Goal: Task Accomplishment & Management: Manage account settings

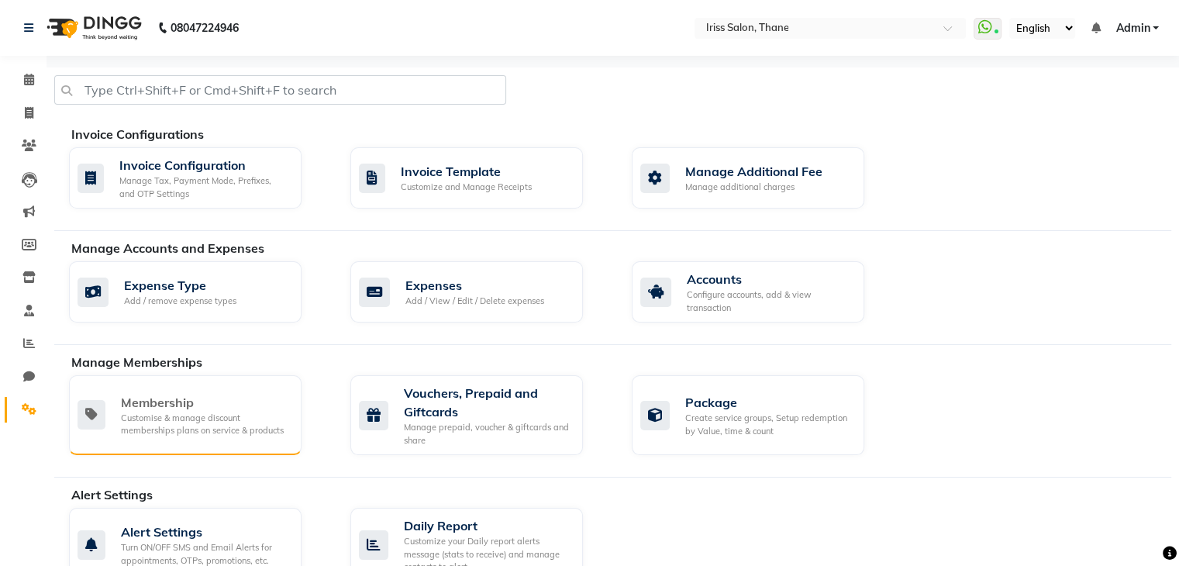
click at [155, 432] on div "Customise & manage discount memberships plans on service & products" at bounding box center [205, 425] width 168 height 26
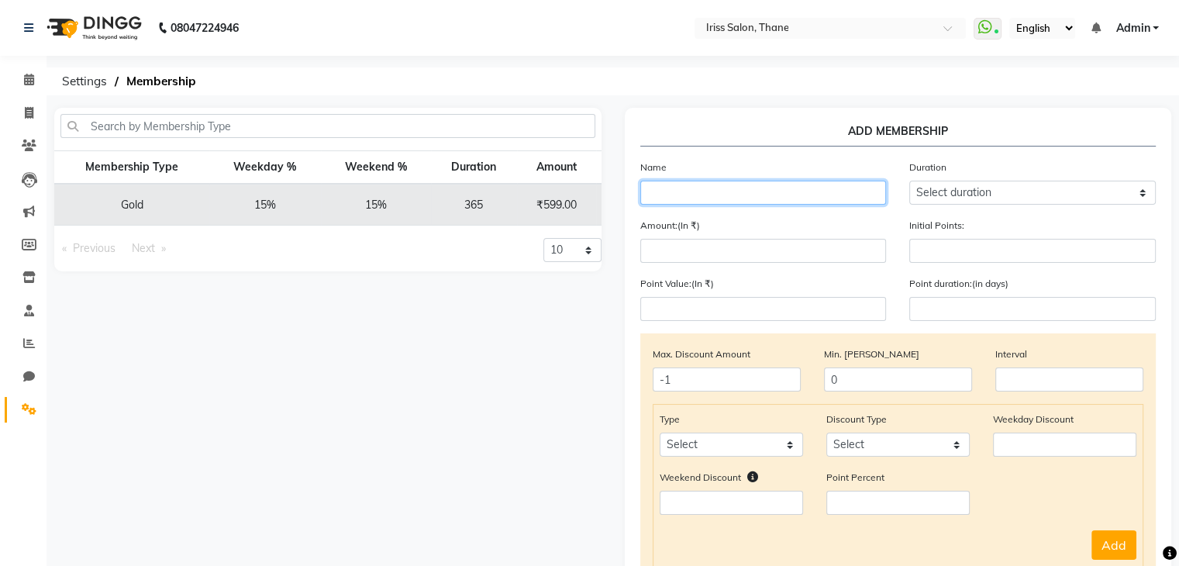
click at [695, 195] on input "text" at bounding box center [764, 193] width 247 height 24
type input "PLATINUM MEMBERSHIP"
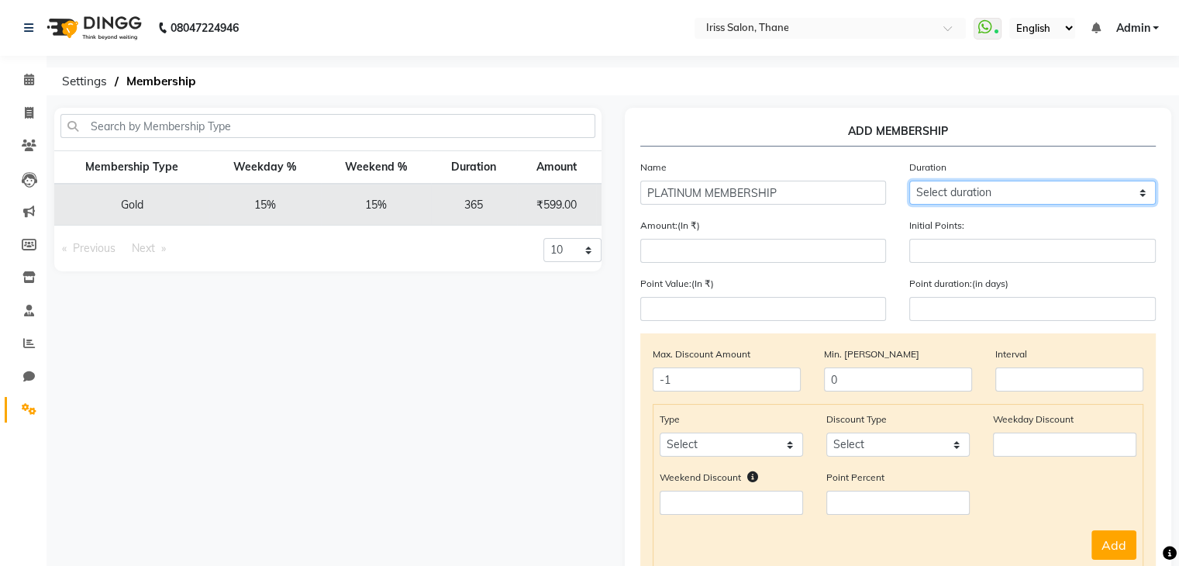
click at [948, 192] on select "Select duration Week Half-month Month Year Life Time 4 Months 8 Months 6 Months…" at bounding box center [1033, 193] width 247 height 24
select select "4: 365"
click at [910, 181] on select "Select duration Week Half-month Month Year Life Time 4 Months 8 Months 6 Months…" at bounding box center [1033, 193] width 247 height 24
type input "365"
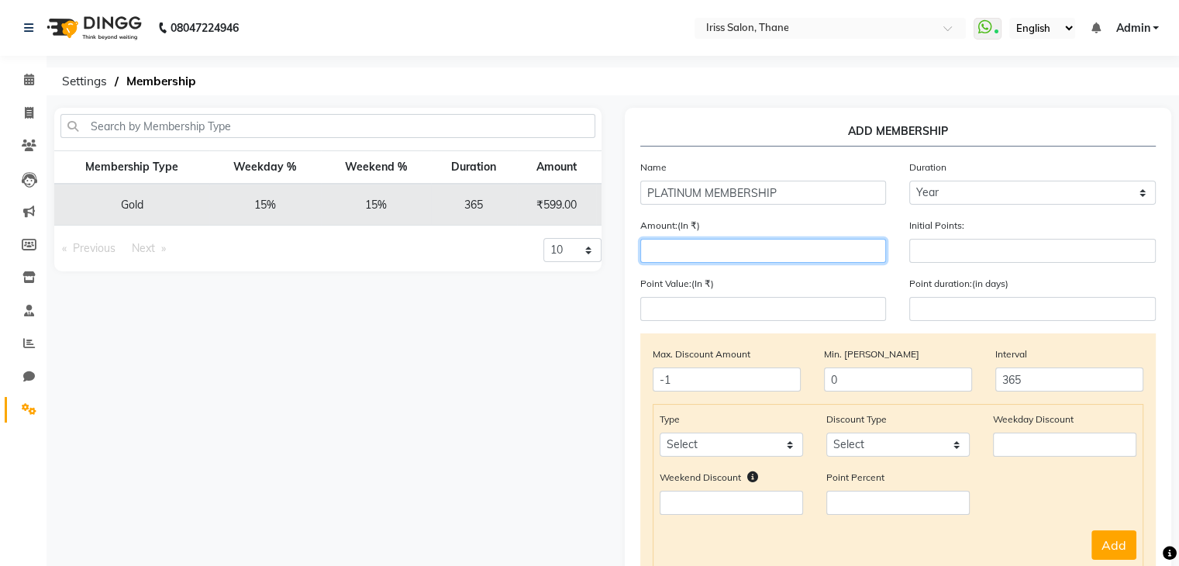
click at [674, 253] on input "number" at bounding box center [764, 251] width 247 height 24
type input "2499"
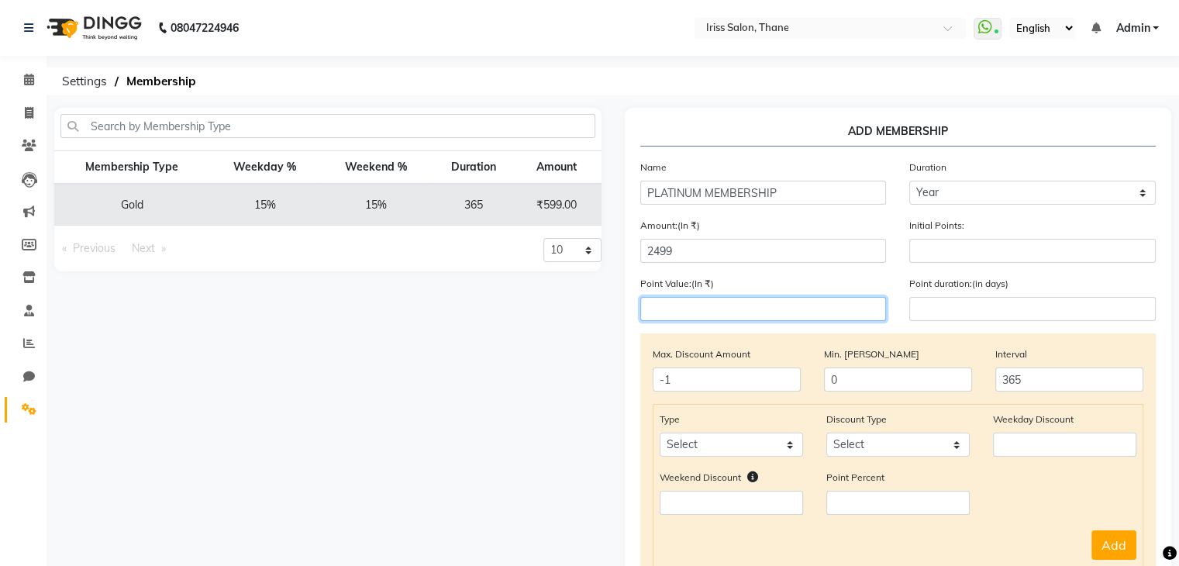
click at [751, 310] on input "number" at bounding box center [764, 309] width 247 height 24
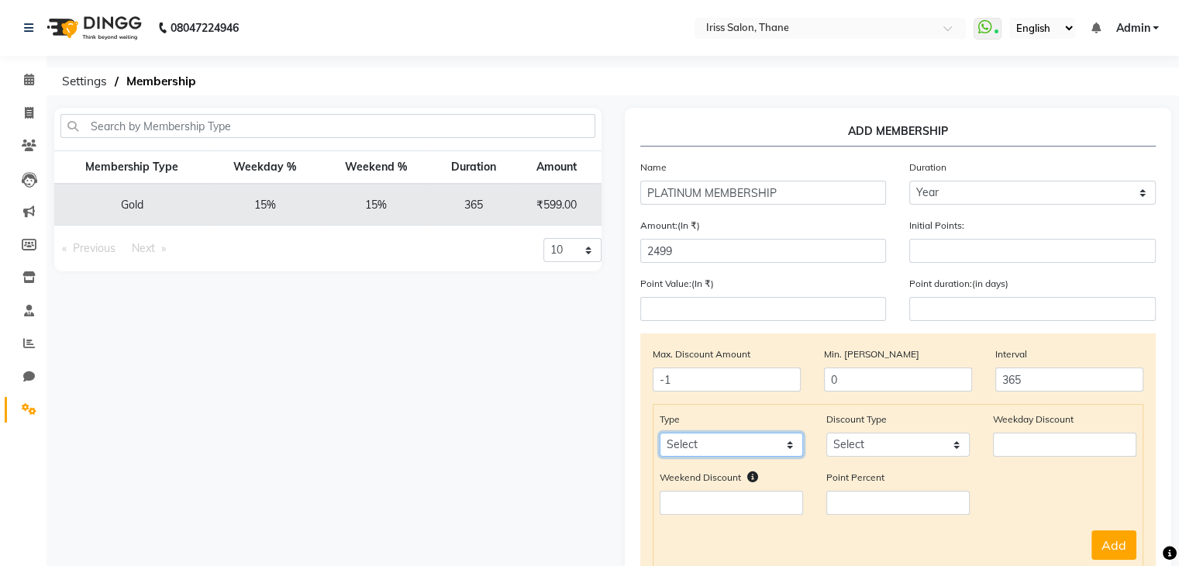
click at [723, 447] on select "Select Service Product Package Prepaid Voucher" at bounding box center [731, 445] width 143 height 24
select select "service"
click at [660, 437] on select "Select Service Product Package Prepaid Voucher" at bounding box center [731, 445] width 143 height 24
click at [946, 448] on select "Select Percent Flat" at bounding box center [898, 445] width 143 height 24
select select "Percent"
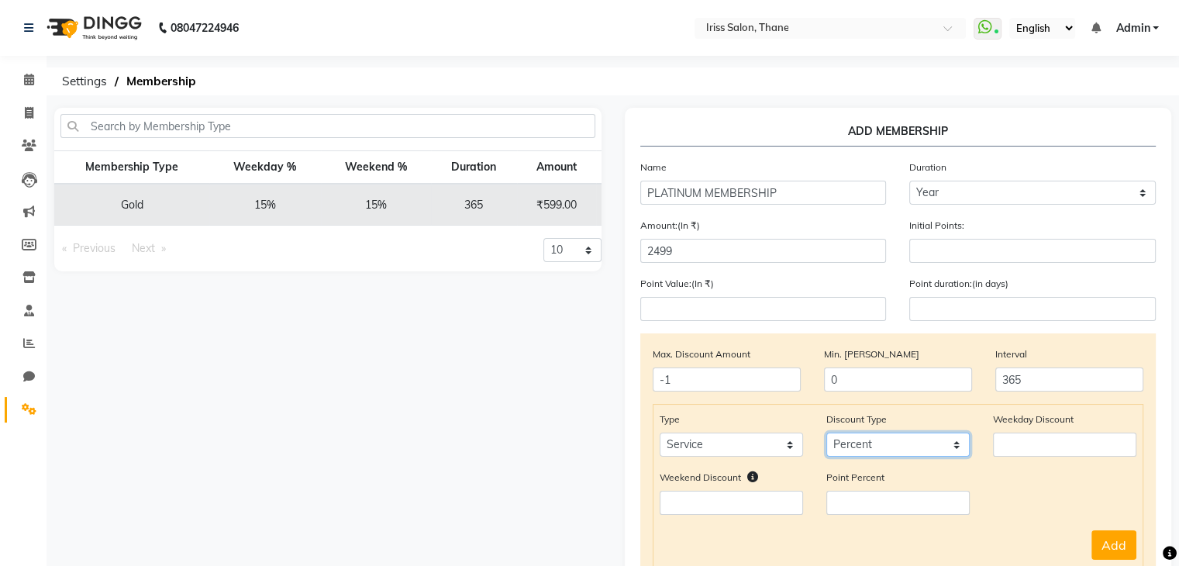
click at [827, 437] on select "Select Percent Flat" at bounding box center [898, 445] width 143 height 24
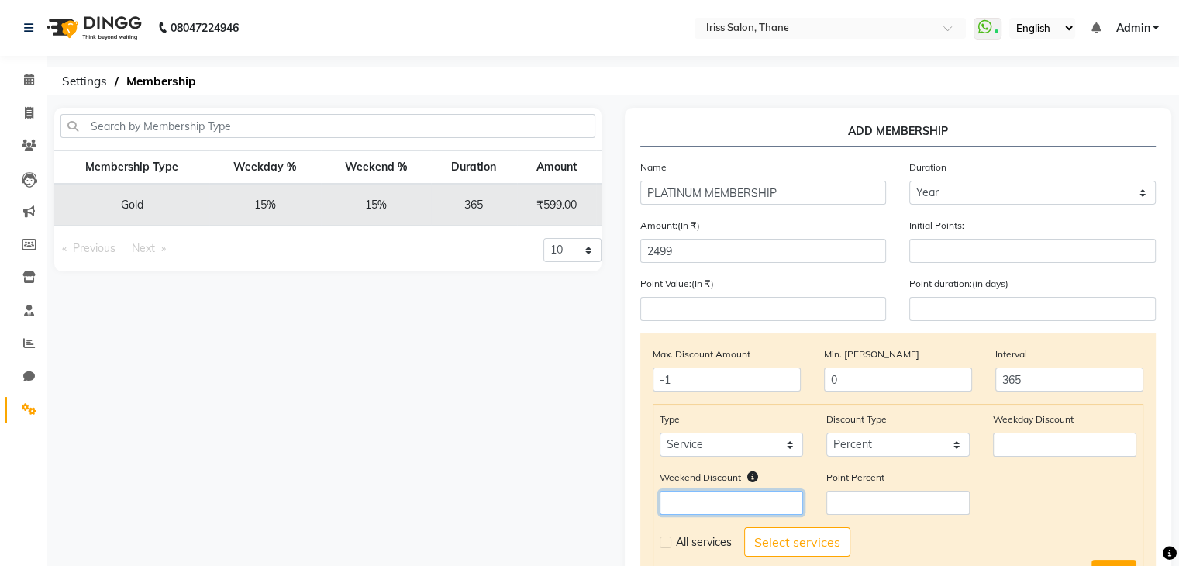
click at [716, 507] on input "number" at bounding box center [731, 503] width 143 height 24
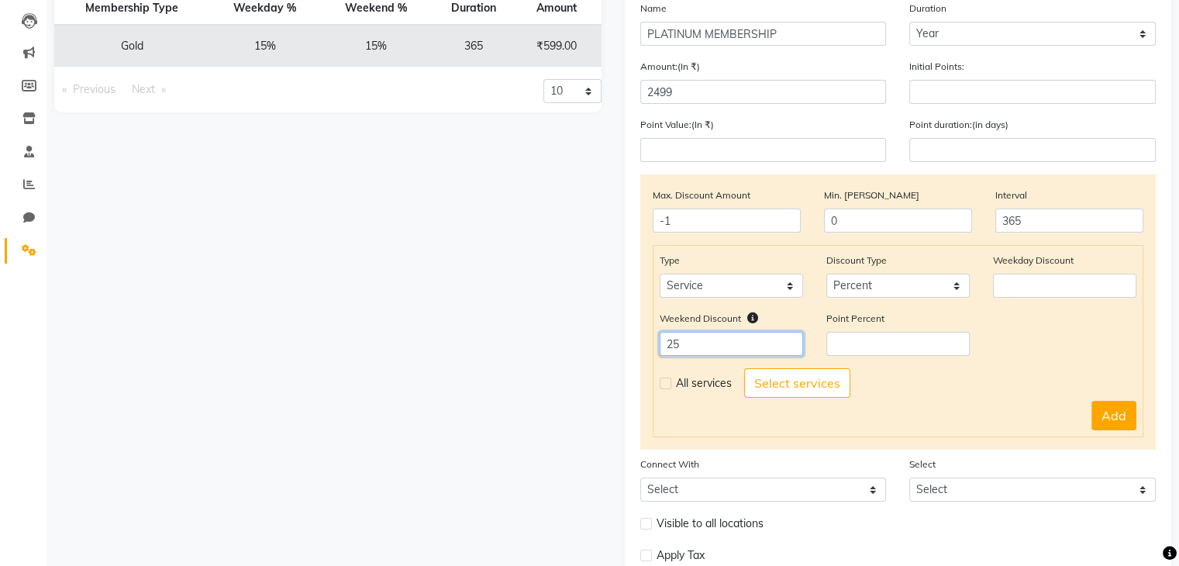
scroll to position [193, 0]
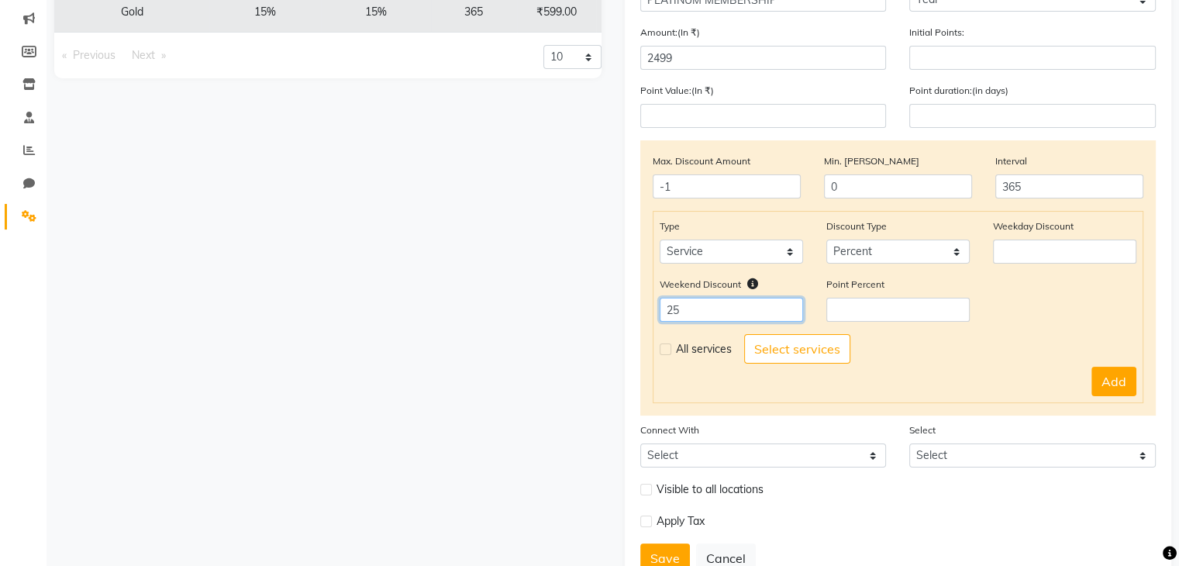
type input "25"
click at [661, 355] on label at bounding box center [666, 350] width 12 height 12
click at [661, 354] on input "checkbox" at bounding box center [665, 349] width 10 height 10
checkbox input "true"
click at [661, 557] on button "Save" at bounding box center [666, 558] width 50 height 29
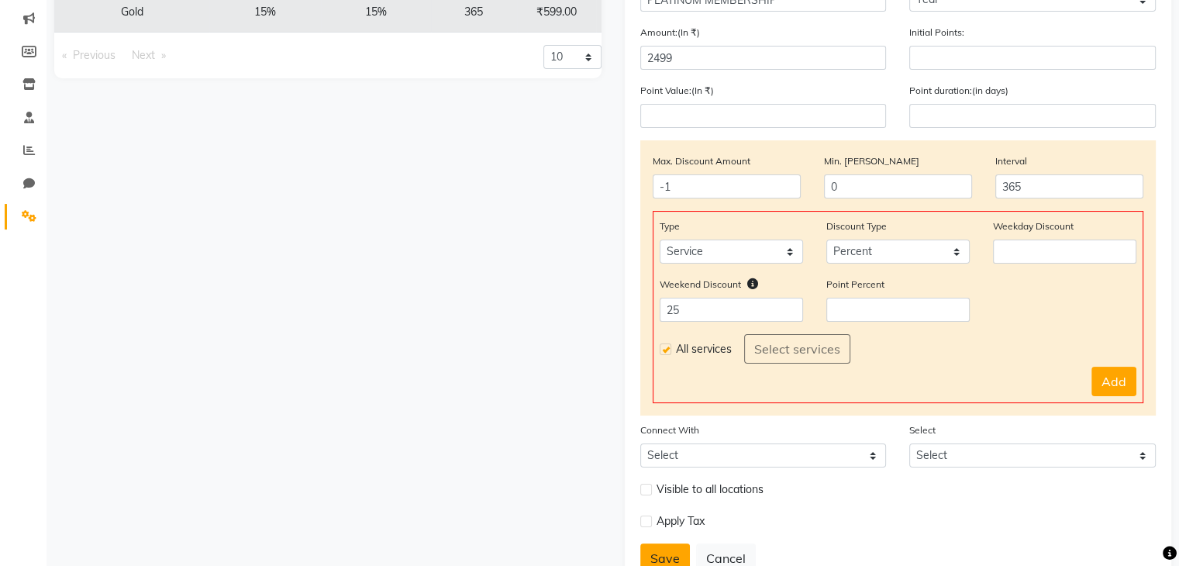
click at [661, 557] on button "Save" at bounding box center [666, 558] width 50 height 29
click at [785, 254] on select "Select Service Product Package Prepaid Voucher" at bounding box center [731, 252] width 143 height 24
click at [660, 243] on select "Select Service Product Package Prepaid Voucher" at bounding box center [731, 252] width 143 height 24
click at [1122, 388] on button "Add" at bounding box center [1114, 381] width 45 height 29
click at [1114, 382] on button "Add" at bounding box center [1114, 381] width 45 height 29
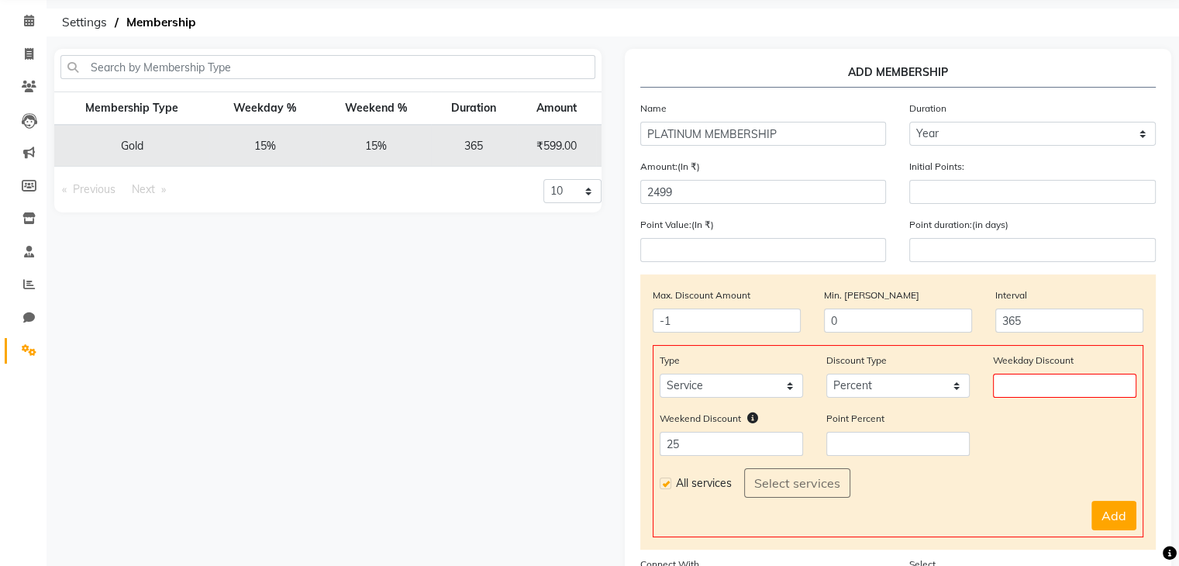
scroll to position [57, 0]
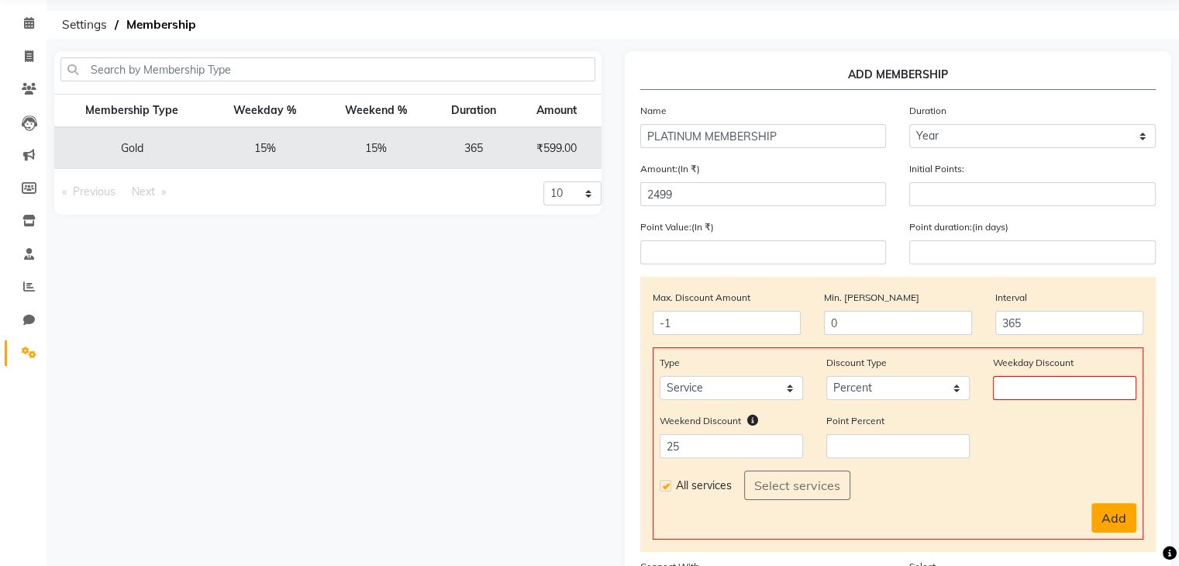
click at [1105, 519] on button "Add" at bounding box center [1114, 517] width 45 height 29
click at [386, 147] on td "15%" at bounding box center [376, 148] width 110 height 42
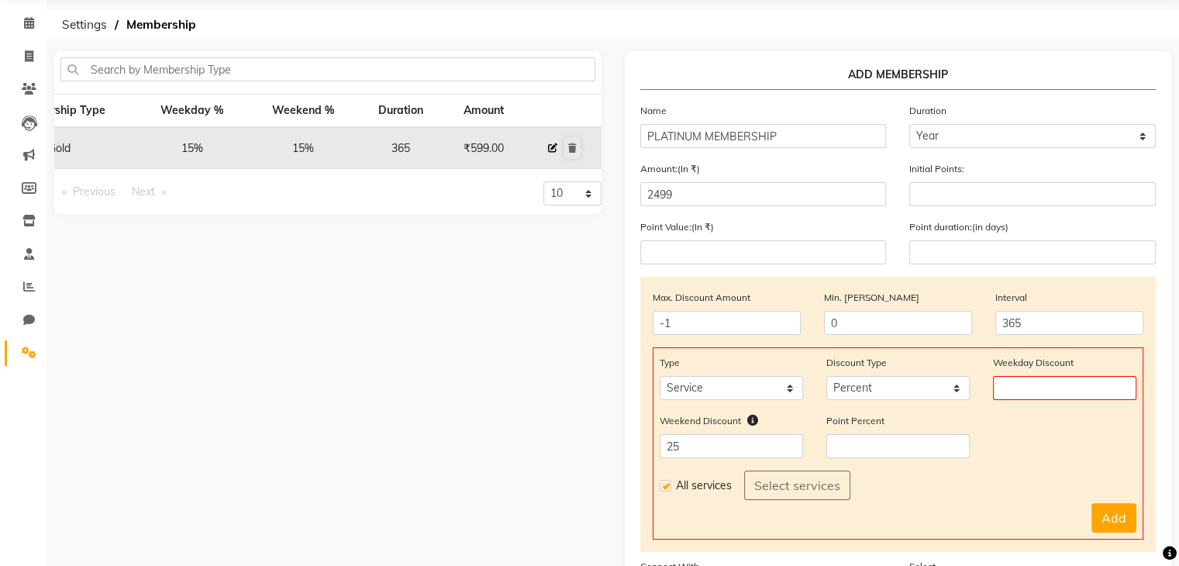
click at [555, 151] on button at bounding box center [552, 148] width 17 height 22
select select
type input "0"
select select
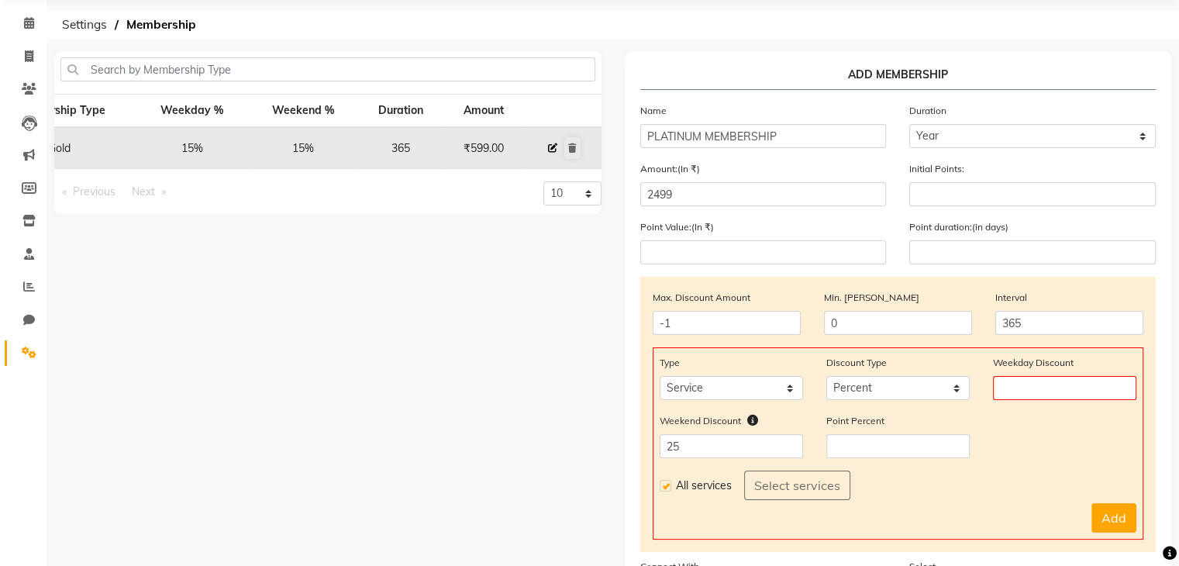
select select
checkbox input "false"
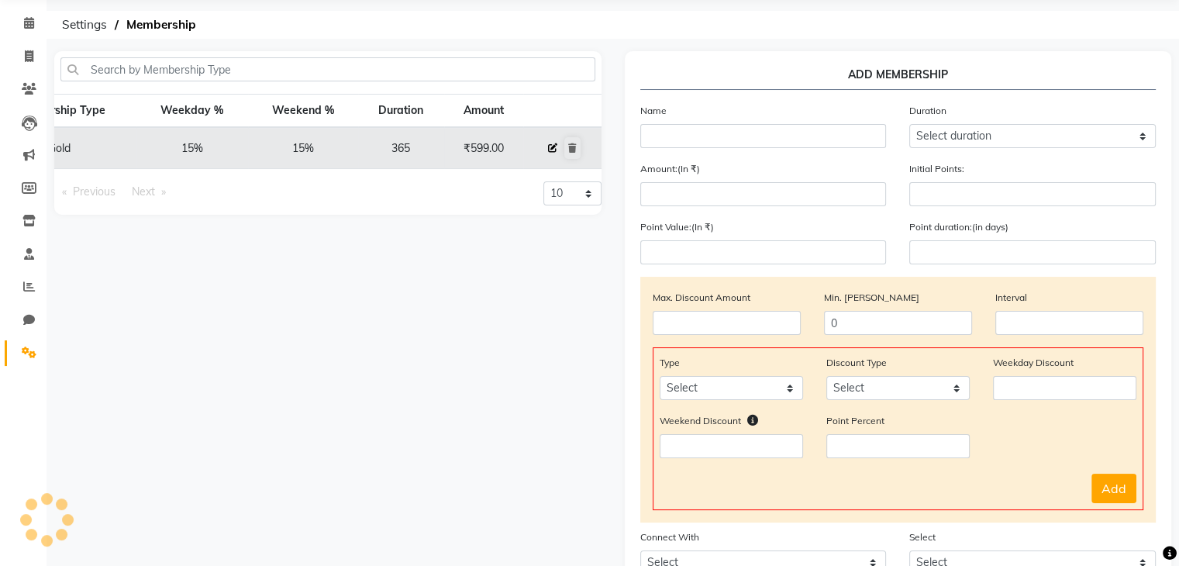
type input "Gold"
select select "4: 365"
type input "599"
type input "0"
type input "-1"
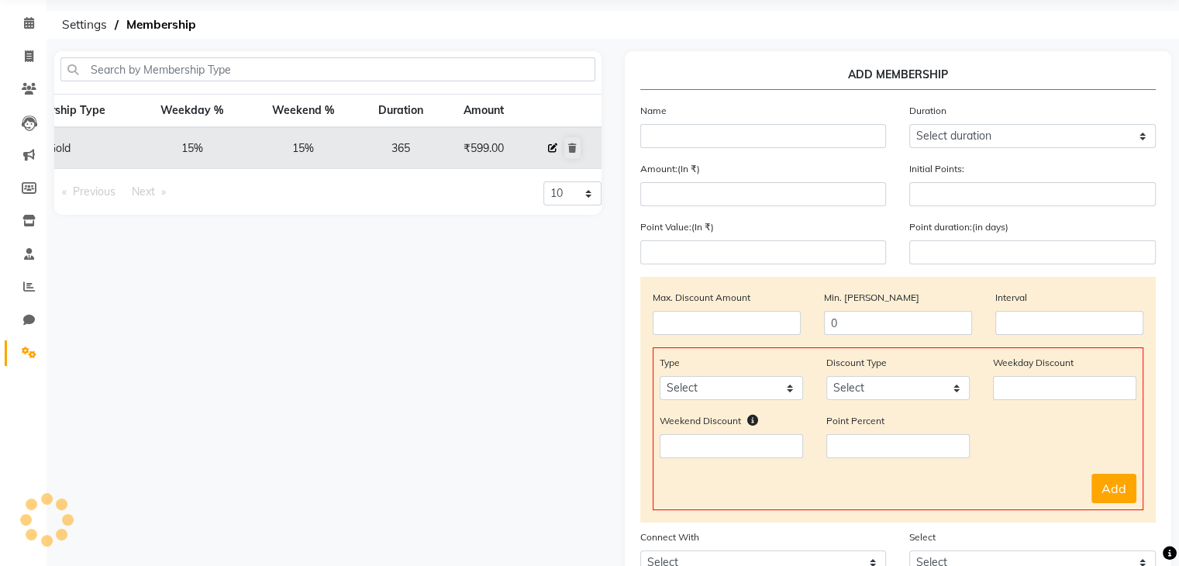
type input "365"
select select "1: PK"
select select "5: 34541"
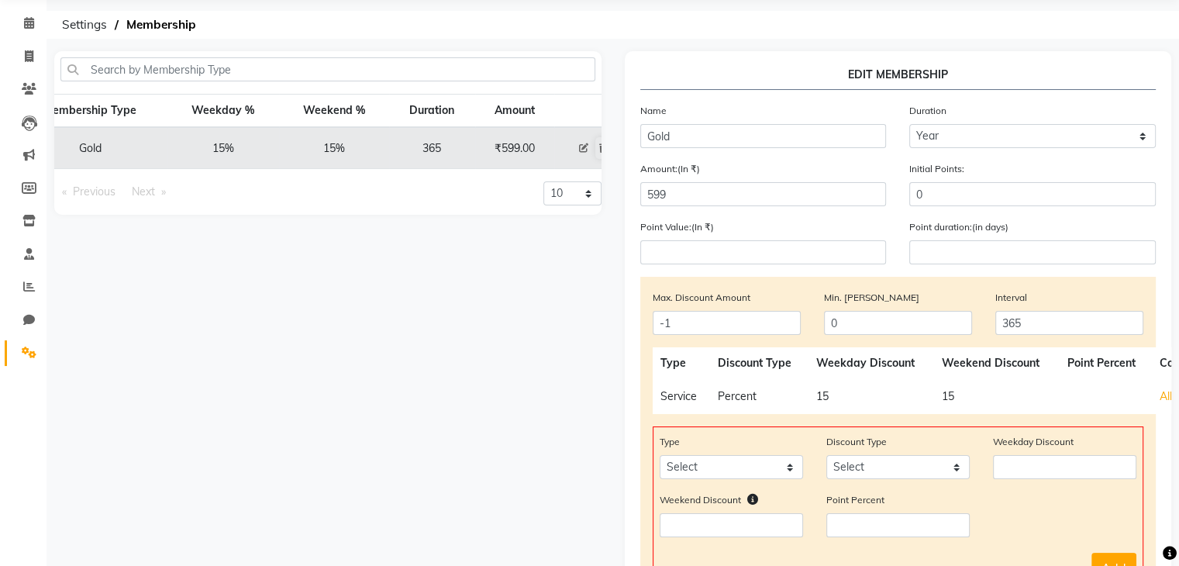
scroll to position [0, 11]
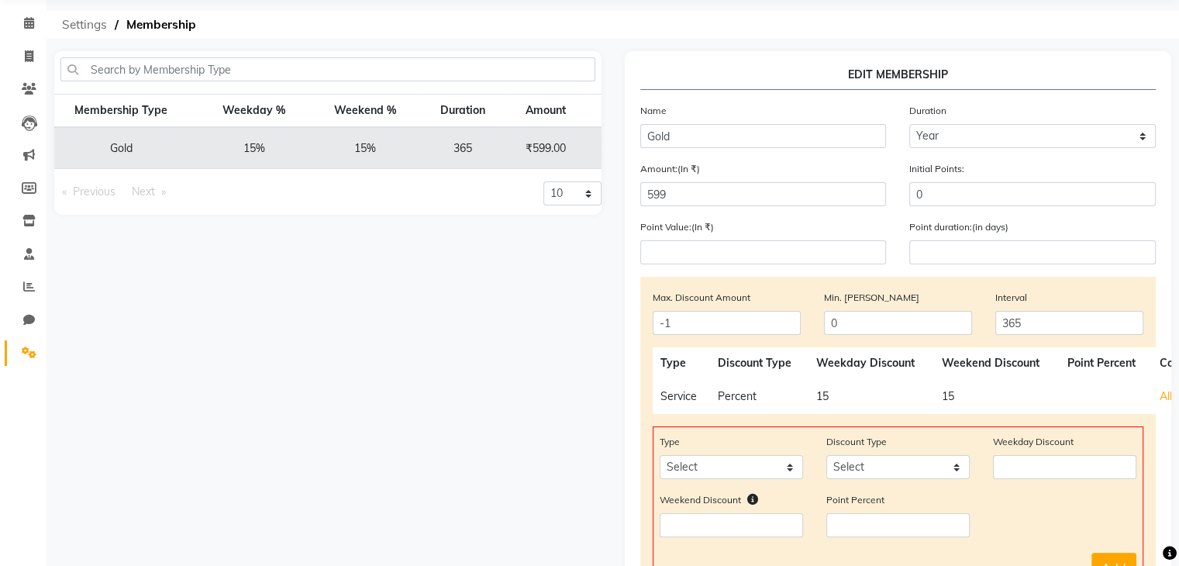
click at [84, 23] on span "Settings" at bounding box center [84, 25] width 60 height 28
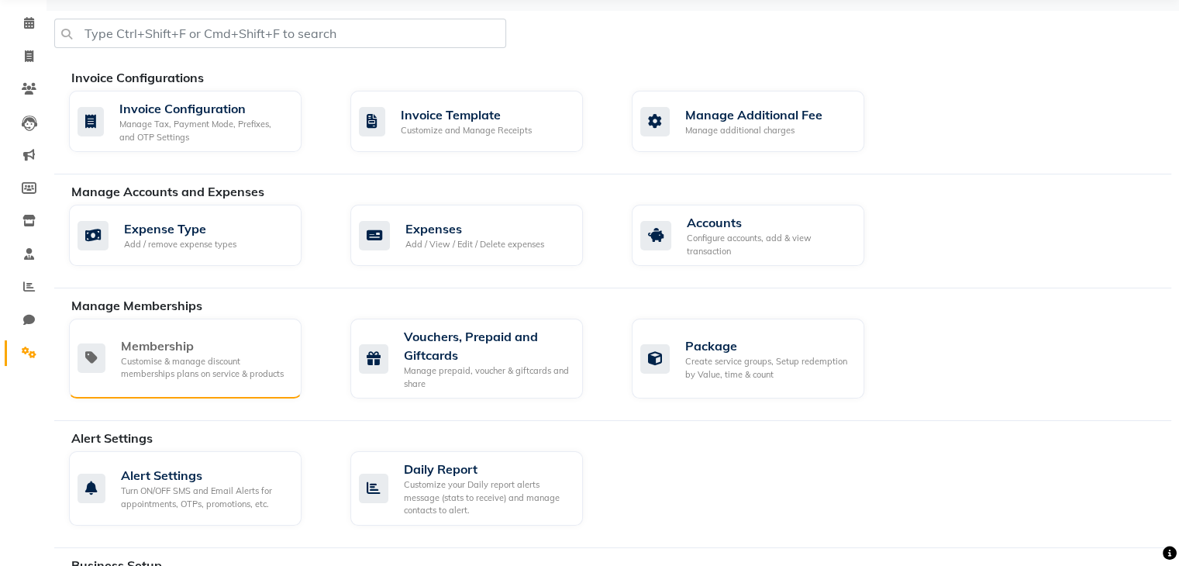
click at [268, 372] on div "Customise & manage discount memberships plans on service & products" at bounding box center [205, 368] width 168 height 26
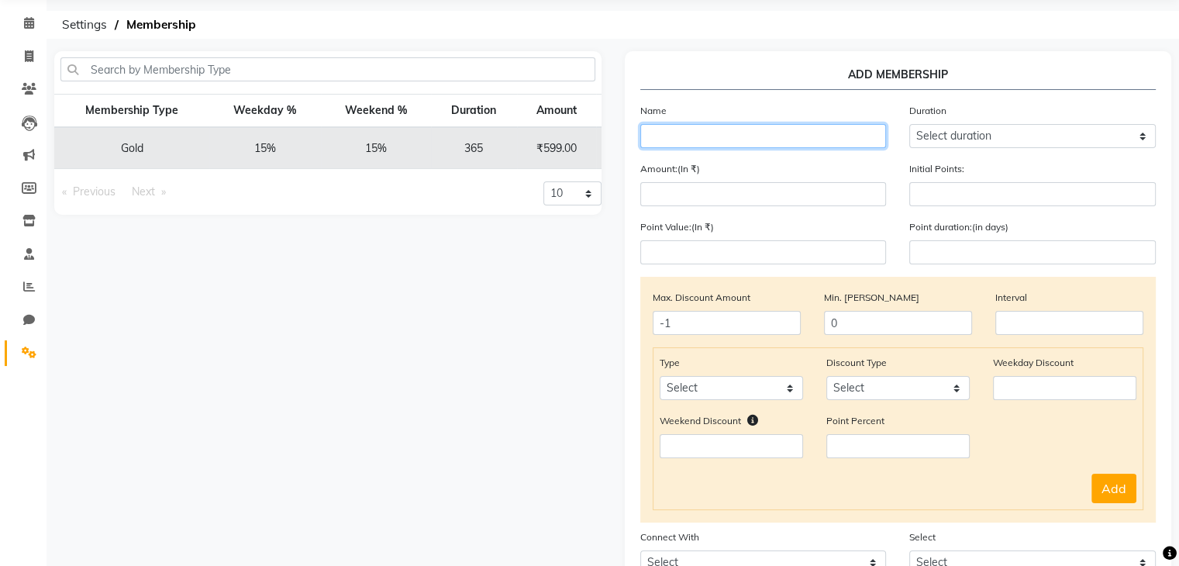
click at [779, 132] on input "text" at bounding box center [764, 136] width 247 height 24
type input "PLATINUM"
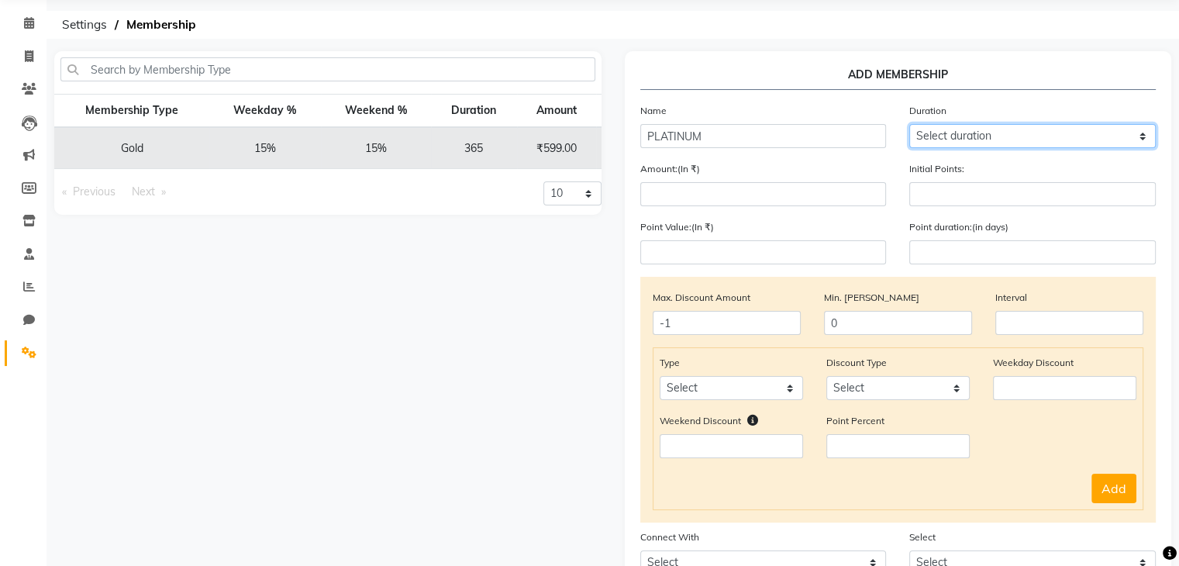
click at [968, 132] on select "Select duration Week Half-month Month Year Life Time 4 Months 8 Months 6 Months…" at bounding box center [1033, 136] width 247 height 24
select select "4: 365"
click at [910, 124] on select "Select duration Week Half-month Month Year Life Time 4 Months 8 Months 6 Months…" at bounding box center [1033, 136] width 247 height 24
type input "365"
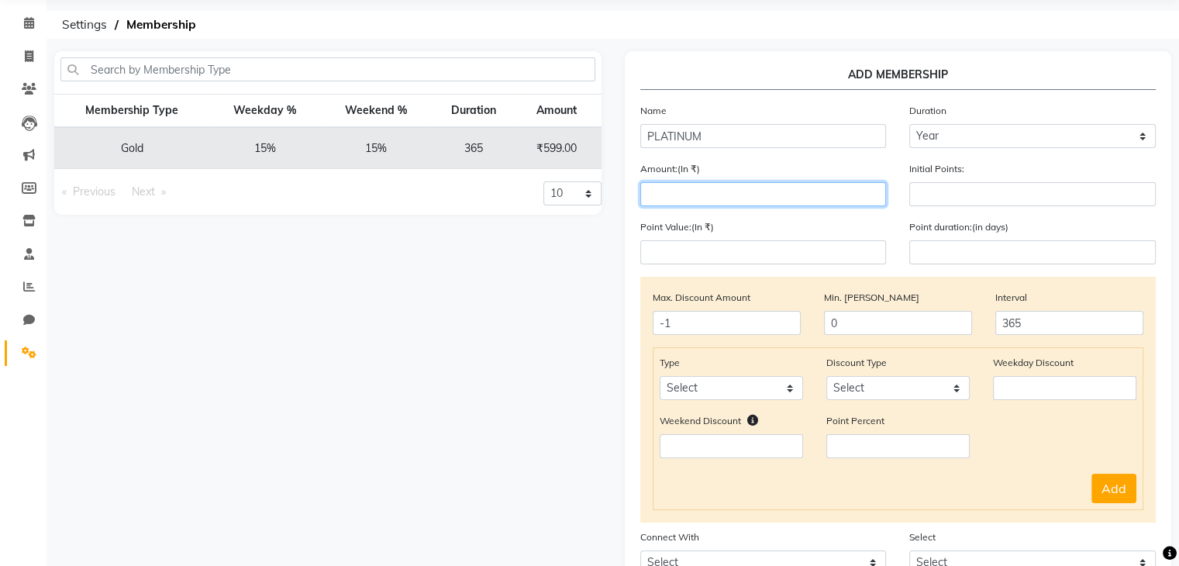
click at [706, 195] on input "number" at bounding box center [764, 194] width 247 height 24
type input "2499"
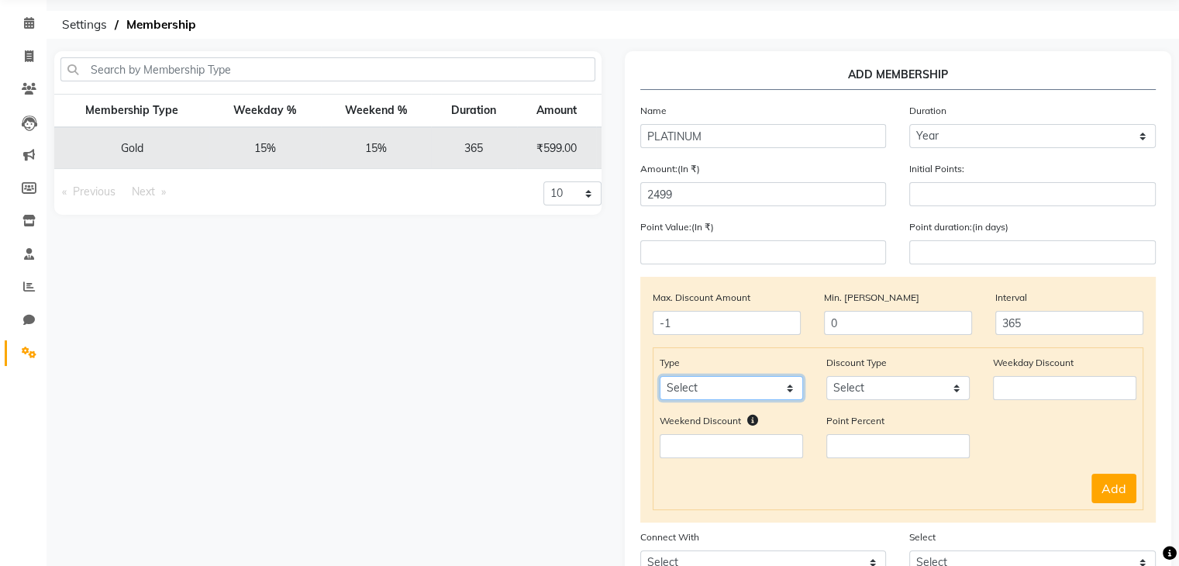
click at [788, 390] on select "Select Service Product Package Prepaid Voucher" at bounding box center [731, 388] width 143 height 24
select select "service"
click at [660, 380] on select "Select Service Product Package Prepaid Voucher" at bounding box center [731, 388] width 143 height 24
click at [910, 395] on select "Select Percent Flat" at bounding box center [898, 388] width 143 height 24
select select "Percent"
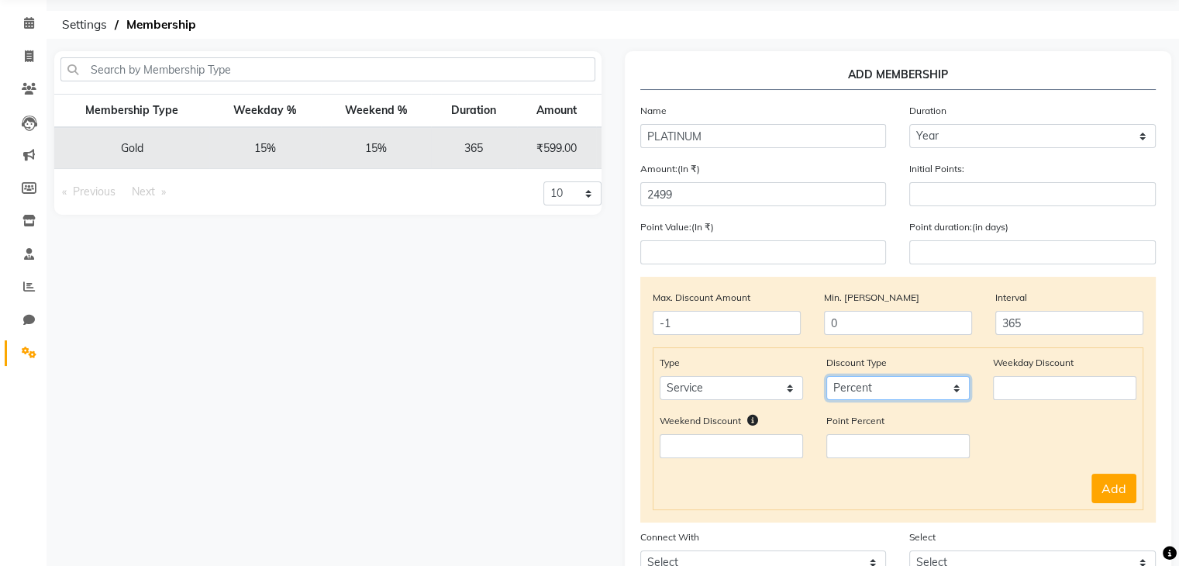
click at [827, 380] on select "Select Percent Flat" at bounding box center [898, 388] width 143 height 24
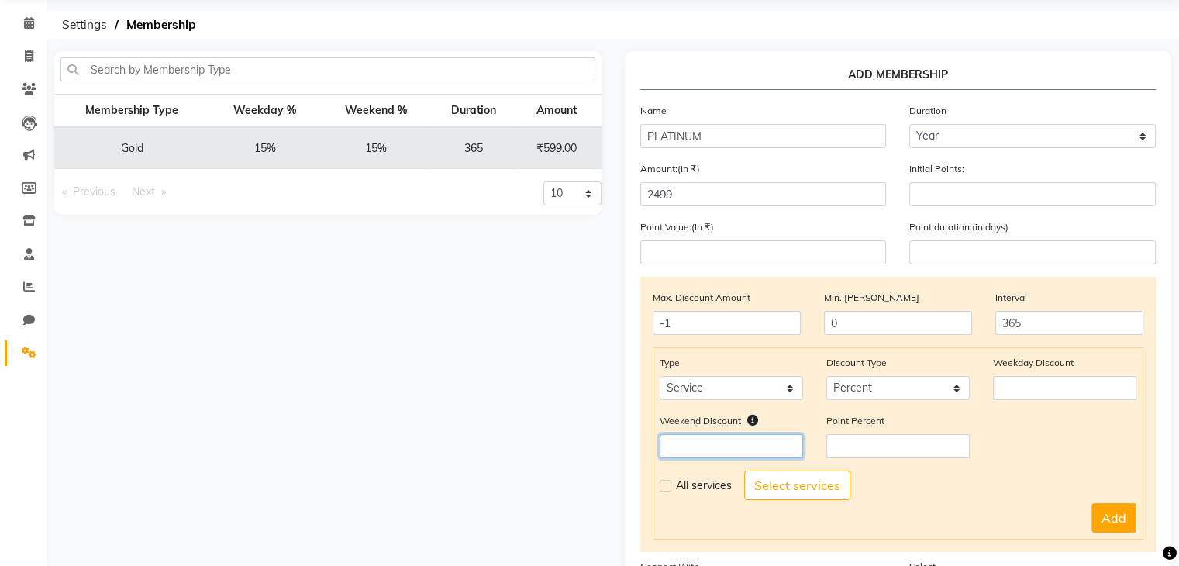
click at [717, 454] on input "number" at bounding box center [731, 446] width 143 height 24
click at [1035, 386] on input "number" at bounding box center [1064, 388] width 143 height 24
type input "25"
click at [744, 453] on input "number" at bounding box center [731, 446] width 143 height 24
type input "25"
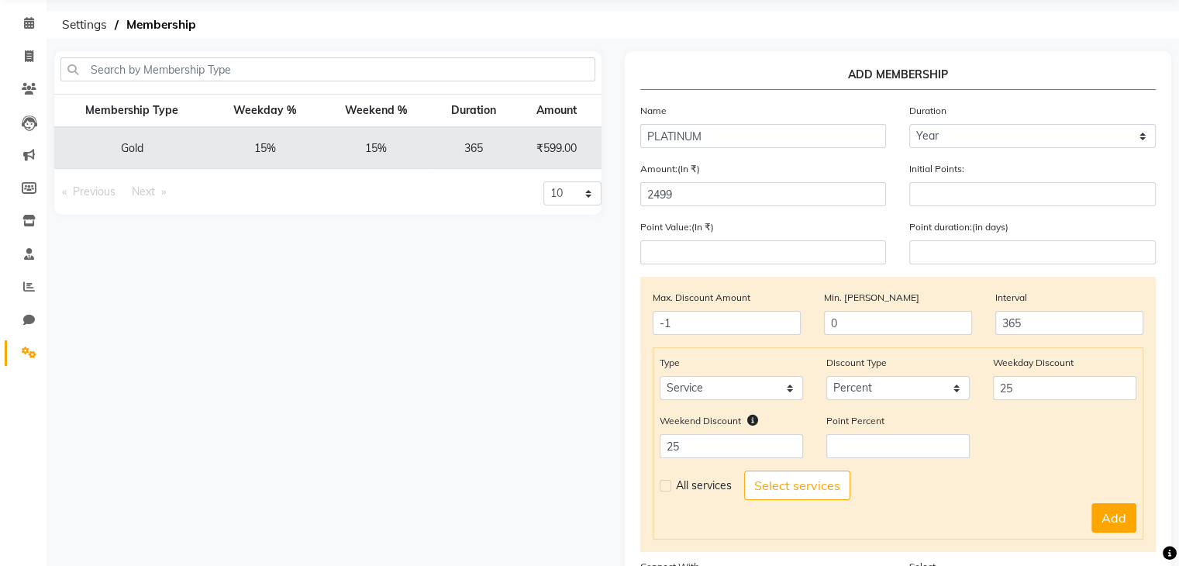
click at [667, 489] on label at bounding box center [666, 486] width 12 height 12
click at [667, 489] on input "checkbox" at bounding box center [665, 486] width 10 height 10
checkbox input "true"
click at [1106, 532] on button "Add" at bounding box center [1114, 517] width 45 height 29
select select
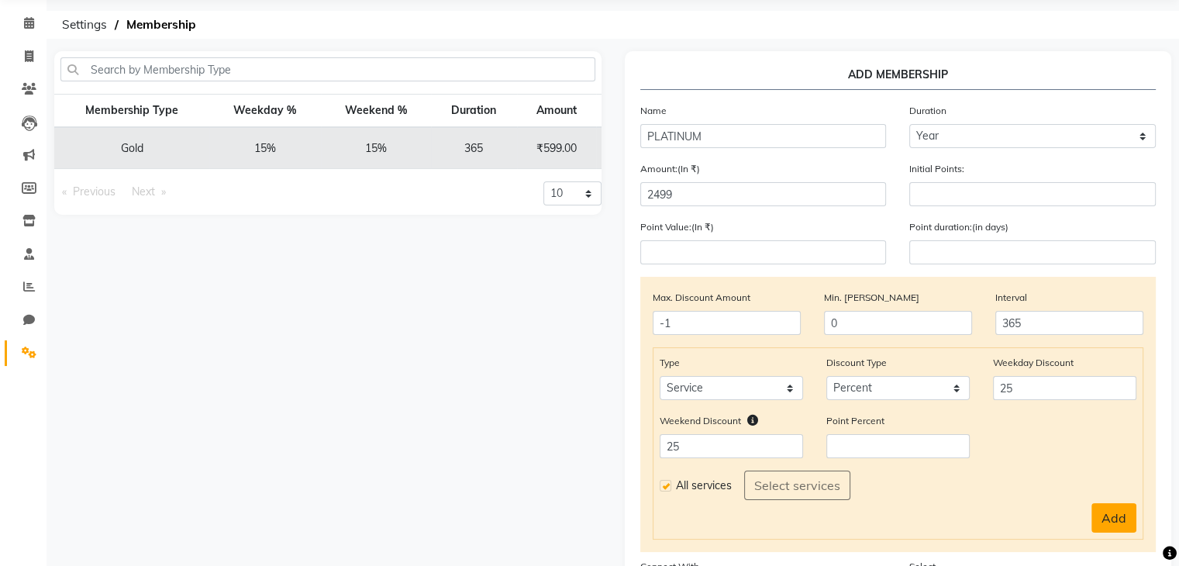
select select
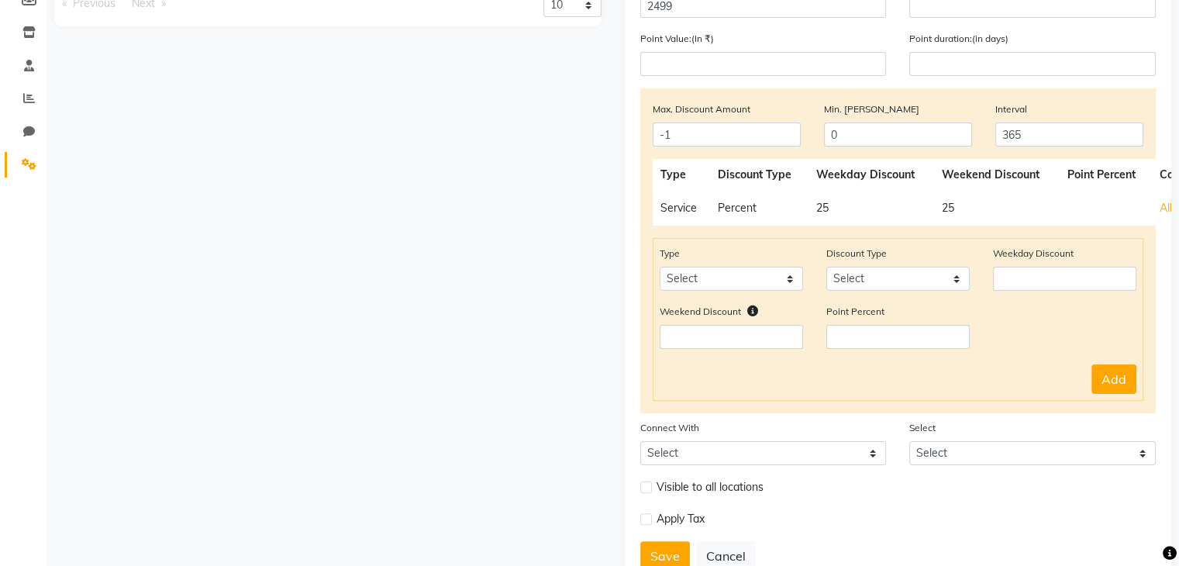
scroll to position [246, 0]
click at [793, 281] on select "Select Product Package Prepaid Voucher" at bounding box center [731, 278] width 143 height 24
click at [1011, 361] on div "Weekend Discount Point Percent" at bounding box center [898, 331] width 501 height 58
click at [664, 550] on button "Save" at bounding box center [666, 554] width 50 height 29
select select
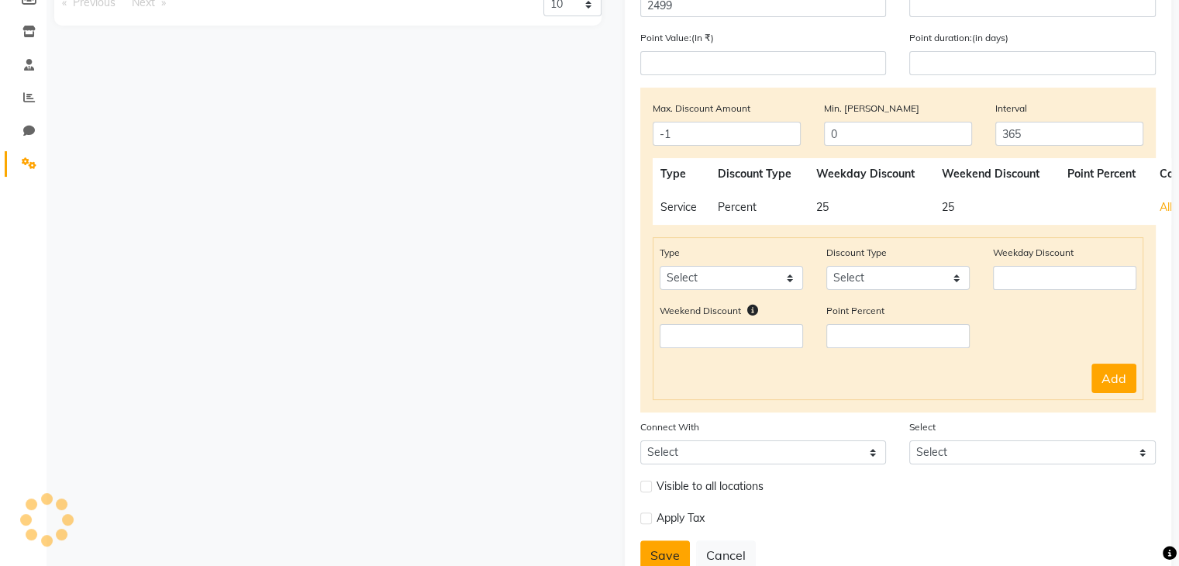
type input "0"
select select
checkbox input "false"
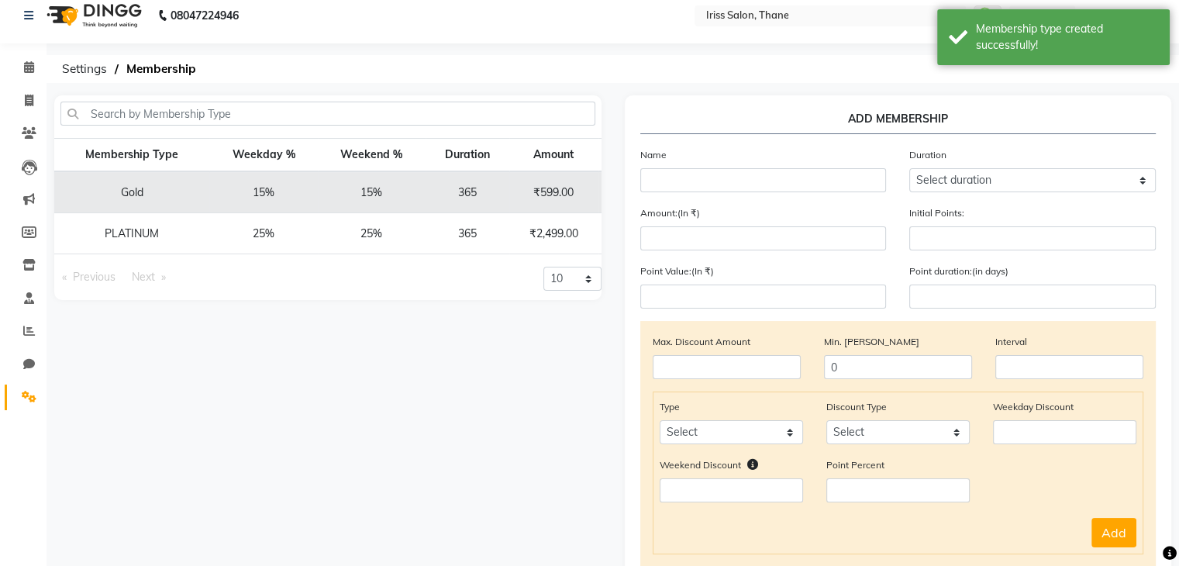
scroll to position [0, 0]
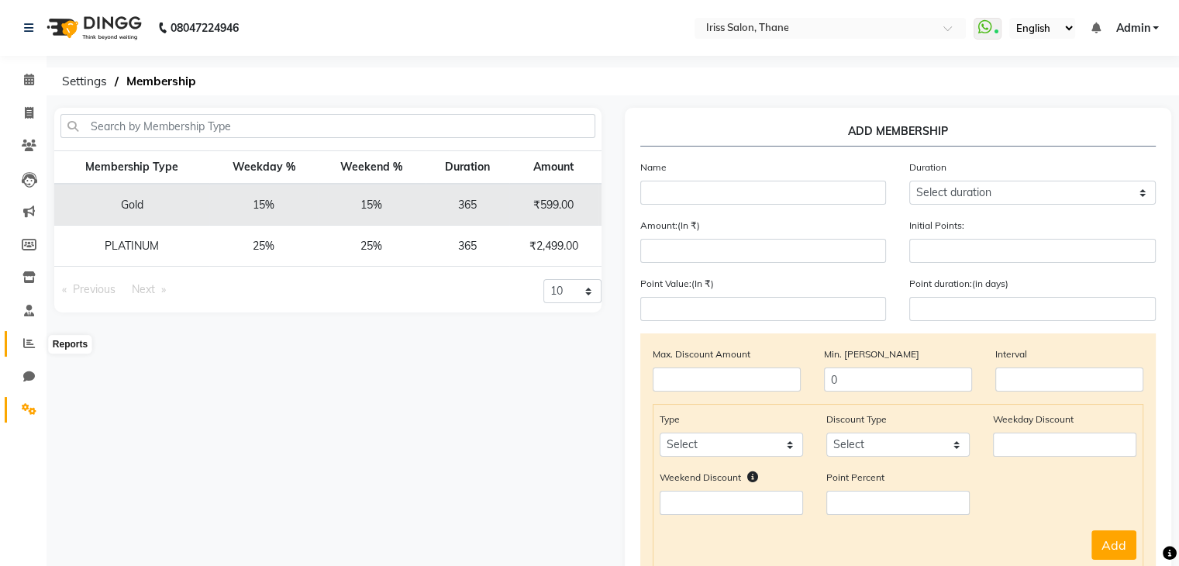
click at [25, 344] on icon at bounding box center [29, 343] width 12 height 12
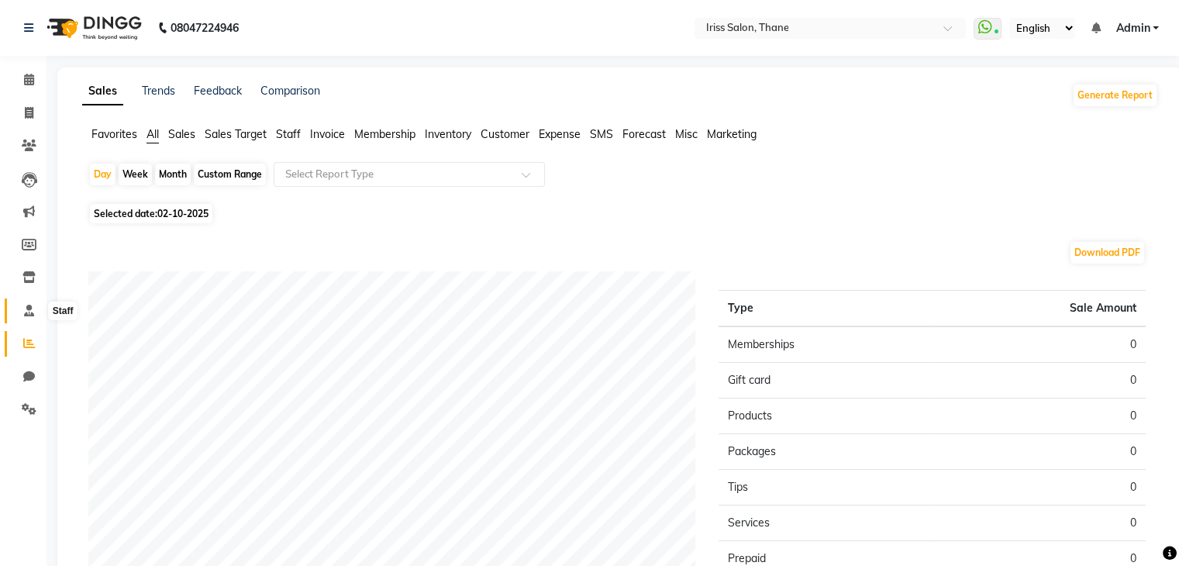
click at [26, 314] on icon at bounding box center [29, 311] width 10 height 12
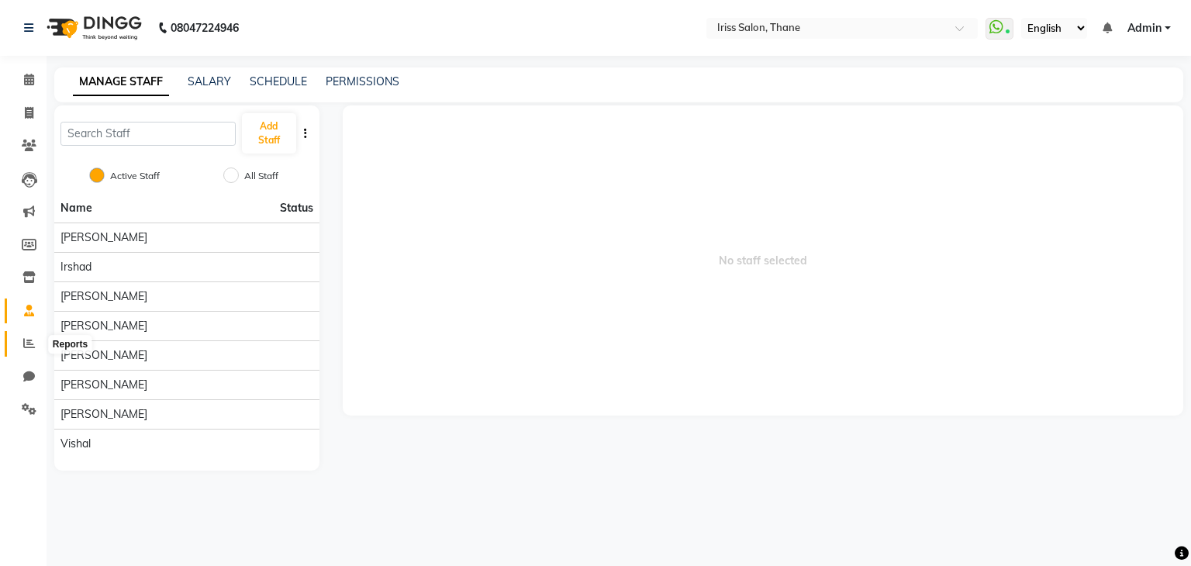
click at [24, 342] on icon at bounding box center [29, 343] width 12 height 12
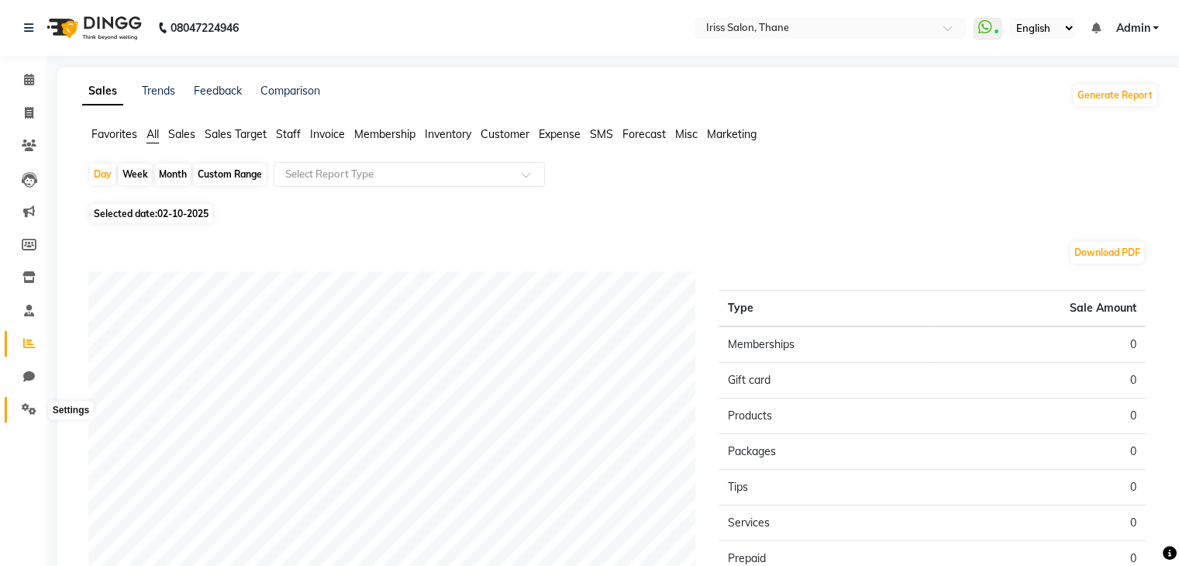
click at [22, 412] on icon at bounding box center [29, 409] width 15 height 12
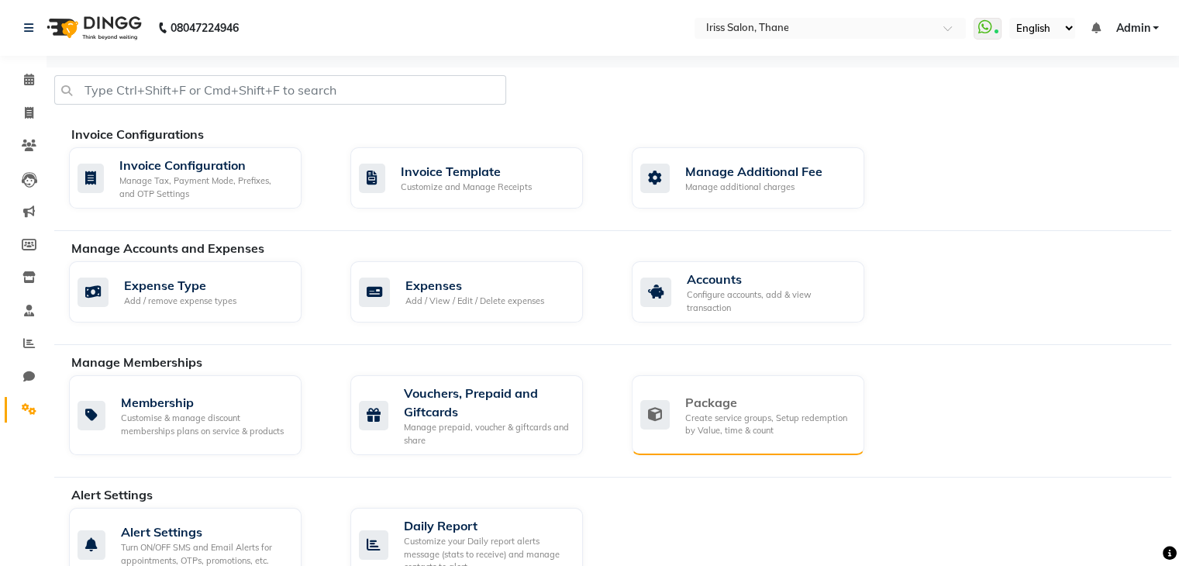
click at [718, 413] on div "Create service groups, Setup redemption by Value, time & count" at bounding box center [768, 425] width 167 height 26
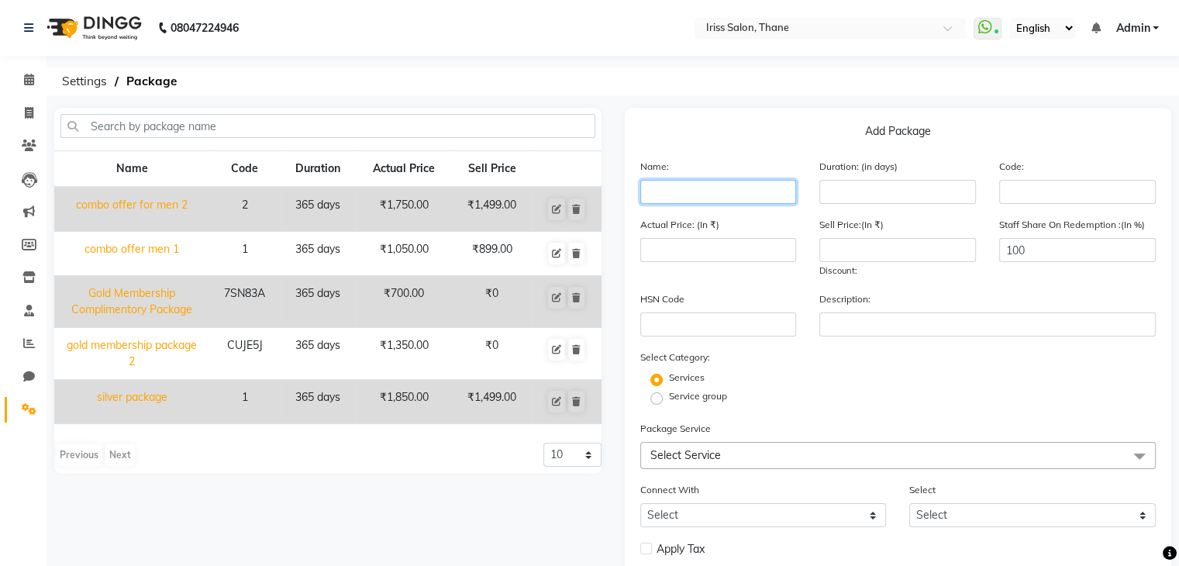
click at [751, 184] on input "text" at bounding box center [719, 192] width 157 height 24
click at [850, 198] on input "number" at bounding box center [898, 192] width 157 height 24
click at [726, 190] on input "PLATINUM" at bounding box center [719, 192] width 157 height 24
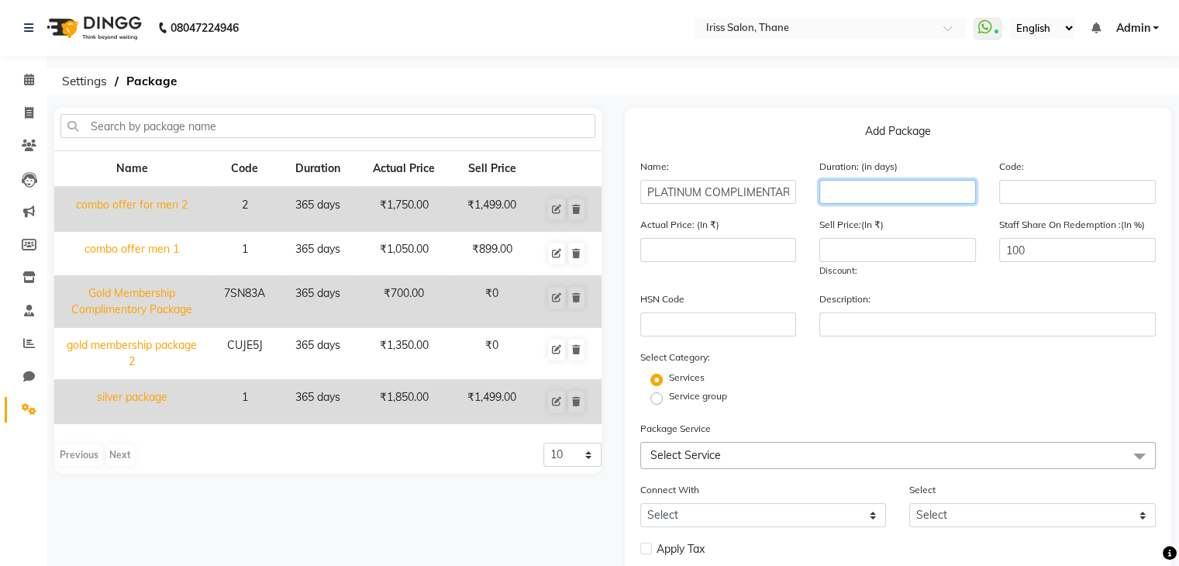
click at [834, 193] on input "number" at bounding box center [898, 192] width 157 height 24
click at [794, 193] on input "PLATINUM COMPLIMENTARY" at bounding box center [719, 192] width 157 height 24
click at [792, 194] on input "PLATINUM COMPLIMENTARY" at bounding box center [719, 192] width 157 height 24
type input "PLATINUM COMPLIMENTARY PACKAGEY"
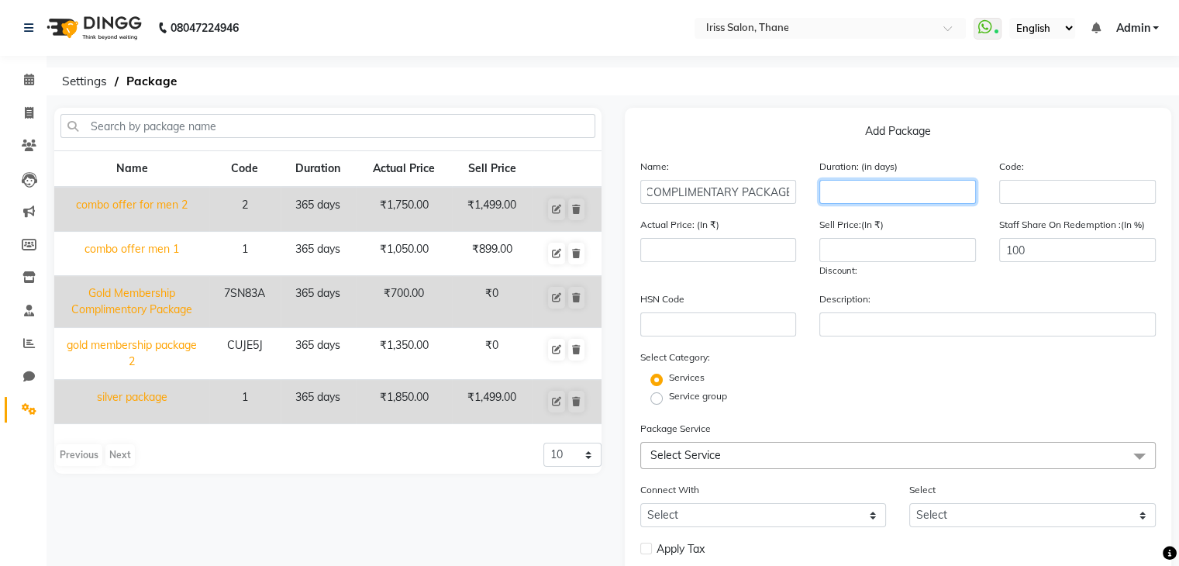
scroll to position [0, 0]
click at [856, 193] on input "number" at bounding box center [898, 192] width 157 height 24
type input "365"
click at [715, 254] on input "number" at bounding box center [719, 250] width 157 height 24
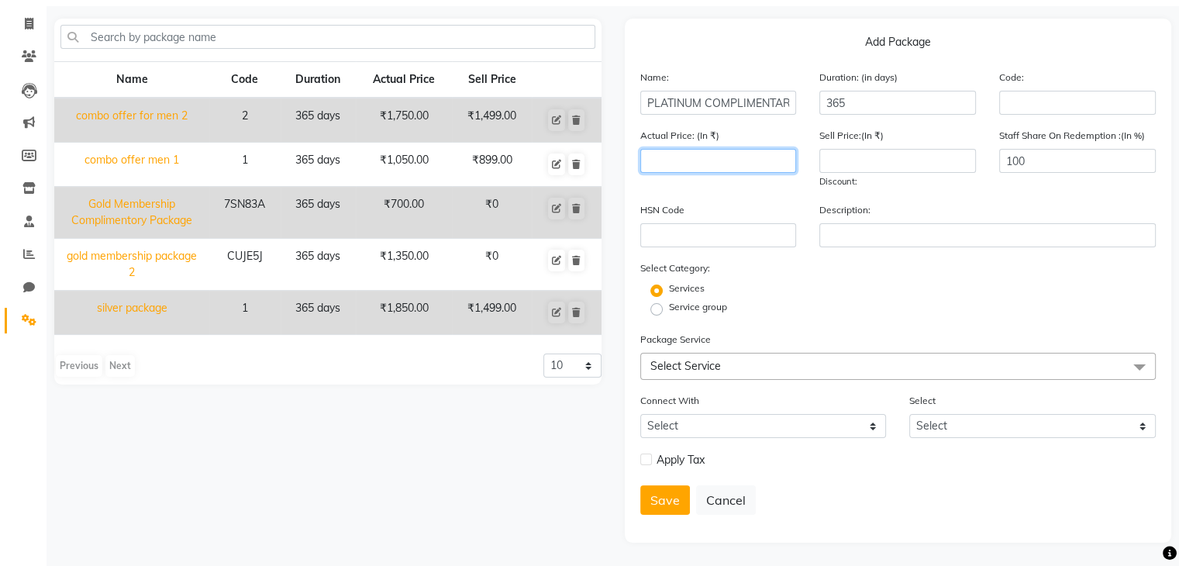
scroll to position [93, 0]
click at [669, 309] on label "Service group" at bounding box center [698, 307] width 58 height 14
click at [658, 309] on input "Service group" at bounding box center [662, 308] width 10 height 10
radio input "true"
radio input "false"
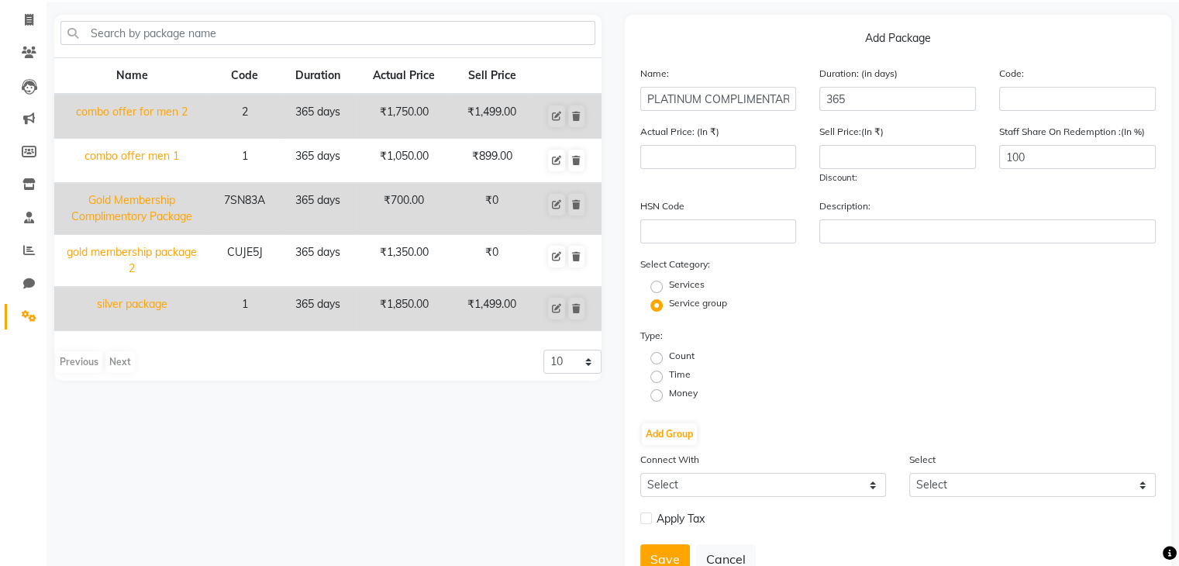
click at [669, 309] on label "Service group" at bounding box center [698, 303] width 58 height 14
click at [658, 309] on input "Service group" at bounding box center [662, 304] width 10 height 10
click at [669, 361] on label "Count" at bounding box center [682, 356] width 26 height 14
click at [658, 361] on input "Count" at bounding box center [662, 357] width 10 height 10
radio input "true"
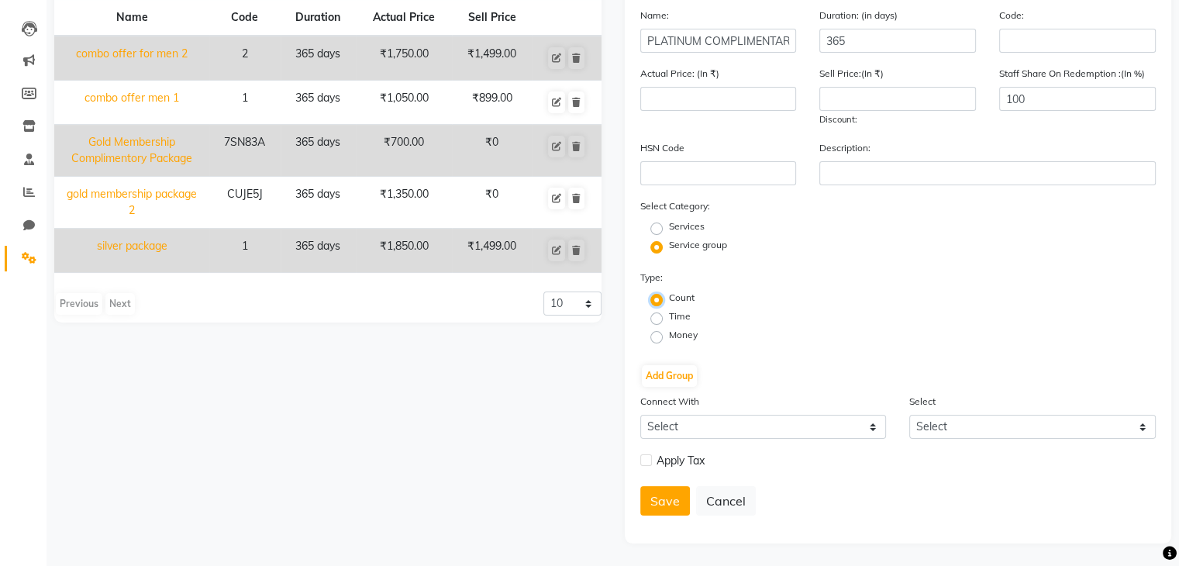
scroll to position [157, 0]
click at [676, 371] on button "Add Group" at bounding box center [669, 375] width 55 height 22
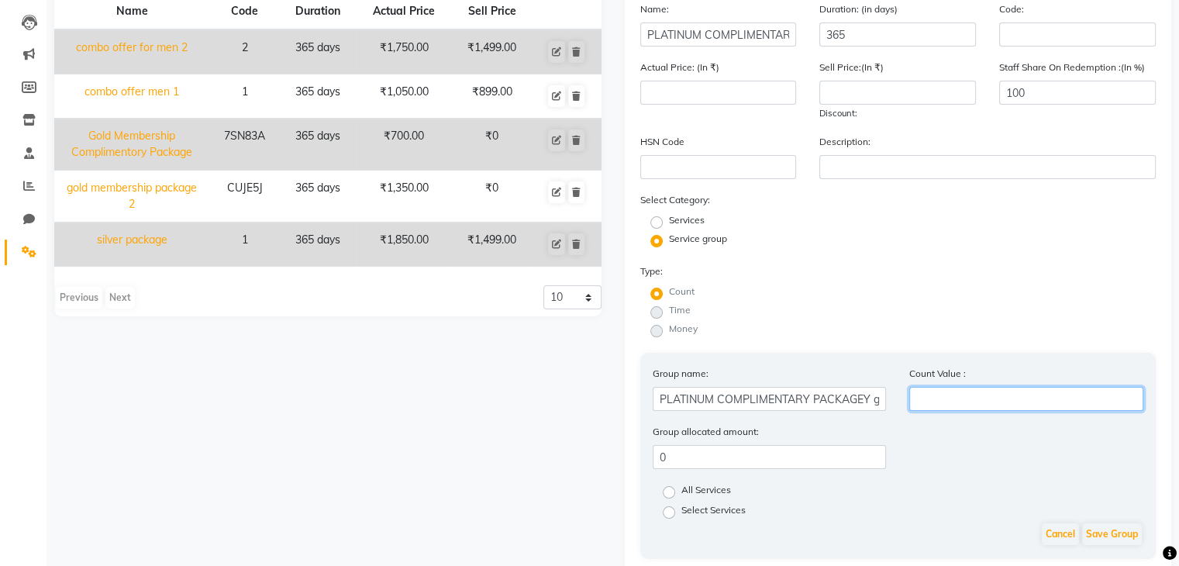
click at [949, 404] on input "number" at bounding box center [1027, 399] width 234 height 24
type input "1"
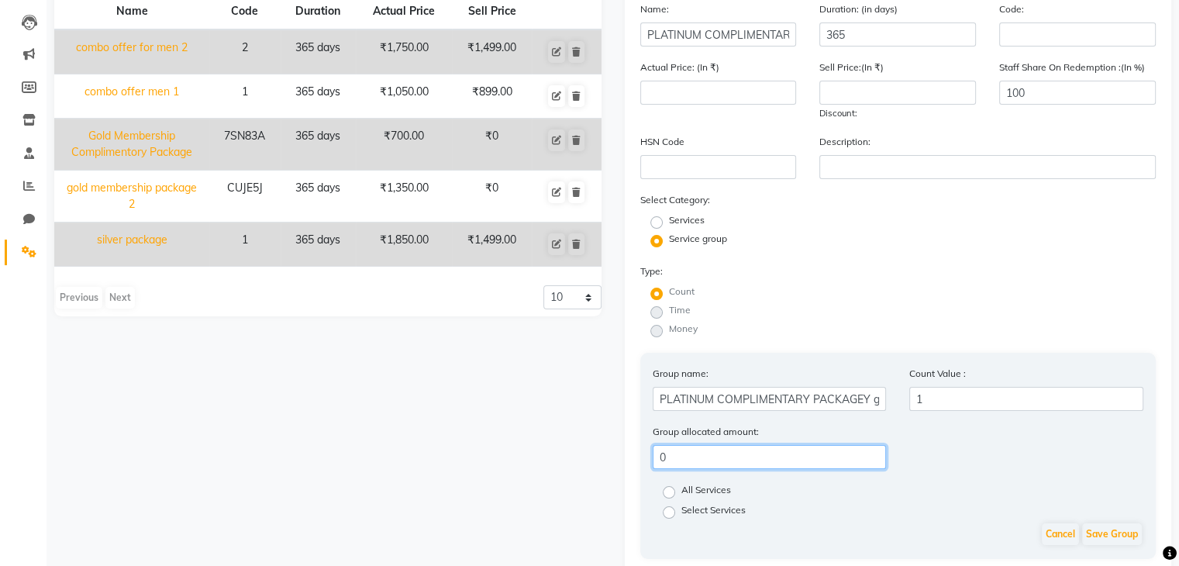
click at [699, 462] on input "0" at bounding box center [770, 457] width 234 height 24
type input "1000"
click at [682, 522] on label "Select Services" at bounding box center [714, 512] width 64 height 19
click at [669, 516] on input "Select Services" at bounding box center [674, 511] width 10 height 10
radio input "true"
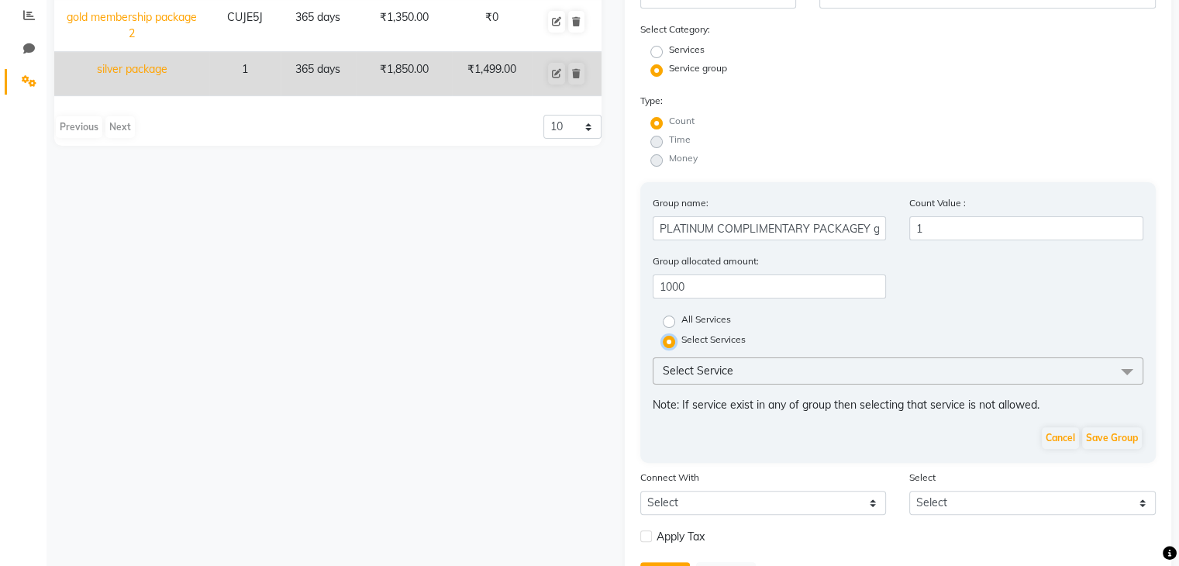
scroll to position [339, 0]
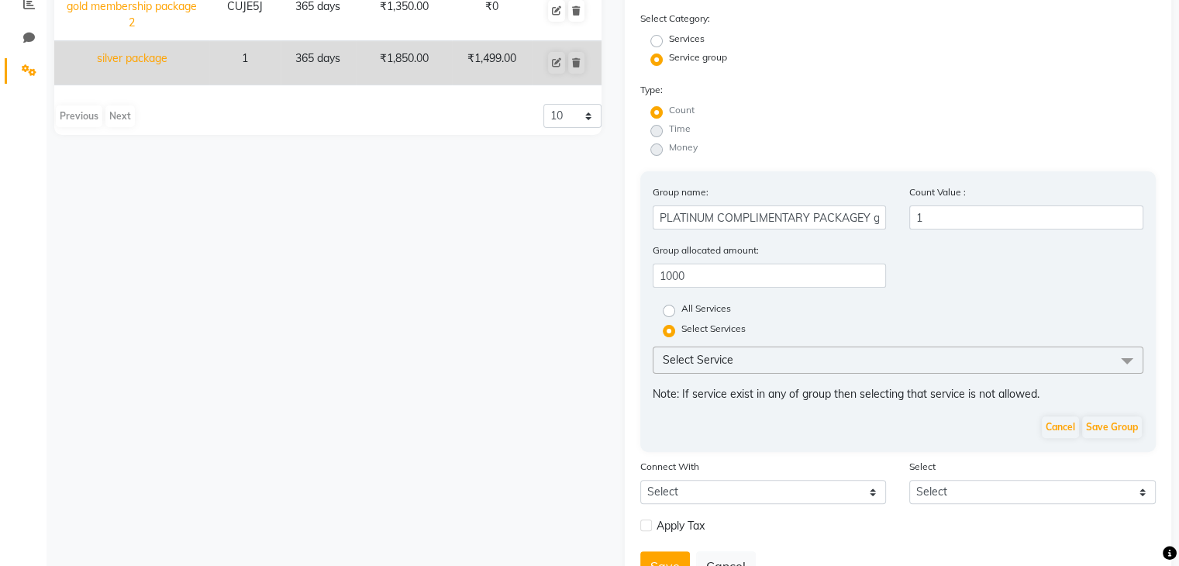
click at [822, 370] on span "Select Service" at bounding box center [899, 360] width 492 height 27
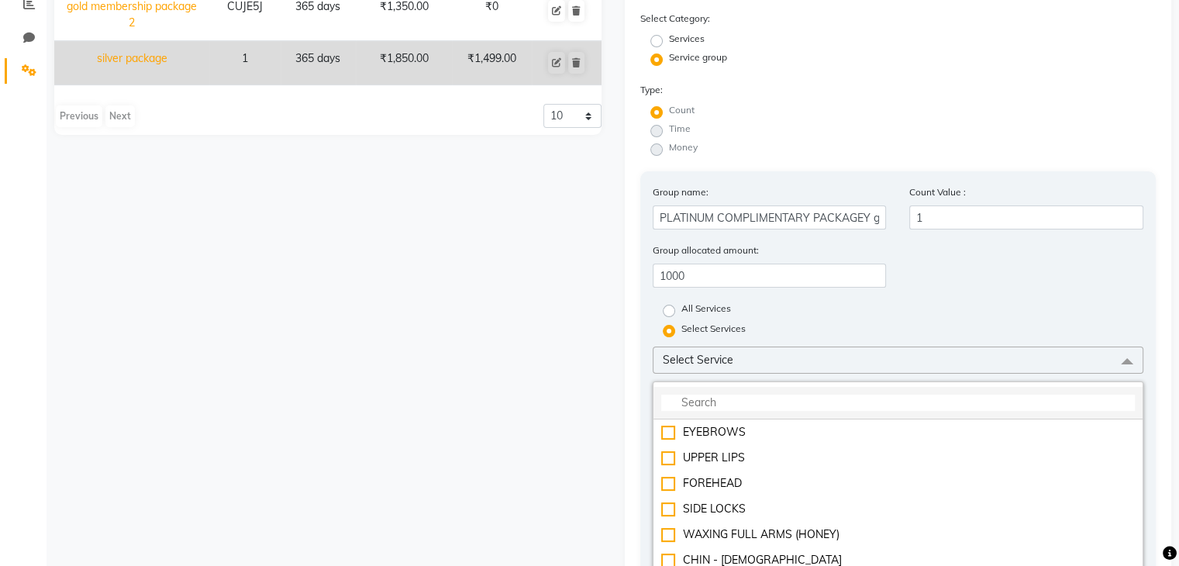
click at [798, 407] on input "multiselect-search" at bounding box center [898, 403] width 475 height 16
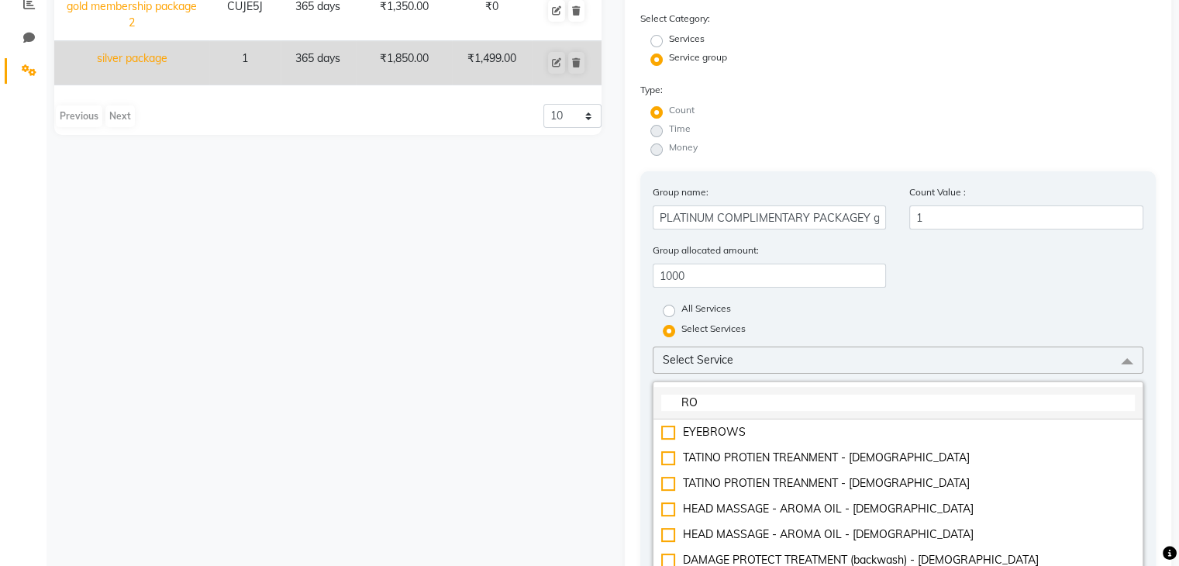
type input "R"
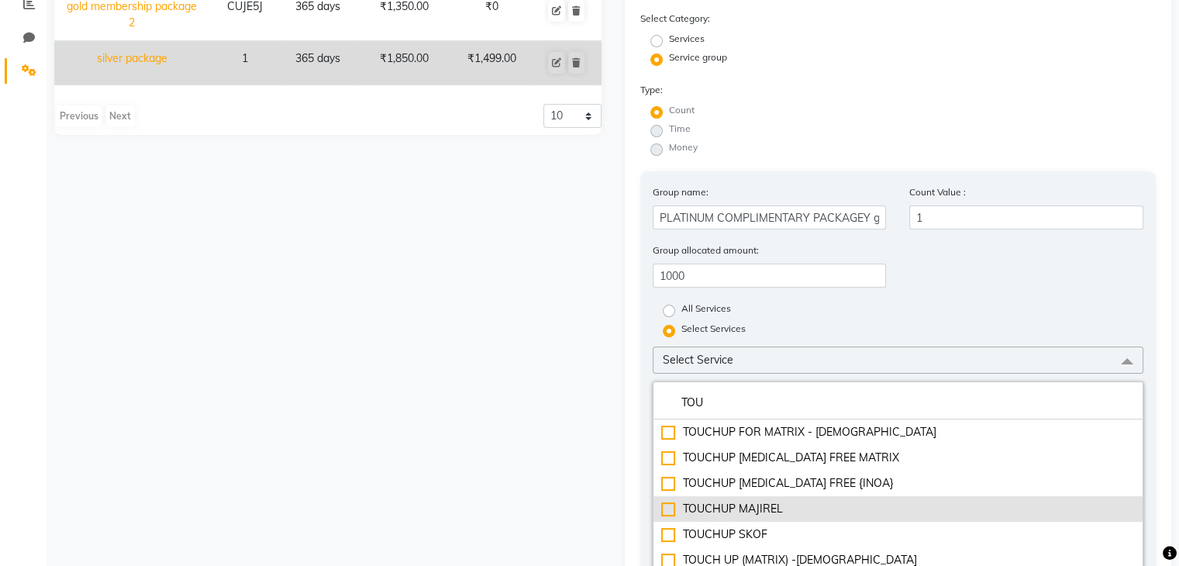
type input "TOU"
click at [668, 516] on div "TOUCHUP MAJIREL" at bounding box center [898, 509] width 475 height 16
checkbox input "true"
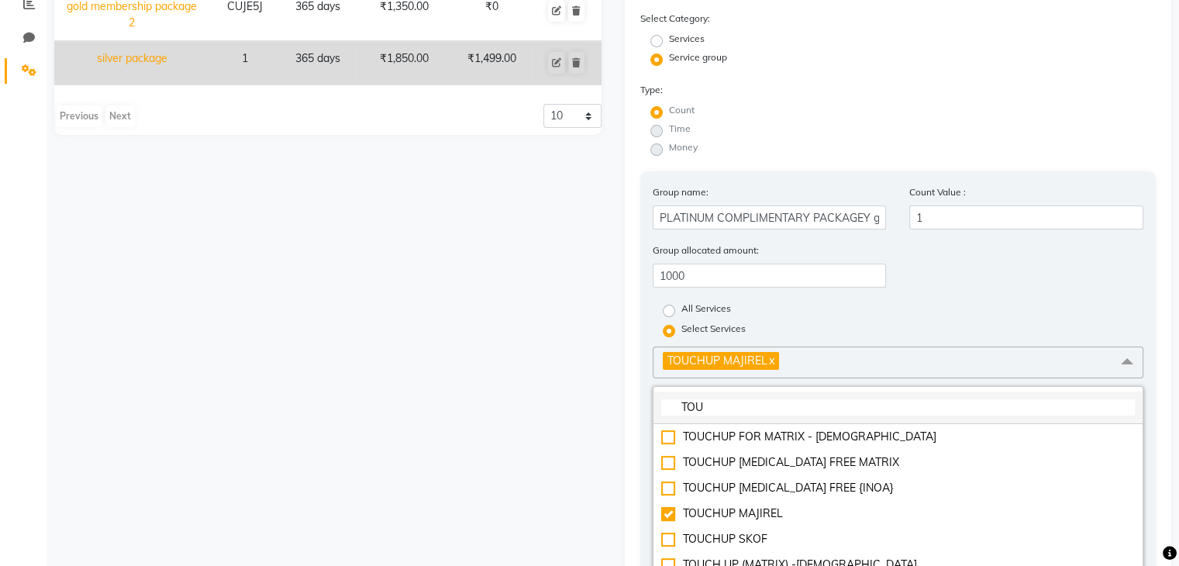
click at [744, 416] on input "TOU" at bounding box center [898, 407] width 475 height 16
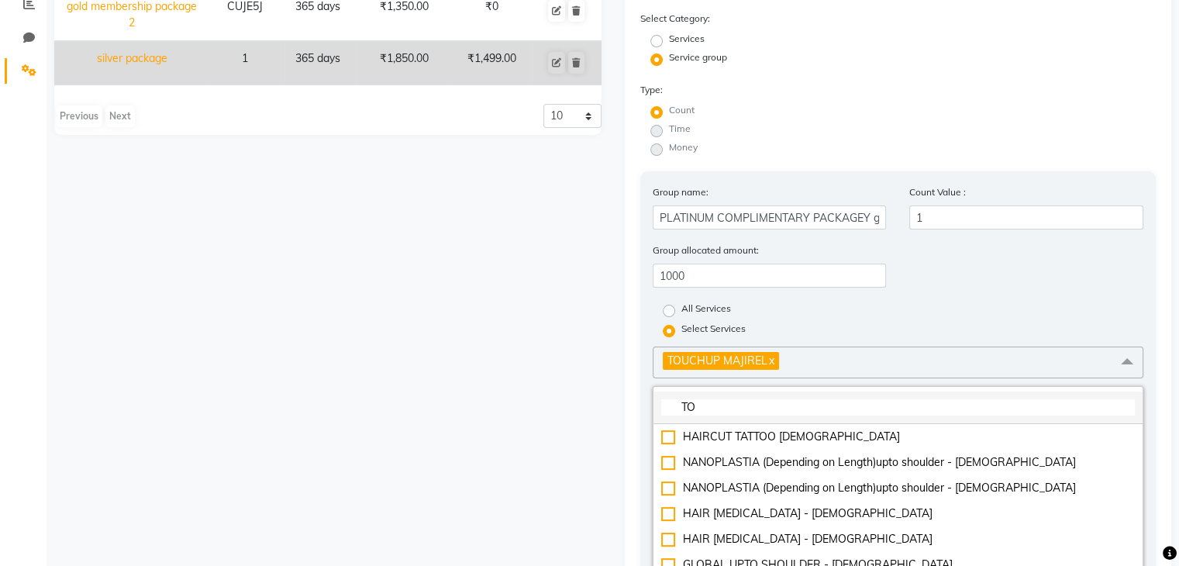
type input "T"
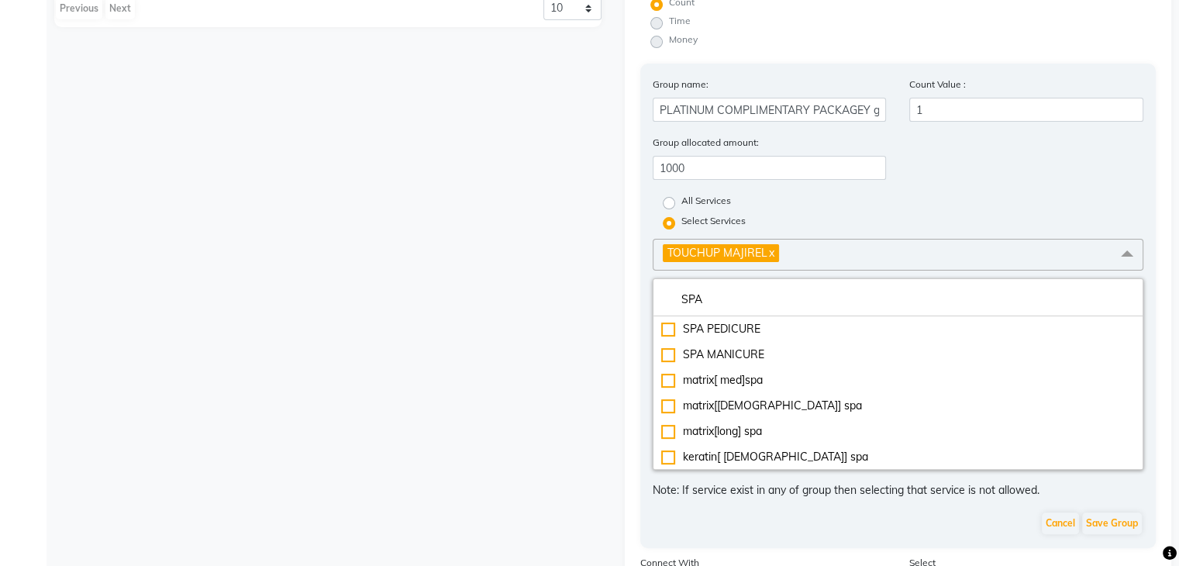
scroll to position [448, 0]
type input "SPA"
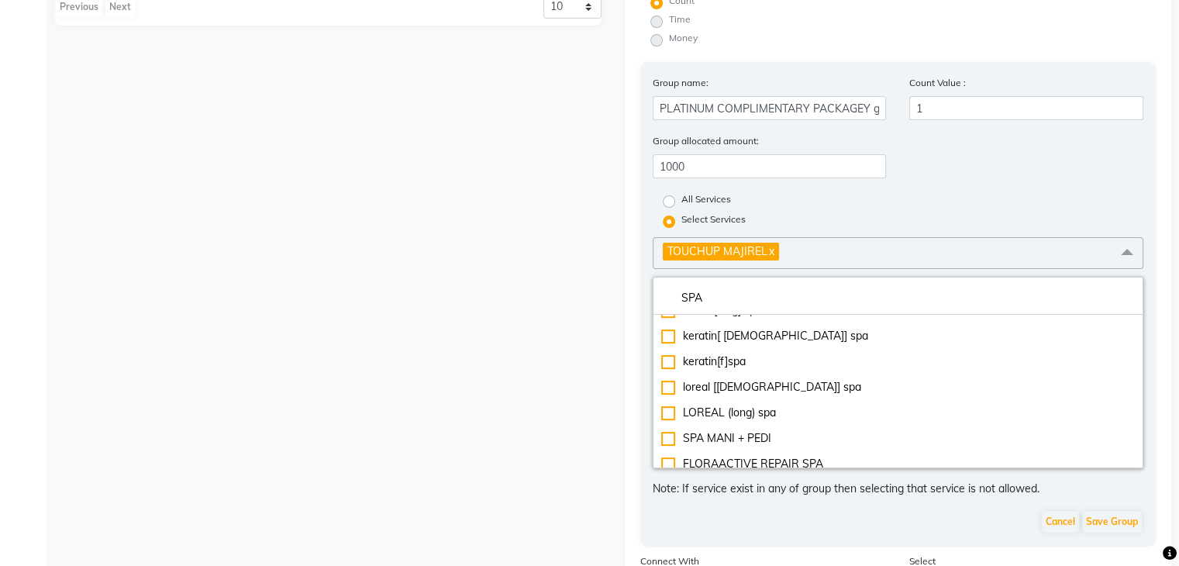
scroll to position [122, 0]
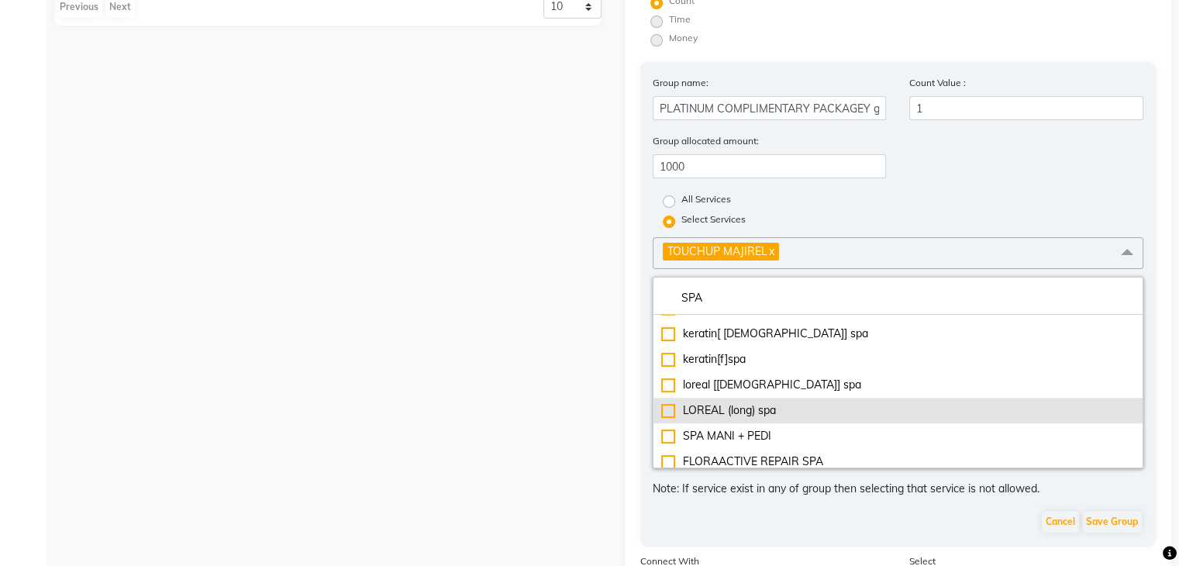
click at [667, 416] on div "LOREAL (long) spa" at bounding box center [898, 410] width 475 height 16
checkbox input "true"
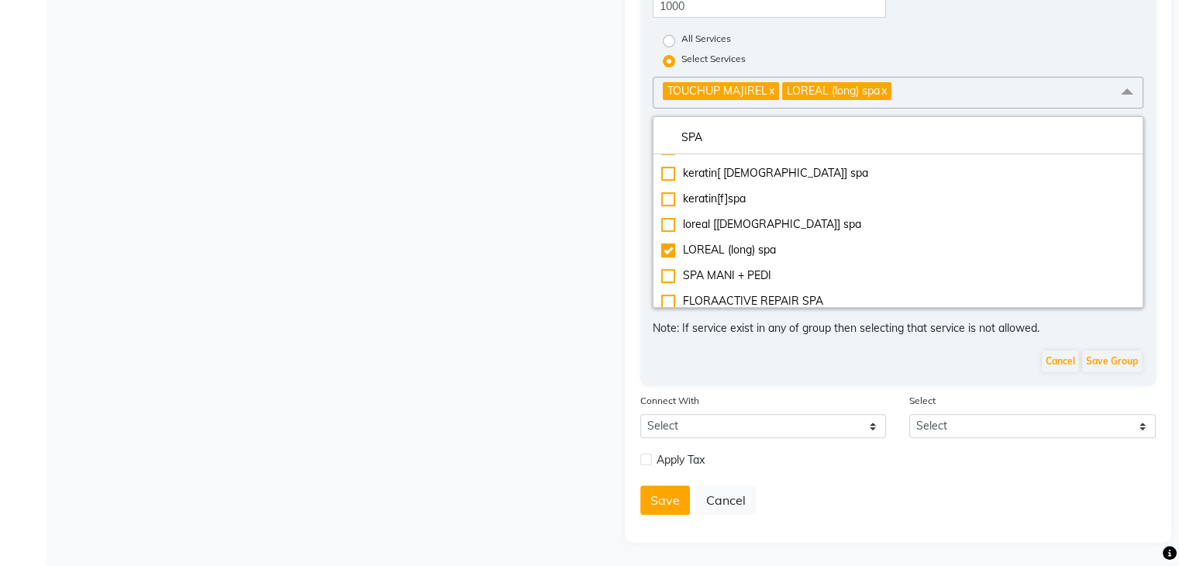
scroll to position [617, 0]
click at [1110, 357] on button "Save Group" at bounding box center [1113, 361] width 60 height 22
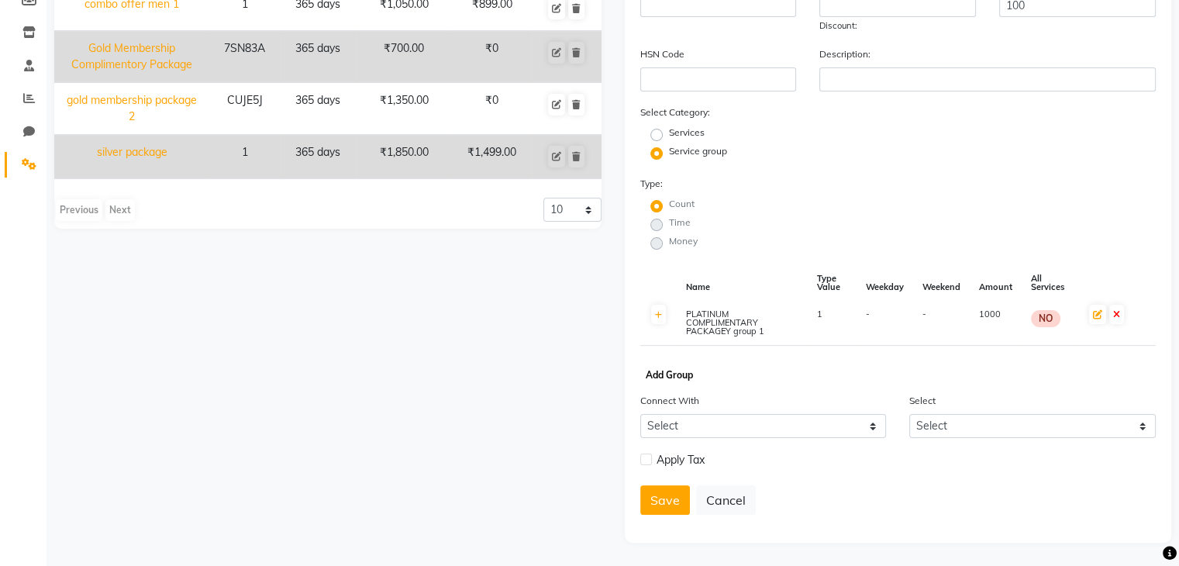
click at [664, 373] on button "Add Group" at bounding box center [669, 375] width 55 height 22
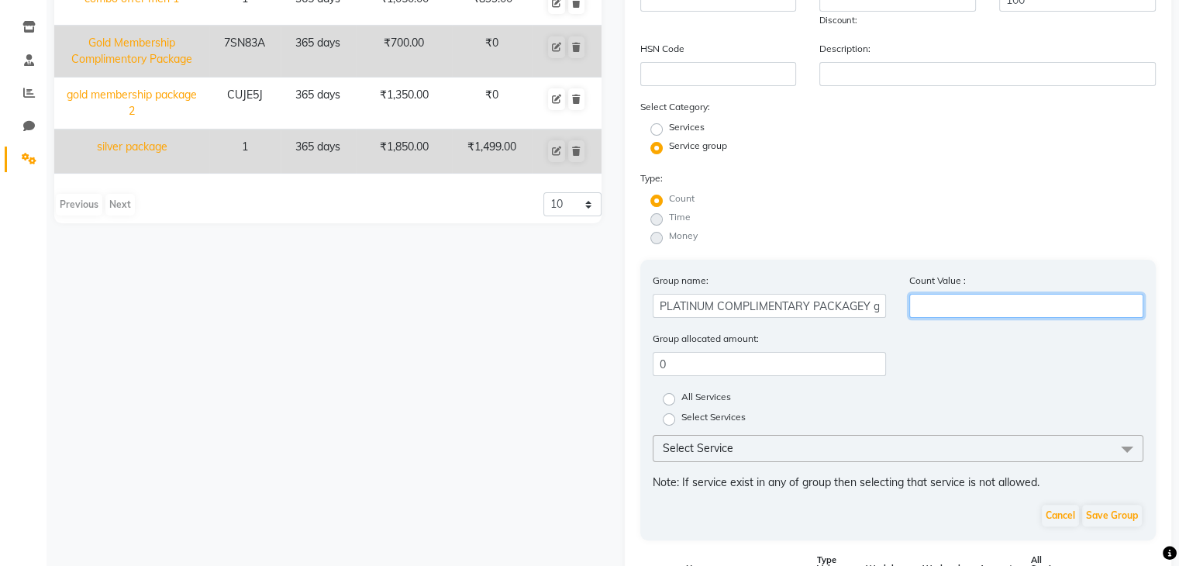
click at [955, 312] on input "number" at bounding box center [1027, 306] width 234 height 24
type input "1"
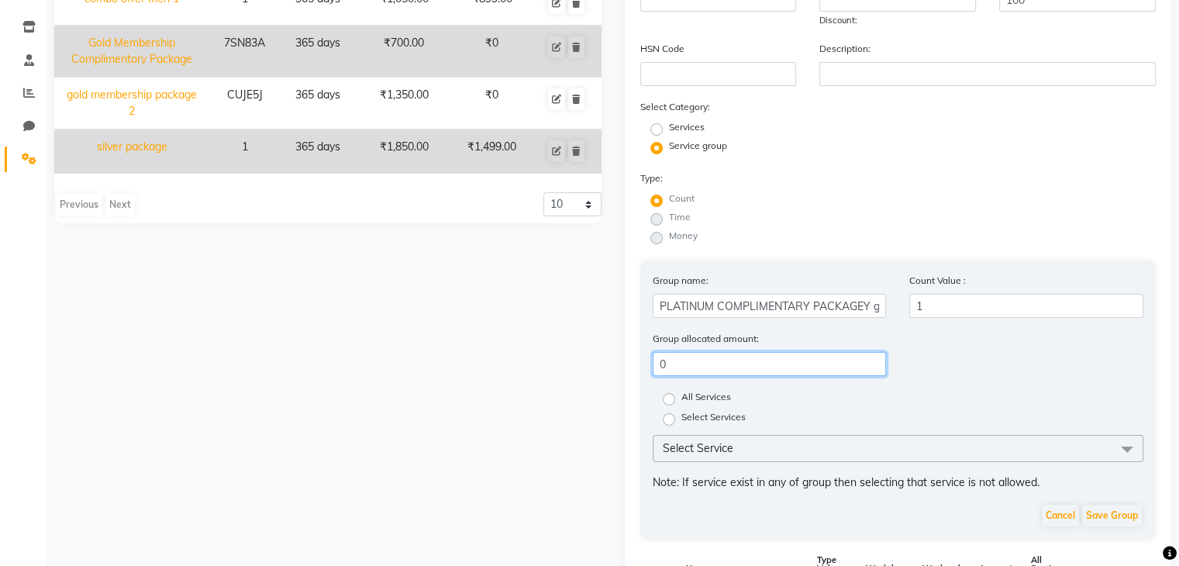
click at [682, 370] on input "0" at bounding box center [770, 364] width 234 height 24
type input "700"
click at [682, 429] on label "Select Services" at bounding box center [714, 419] width 64 height 19
click at [671, 423] on input "Select Services" at bounding box center [674, 418] width 10 height 10
radio input "true"
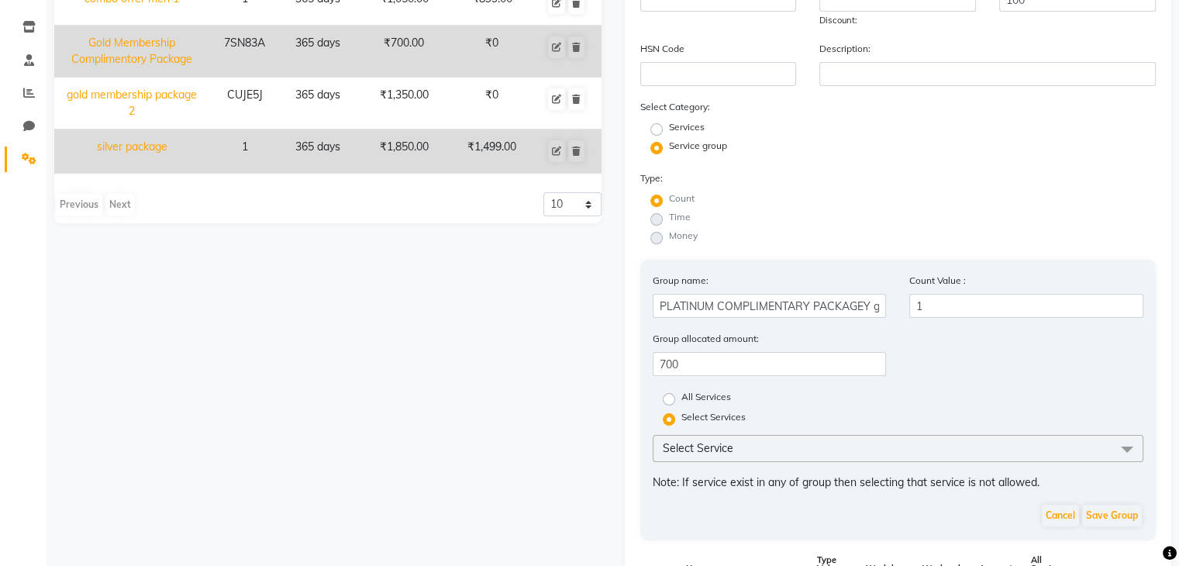
click at [847, 453] on span "Select Service" at bounding box center [899, 448] width 492 height 27
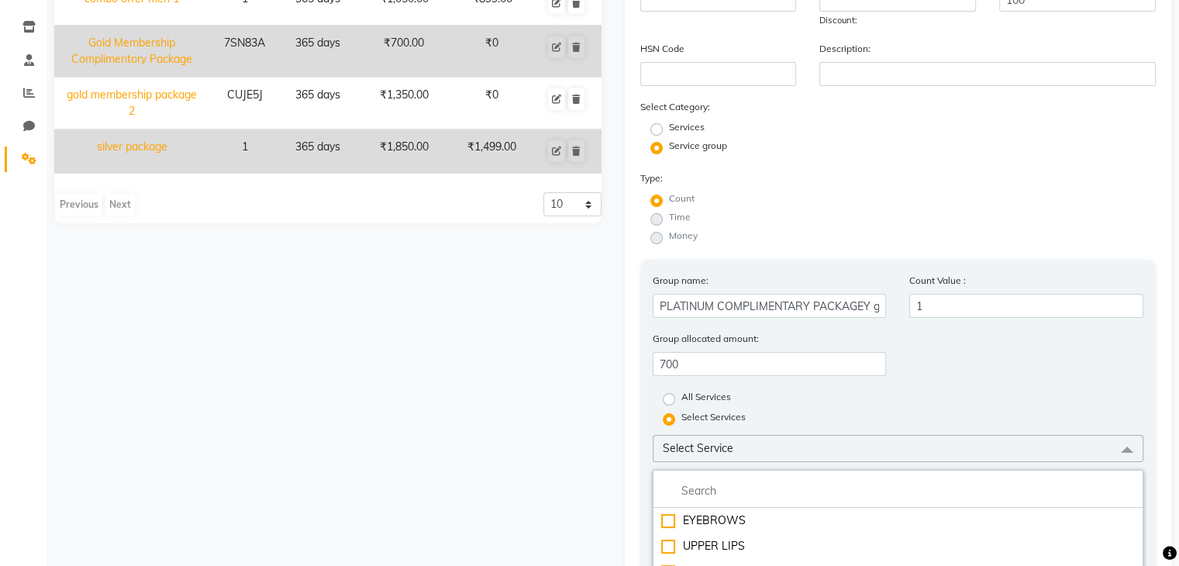
click at [847, 453] on span "Select Service" at bounding box center [899, 448] width 492 height 27
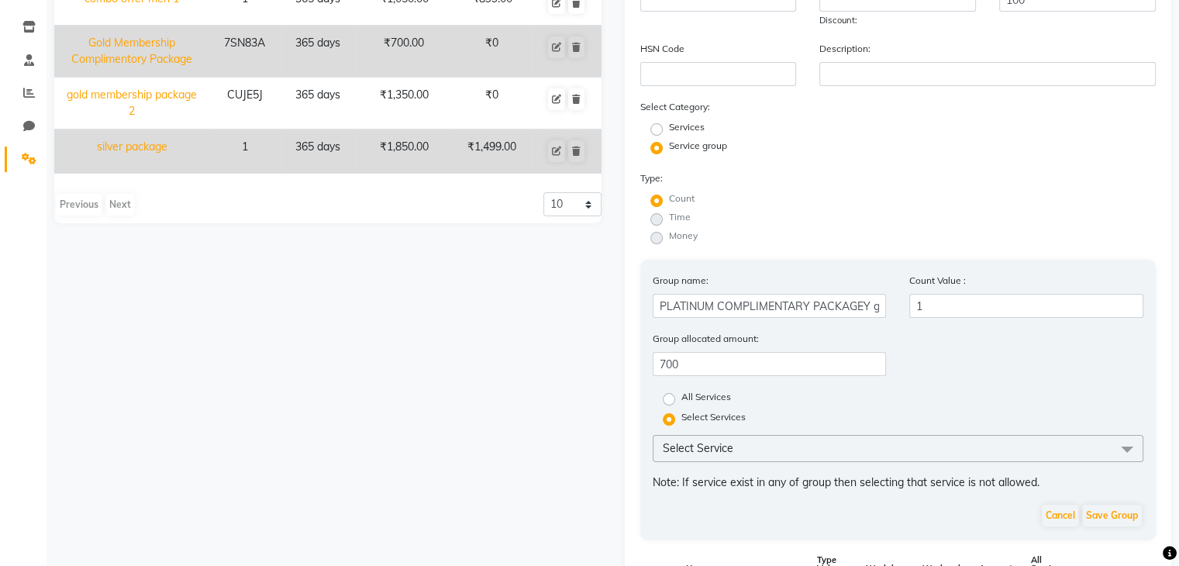
click at [813, 451] on span "Select Service" at bounding box center [899, 448] width 492 height 27
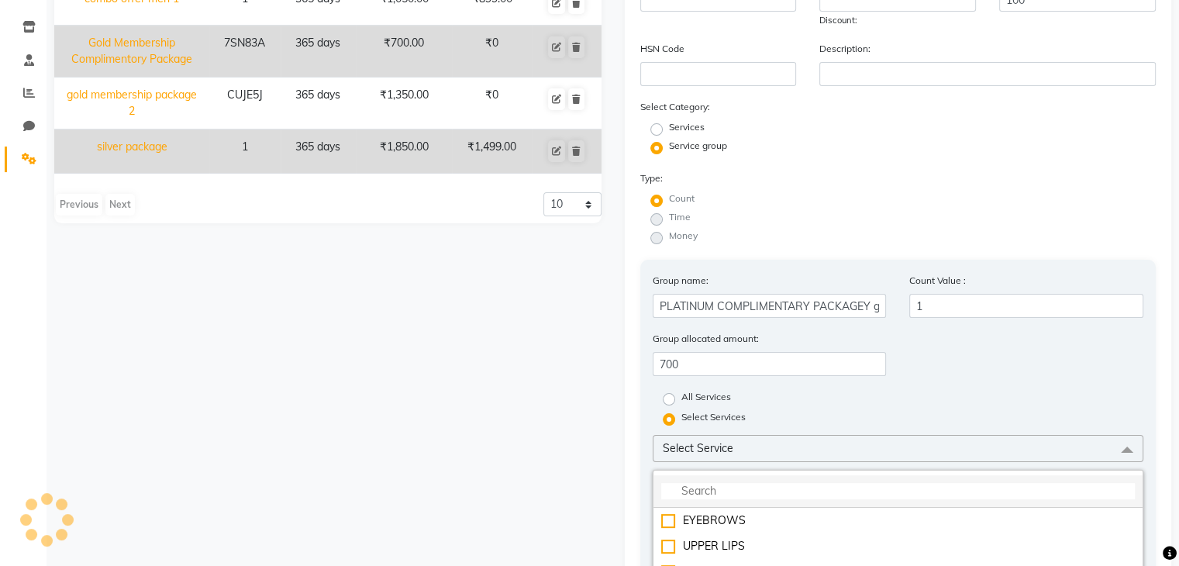
click at [772, 499] on input "multiselect-search" at bounding box center [898, 491] width 475 height 16
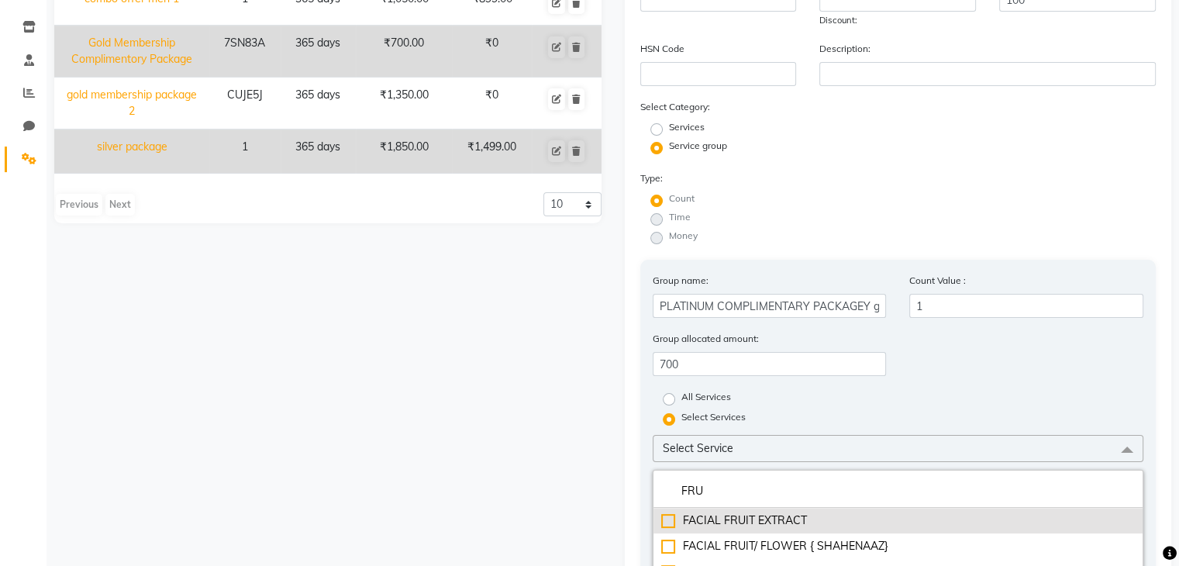
type input "FRU"
click at [667, 523] on div "FACIAL FRUIT EXTRACT" at bounding box center [898, 521] width 475 height 16
checkbox input "true"
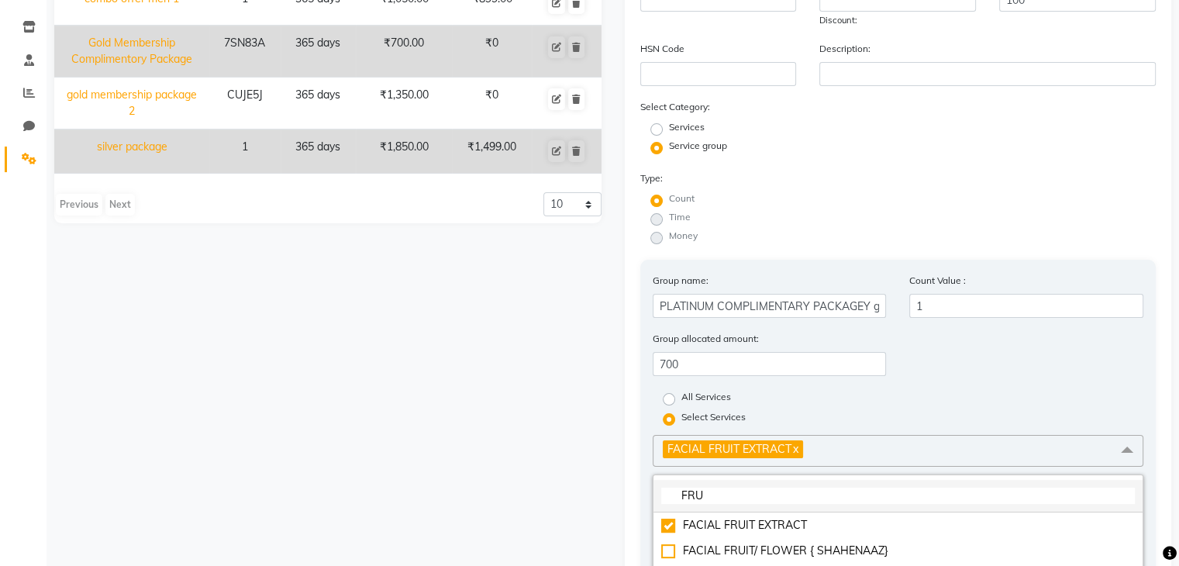
click at [729, 501] on input "FRU" at bounding box center [898, 496] width 475 height 16
type input "F"
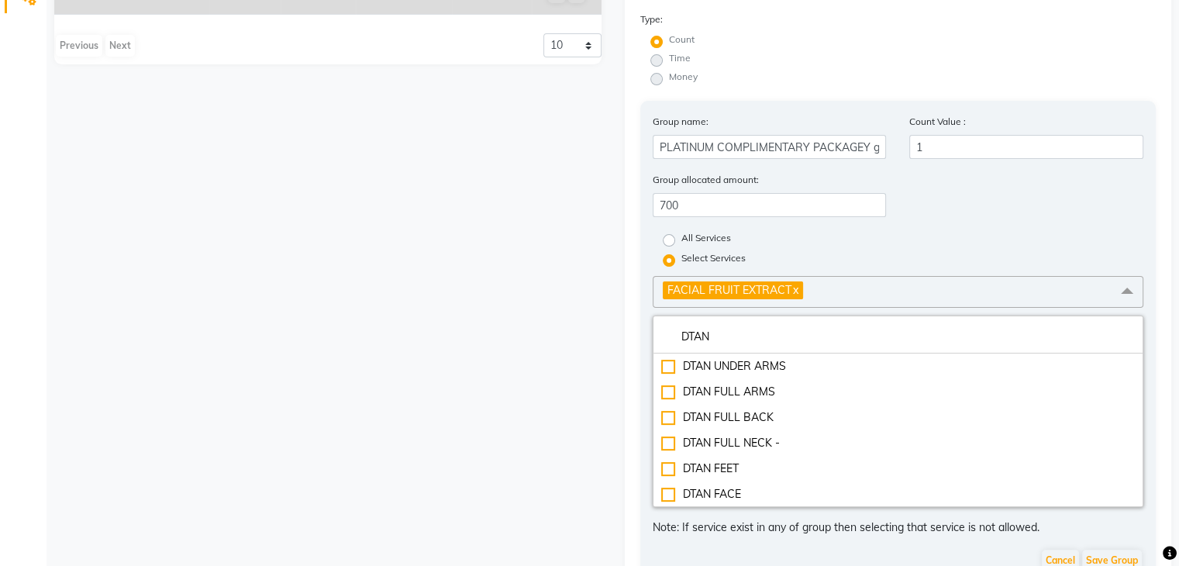
scroll to position [444, 0]
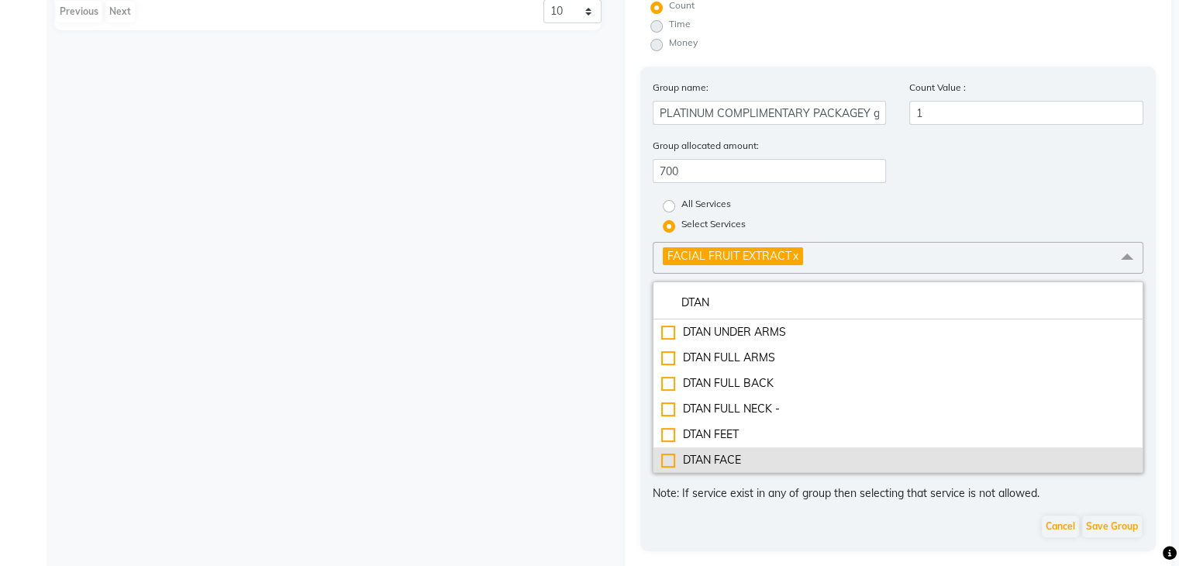
type input "DTAN"
click at [664, 466] on div "DTAN FACE" at bounding box center [898, 460] width 475 height 16
checkbox input "true"
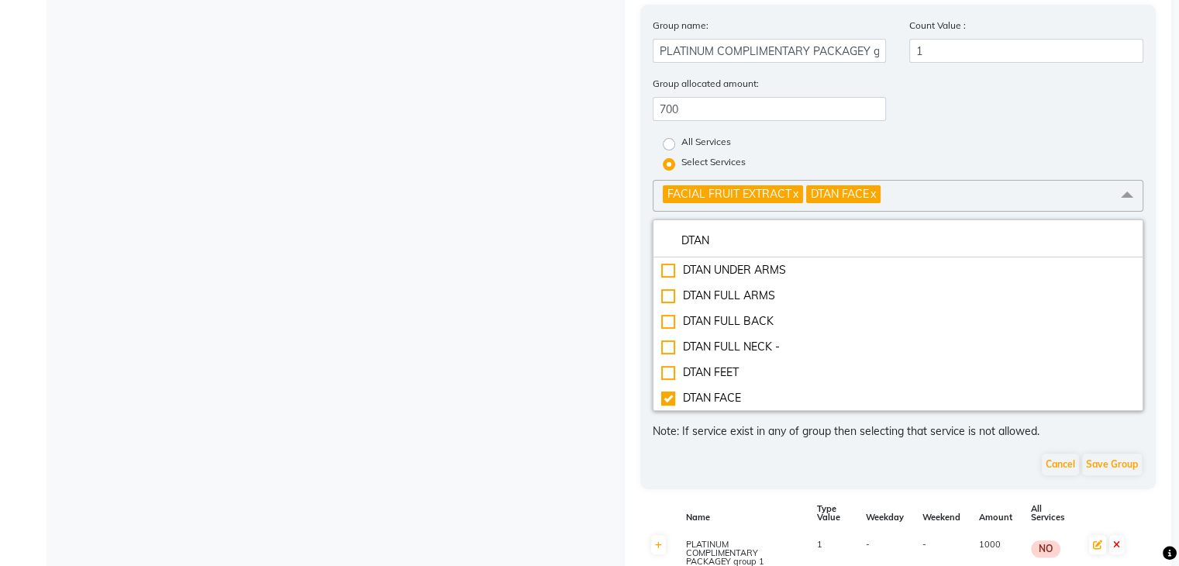
scroll to position [508, 0]
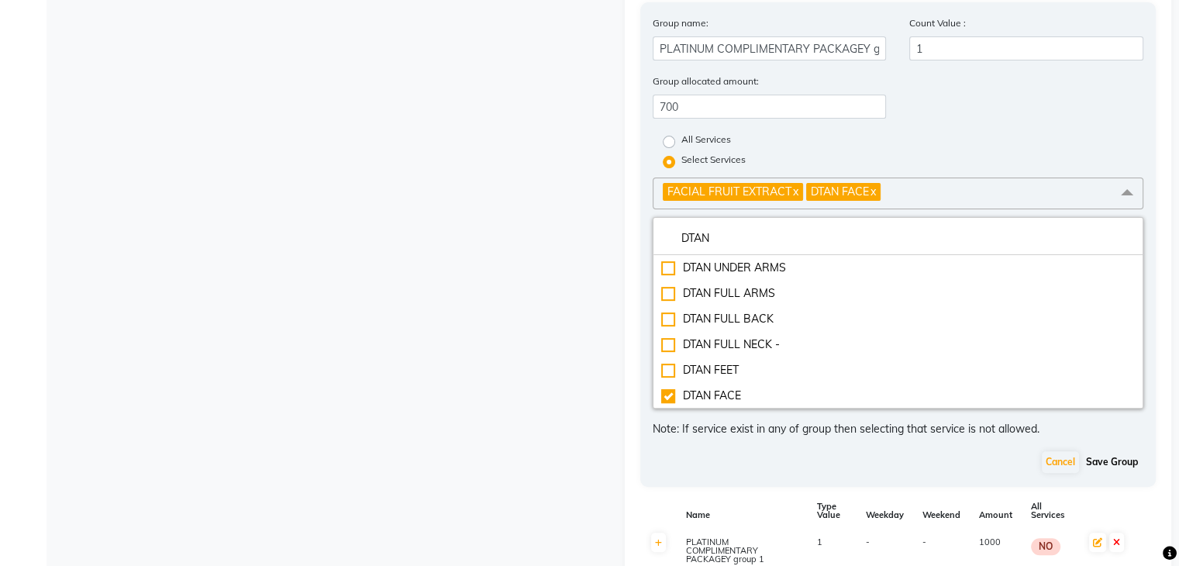
click at [1097, 469] on button "Save Group" at bounding box center [1113, 462] width 60 height 22
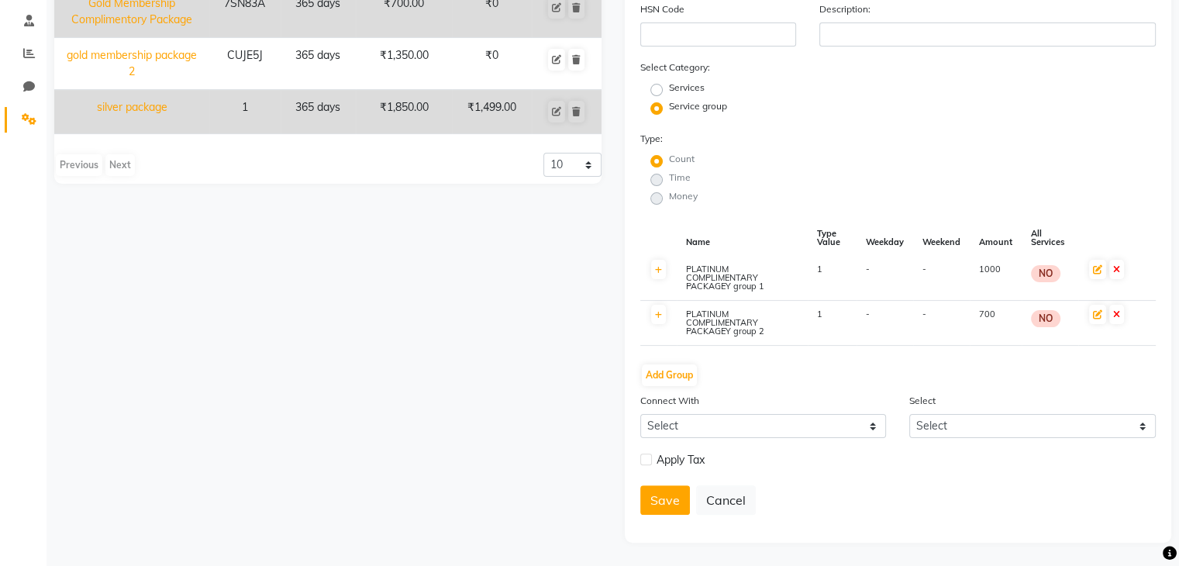
click at [669, 89] on label "Services" at bounding box center [687, 88] width 36 height 14
click at [658, 89] on input "Services" at bounding box center [662, 89] width 10 height 10
radio input "true"
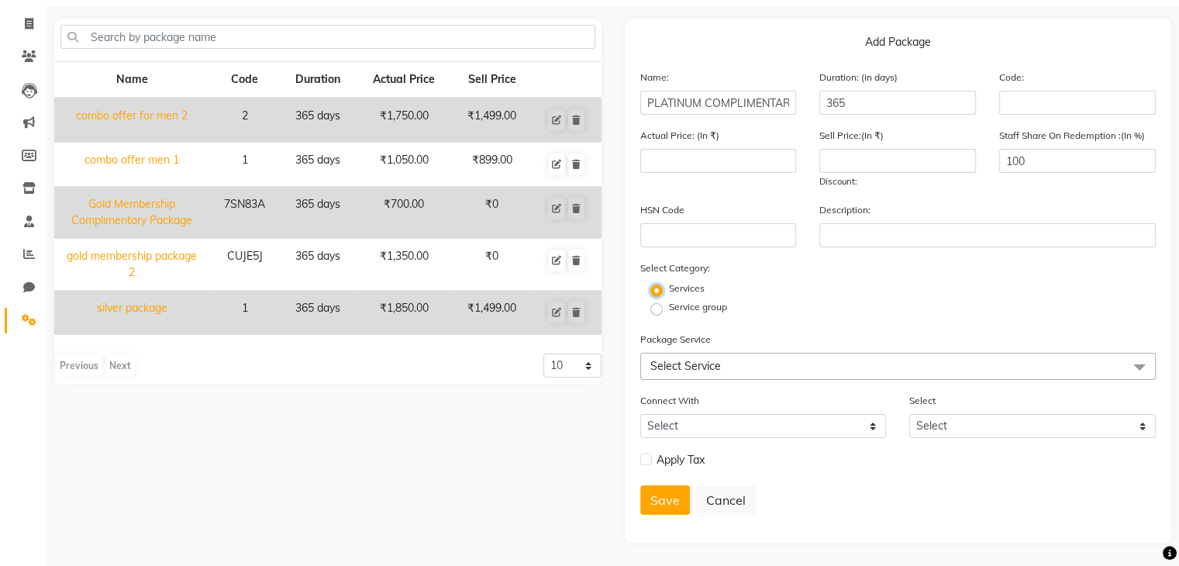
scroll to position [95, 0]
click at [669, 306] on label "Service group" at bounding box center [698, 307] width 58 height 14
click at [658, 306] on input "Service group" at bounding box center [662, 308] width 10 height 10
radio input "true"
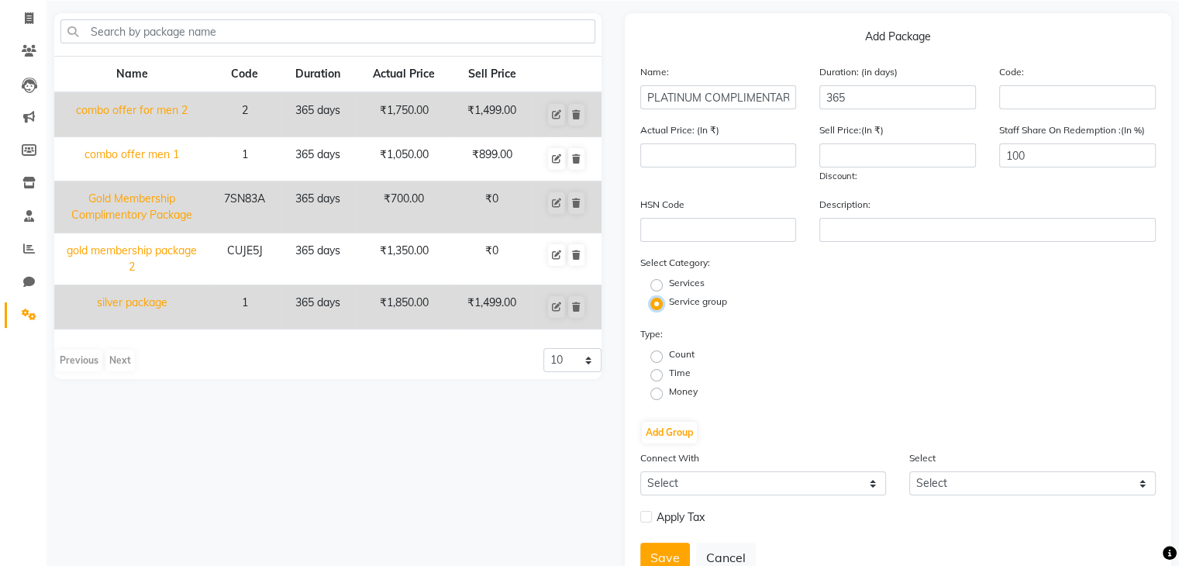
scroll to position [157, 0]
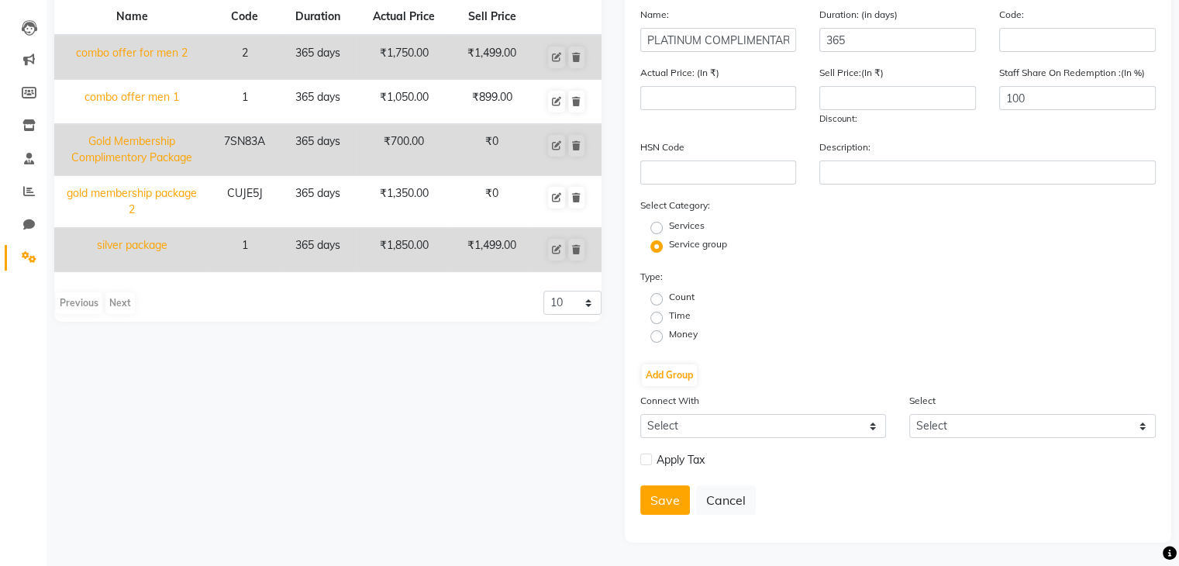
click at [669, 228] on label "Services" at bounding box center [687, 226] width 36 height 14
click at [657, 228] on input "Services" at bounding box center [662, 227] width 10 height 10
radio input "true"
radio input "false"
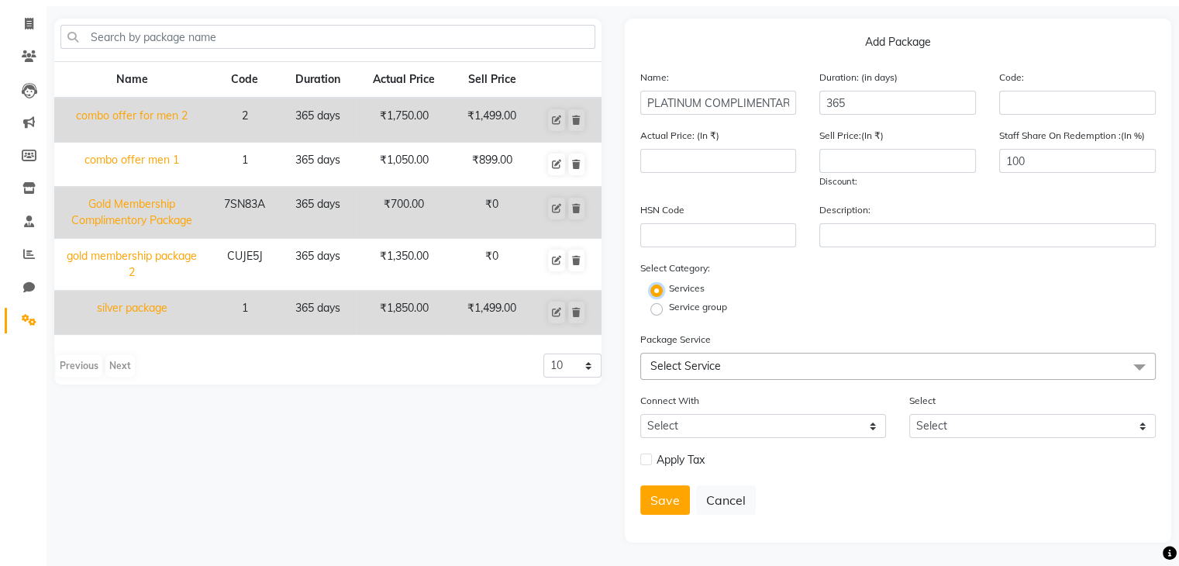
scroll to position [95, 0]
click at [725, 359] on span "Select Service" at bounding box center [899, 366] width 516 height 27
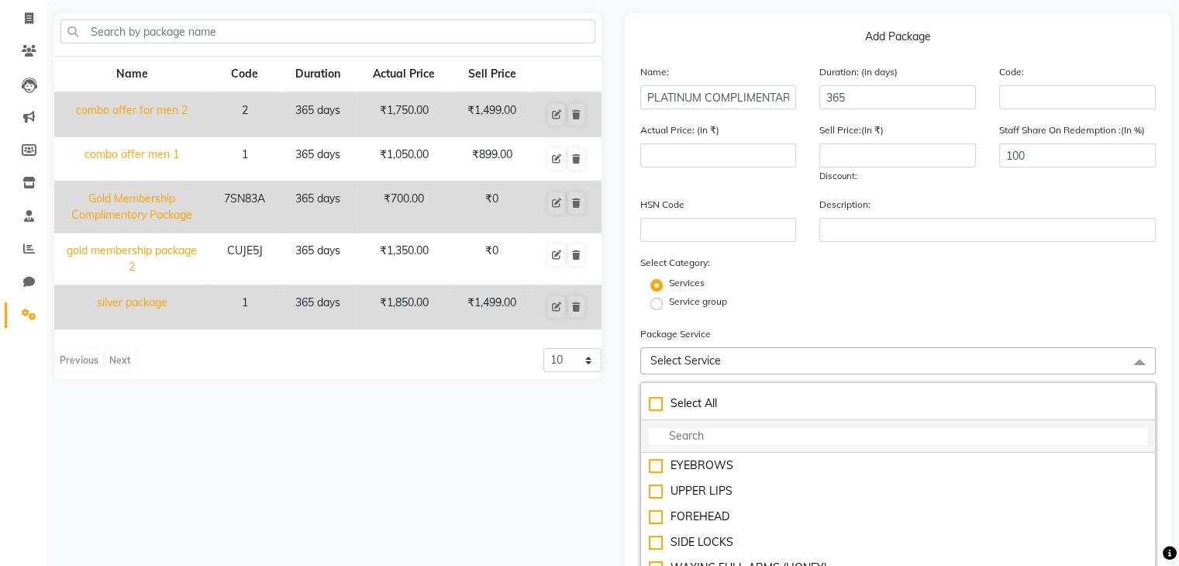
click at [721, 433] on input "multiselect-search" at bounding box center [898, 436] width 499 height 16
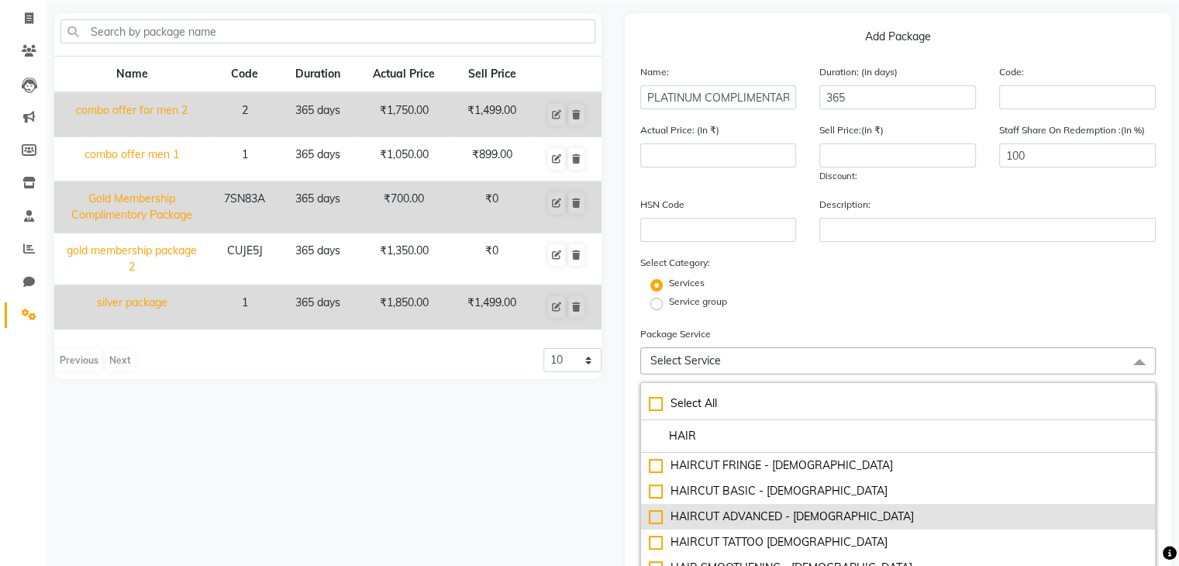
type input "HAIR"
click at [652, 522] on div "HAIRCUT ADVANCED - [DEMOGRAPHIC_DATA]" at bounding box center [898, 517] width 499 height 16
type input "600"
checkbox input "true"
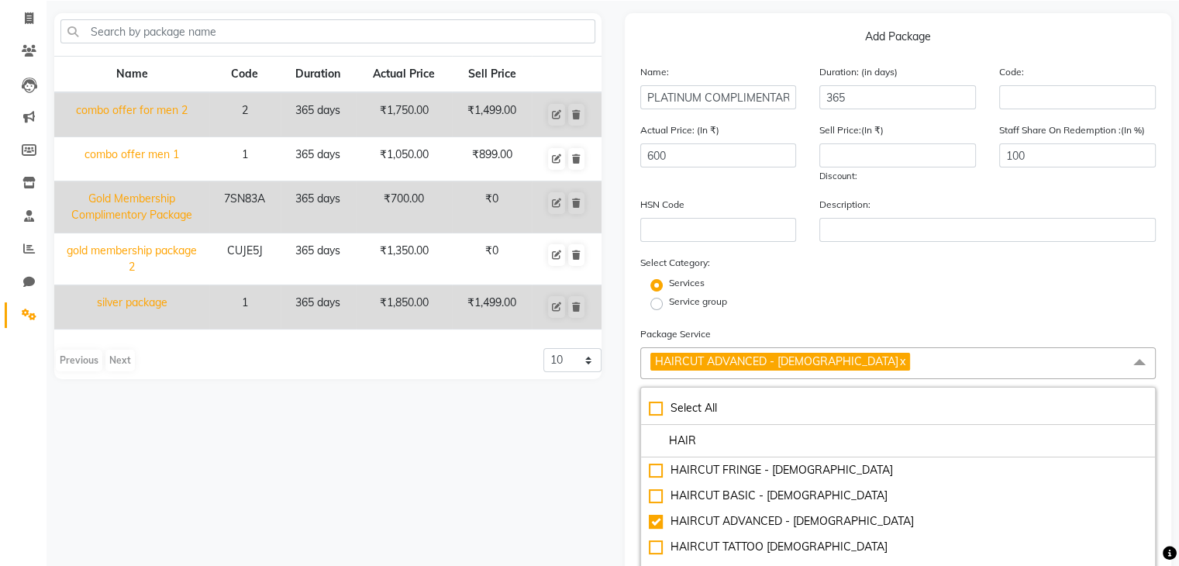
click at [872, 363] on span "HAIRCUT ADVANCED - Female x" at bounding box center [899, 363] width 516 height 32
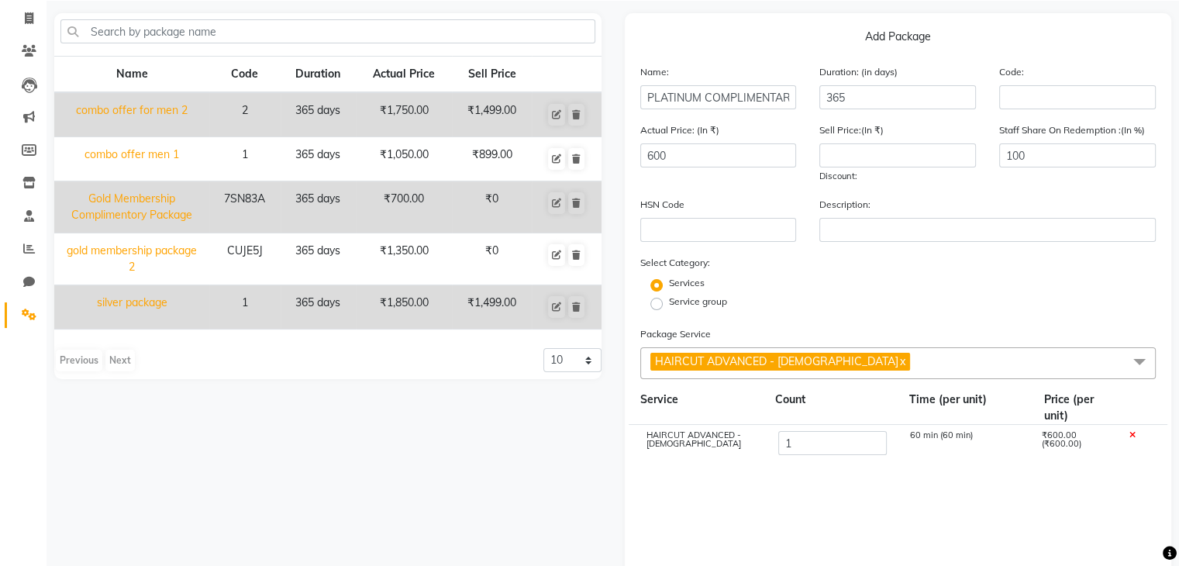
click at [875, 359] on span "HAIRCUT ADVANCED - Female x" at bounding box center [899, 363] width 516 height 32
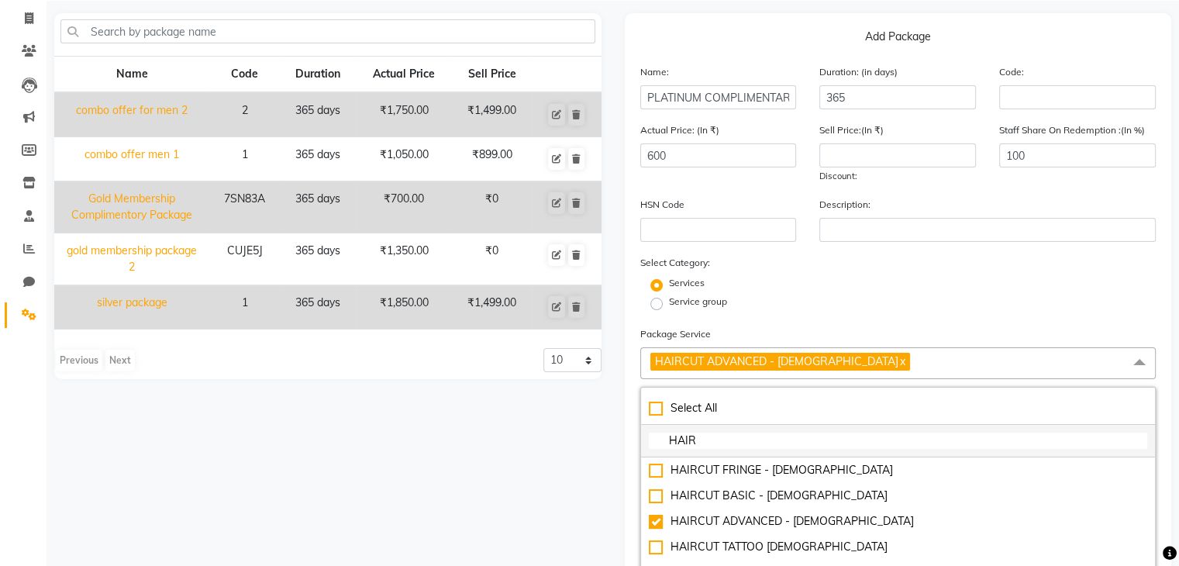
click at [731, 441] on input "HAIR" at bounding box center [898, 441] width 499 height 16
type input "H"
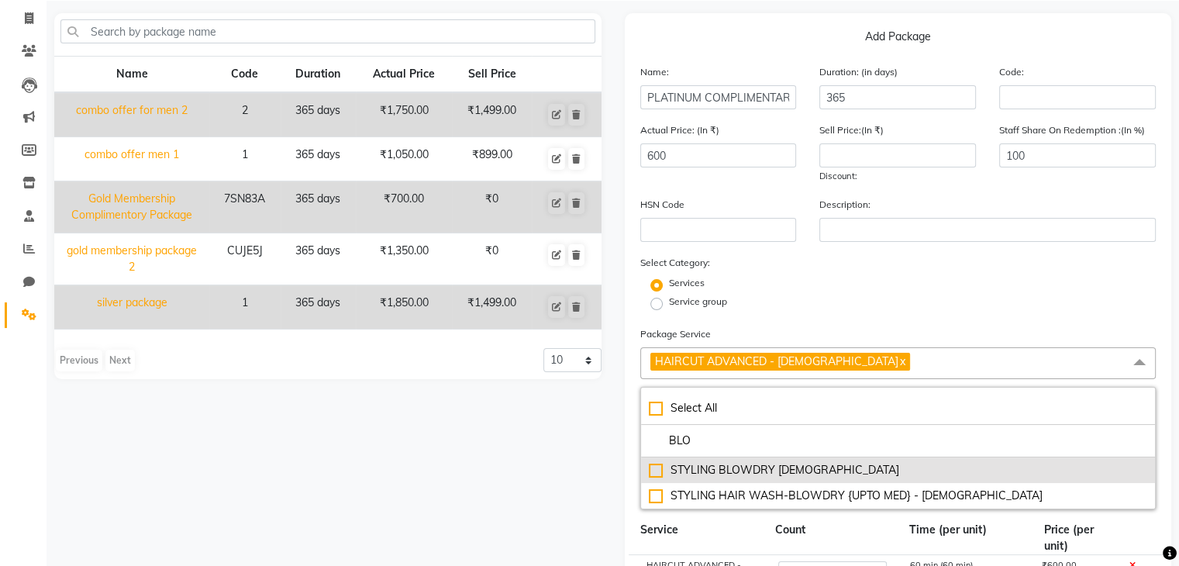
type input "BLO"
click at [655, 473] on div "STYLING BLOWDRY [DEMOGRAPHIC_DATA]" at bounding box center [898, 470] width 499 height 16
type input "900"
checkbox input "true"
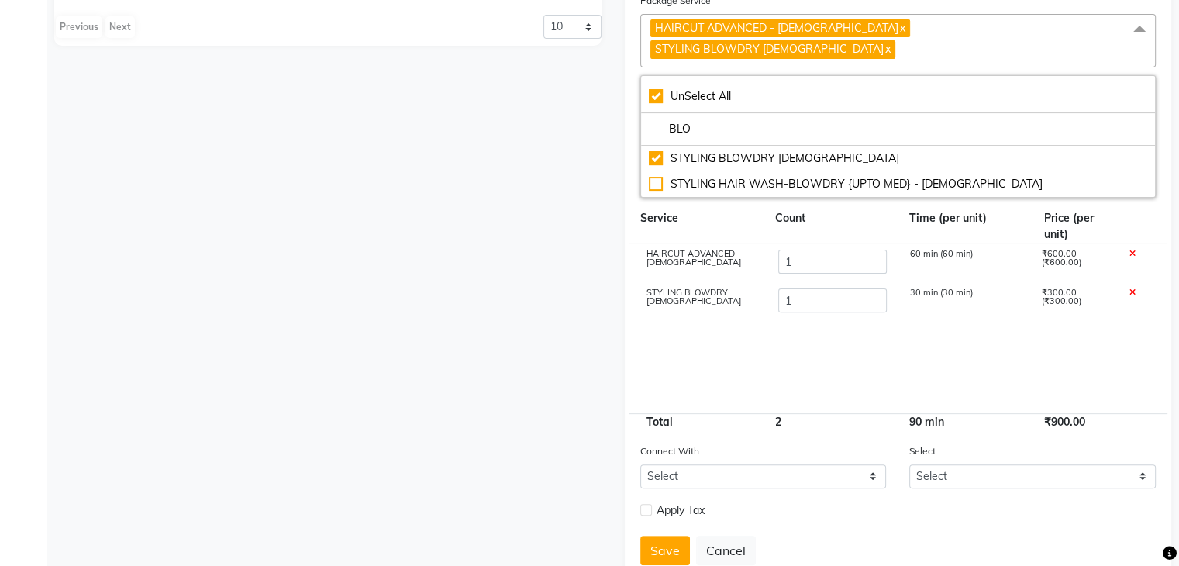
scroll to position [461, 0]
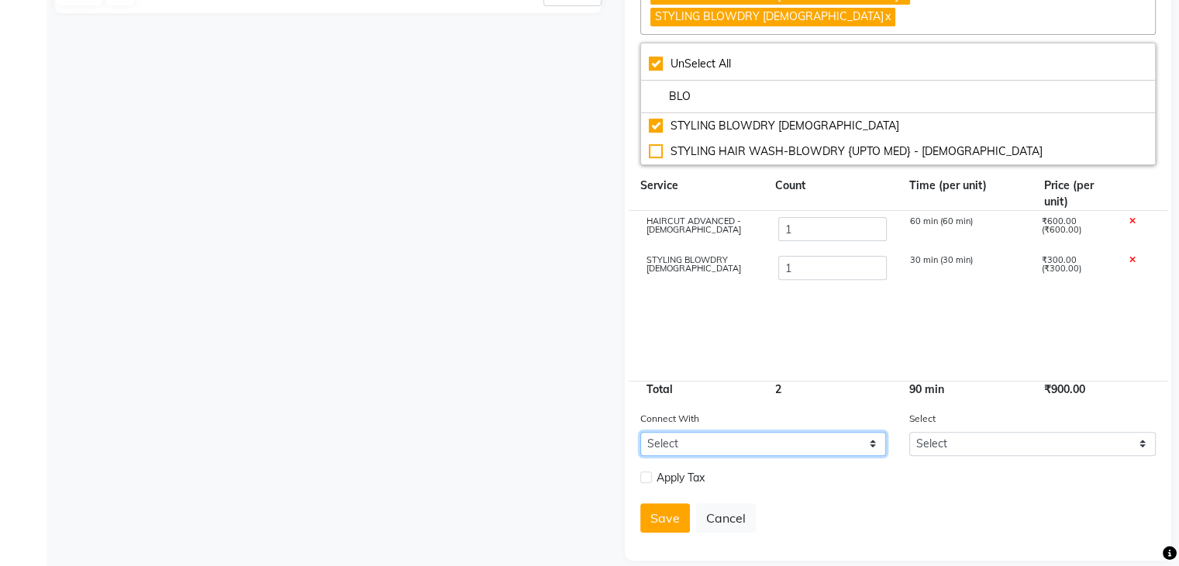
click at [862, 432] on select "Select Membership Prepaid Voucher" at bounding box center [764, 444] width 247 height 24
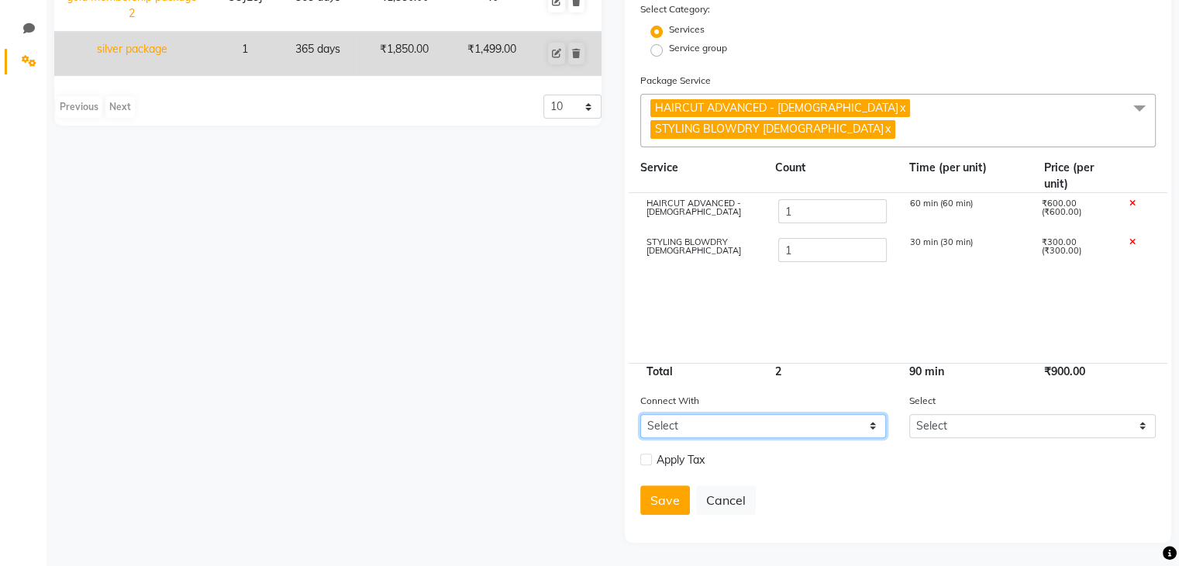
scroll to position [331, 0]
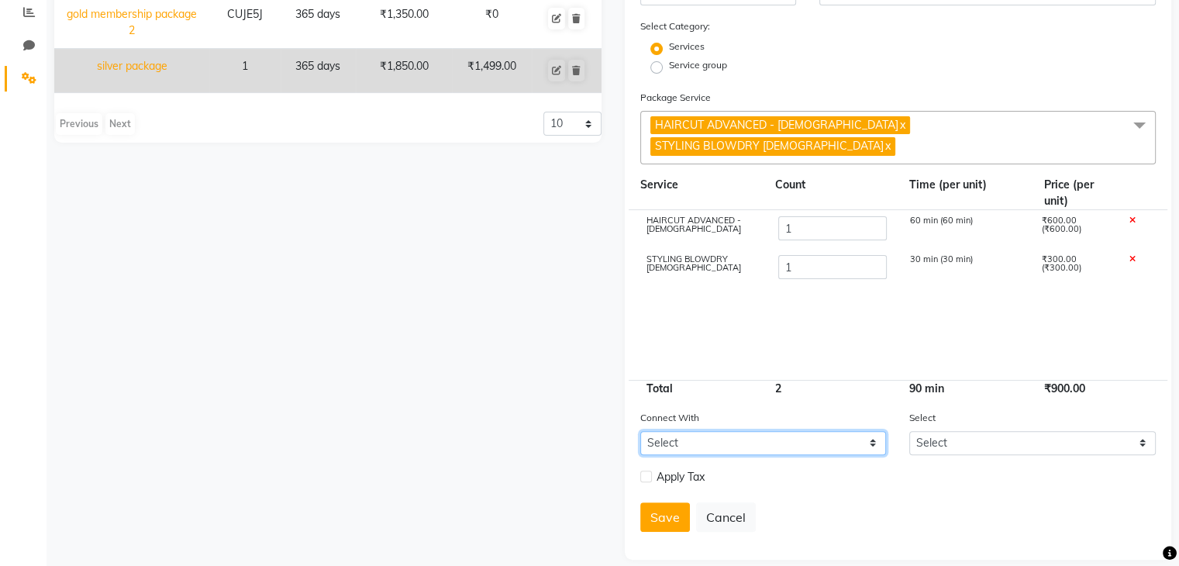
select select "1: M"
click at [641, 431] on select "Select Membership Prepaid Voucher" at bounding box center [764, 443] width 247 height 24
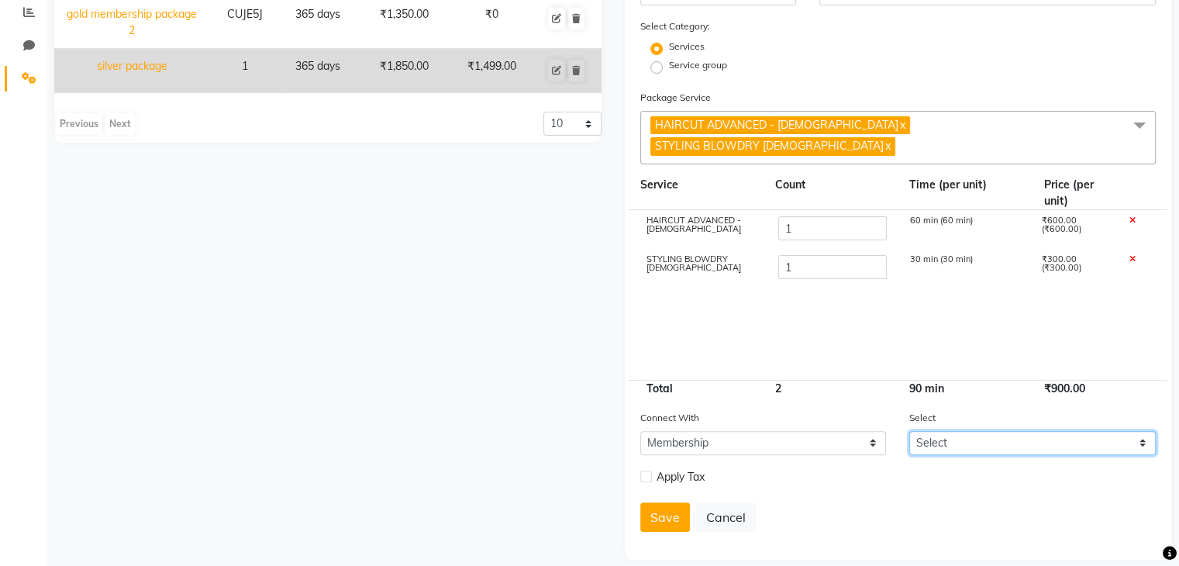
click at [952, 431] on select "Select Gold PLATINUM" at bounding box center [1033, 443] width 247 height 24
select select "2: 10676"
click at [910, 431] on select "Select Gold PLATINUM" at bounding box center [1033, 443] width 247 height 24
click at [664, 510] on button "Save" at bounding box center [666, 516] width 50 height 29
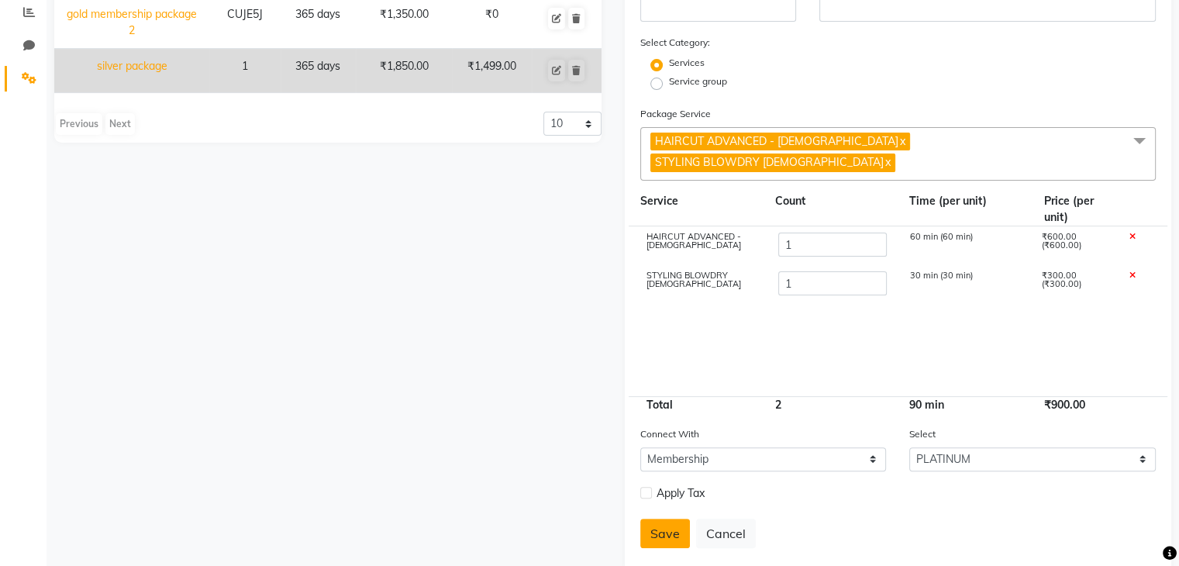
click at [664, 521] on button "Save" at bounding box center [666, 533] width 50 height 29
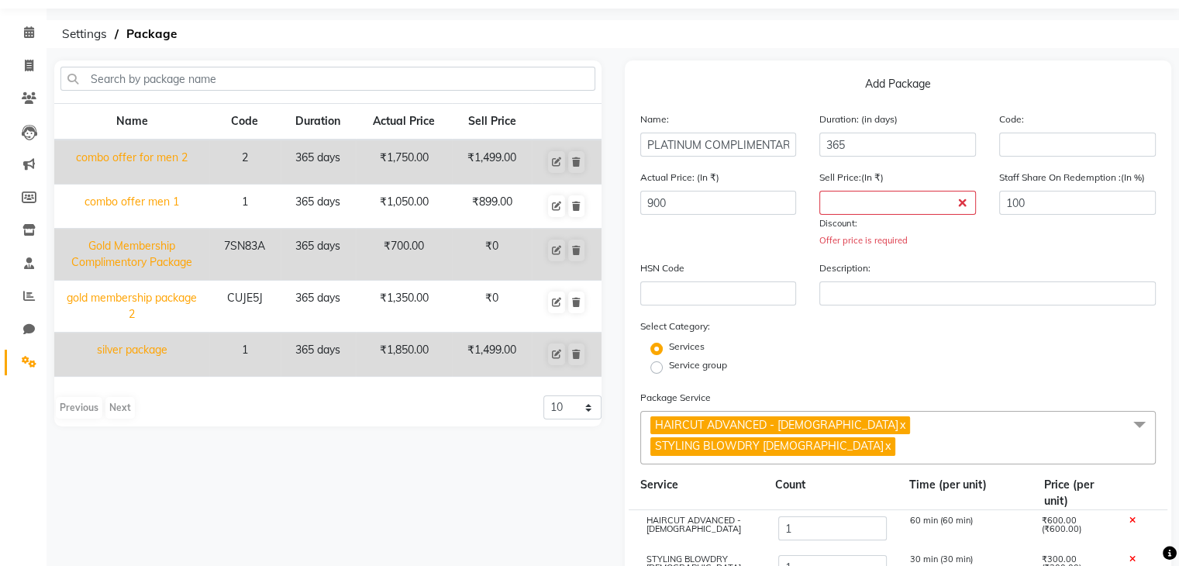
scroll to position [95, 0]
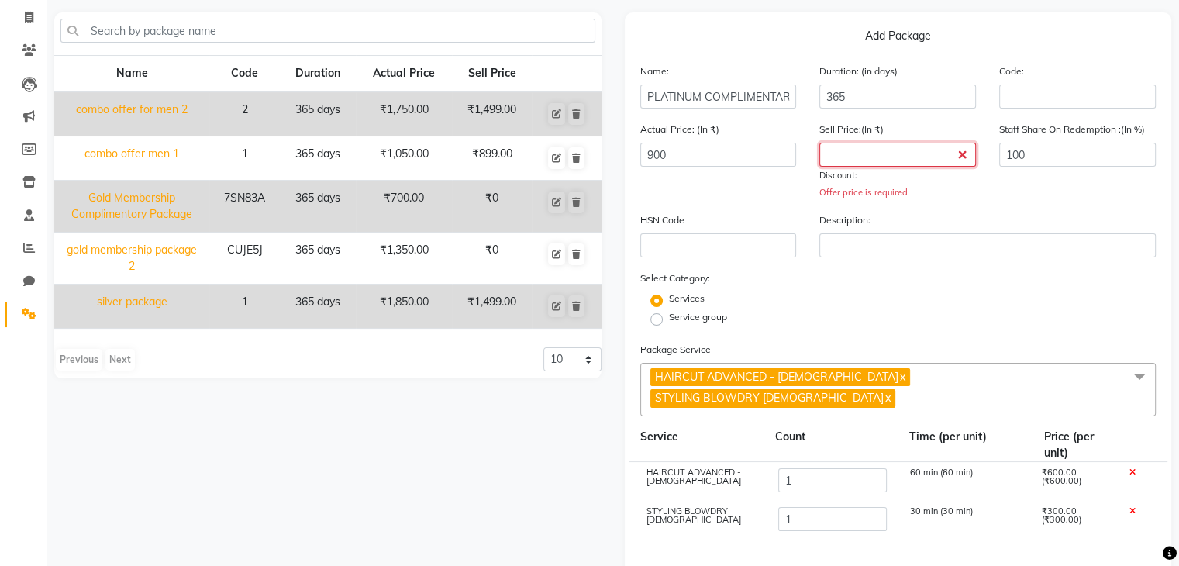
click at [930, 153] on input "number" at bounding box center [898, 155] width 157 height 24
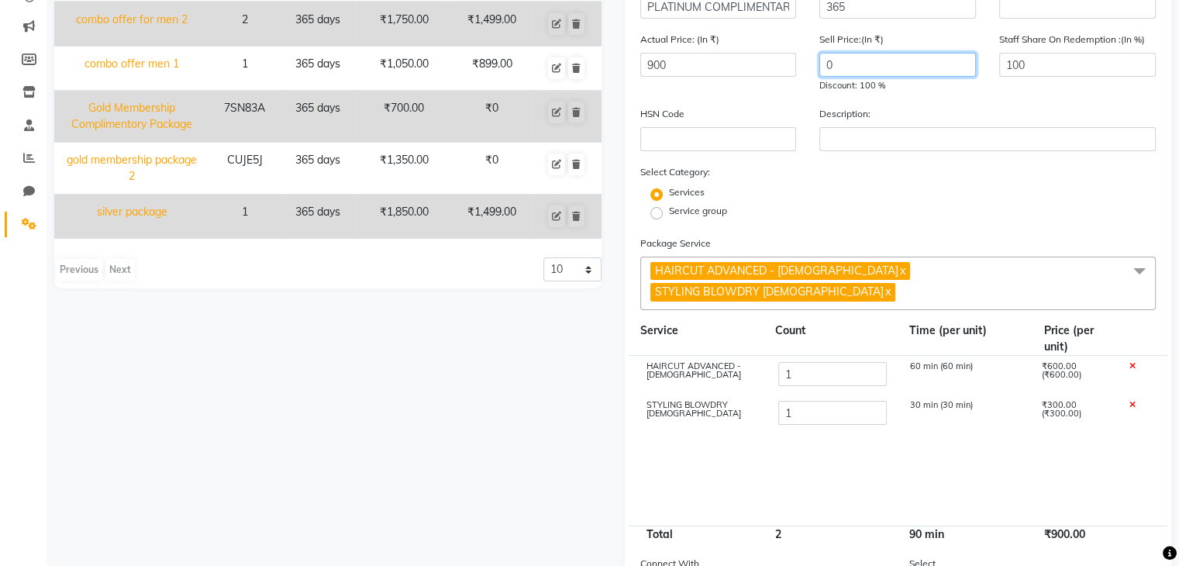
scroll to position [331, 0]
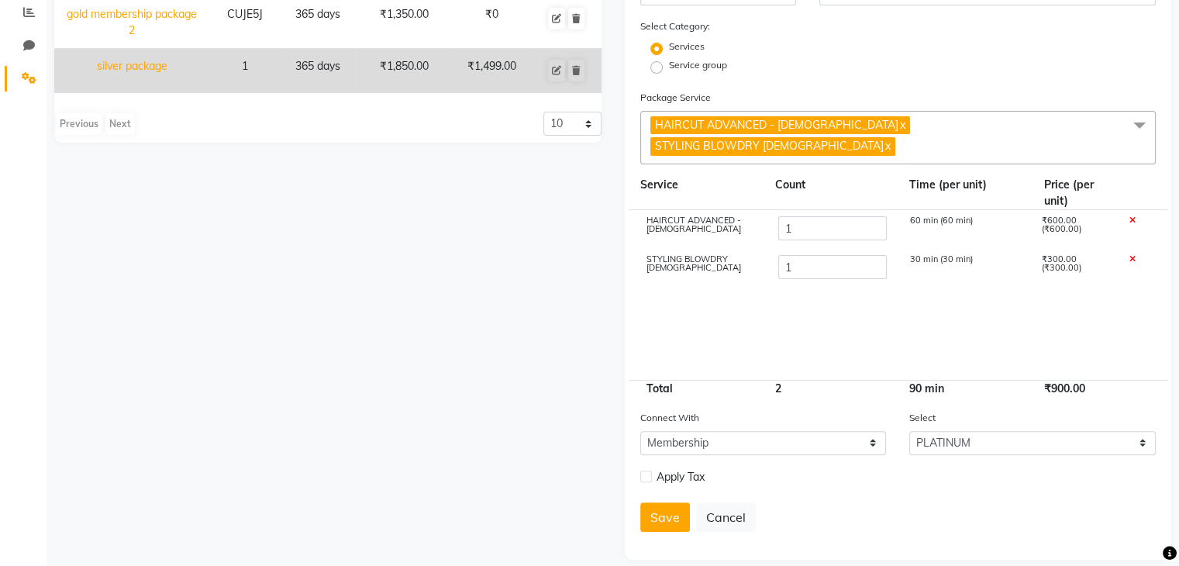
type input "0"
click at [1133, 254] on span at bounding box center [1132, 259] width 6 height 11
type input "600"
click at [891, 139] on link "x" at bounding box center [887, 146] width 7 height 14
checkbox input "false"
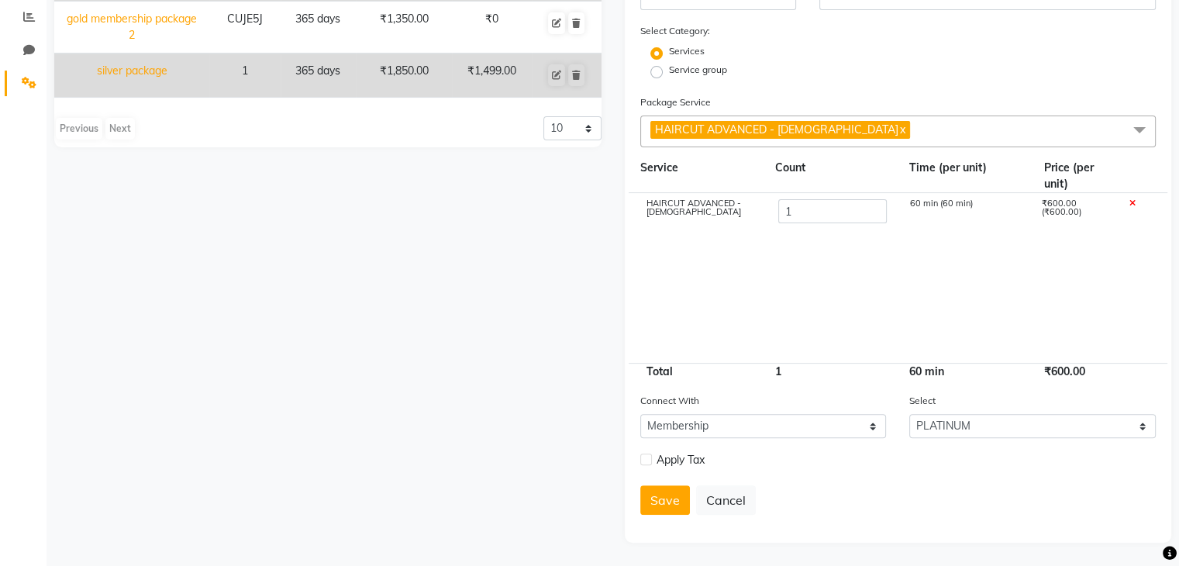
click at [985, 125] on span "HAIRCUT ADVANCED - Female x" at bounding box center [899, 132] width 516 height 32
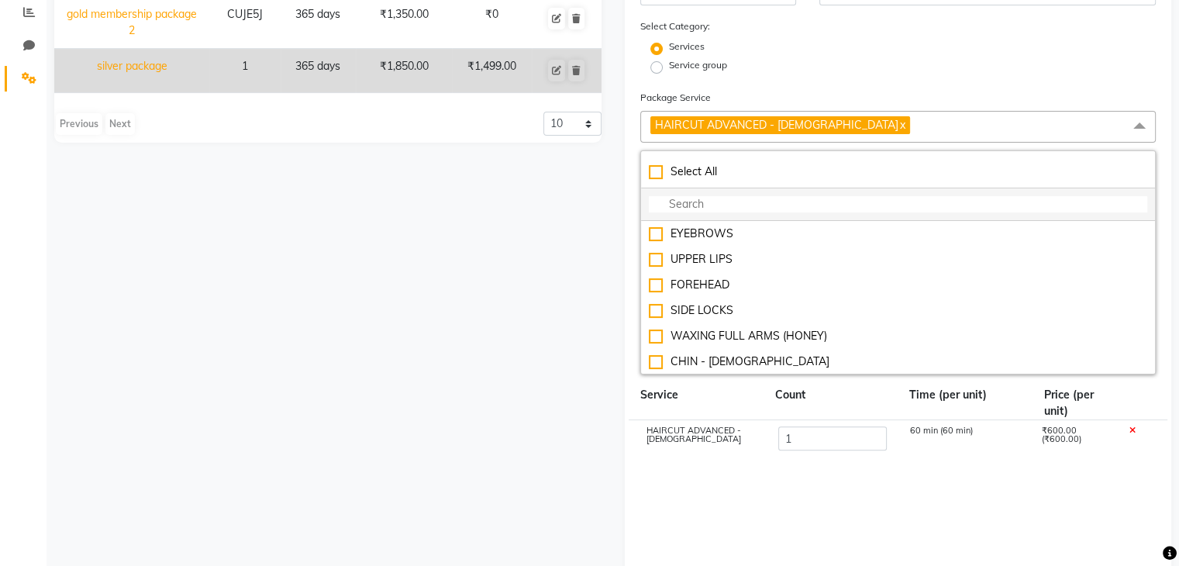
click at [872, 204] on input "multiselect-search" at bounding box center [898, 204] width 499 height 16
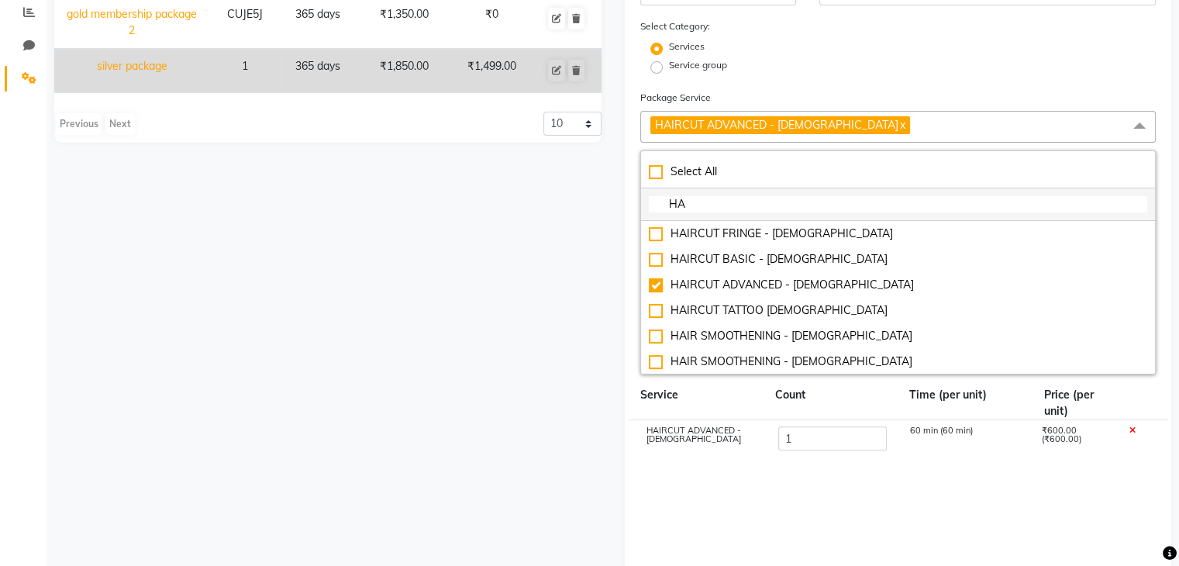
type input "H"
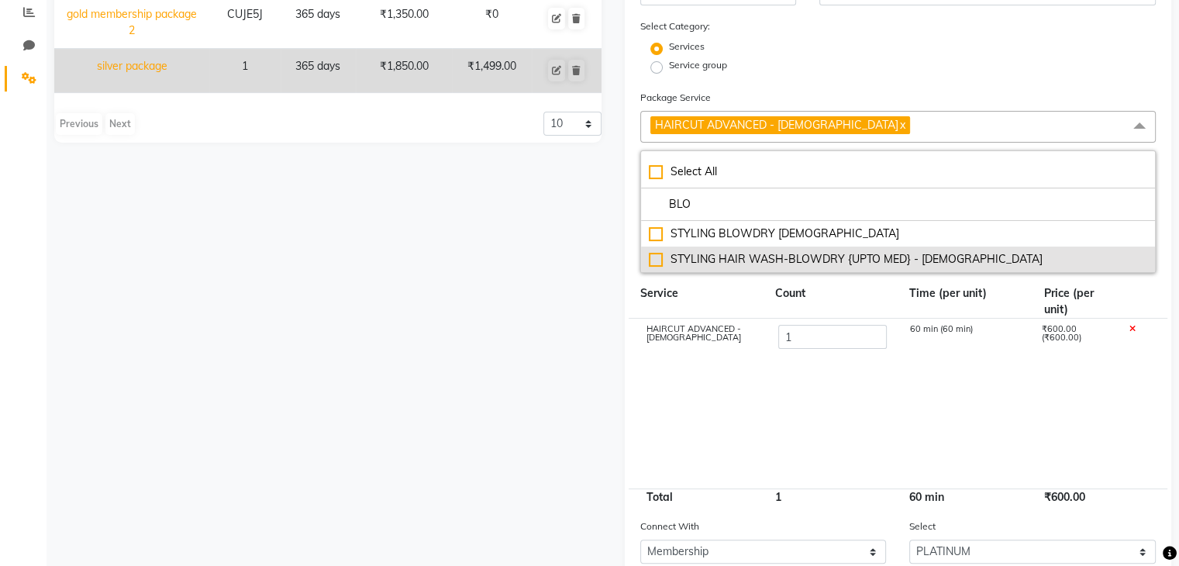
type input "BLO"
click at [652, 264] on div "STYLING HAIR WASH-BLOWDRY {UPTO MED} - [DEMOGRAPHIC_DATA]" at bounding box center [898, 259] width 499 height 16
type input "1050"
checkbox input "true"
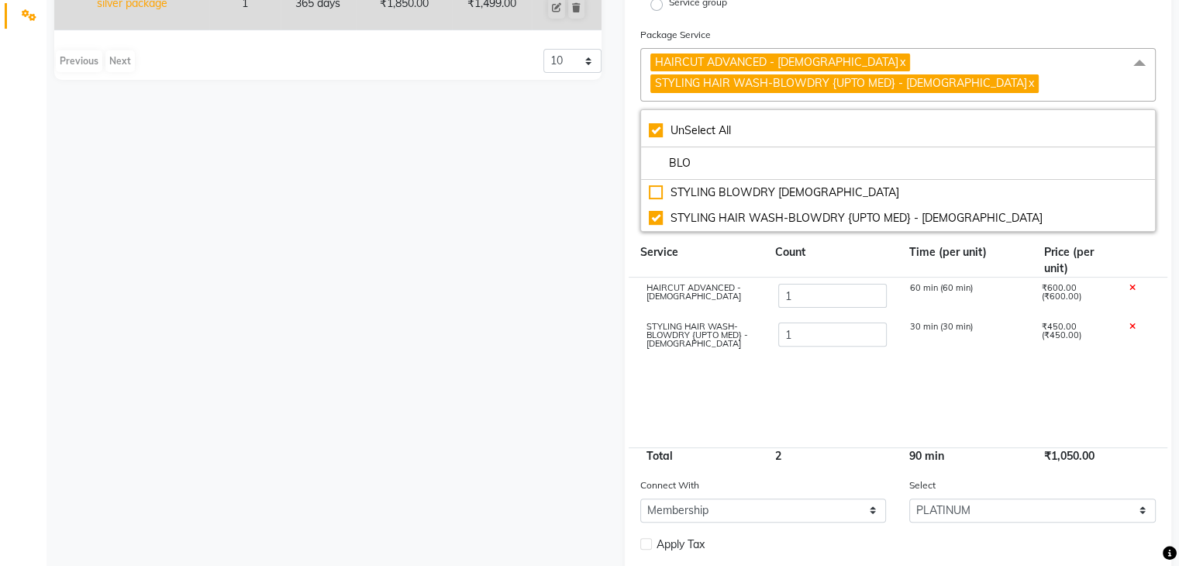
scroll to position [461, 0]
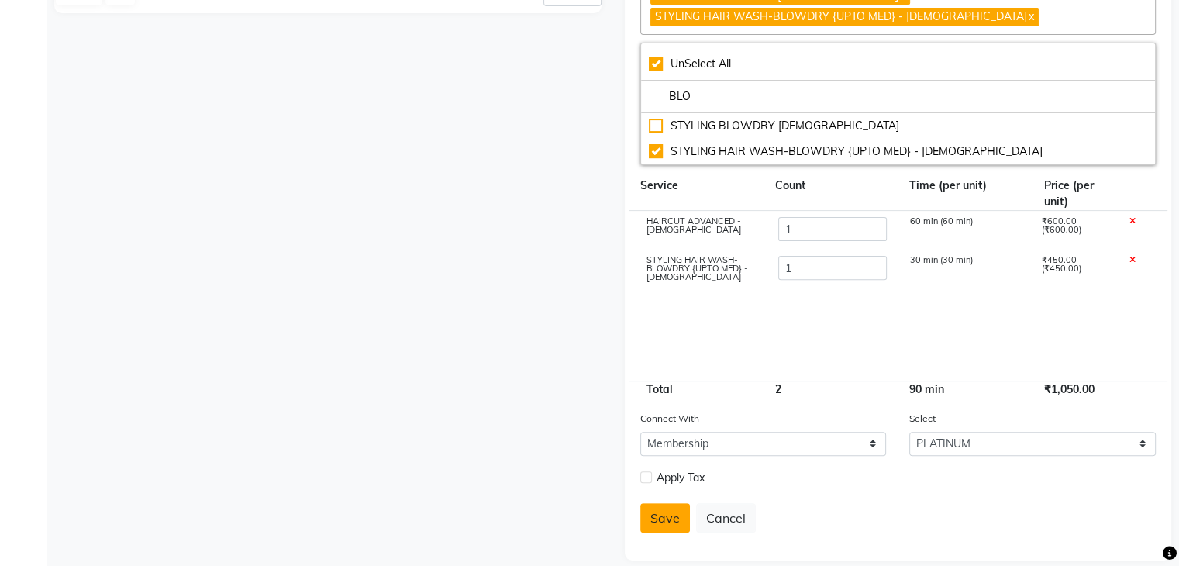
click at [672, 504] on button "Save" at bounding box center [666, 517] width 50 height 29
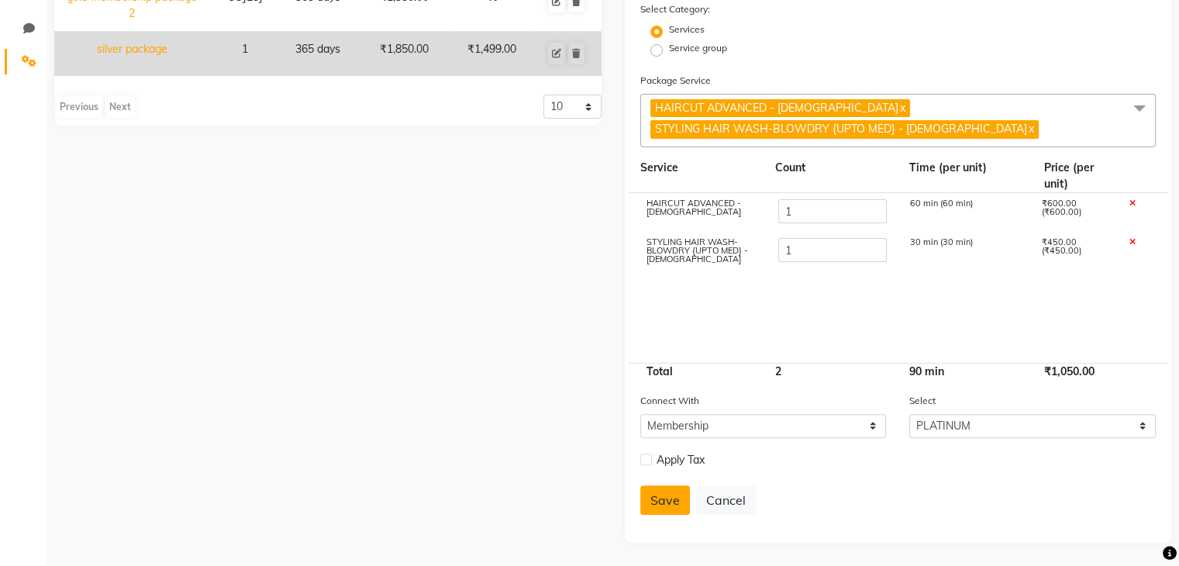
scroll to position [331, 0]
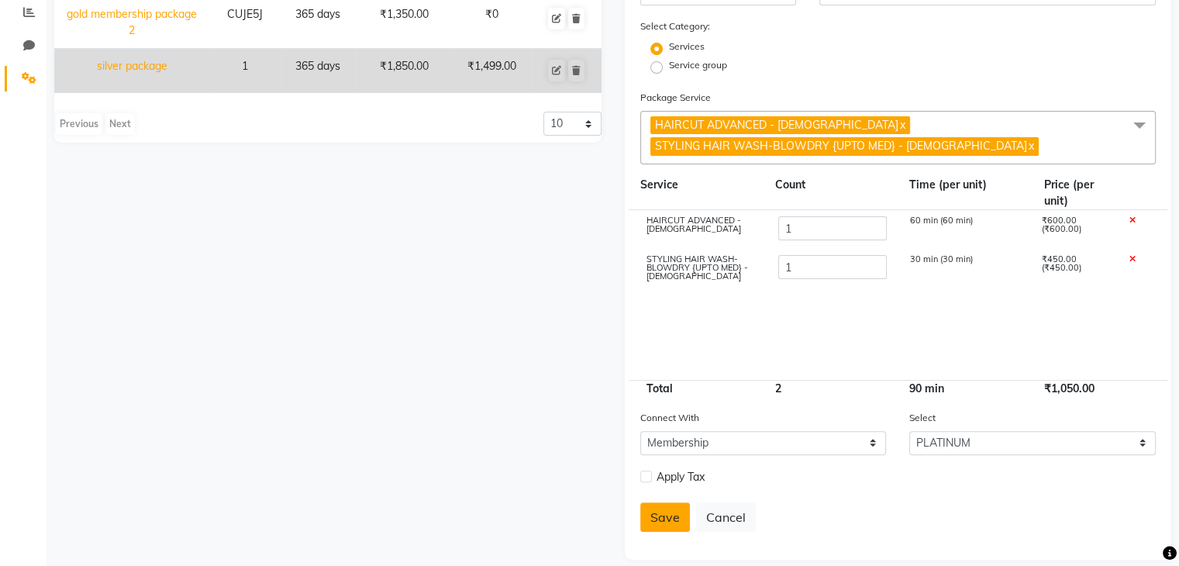
click at [676, 502] on button "Save" at bounding box center [666, 516] width 50 height 29
click at [668, 507] on button "Save" at bounding box center [666, 516] width 50 height 29
click at [664, 502] on button "Save" at bounding box center [666, 516] width 50 height 29
click at [672, 506] on button "Save" at bounding box center [666, 516] width 50 height 29
click at [675, 504] on button "Save" at bounding box center [666, 516] width 50 height 29
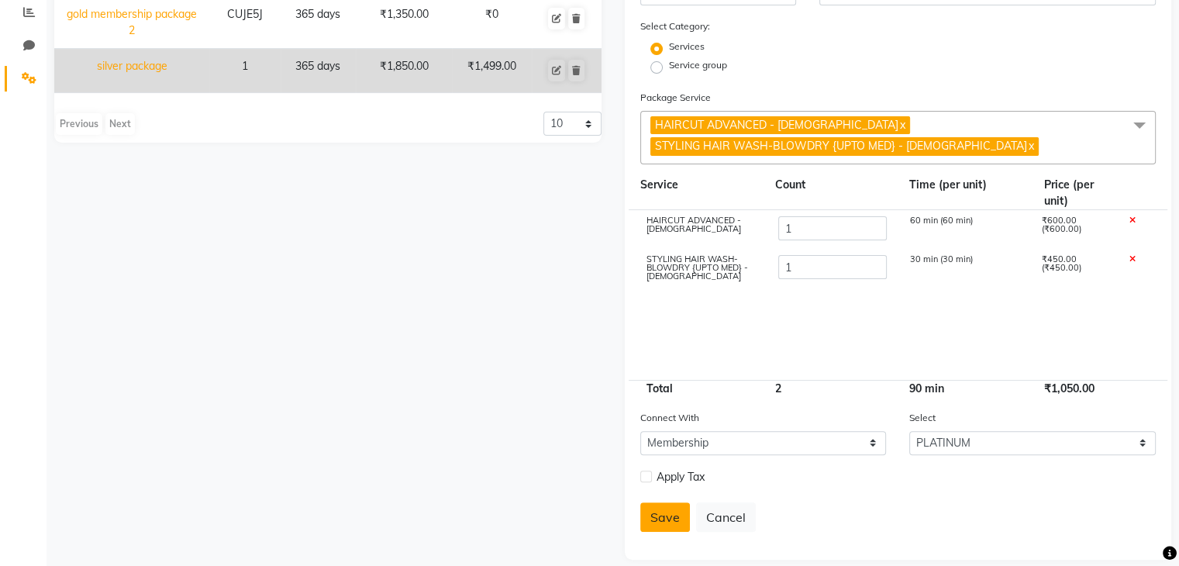
click at [643, 508] on button "Save" at bounding box center [666, 516] width 50 height 29
click at [643, 471] on label at bounding box center [647, 477] width 12 height 12
click at [643, 472] on input "checkbox" at bounding box center [646, 477] width 10 height 10
click at [645, 471] on label at bounding box center [647, 477] width 12 height 12
click at [645, 472] on input "checkbox" at bounding box center [646, 477] width 10 height 10
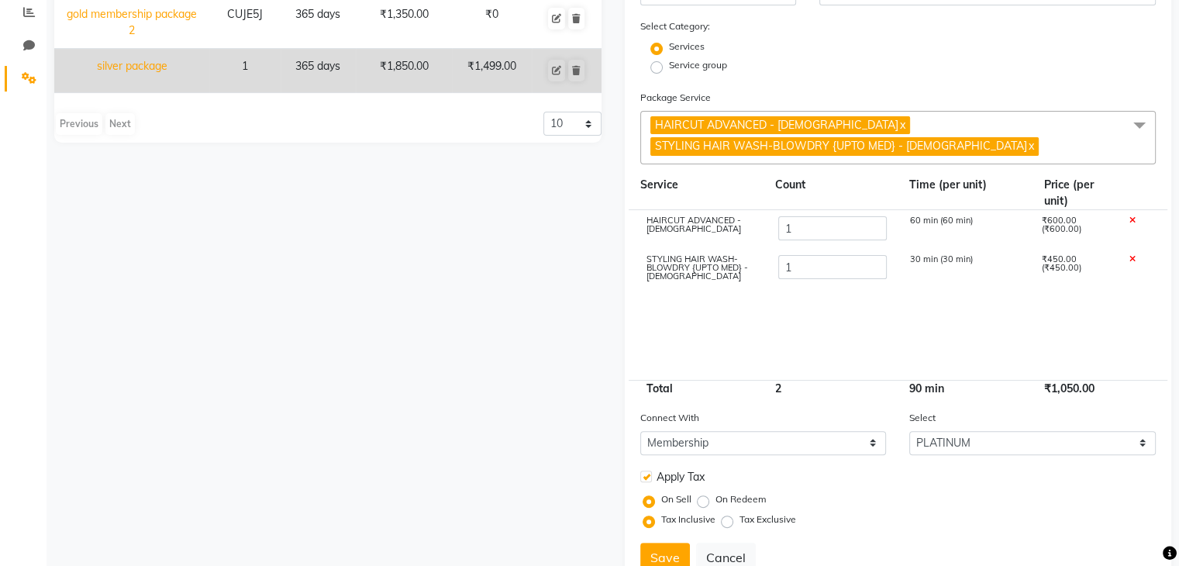
checkbox input "false"
click at [670, 509] on button "Save" at bounding box center [666, 516] width 50 height 29
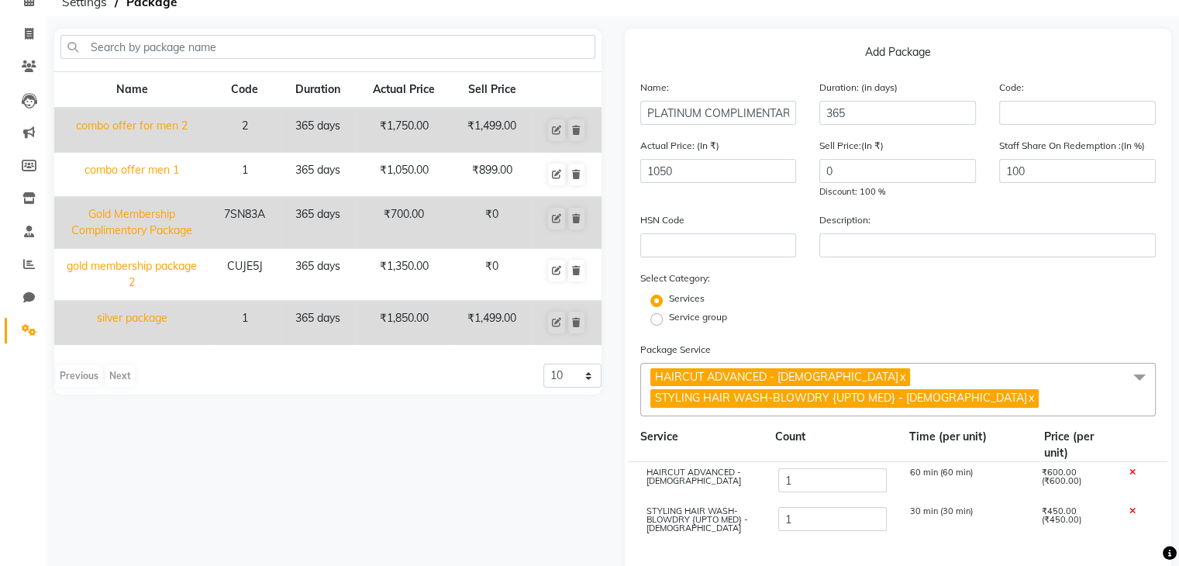
scroll to position [78, 0]
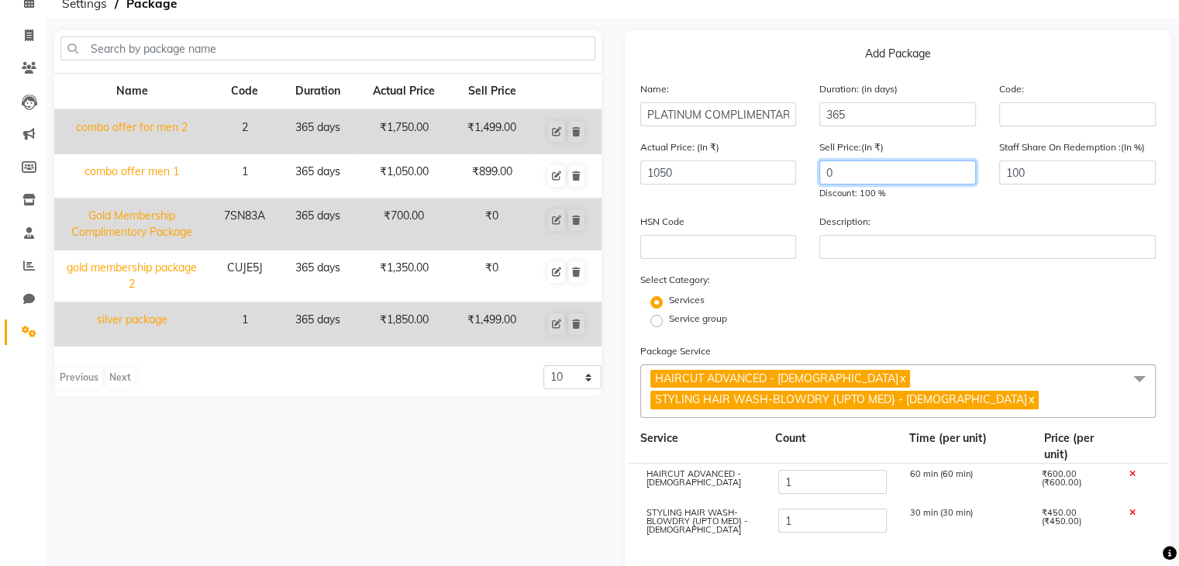
click at [894, 177] on input "0" at bounding box center [898, 173] width 157 height 24
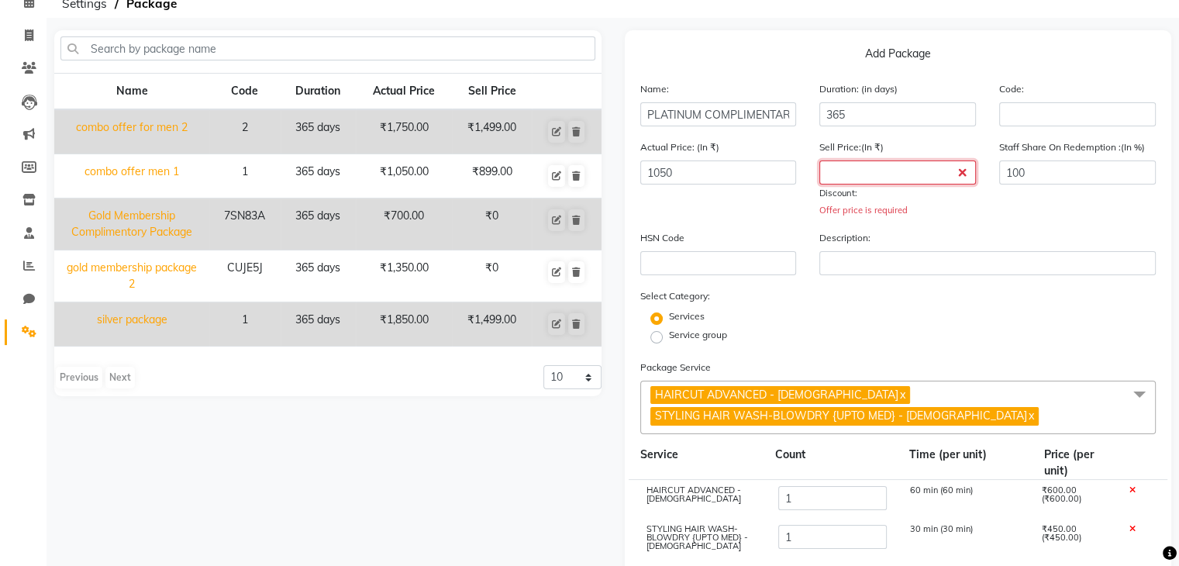
type input "0"
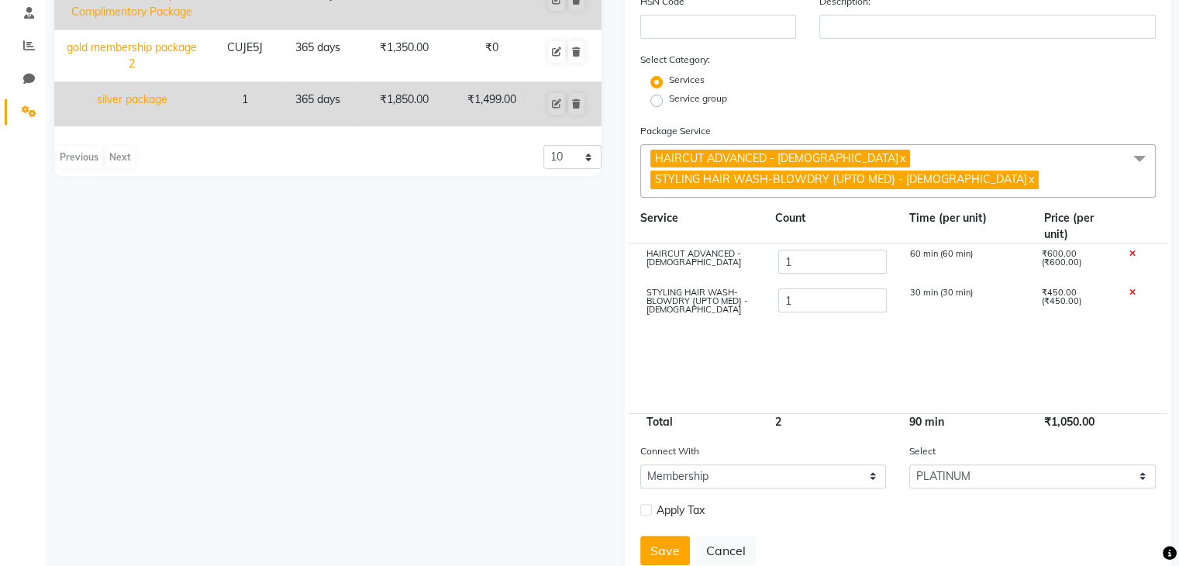
scroll to position [331, 0]
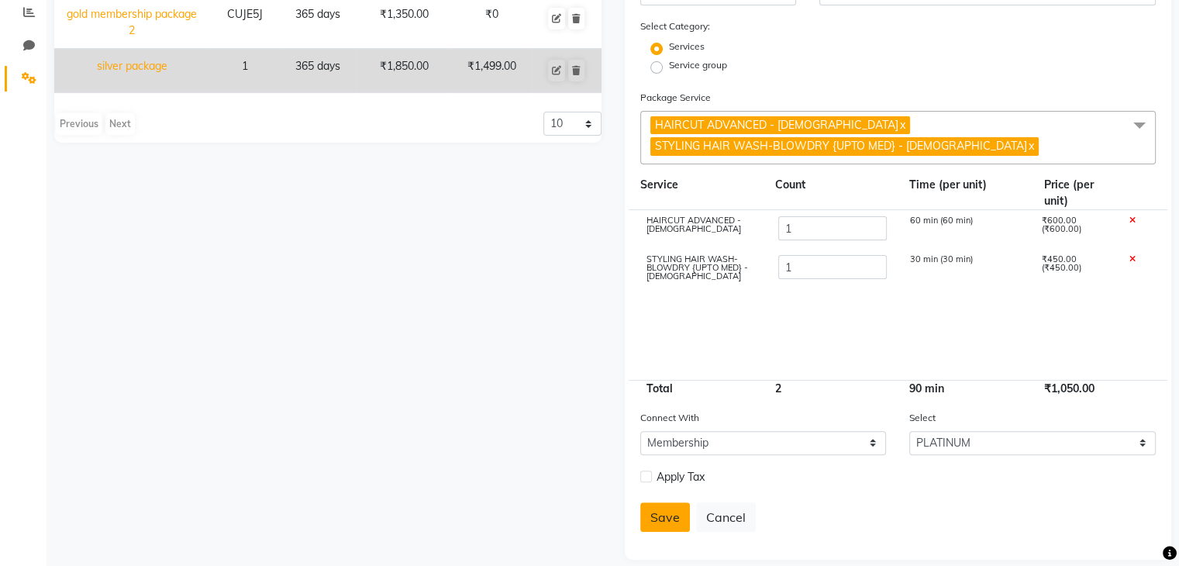
click at [663, 502] on button "Save" at bounding box center [666, 516] width 50 height 29
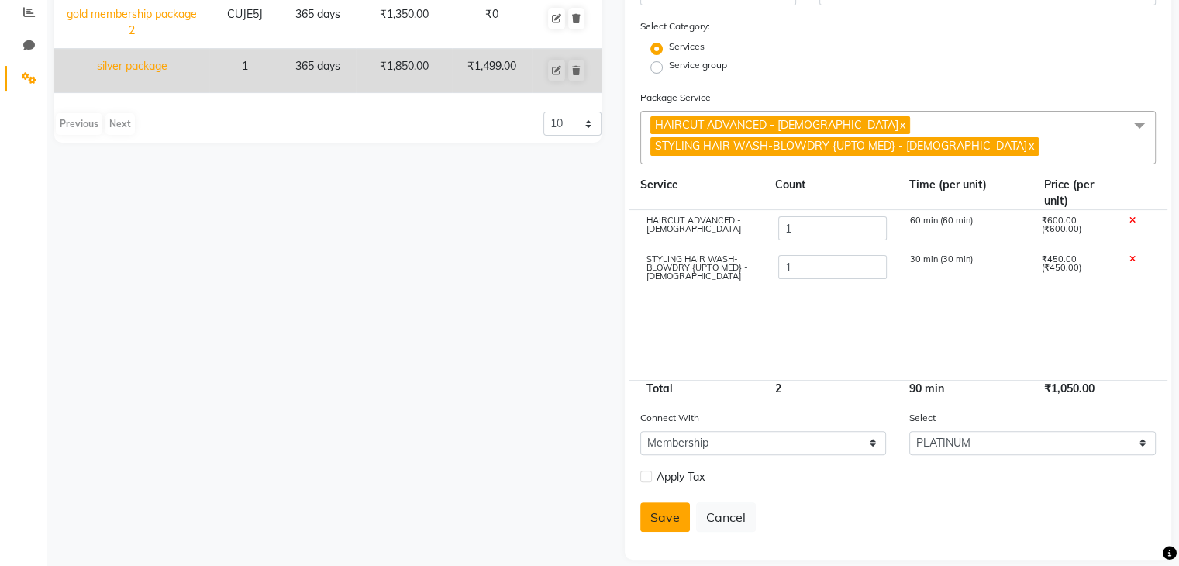
click at [667, 505] on button "Save" at bounding box center [666, 516] width 50 height 29
click at [669, 72] on label "Service group" at bounding box center [698, 65] width 58 height 14
click at [657, 71] on input "Service group" at bounding box center [662, 66] width 10 height 10
radio input "true"
radio input "false"
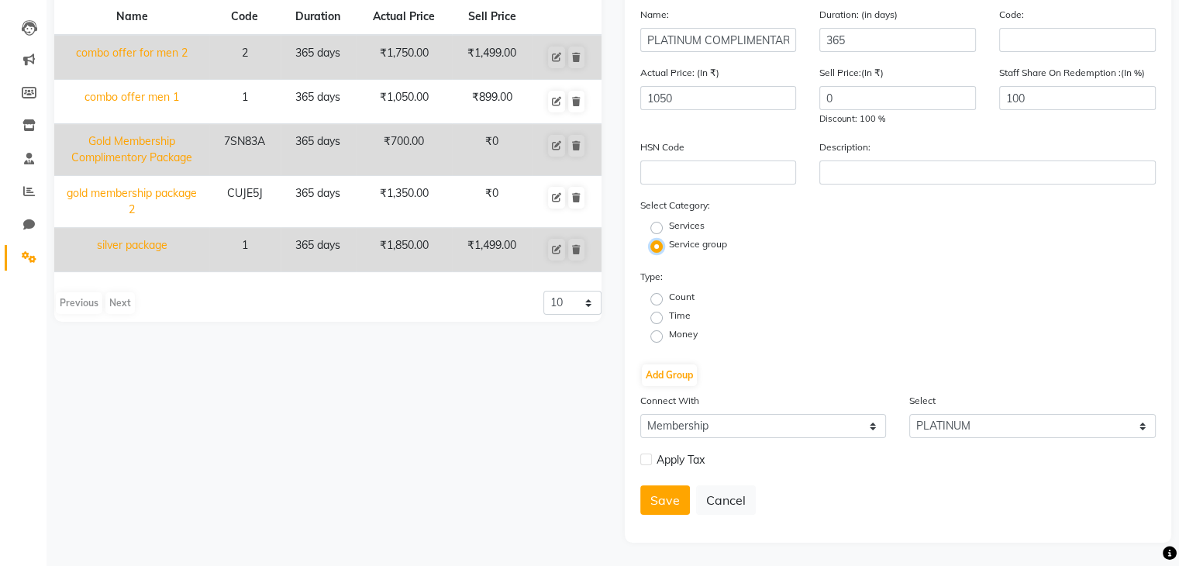
scroll to position [98, 0]
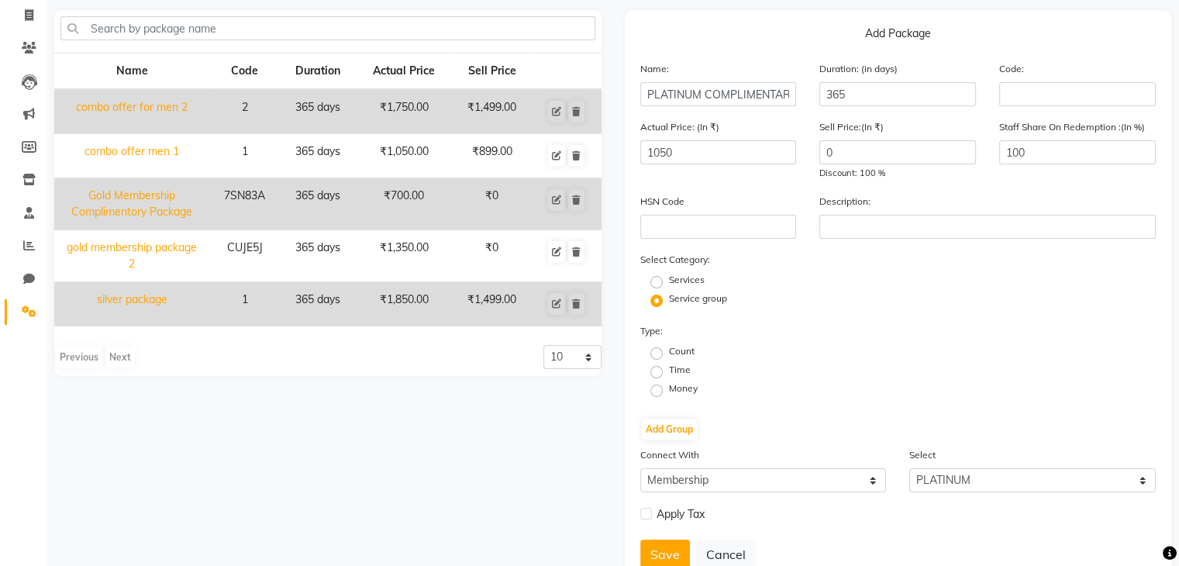
click at [669, 357] on label "Count" at bounding box center [682, 351] width 26 height 14
click at [657, 357] on input "Count" at bounding box center [662, 352] width 10 height 10
radio input "true"
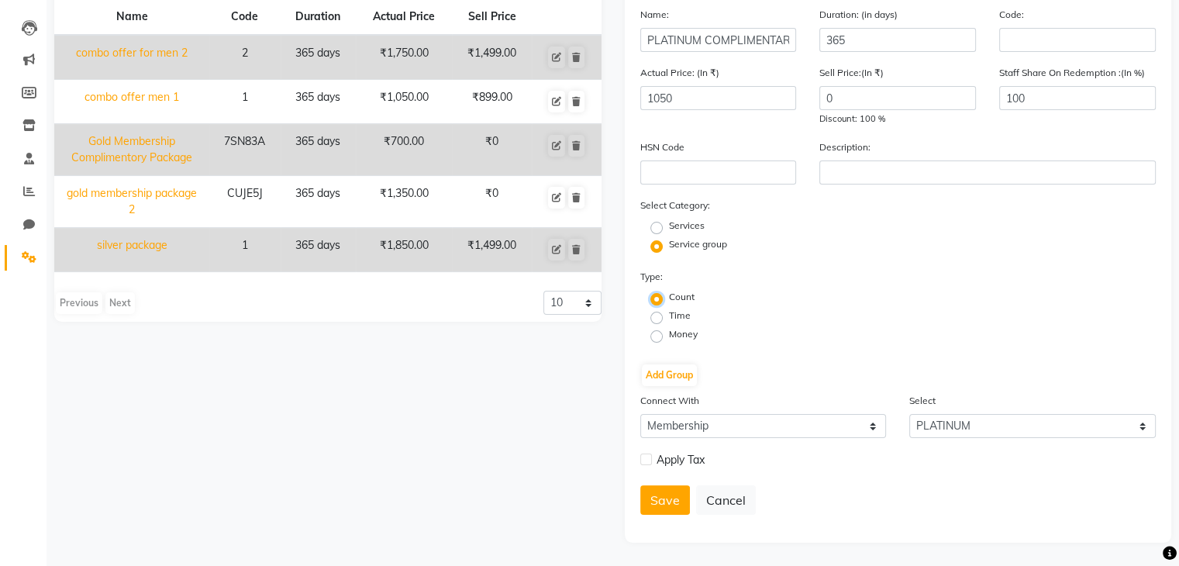
scroll to position [152, 0]
click at [661, 380] on button "Add Group" at bounding box center [669, 375] width 55 height 22
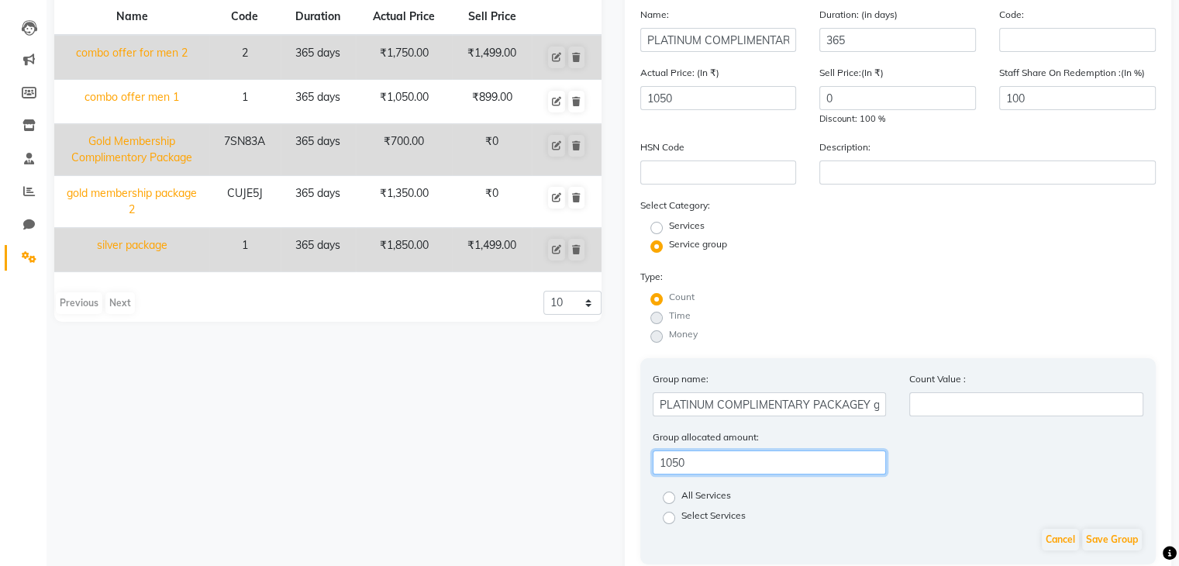
click at [703, 471] on input "1050" at bounding box center [770, 463] width 234 height 24
click at [682, 527] on label "Select Services" at bounding box center [714, 518] width 64 height 19
click at [672, 522] on input "Select Services" at bounding box center [674, 517] width 10 height 10
radio input "true"
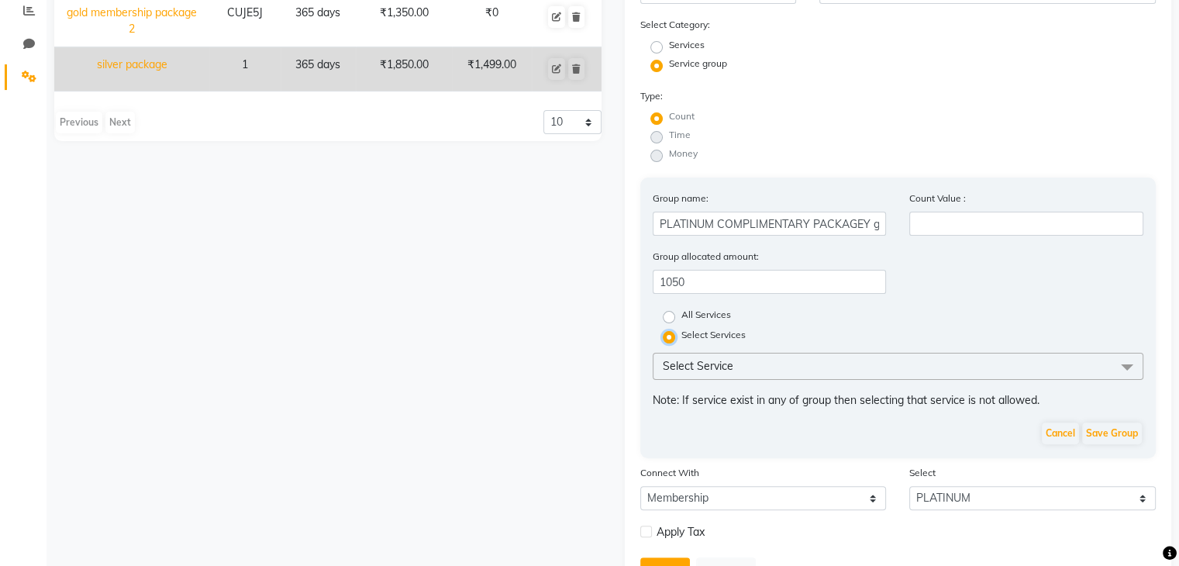
scroll to position [337, 0]
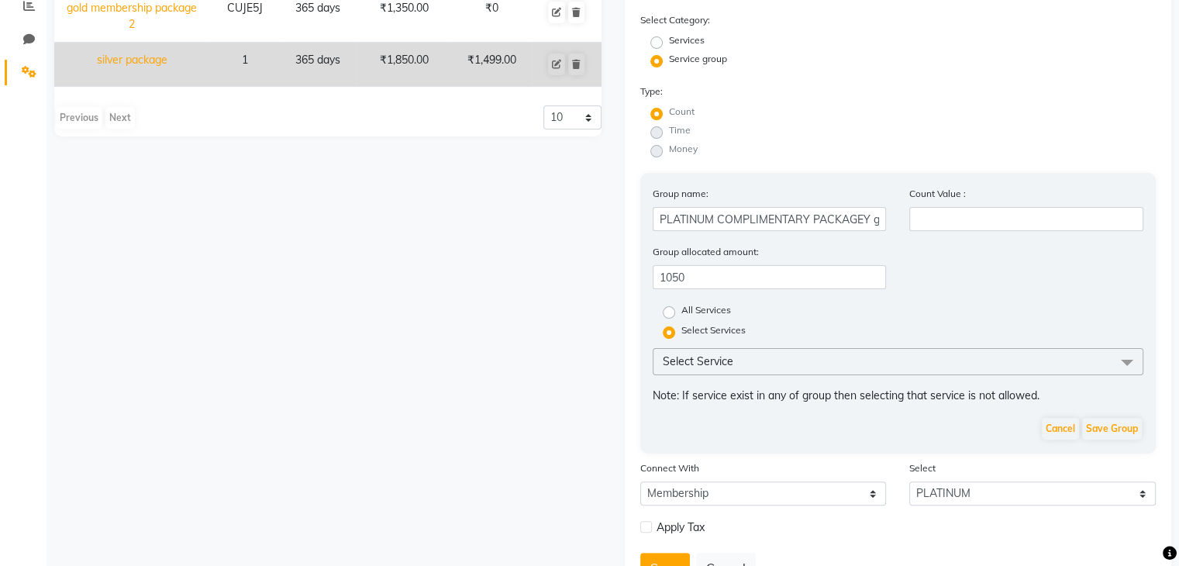
click at [1031, 375] on span "Select Service" at bounding box center [899, 361] width 492 height 27
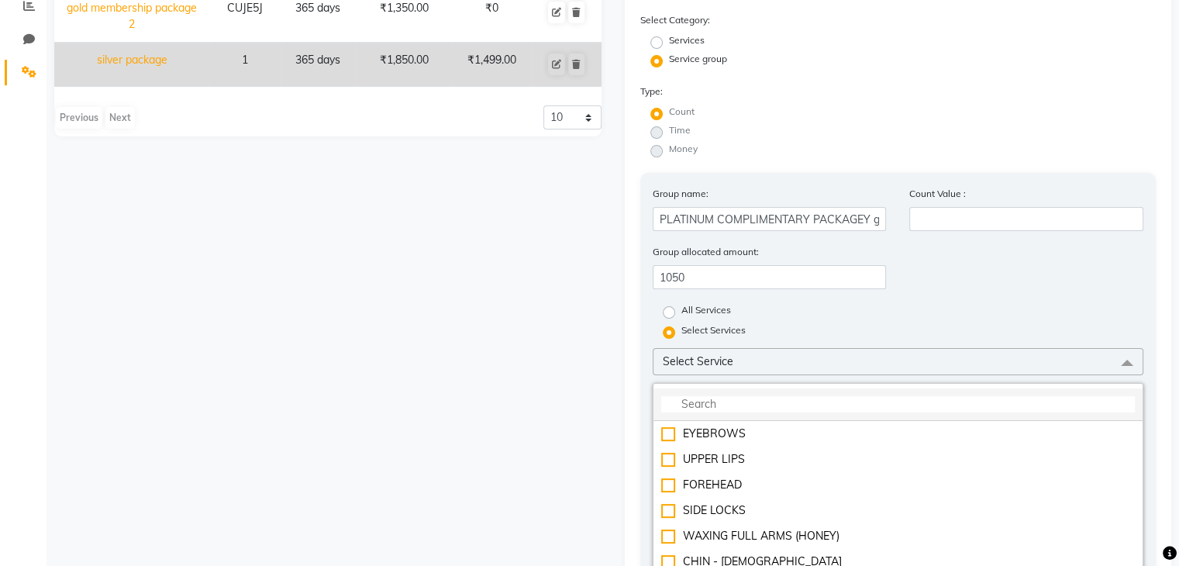
click at [949, 413] on input "multiselect-search" at bounding box center [898, 404] width 475 height 16
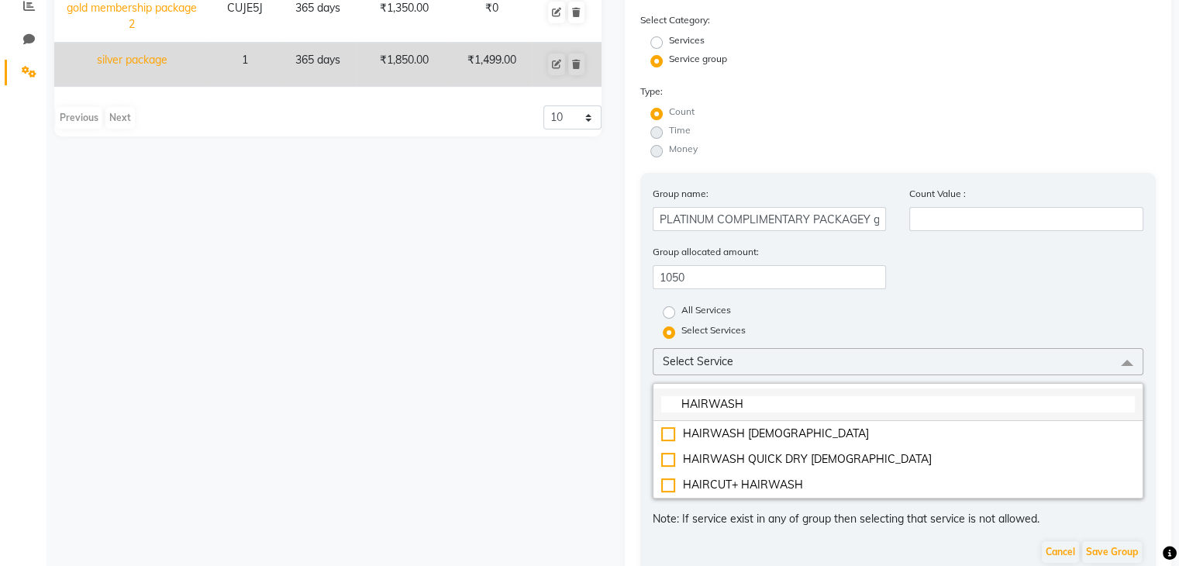
click at [813, 420] on li "HAIRWASH" at bounding box center [899, 404] width 490 height 33
click at [801, 413] on input "HAIRWASH" at bounding box center [898, 404] width 475 height 16
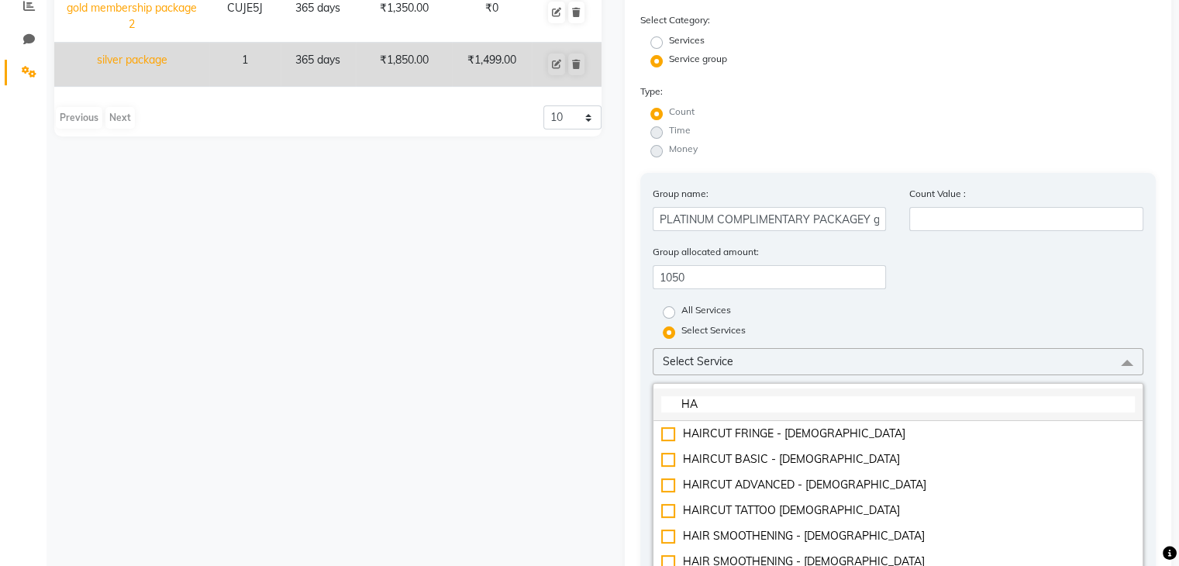
type input "H"
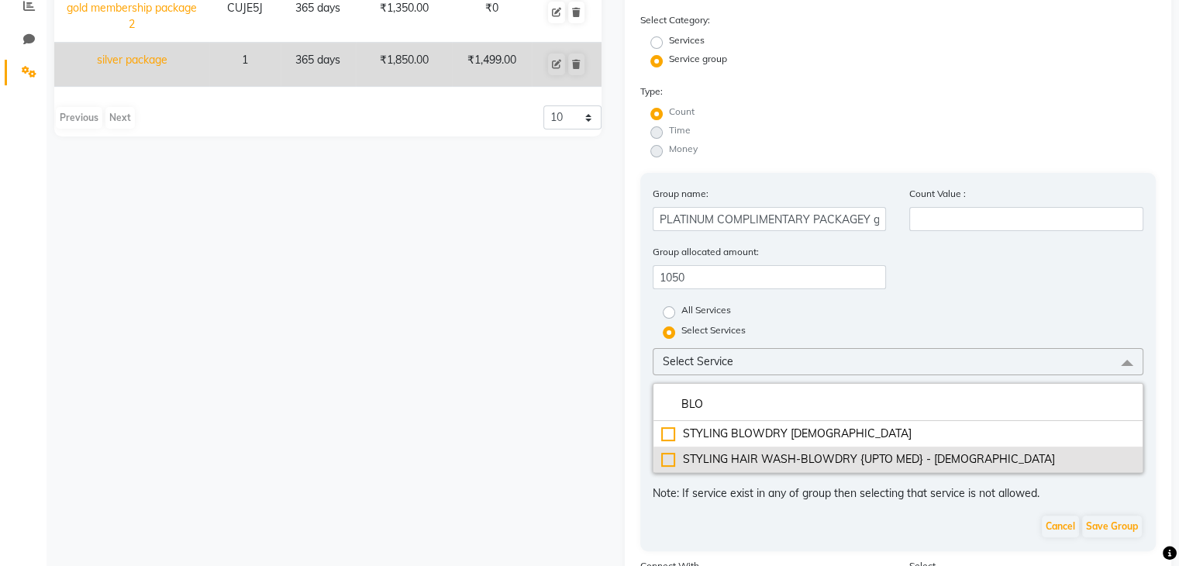
type input "BLO"
click at [665, 466] on div "STYLING HAIR WASH-BLOWDRY {UPTO MED} - [DEMOGRAPHIC_DATA]" at bounding box center [898, 459] width 475 height 16
checkbox input "true"
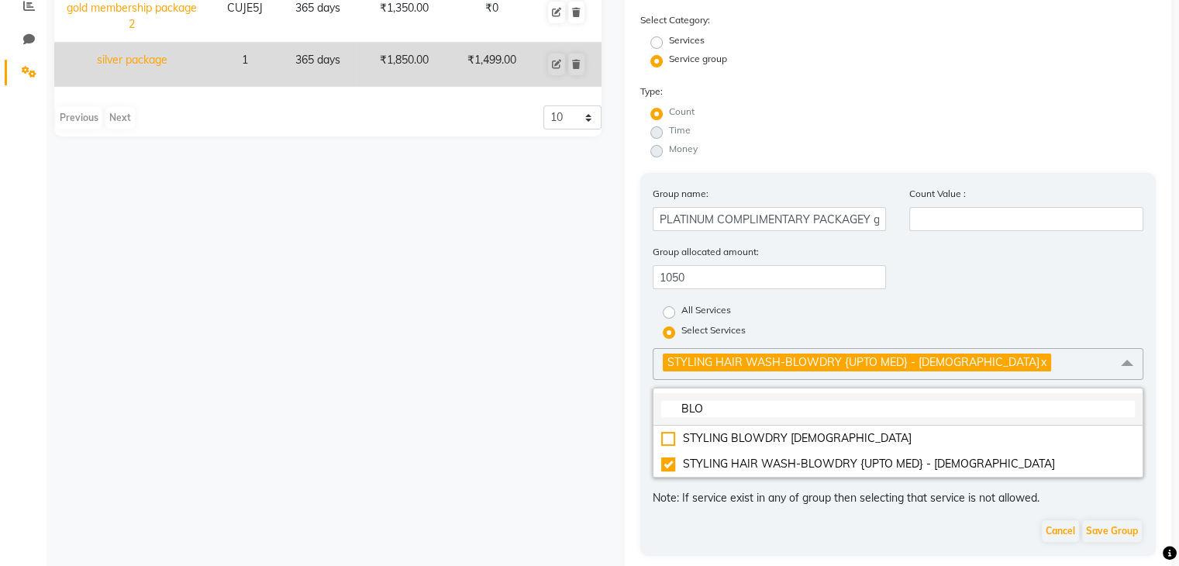
click at [738, 412] on input "BLO" at bounding box center [898, 409] width 475 height 16
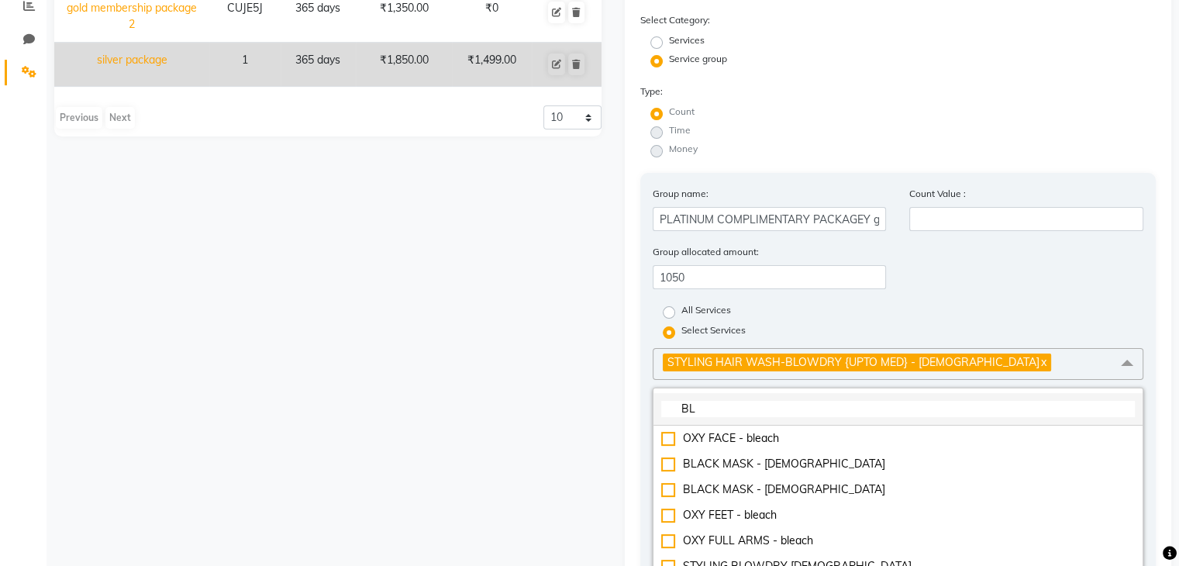
type input "B"
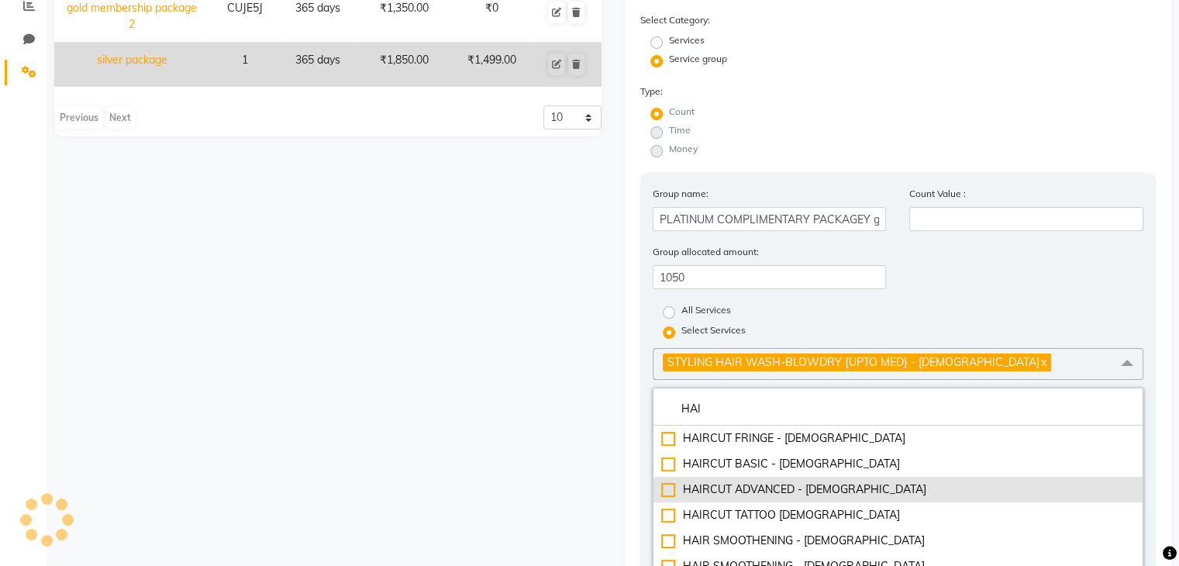
type input "HAI"
click at [669, 494] on div "HAIRCUT ADVANCED - [DEMOGRAPHIC_DATA]" at bounding box center [898, 490] width 475 height 16
checkbox input "true"
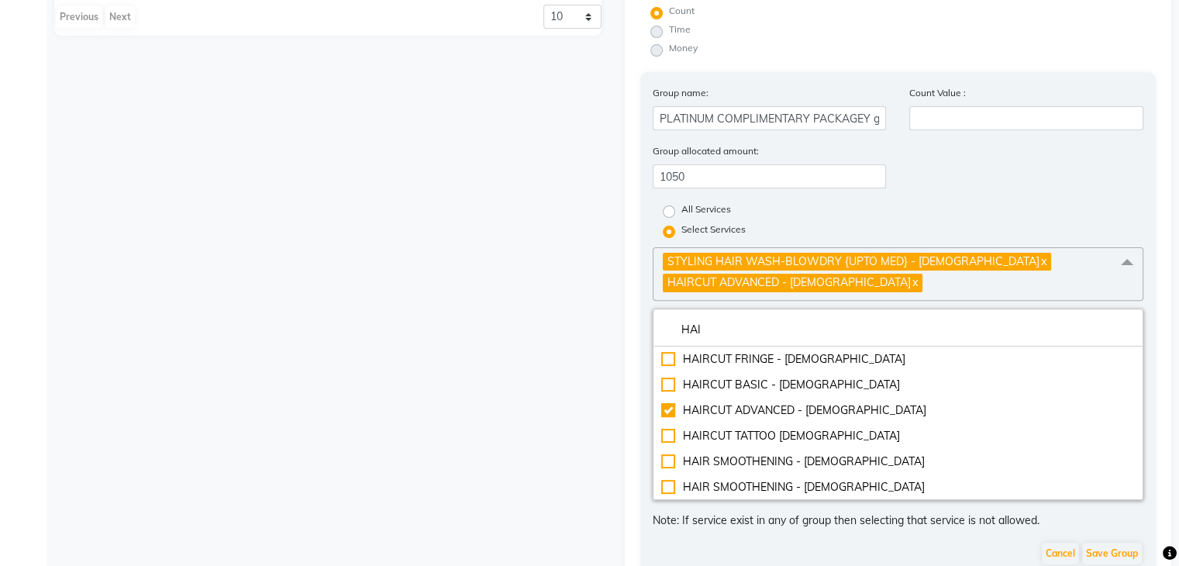
scroll to position [441, 0]
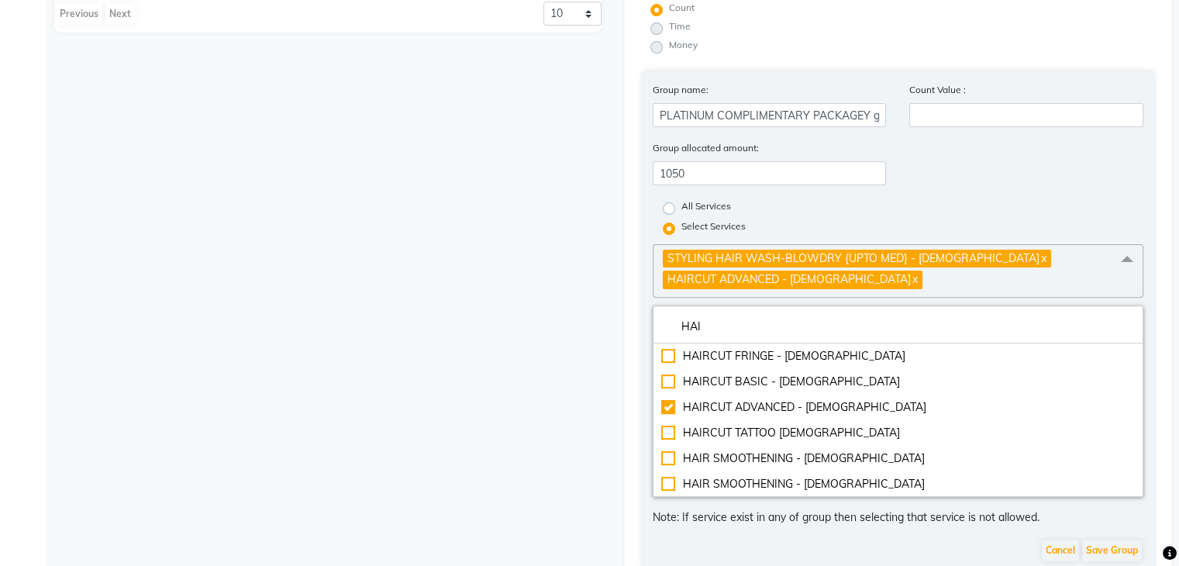
click at [497, 464] on div "Name Code Duration Actual Price Sell Price combo offer for men 2 2 365 days ₹1,…" at bounding box center [328, 199] width 571 height 1065
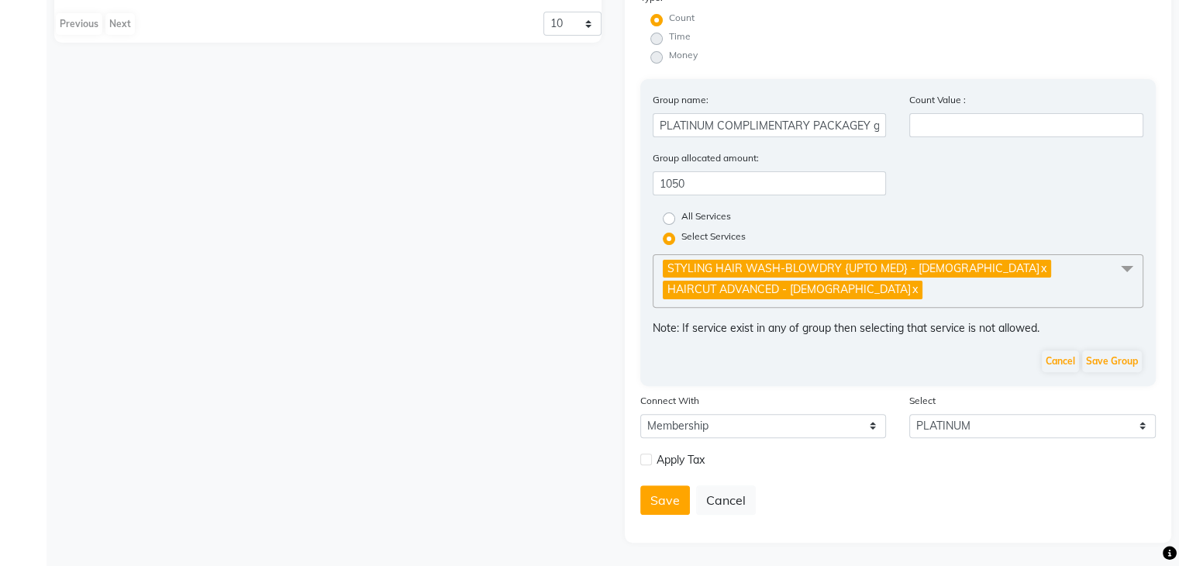
scroll to position [439, 0]
click at [1111, 361] on button "Save Group" at bounding box center [1113, 361] width 60 height 22
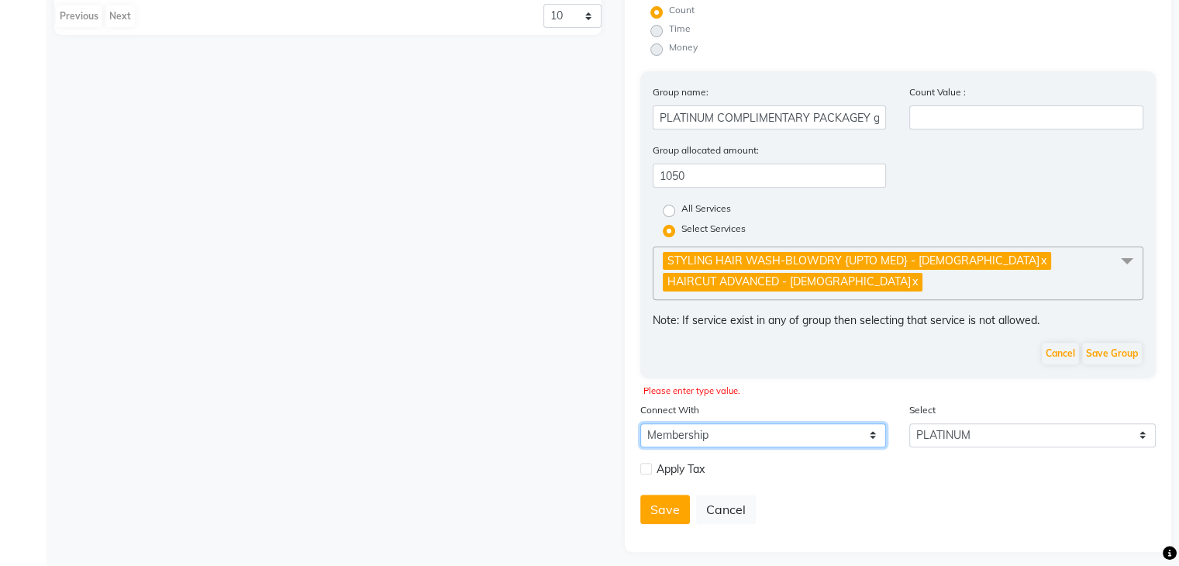
click at [769, 437] on select "Select Membership Prepaid Voucher" at bounding box center [764, 435] width 247 height 24
click at [641, 431] on select "Select Membership Prepaid Voucher" at bounding box center [764, 435] width 247 height 24
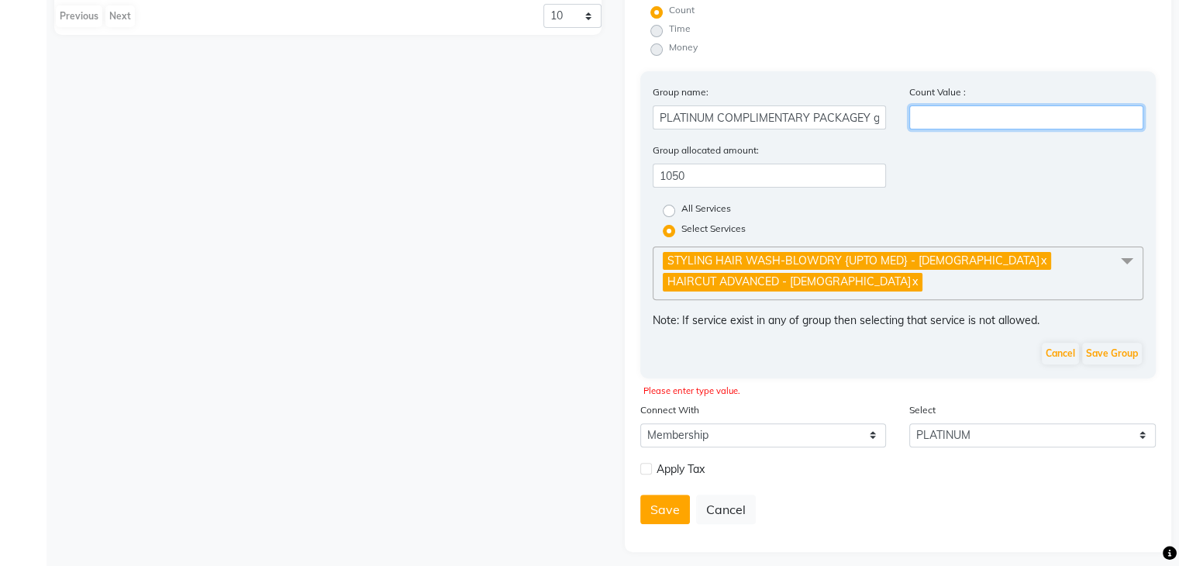
click at [935, 116] on input "number" at bounding box center [1027, 117] width 234 height 24
type input "2"
click at [664, 521] on button "Save" at bounding box center [666, 509] width 50 height 29
click at [1110, 362] on button "Save Group" at bounding box center [1113, 354] width 60 height 22
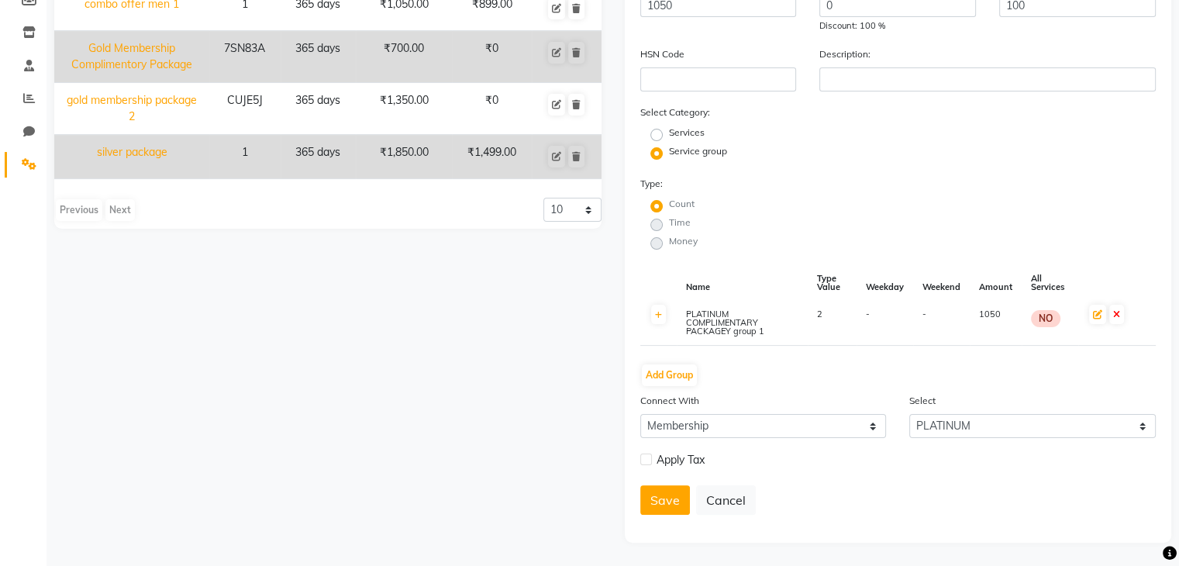
scroll to position [250, 0]
click at [665, 375] on button "Add Group" at bounding box center [669, 375] width 55 height 22
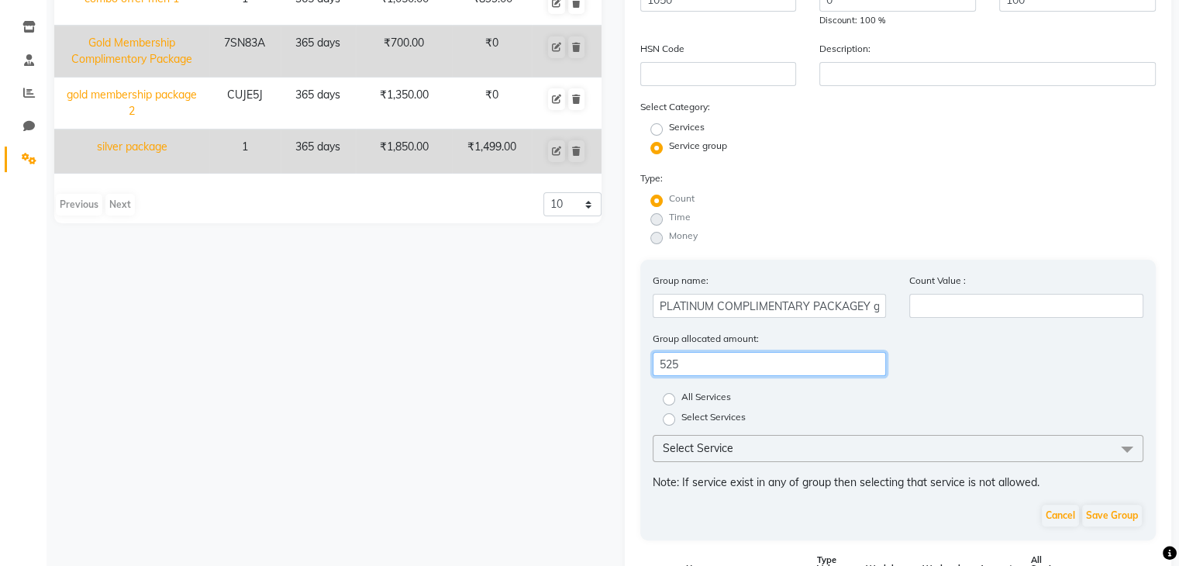
click at [709, 369] on input "525" at bounding box center [770, 364] width 234 height 24
type input "5"
type input "1000"
click at [682, 428] on label "Select Services" at bounding box center [714, 419] width 64 height 19
click at [669, 423] on input "Select Services" at bounding box center [674, 418] width 10 height 10
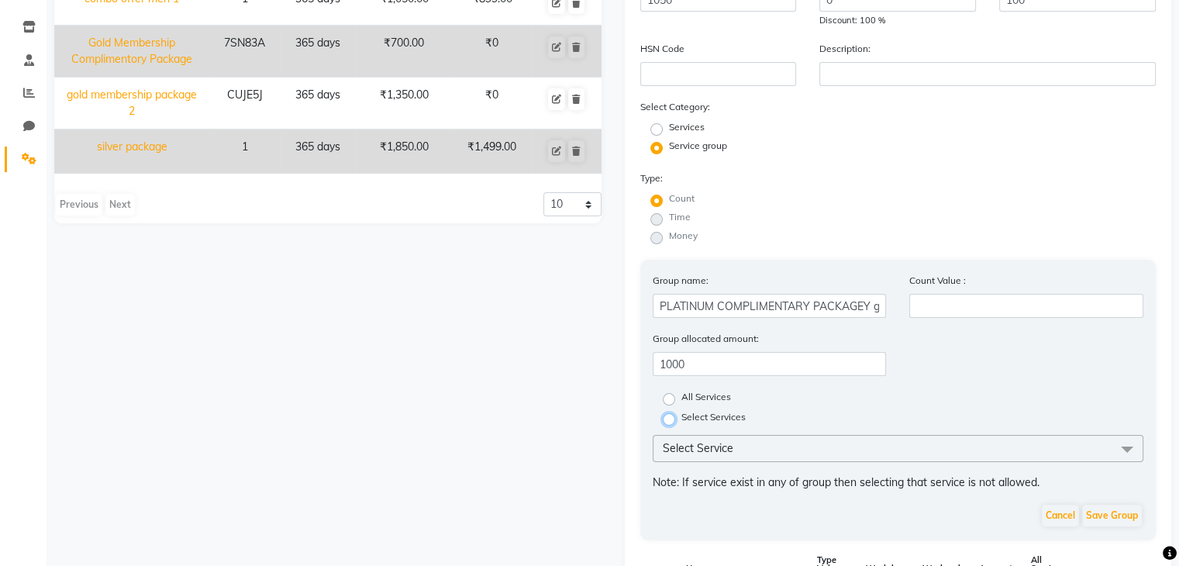
radio input "true"
click at [771, 452] on span "Select Service" at bounding box center [899, 448] width 492 height 27
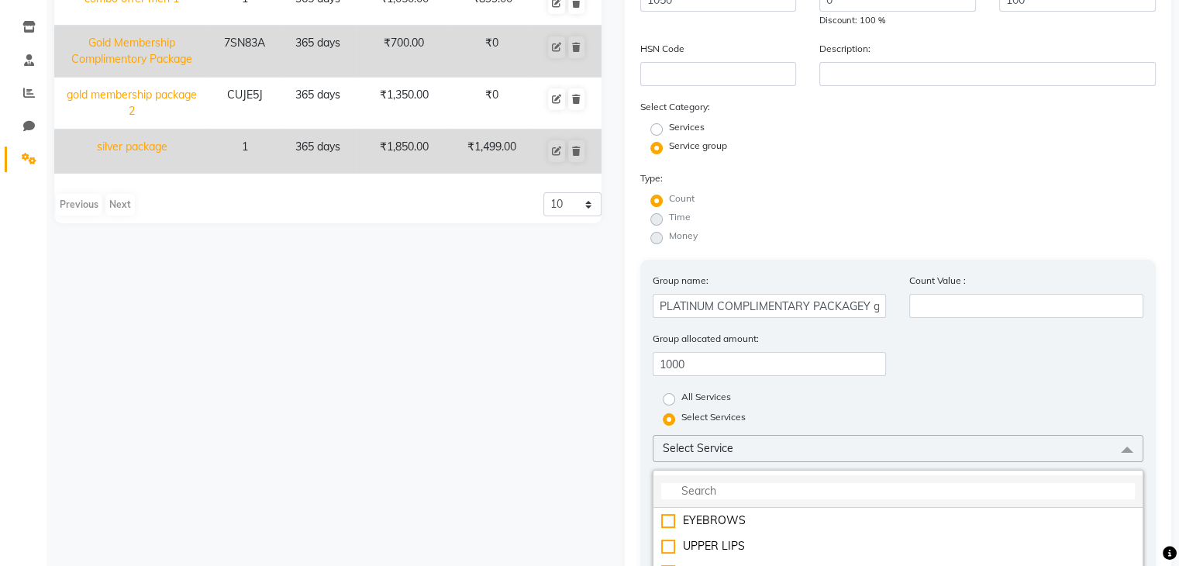
click at [791, 499] on input "multiselect-search" at bounding box center [898, 491] width 475 height 16
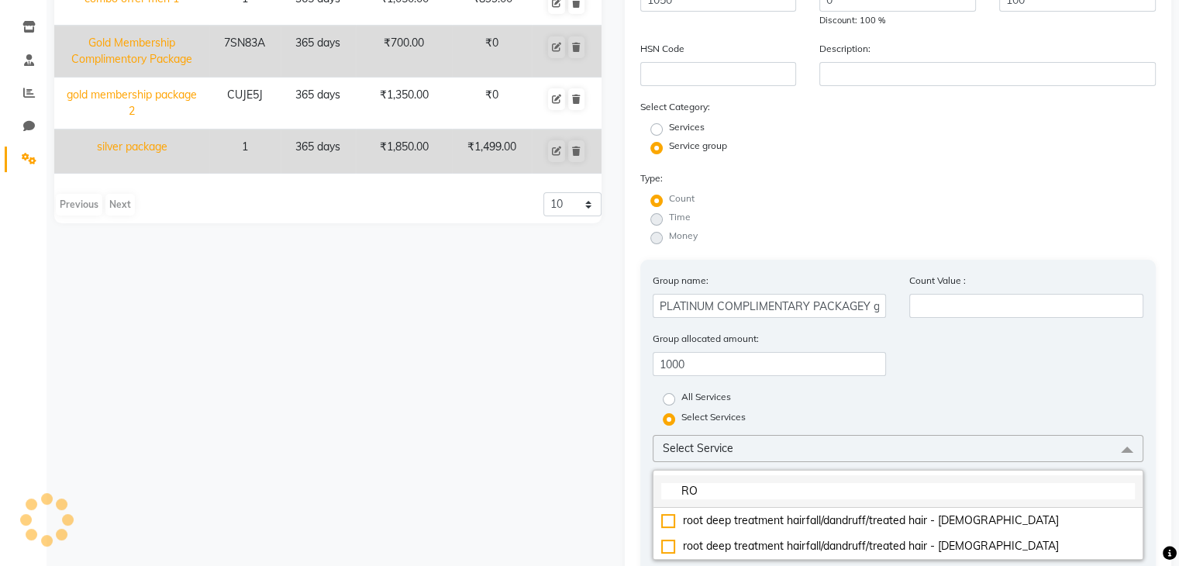
type input "R"
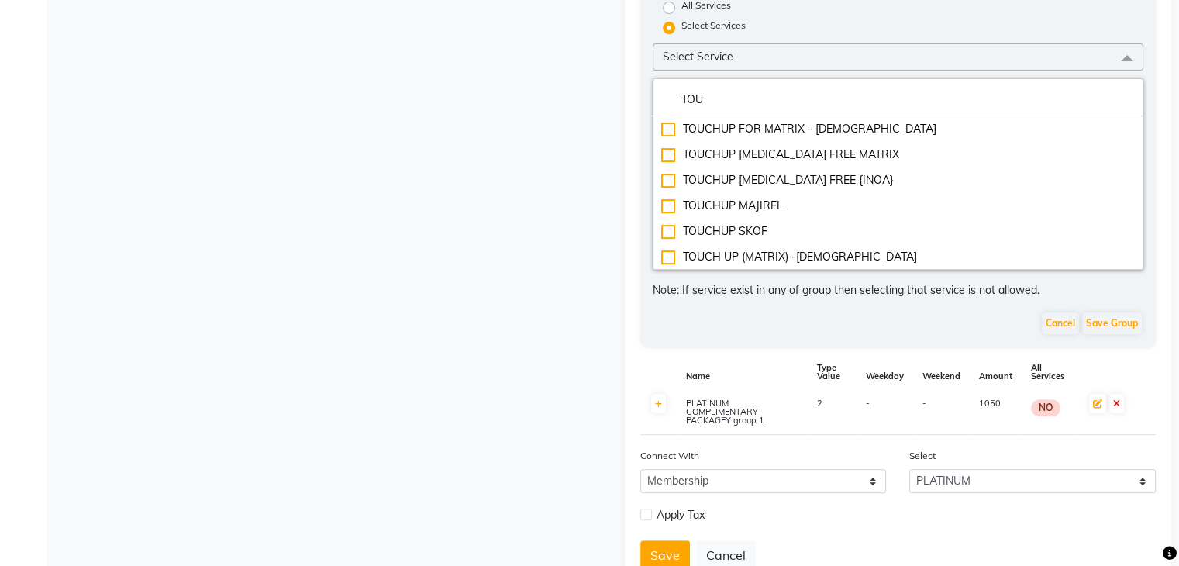
scroll to position [639, 0]
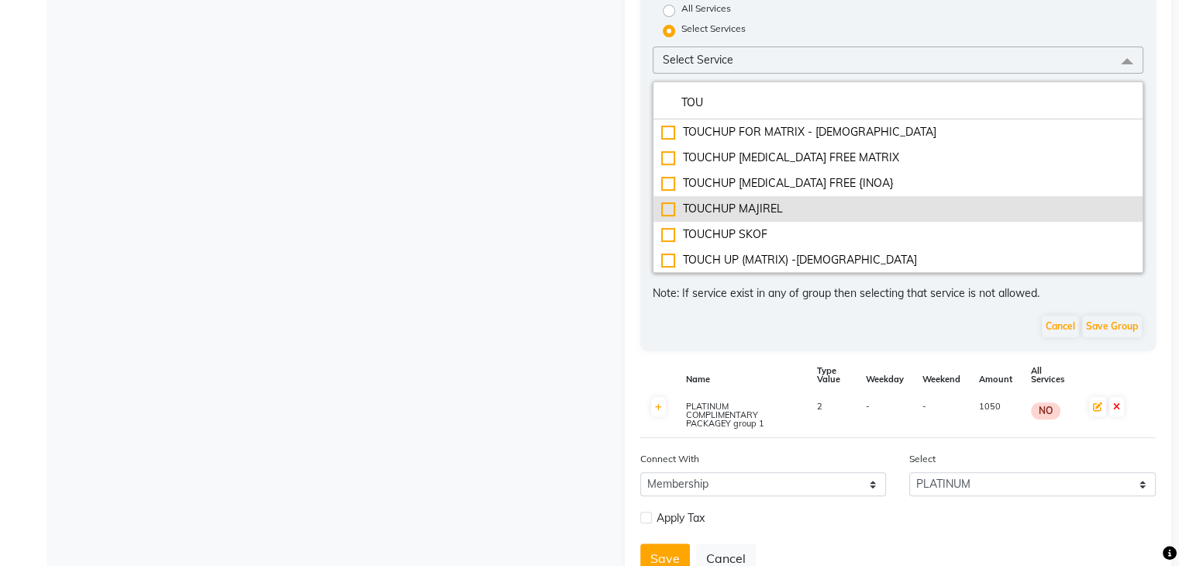
type input "TOU"
click at [668, 217] on div "TOUCHUP MAJIREL" at bounding box center [898, 209] width 475 height 16
click at [666, 217] on div "TOUCHUP MAJIREL" at bounding box center [898, 209] width 475 height 16
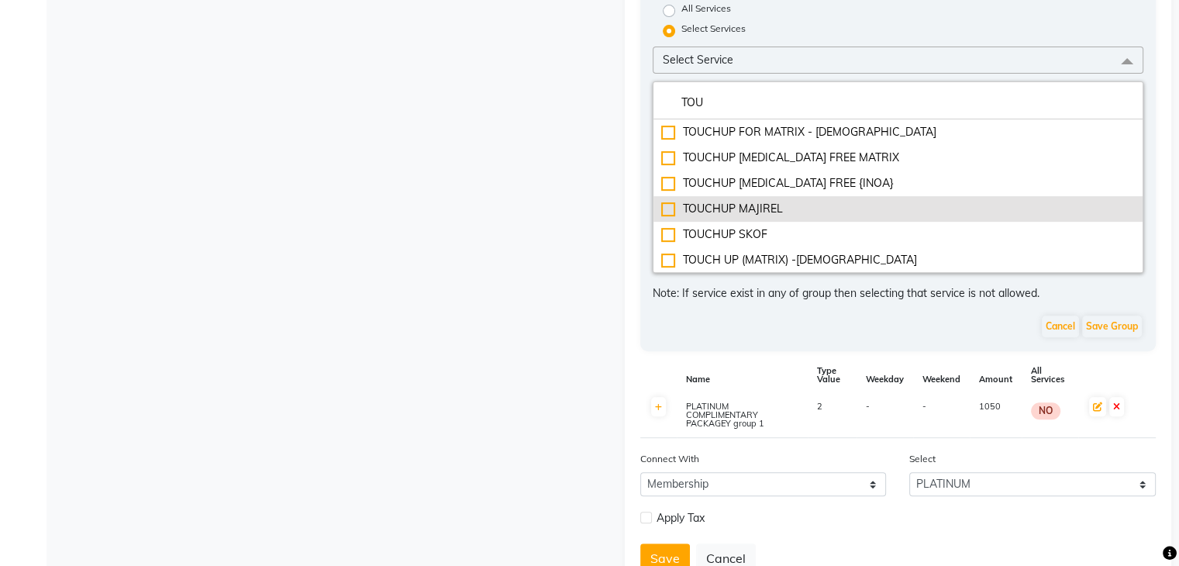
click at [666, 217] on div "TOUCHUP MAJIREL" at bounding box center [898, 209] width 475 height 16
click at [666, 214] on div "TOUCHUP MAJIREL" at bounding box center [898, 209] width 475 height 16
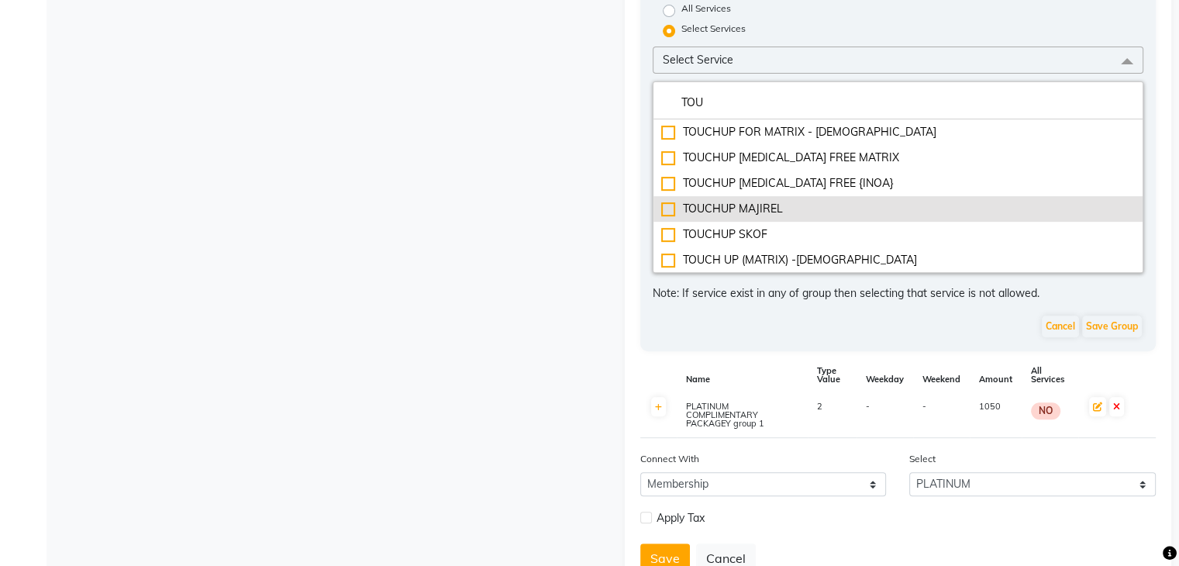
click at [666, 214] on div "TOUCHUP MAJIREL" at bounding box center [898, 209] width 475 height 16
click at [757, 217] on div "TOUCHUP MAJIREL" at bounding box center [898, 209] width 475 height 16
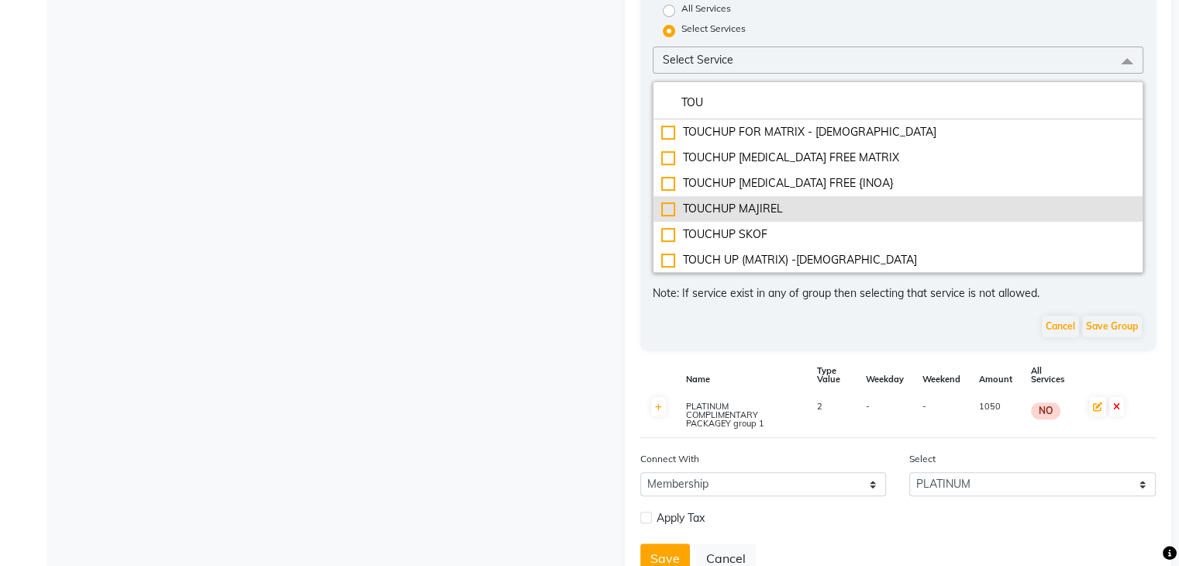
click at [757, 217] on div "TOUCHUP MAJIREL" at bounding box center [898, 209] width 475 height 16
checkbox input "false"
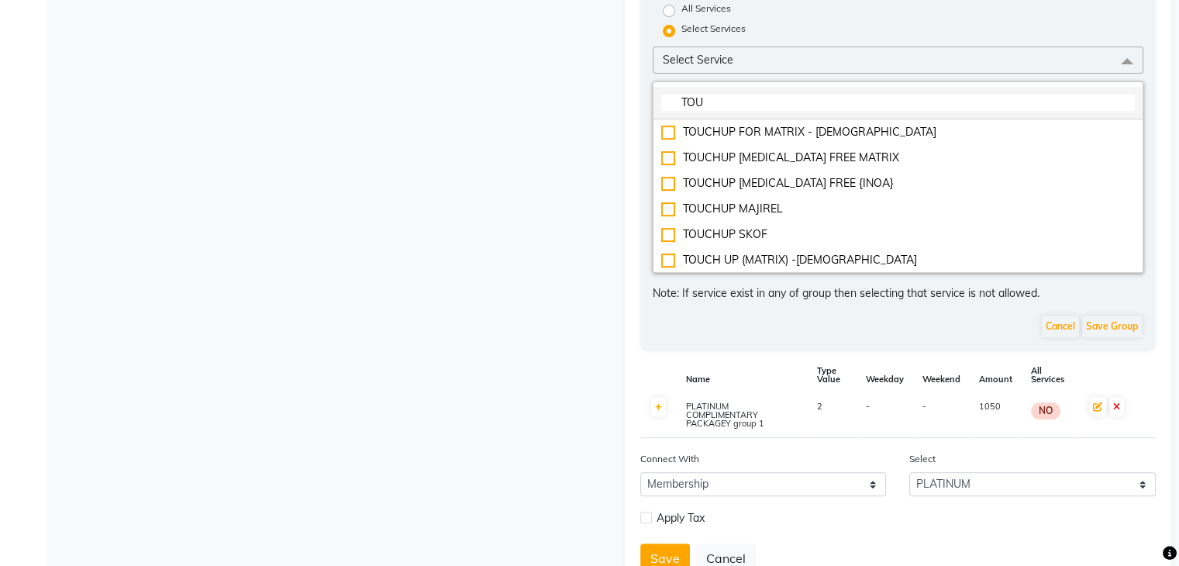
click at [792, 105] on input "TOU" at bounding box center [898, 103] width 475 height 16
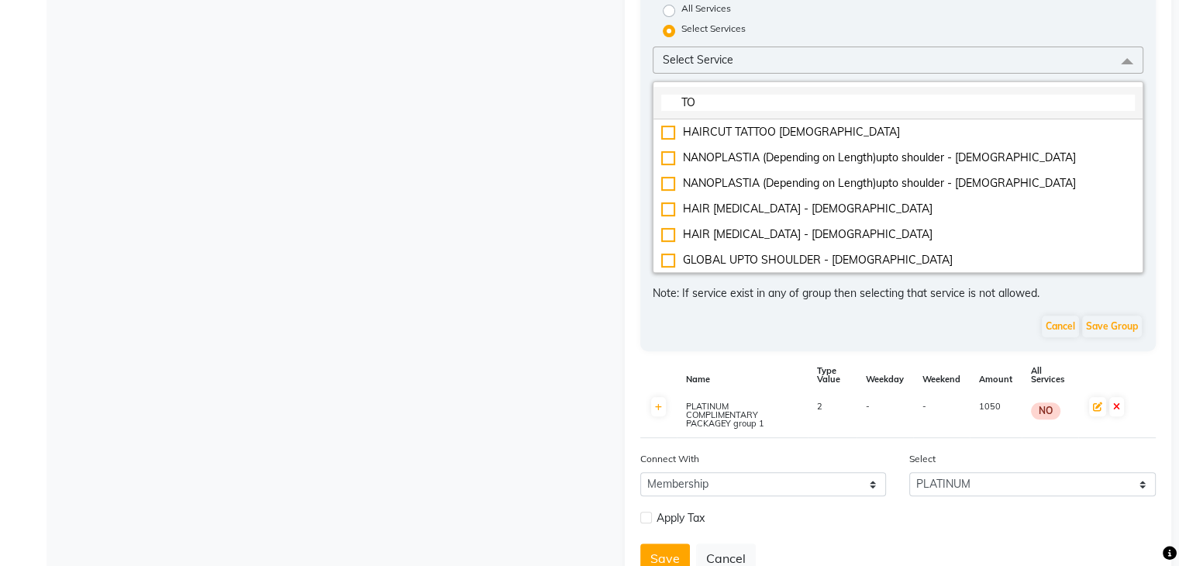
type input "T"
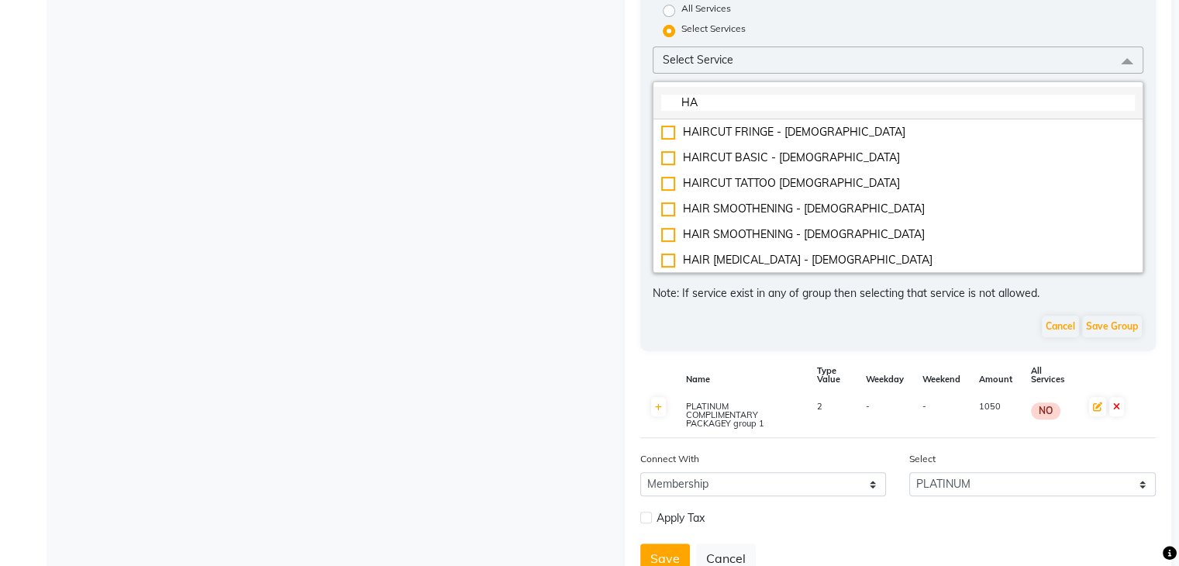
type input "H"
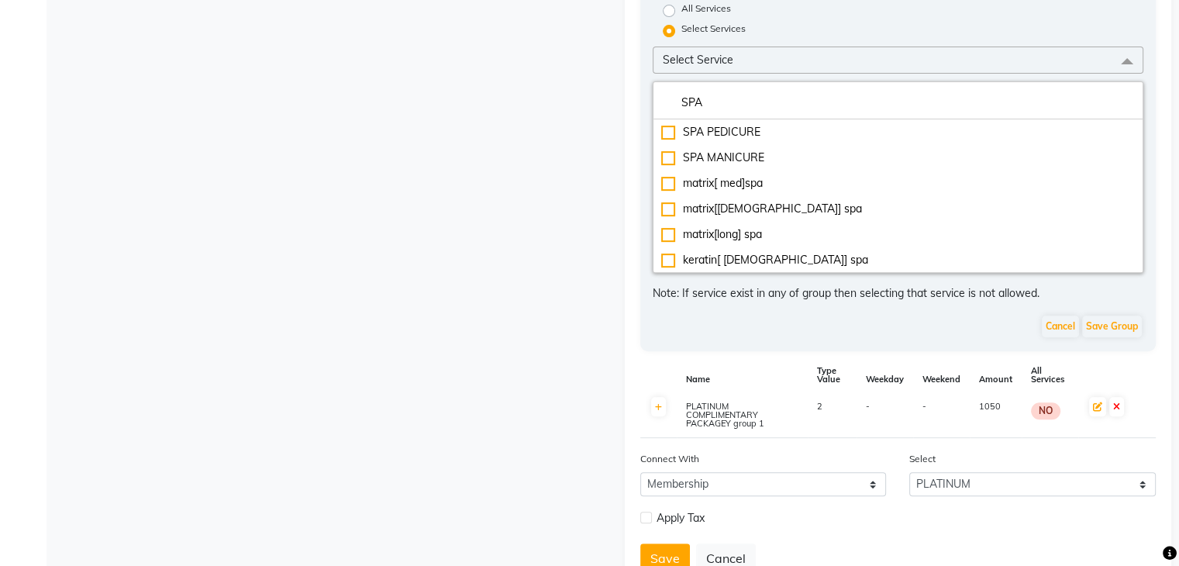
type input "SPA"
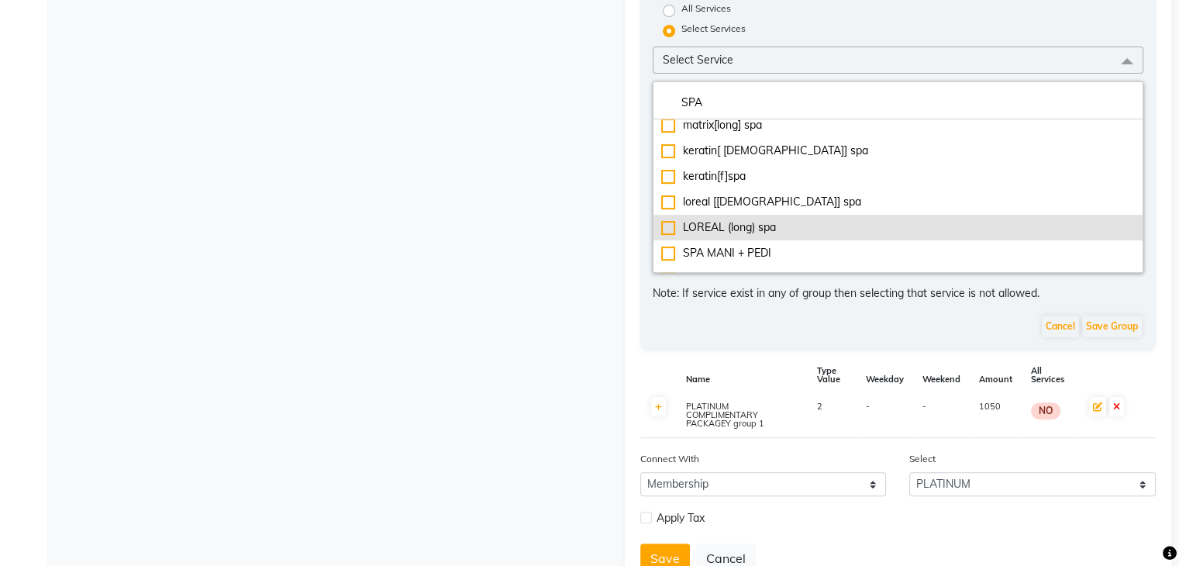
click at [730, 236] on div "LOREAL (long) spa" at bounding box center [898, 227] width 475 height 16
click at [667, 234] on div "LOREAL (long) spa" at bounding box center [898, 227] width 475 height 16
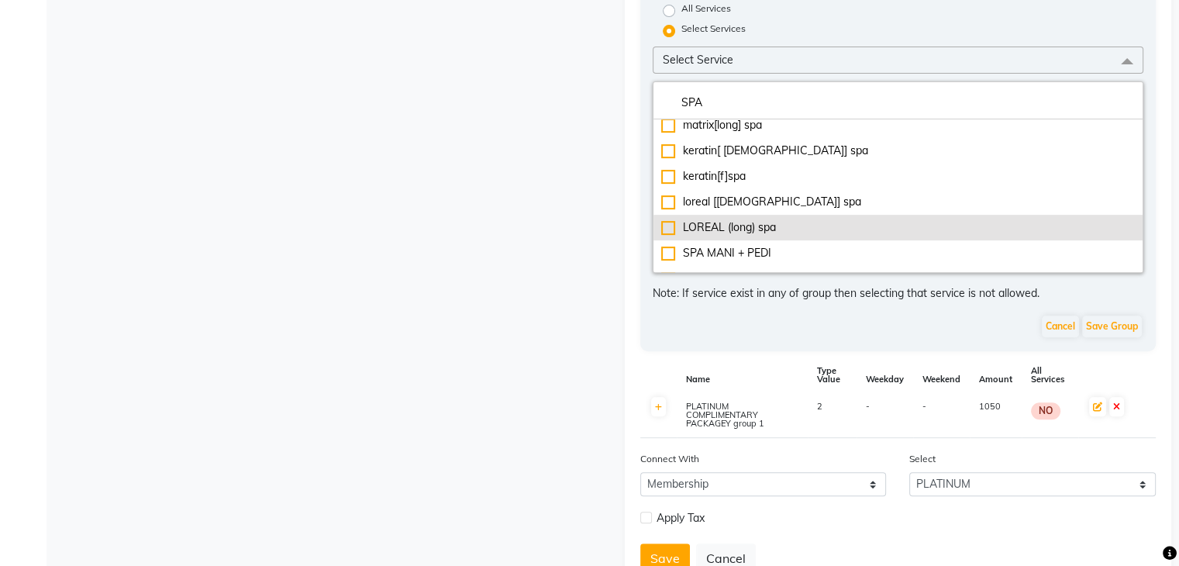
checkbox input "false"
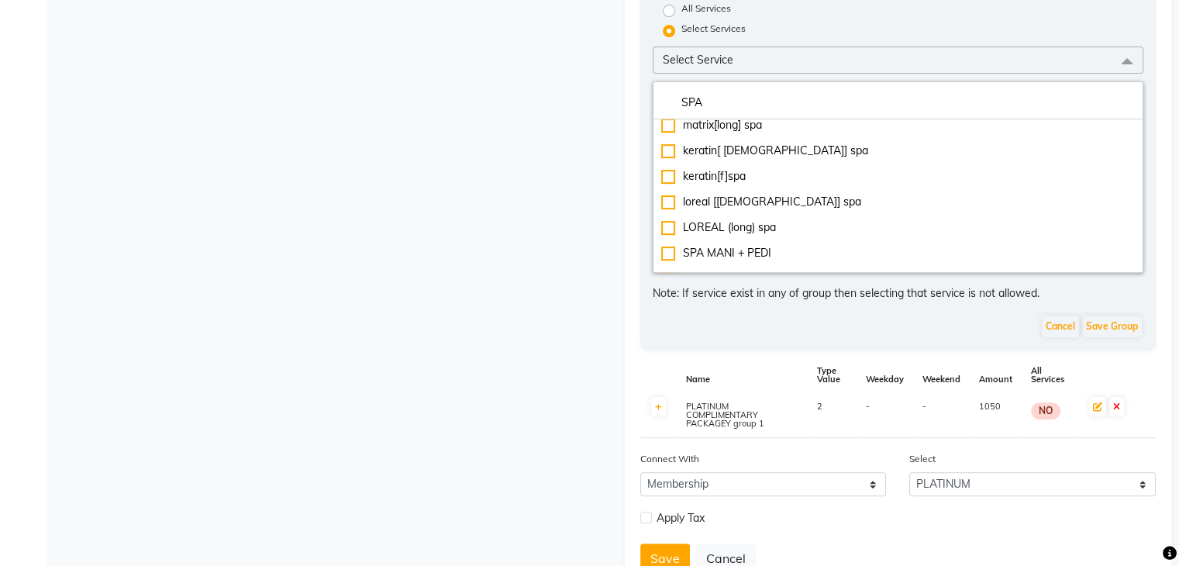
click at [480, 300] on div "Name Code Duration Actual Price Sell Price combo offer for men 2 2 365 days ₹1,…" at bounding box center [328, 35] width 571 height 1132
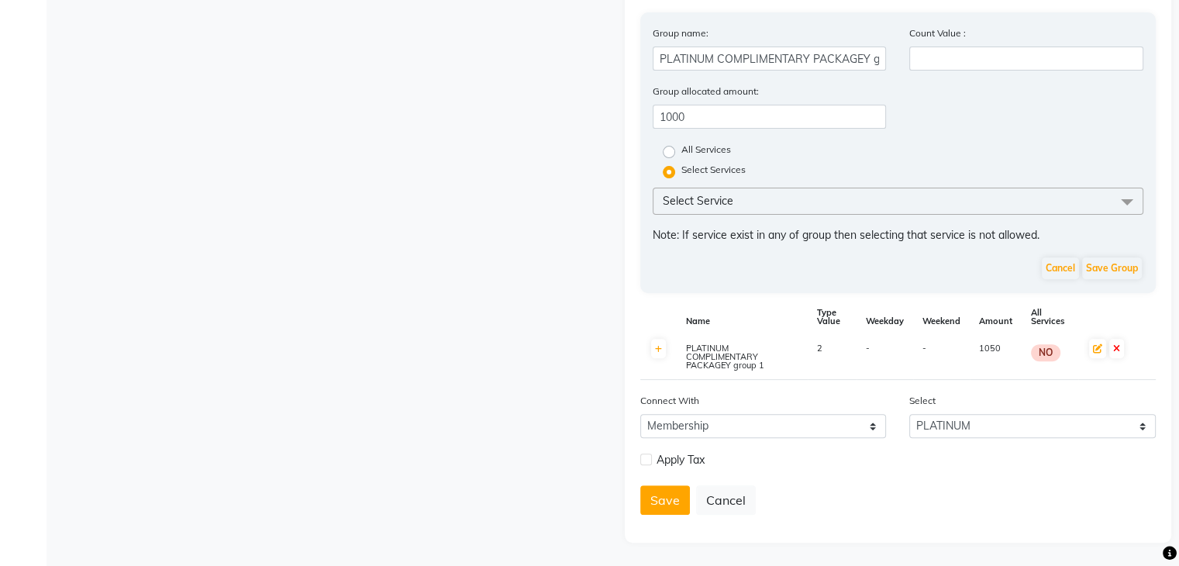
scroll to position [506, 0]
click at [480, 300] on div "Name Code Duration Actual Price Sell Price combo offer for men 2 2 365 days ₹1,…" at bounding box center [328, 76] width 571 height 933
click at [694, 167] on label "Select Services" at bounding box center [714, 172] width 64 height 19
click at [679, 167] on input "Select Services" at bounding box center [674, 171] width 10 height 10
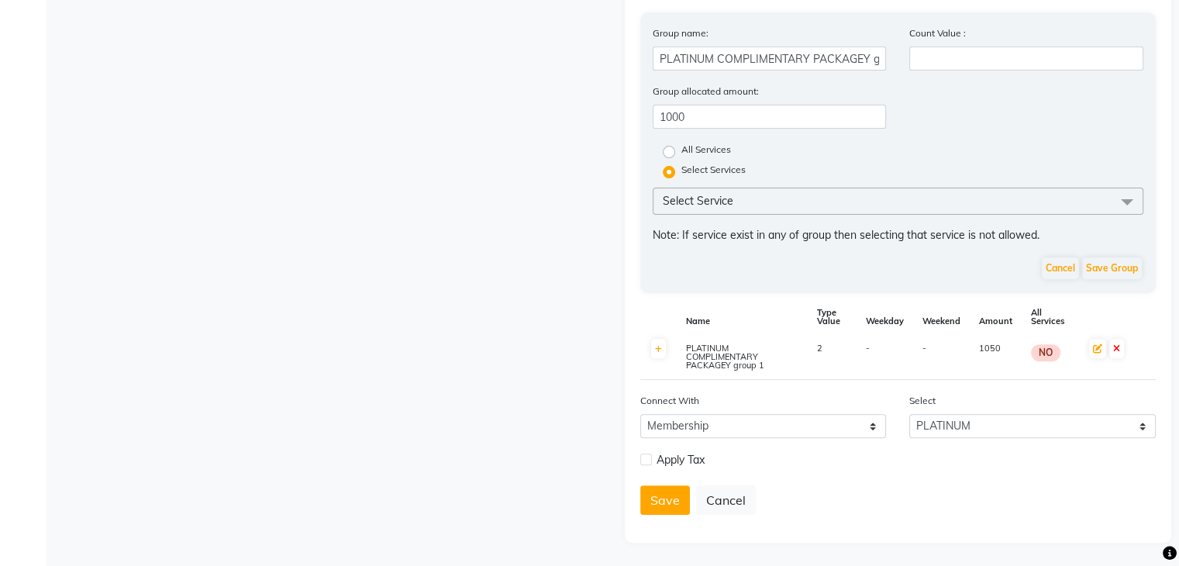
click at [729, 194] on span "Select Service" at bounding box center [698, 201] width 71 height 14
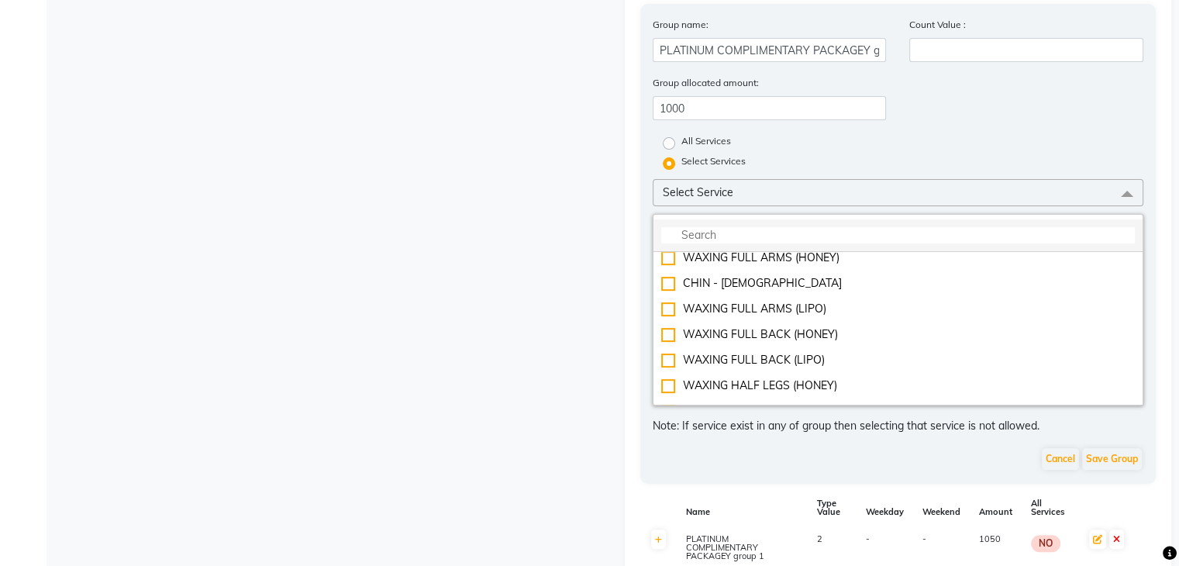
click at [741, 243] on input "multiselect-search" at bounding box center [898, 235] width 475 height 16
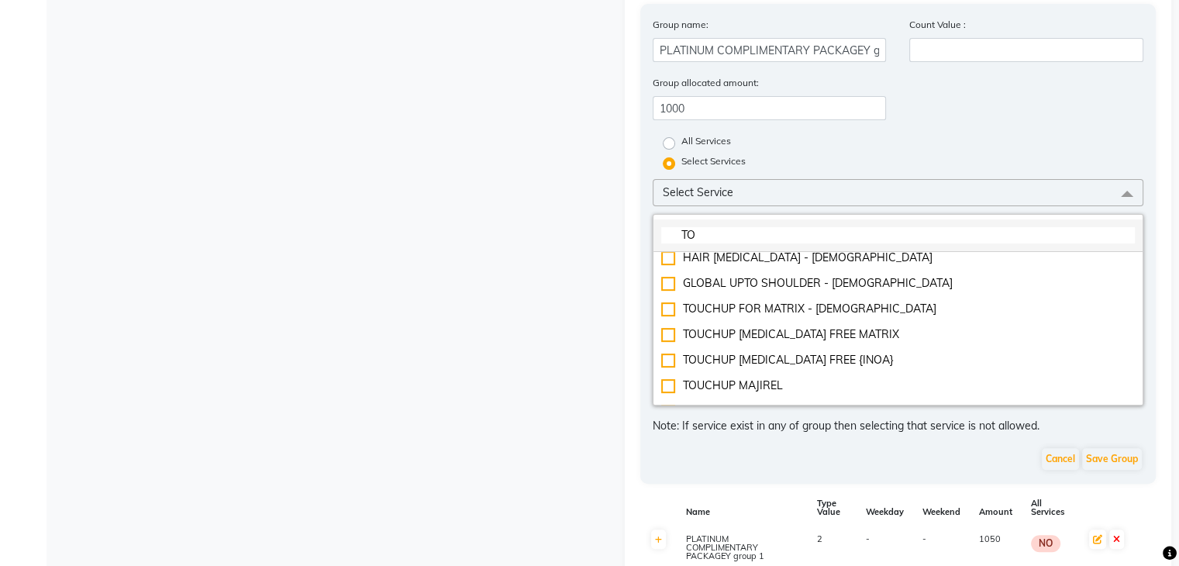
scroll to position [0, 0]
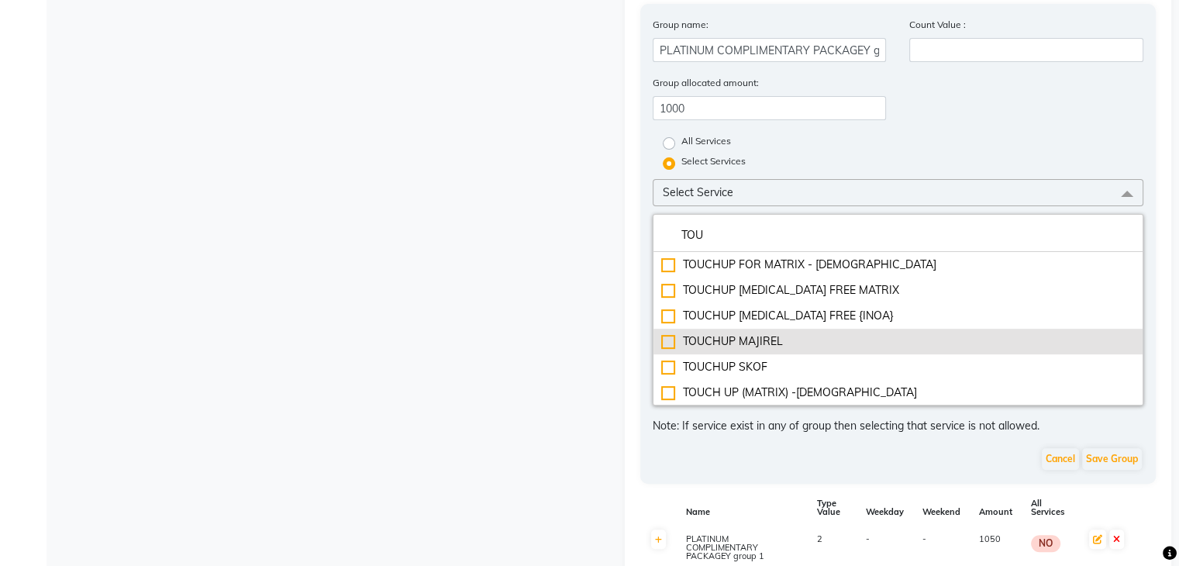
type input "TOU"
click at [665, 350] on div "TOUCHUP MAJIREL" at bounding box center [898, 341] width 475 height 16
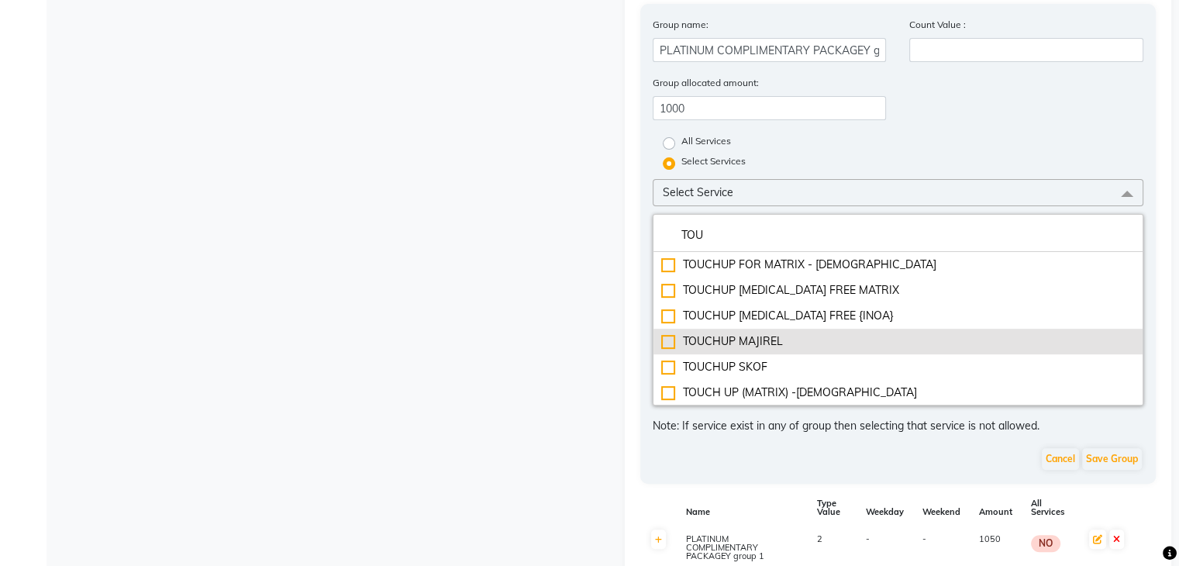
click at [665, 350] on div "TOUCHUP MAJIREL" at bounding box center [898, 341] width 475 height 16
checkbox input "false"
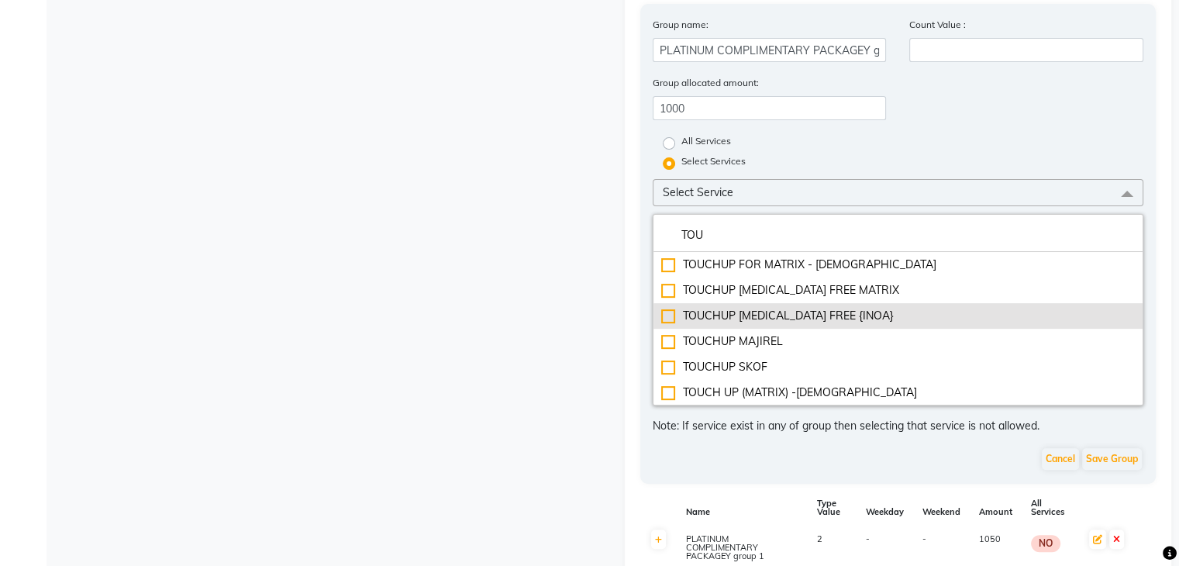
click at [665, 323] on div "TOUCHUP [MEDICAL_DATA] FREE {INOA}" at bounding box center [898, 316] width 475 height 16
checkbox input "true"
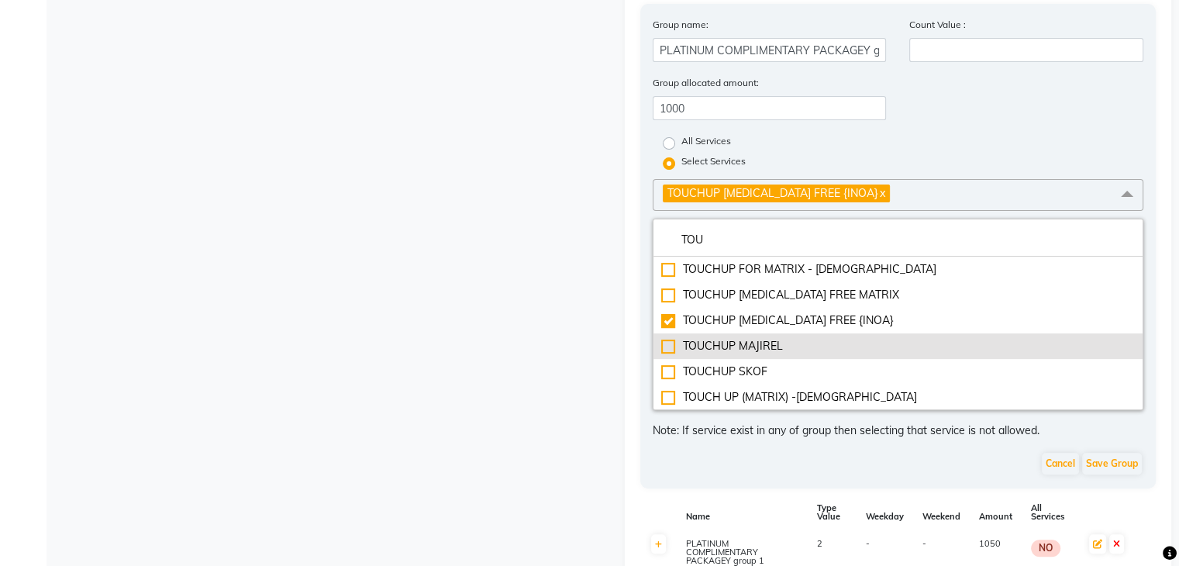
click at [667, 349] on div "TOUCHUP MAJIREL" at bounding box center [898, 346] width 475 height 16
click at [666, 354] on div "TOUCHUP MAJIREL" at bounding box center [898, 346] width 475 height 16
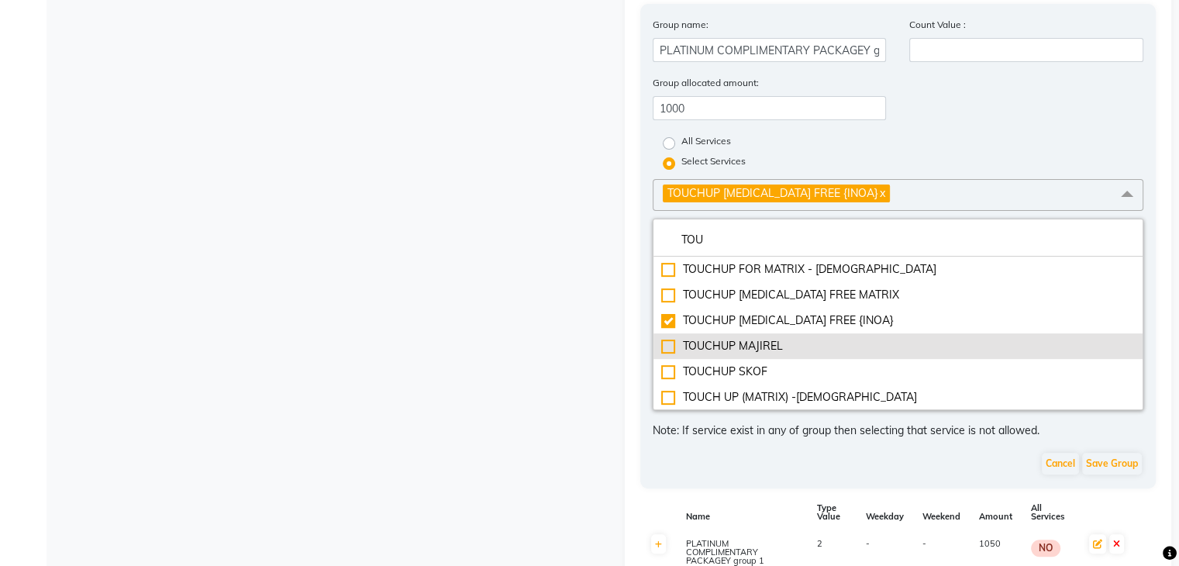
click at [666, 354] on div "TOUCHUP MAJIREL" at bounding box center [898, 346] width 475 height 16
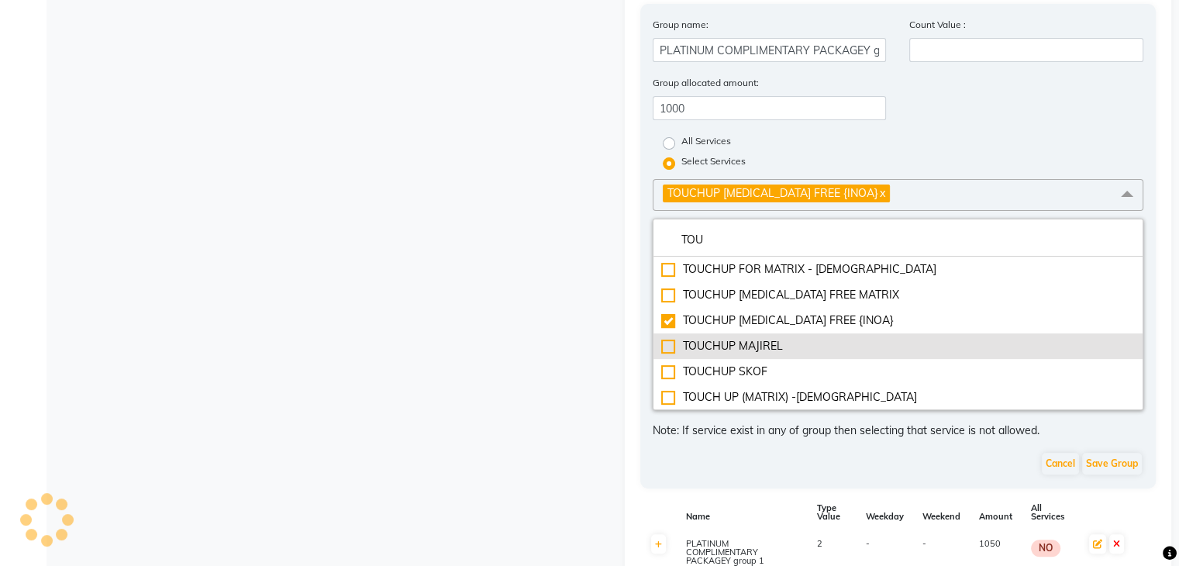
click at [666, 354] on div "TOUCHUP MAJIREL" at bounding box center [898, 346] width 475 height 16
checkbox input "false"
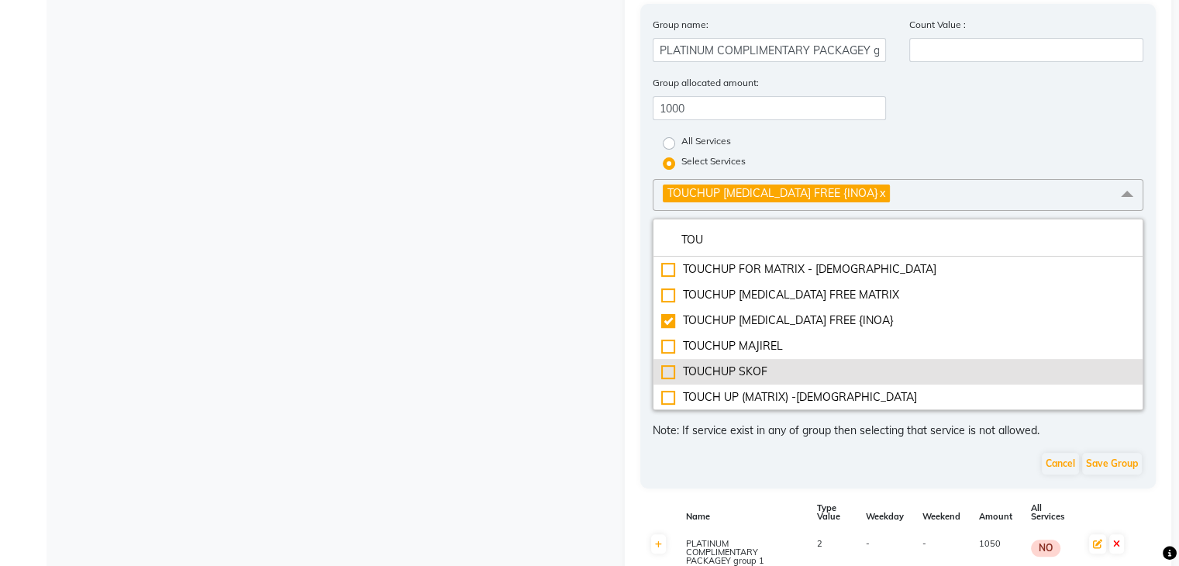
click at [672, 376] on div "TOUCHUP SKOF" at bounding box center [898, 372] width 475 height 16
checkbox input "true"
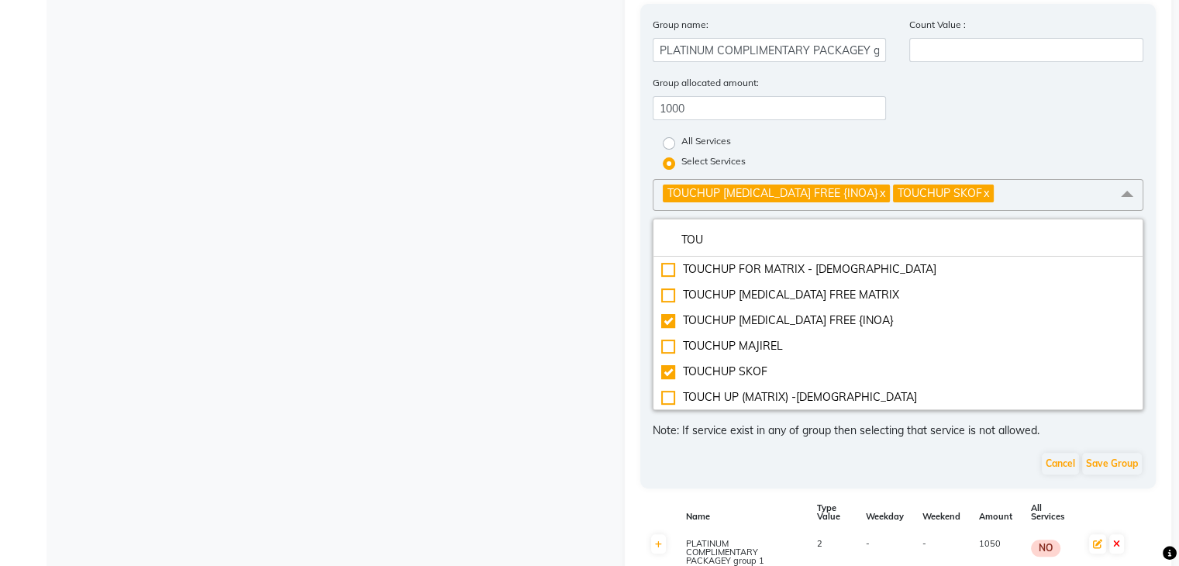
click at [982, 200] on link "x" at bounding box center [985, 193] width 7 height 14
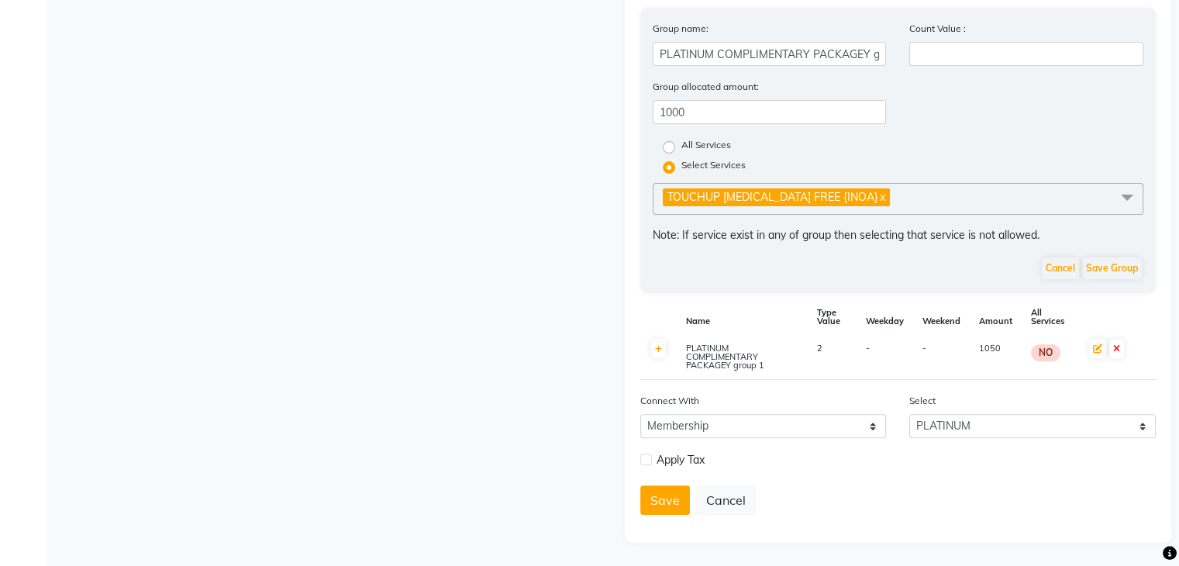
click at [879, 204] on link "x" at bounding box center [882, 197] width 7 height 14
click at [859, 202] on span "Select Service" at bounding box center [899, 201] width 492 height 27
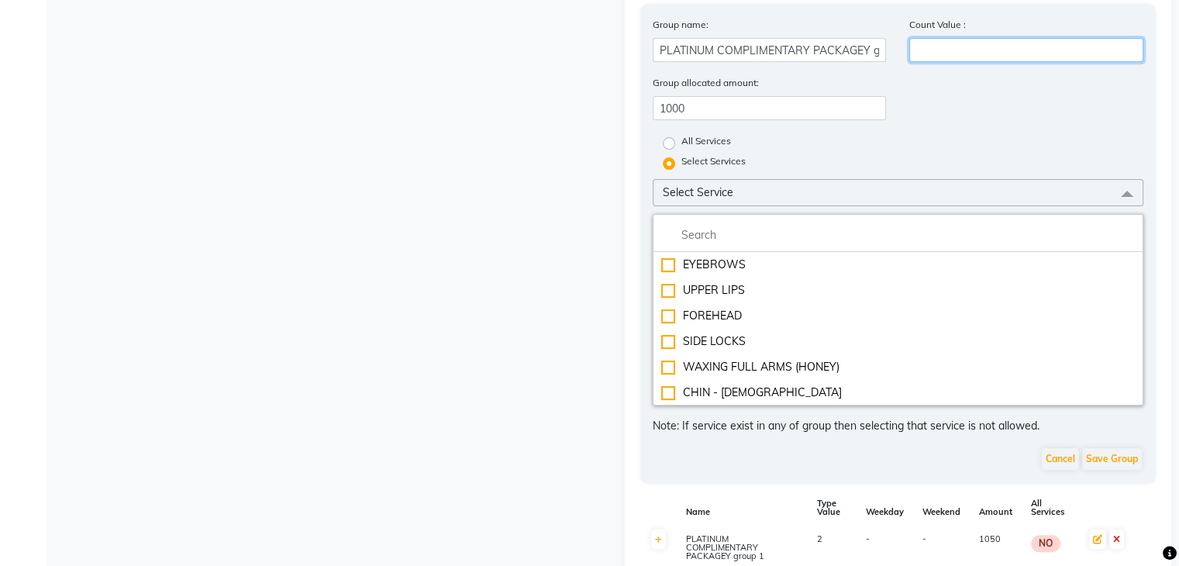
click at [953, 57] on input "number" at bounding box center [1027, 50] width 234 height 24
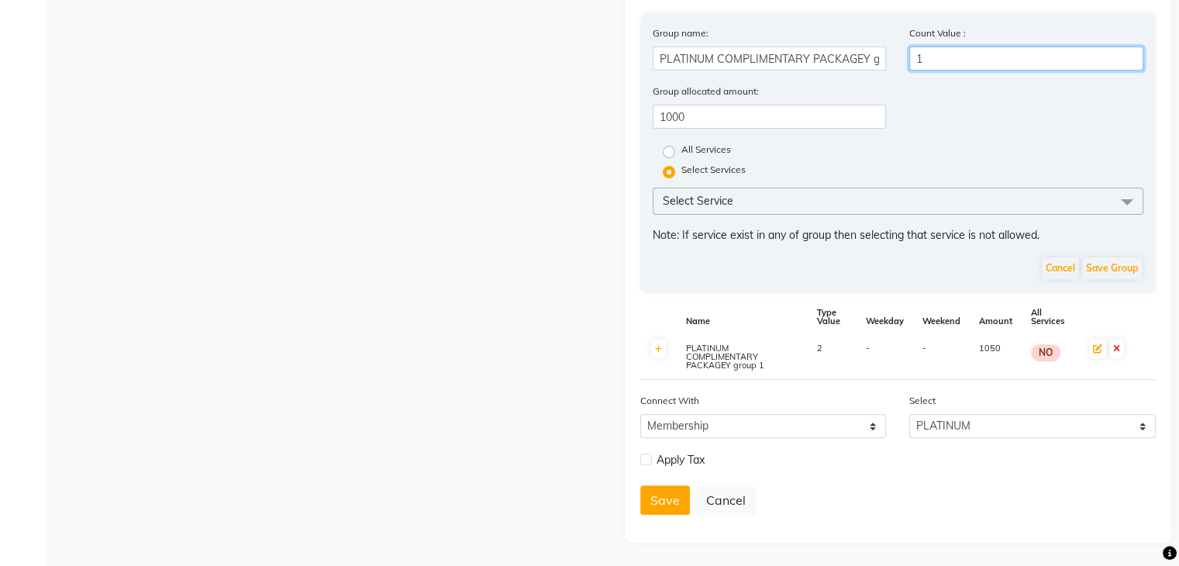
type input "1"
click at [747, 192] on span "Select Service" at bounding box center [899, 201] width 492 height 27
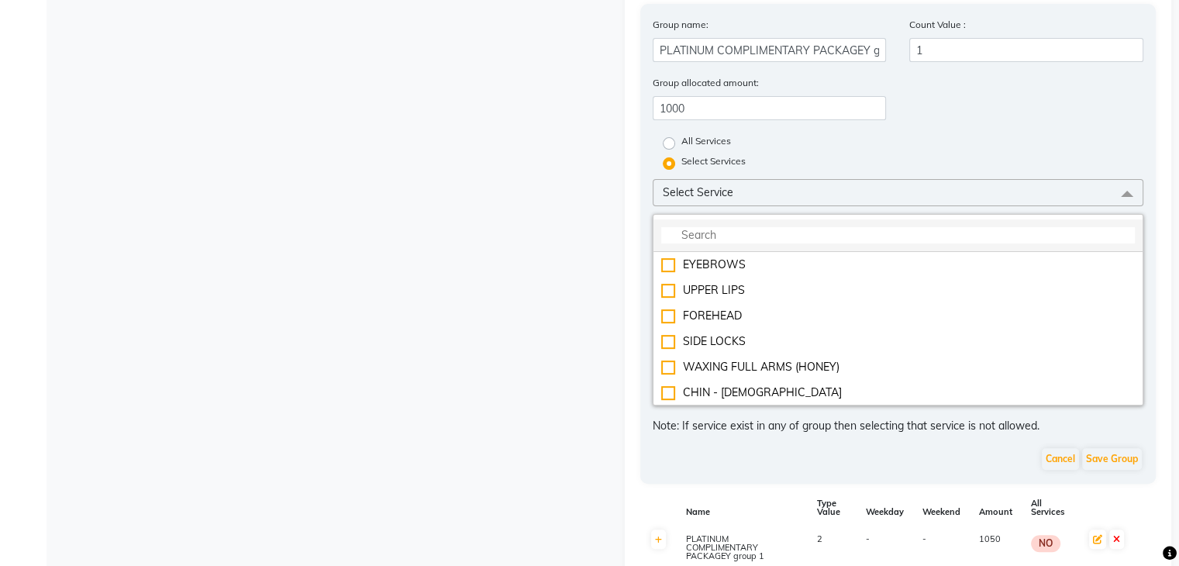
drag, startPoint x: 747, startPoint y: 192, endPoint x: 720, endPoint y: 251, distance: 64.6
click at [720, 251] on div "Select Service EYEBROWS UPPER LIPS FOREHEAD SIDE LOCKS WAXING FULL ARMS (HONEY)…" at bounding box center [899, 292] width 492 height 226
click at [763, 233] on li at bounding box center [899, 235] width 490 height 33
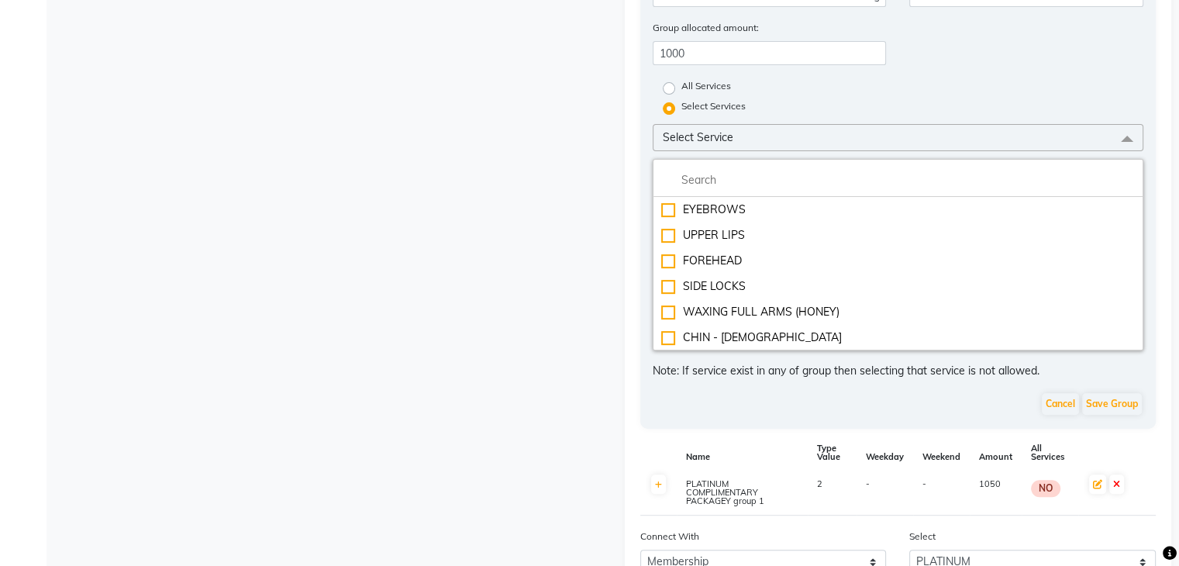
scroll to position [563, 0]
click at [819, 404] on div "Cancel Save Group" at bounding box center [899, 402] width 492 height 25
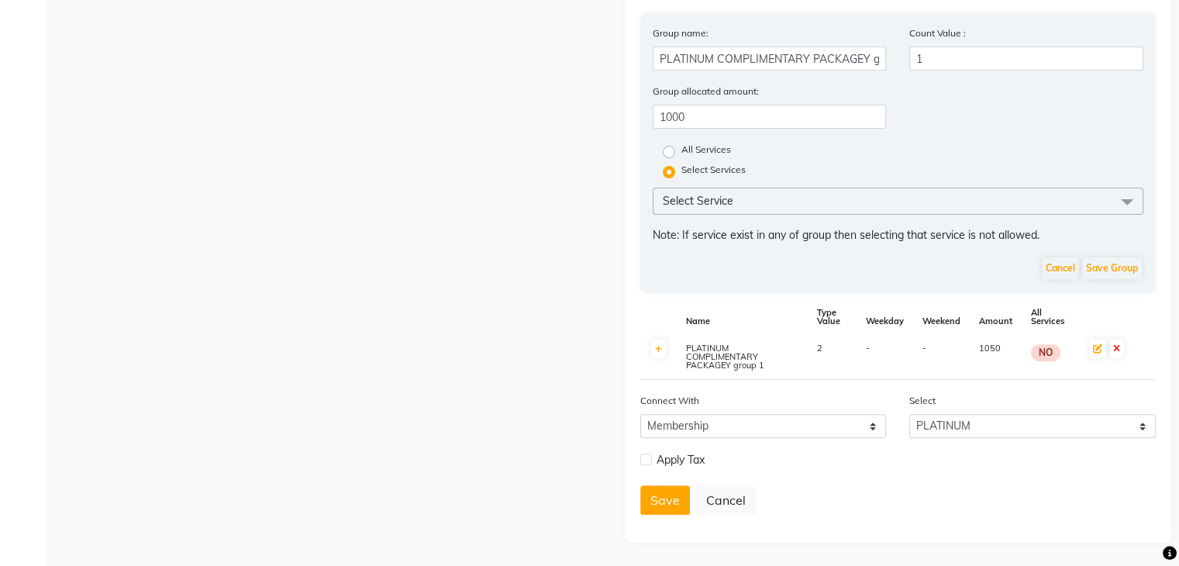
click at [893, 200] on span "Select Service" at bounding box center [899, 201] width 492 height 27
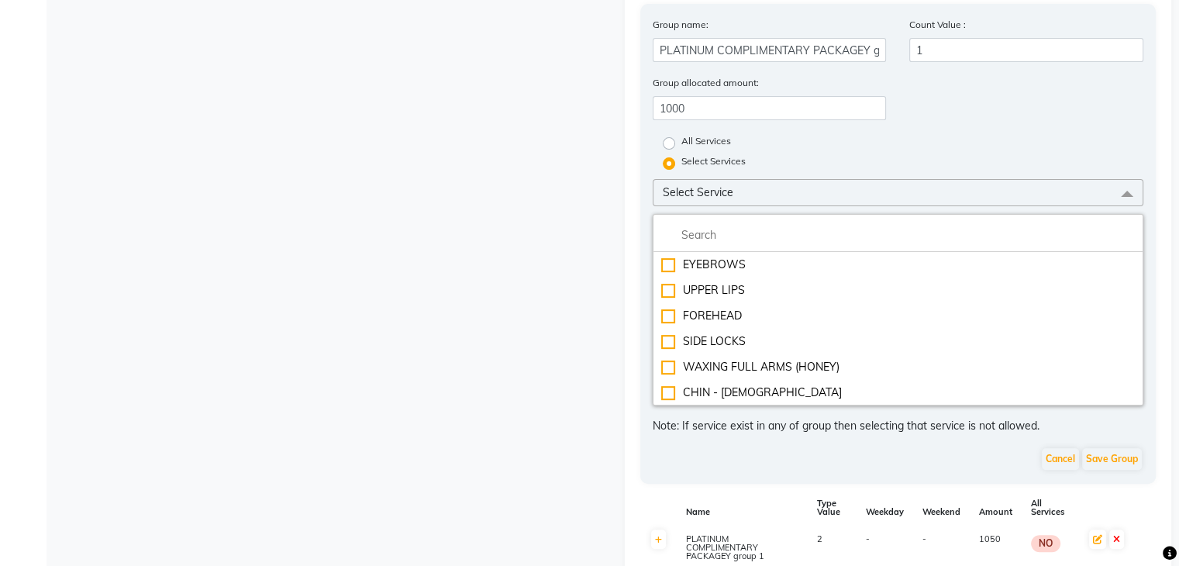
click at [859, 199] on span "Select Service" at bounding box center [899, 192] width 492 height 27
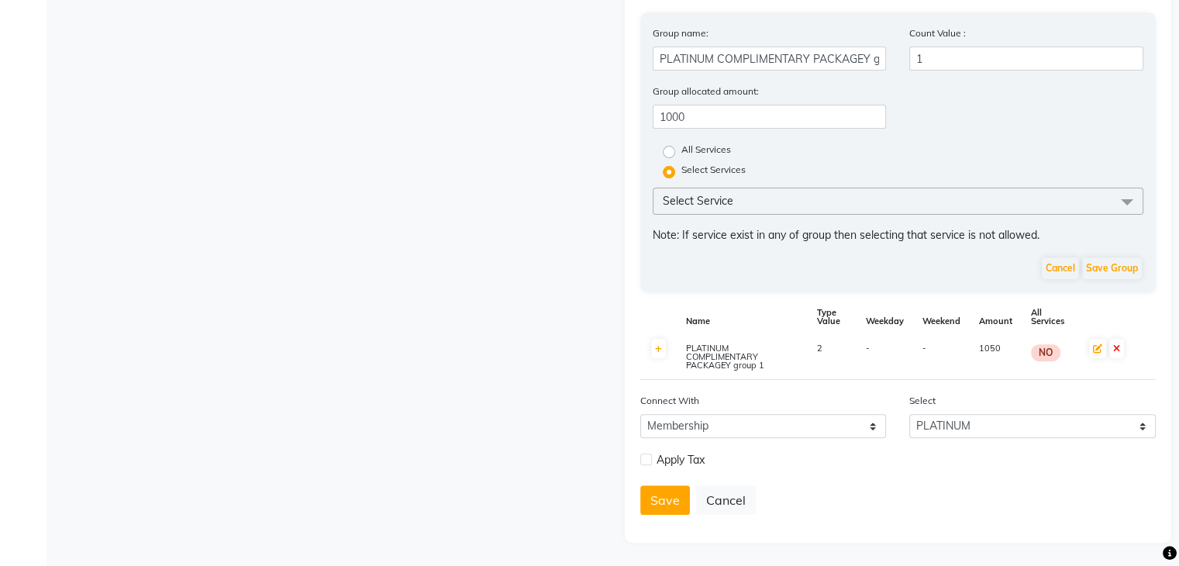
click at [859, 199] on span "Select Service" at bounding box center [899, 201] width 492 height 27
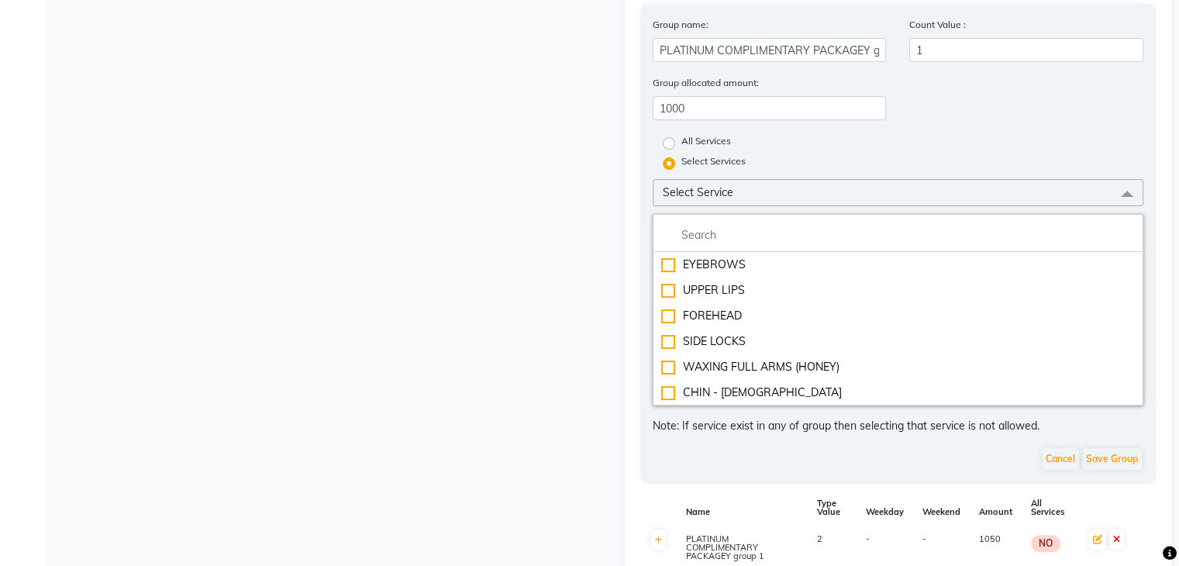
click at [859, 199] on span "Select Service" at bounding box center [899, 192] width 492 height 27
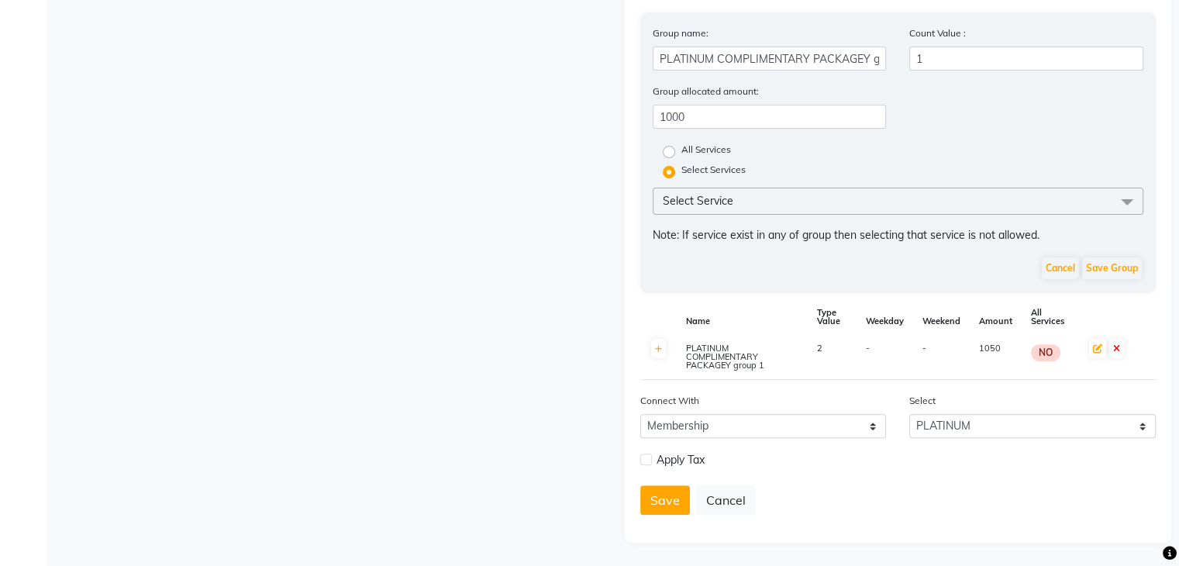
click at [859, 199] on span "Select Service" at bounding box center [899, 201] width 492 height 27
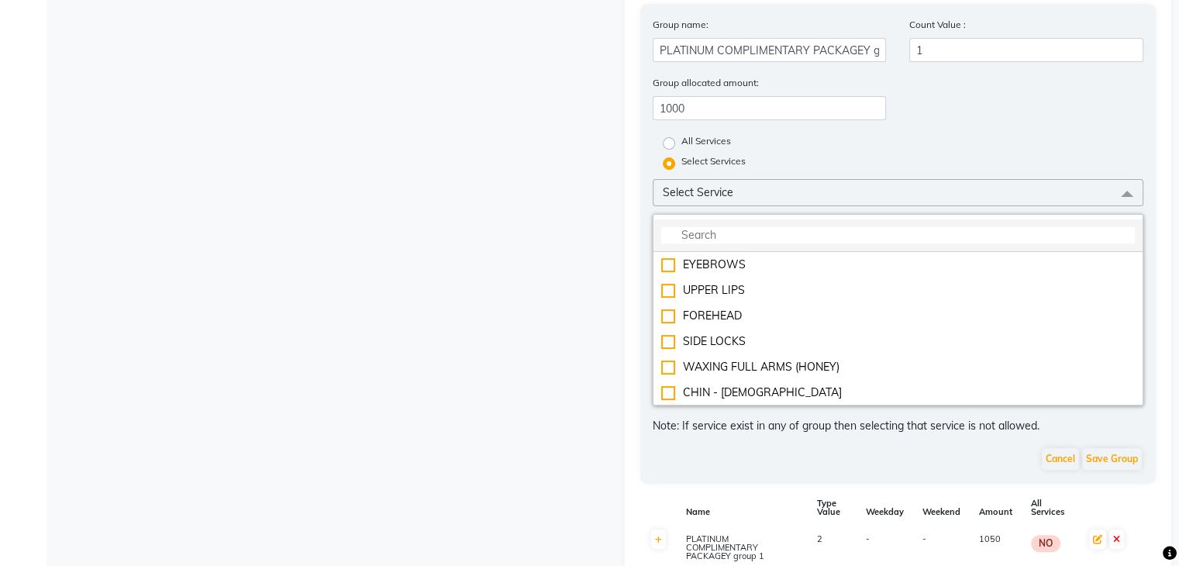
click at [806, 243] on input "multiselect-search" at bounding box center [898, 235] width 475 height 16
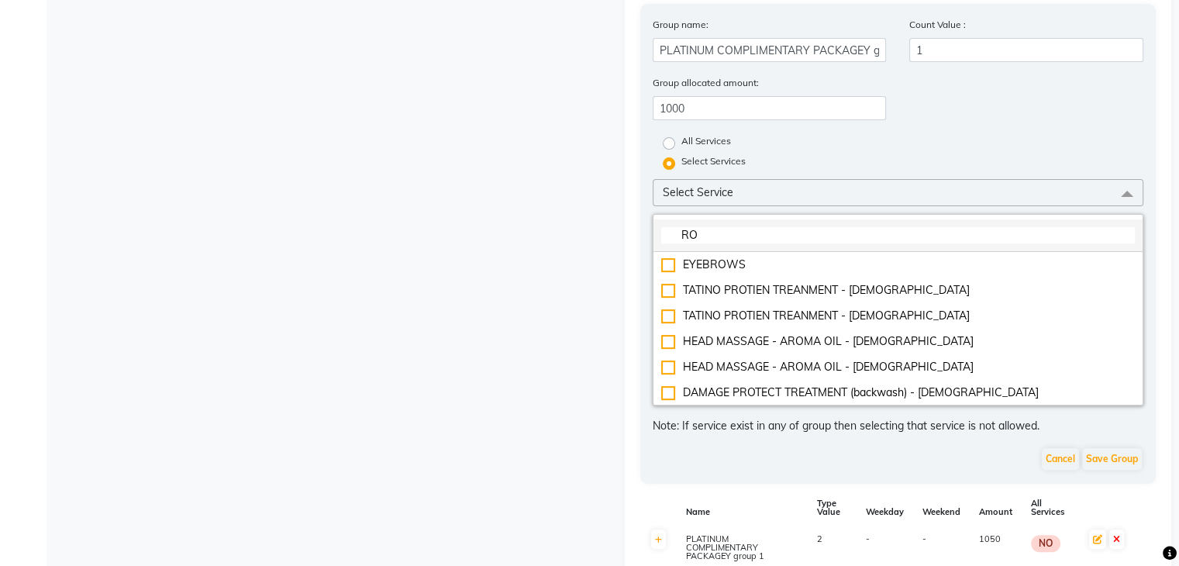
type input "R"
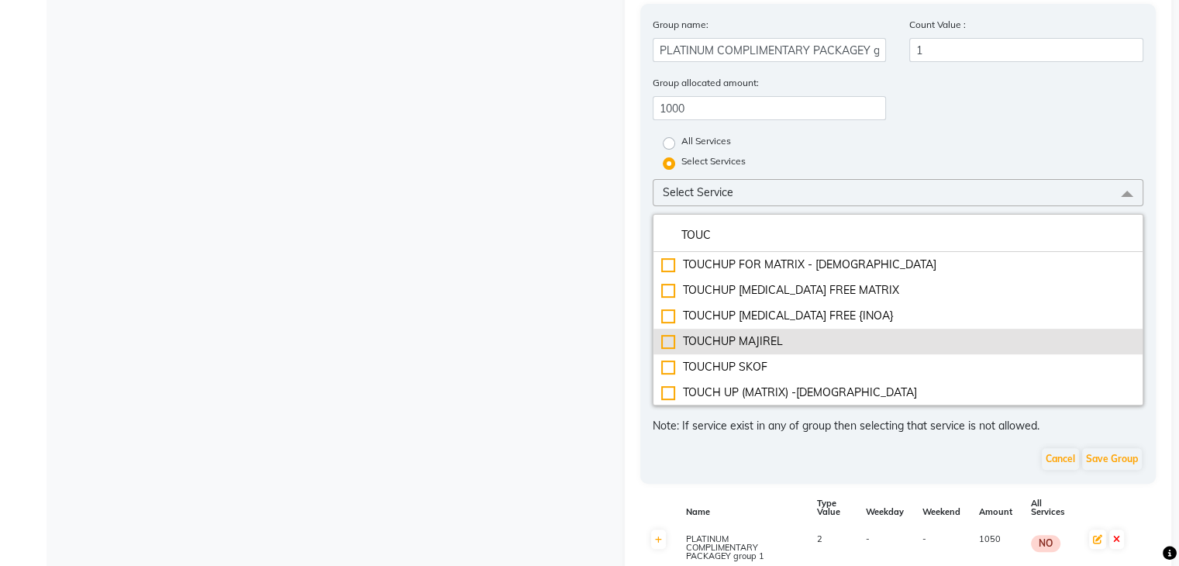
type input "TOUC"
click at [667, 350] on div "TOUCHUP MAJIREL" at bounding box center [898, 341] width 475 height 16
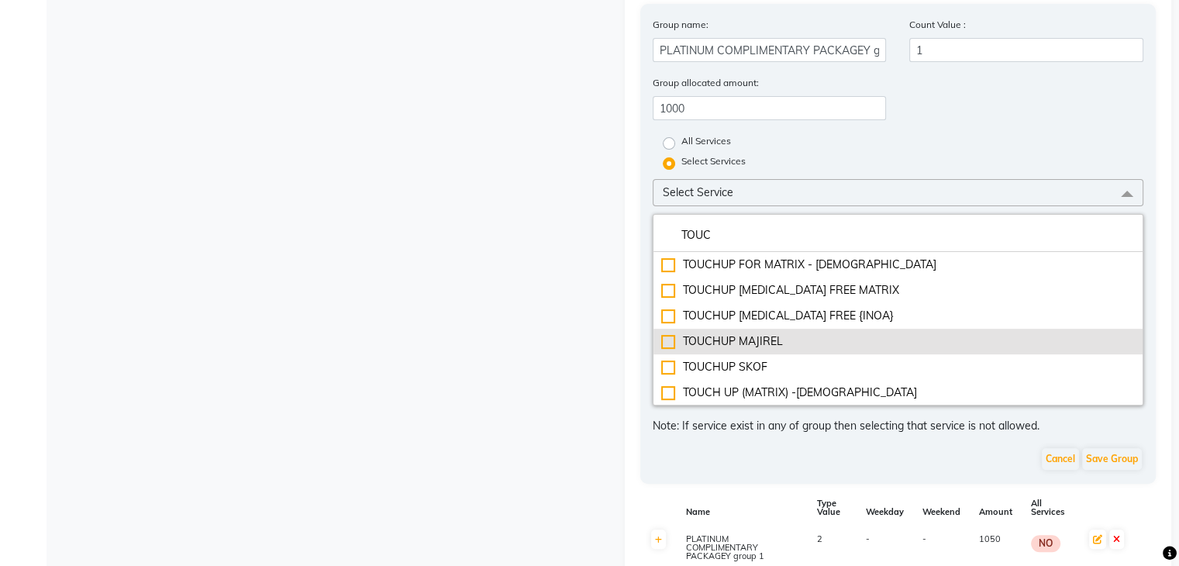
click at [667, 350] on div "TOUCHUP MAJIREL" at bounding box center [898, 341] width 475 height 16
checkbox input "false"
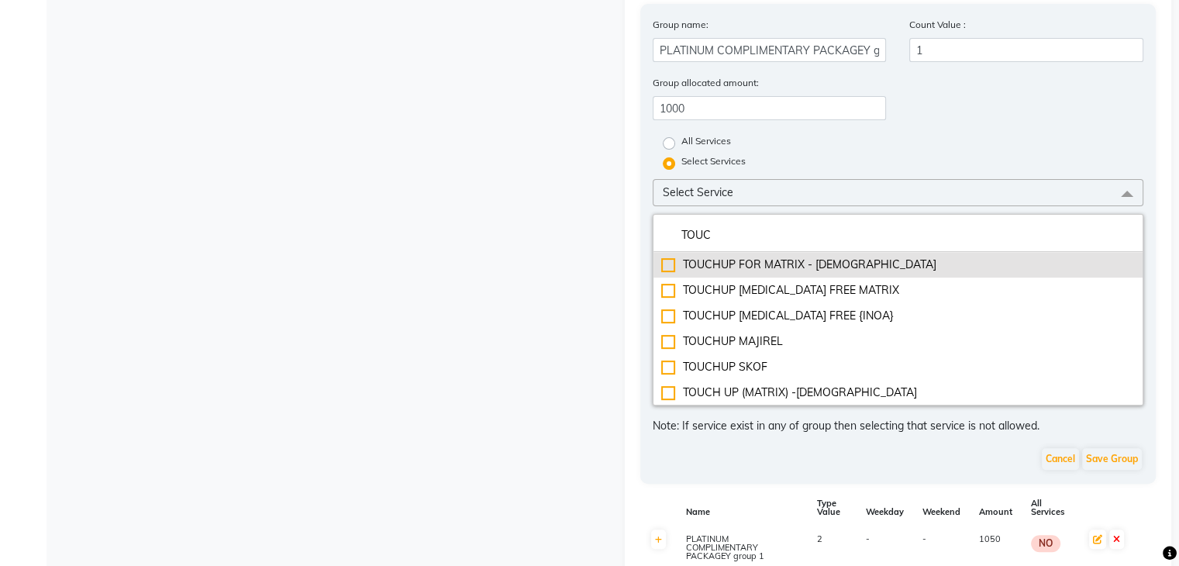
click at [666, 272] on div "TOUCHUP FOR MATRIX - [DEMOGRAPHIC_DATA]" at bounding box center [898, 265] width 475 height 16
checkbox input "true"
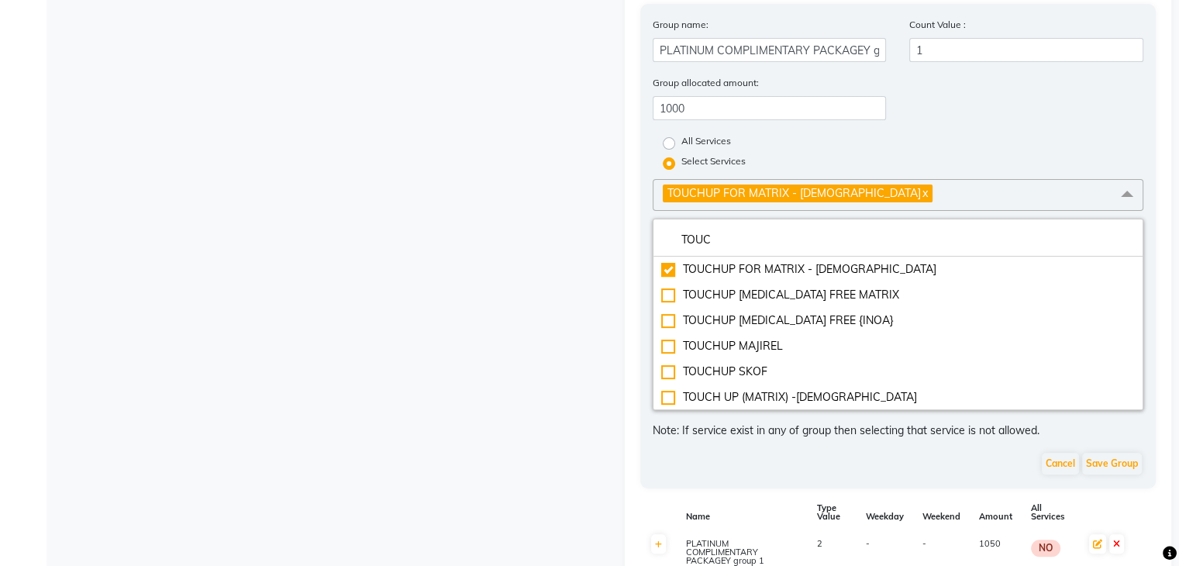
click at [921, 199] on link "x" at bounding box center [924, 193] width 7 height 14
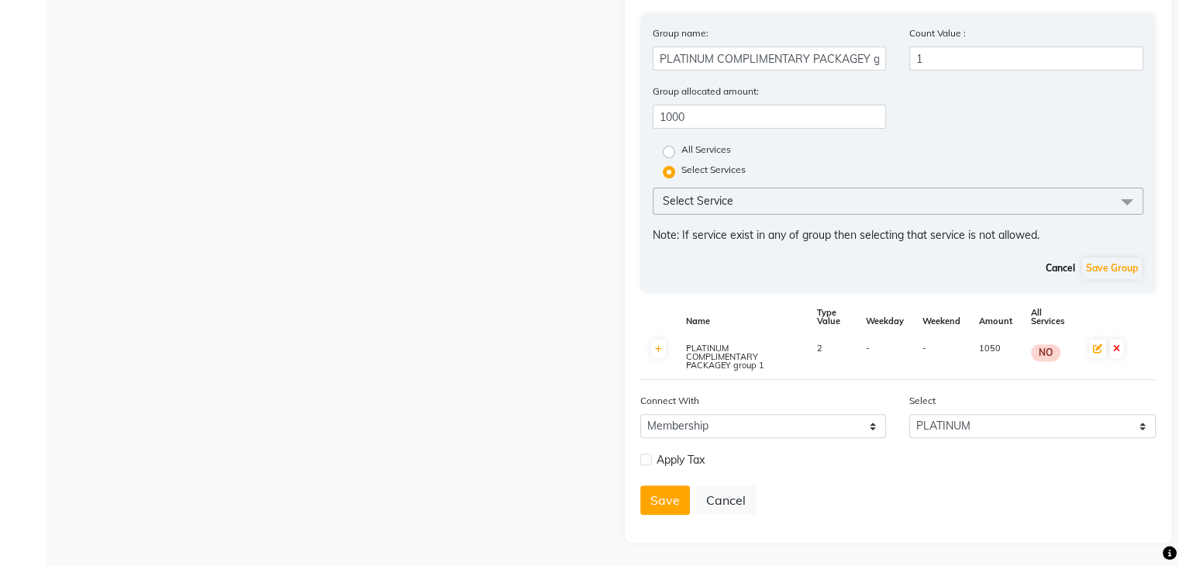
click at [1059, 268] on button "Cancel" at bounding box center [1060, 268] width 37 height 22
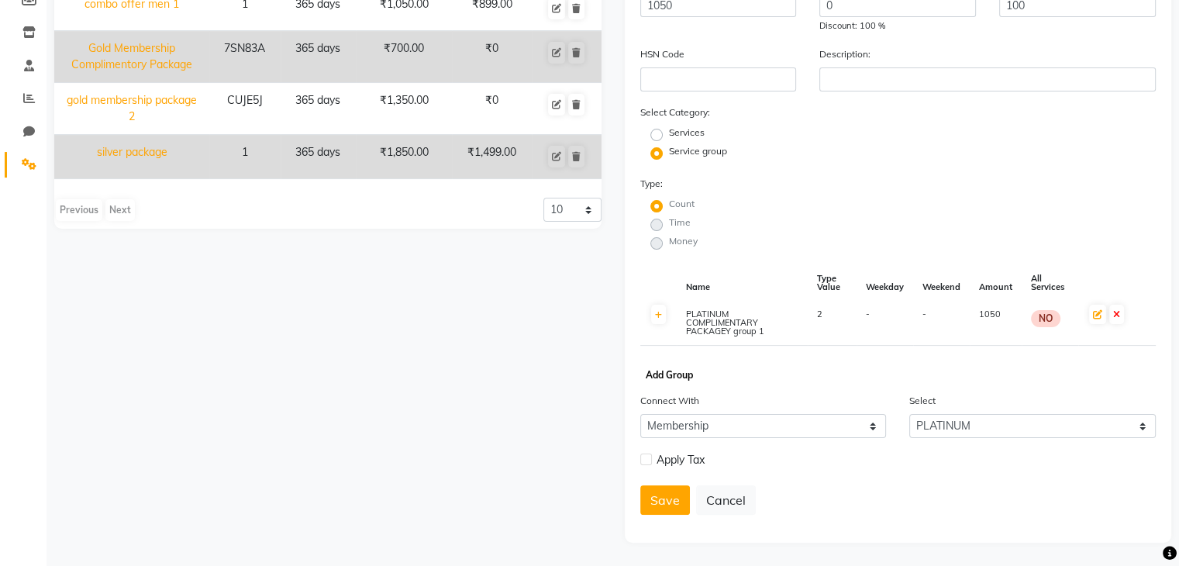
click at [670, 375] on button "Add Group" at bounding box center [669, 375] width 55 height 22
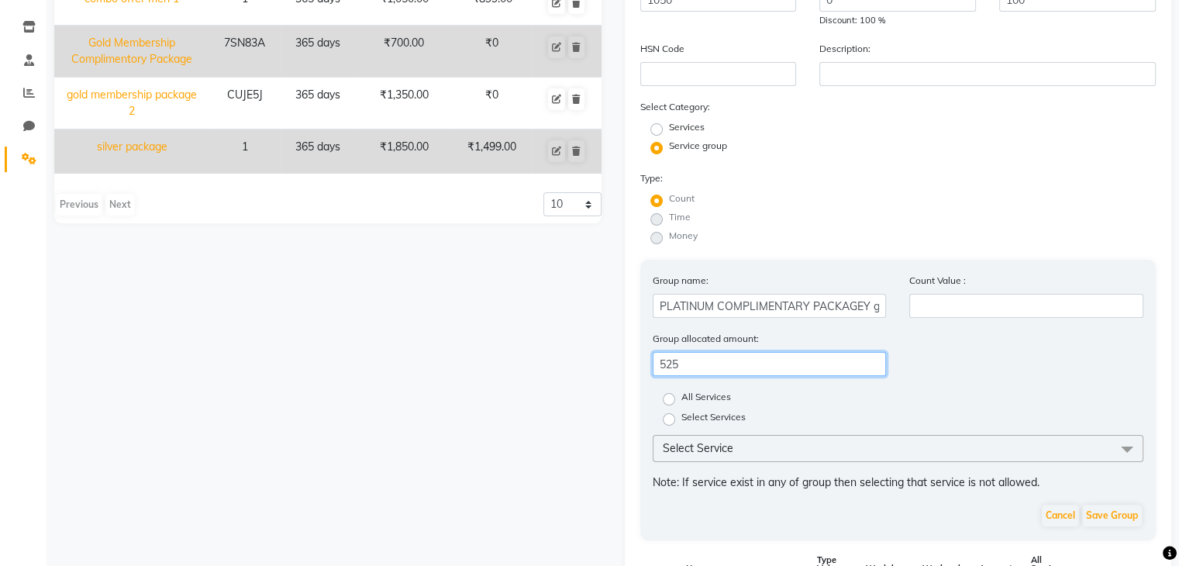
click at [746, 370] on input "525" at bounding box center [770, 364] width 234 height 24
type input "57"
type input "5"
type input "700"
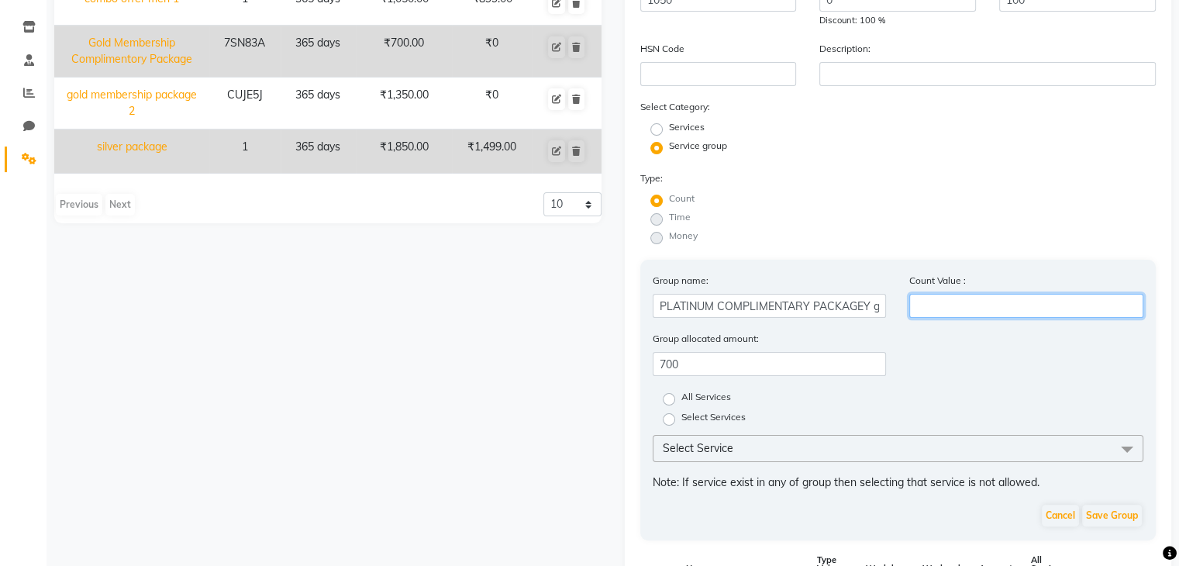
click at [949, 311] on input "number" at bounding box center [1027, 306] width 234 height 24
type input "1"
click at [682, 429] on label "Select Services" at bounding box center [714, 419] width 64 height 19
click at [670, 423] on input "Select Services" at bounding box center [674, 418] width 10 height 10
radio input "true"
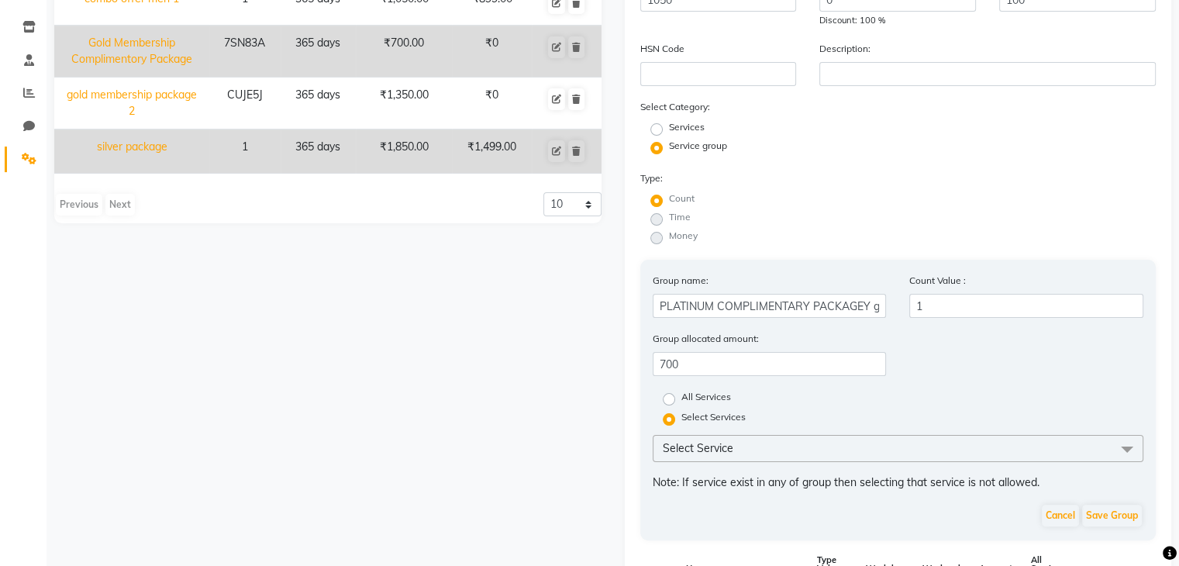
click at [735, 453] on span "Select Service" at bounding box center [899, 448] width 492 height 27
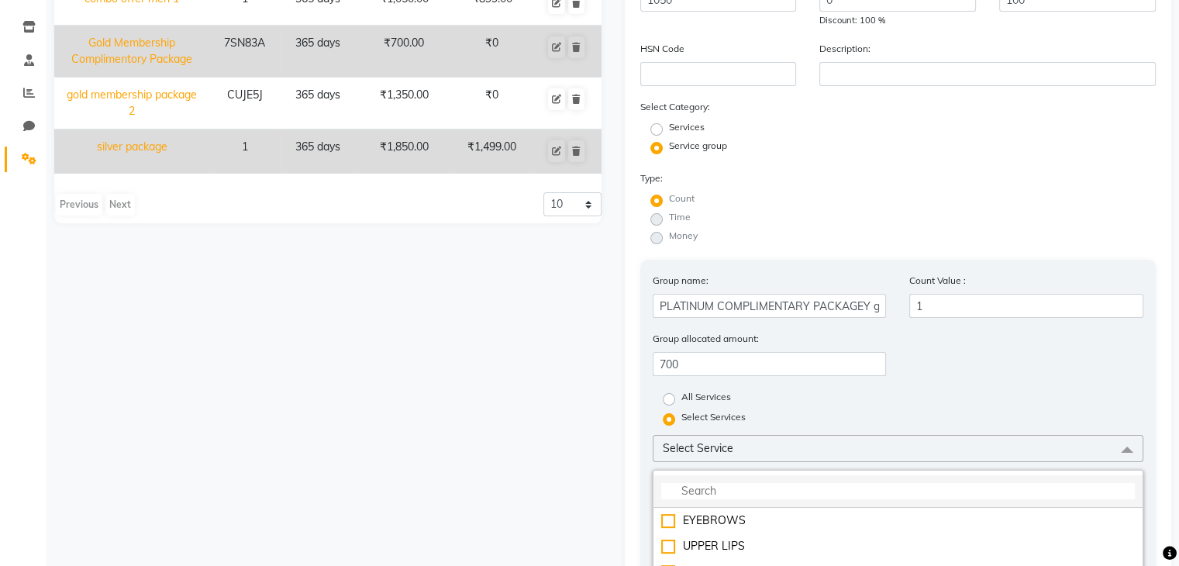
click at [776, 499] on input "multiselect-search" at bounding box center [898, 491] width 475 height 16
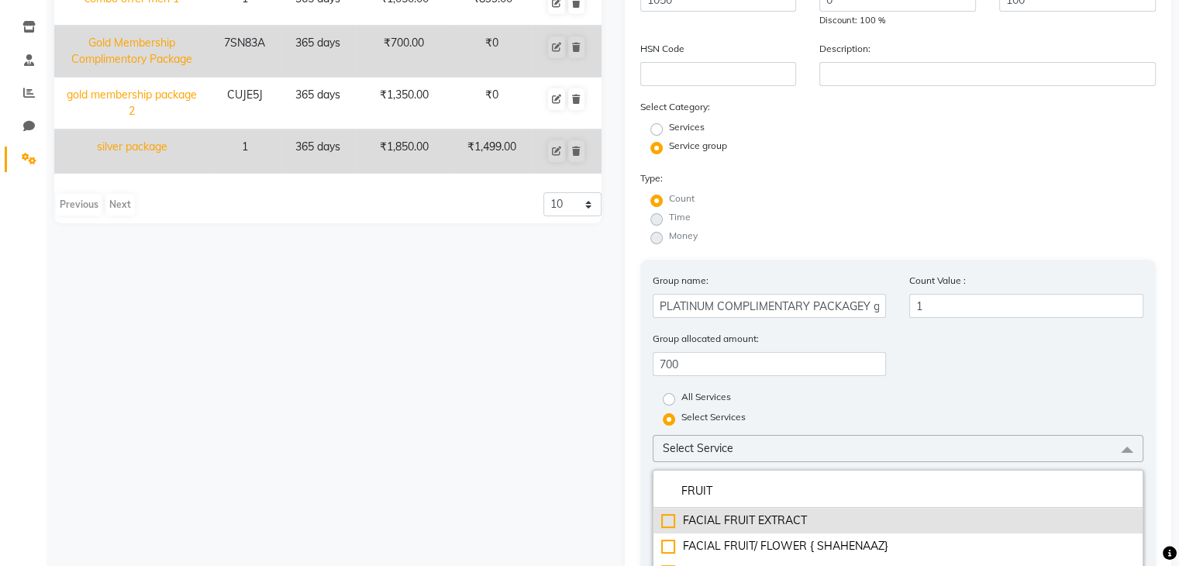
type input "FRUIT"
click at [667, 526] on div "FACIAL FRUIT EXTRACT" at bounding box center [898, 521] width 475 height 16
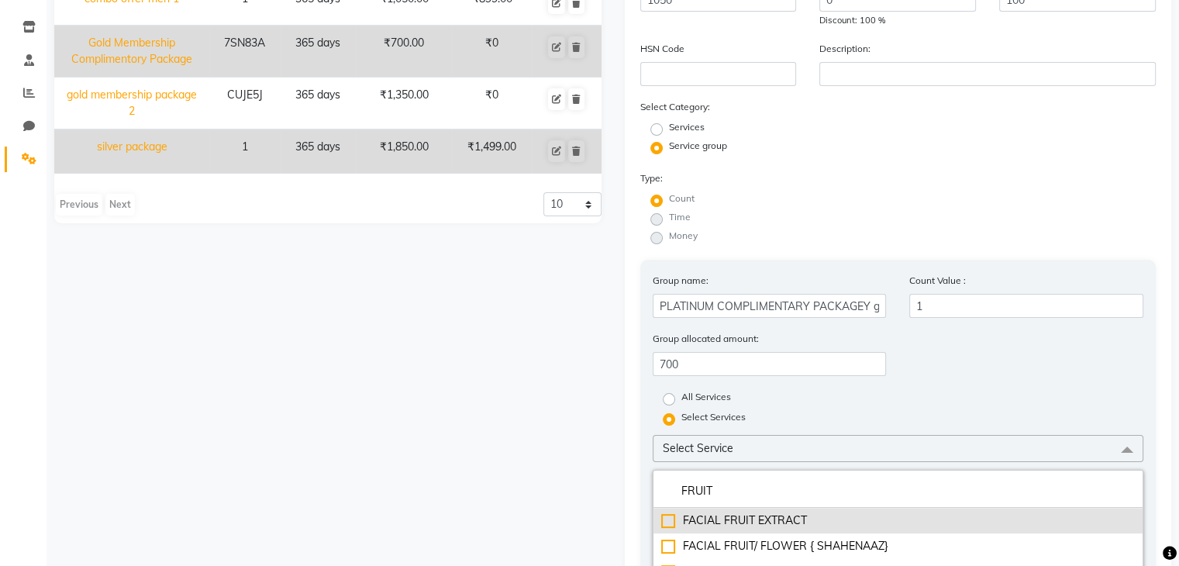
click at [667, 526] on div "FACIAL FRUIT EXTRACT" at bounding box center [898, 521] width 475 height 16
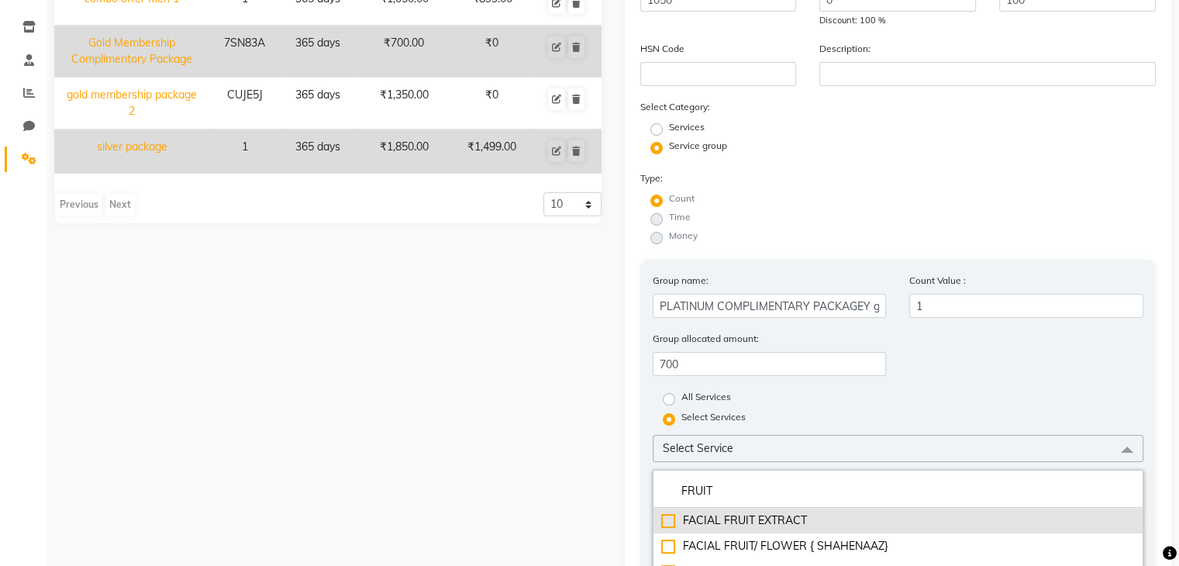
checkbox input "false"
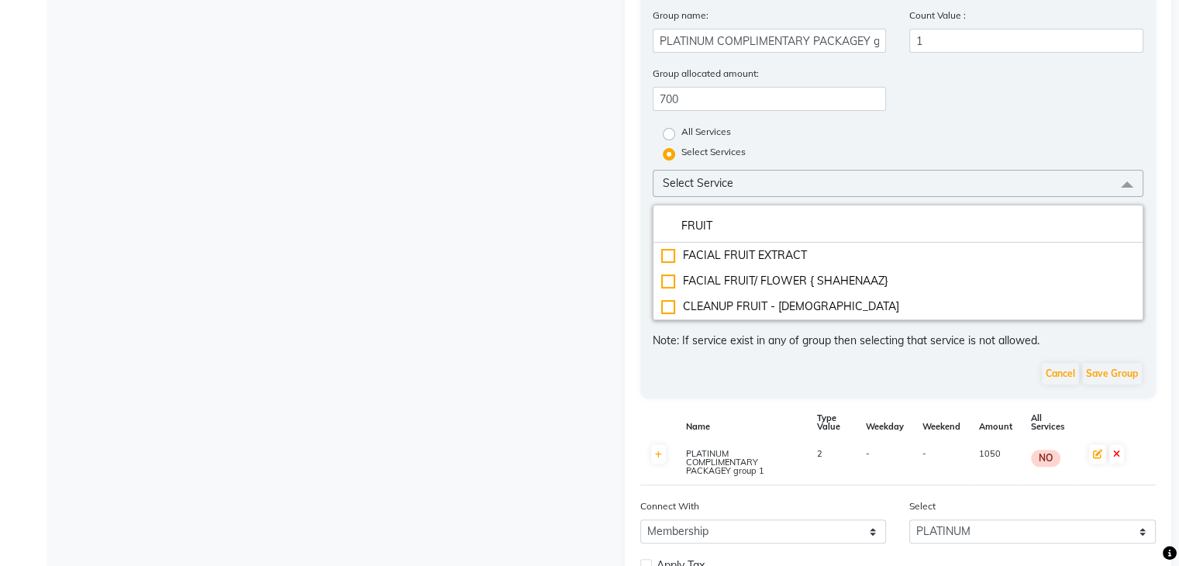
scroll to position [630, 0]
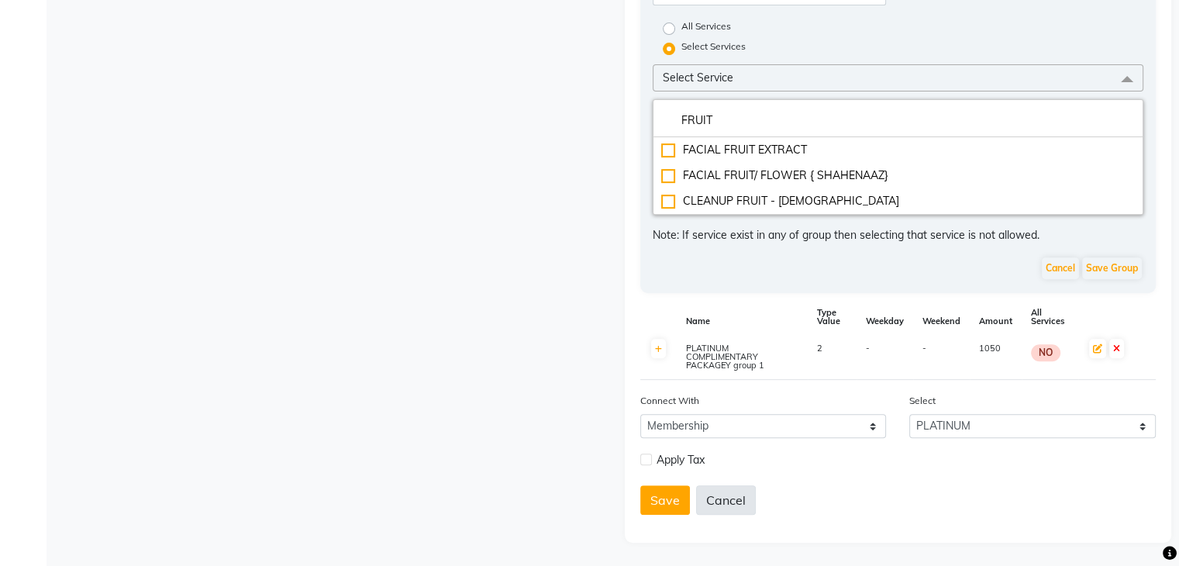
click at [711, 497] on button "Cancel" at bounding box center [726, 499] width 60 height 29
radio input "true"
radio input "false"
select select
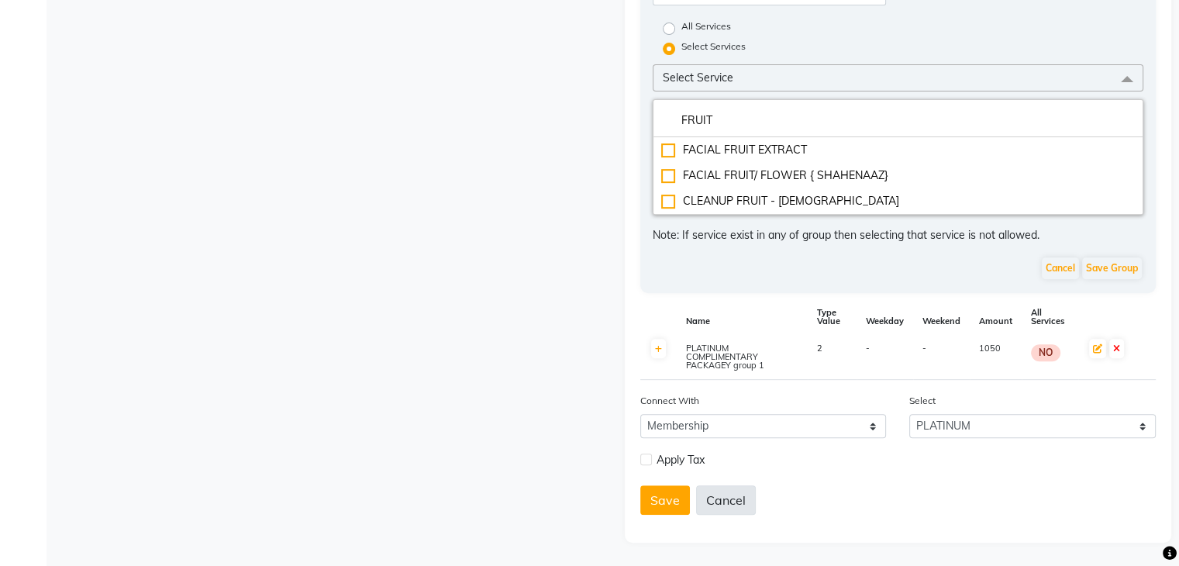
checkbox input "false"
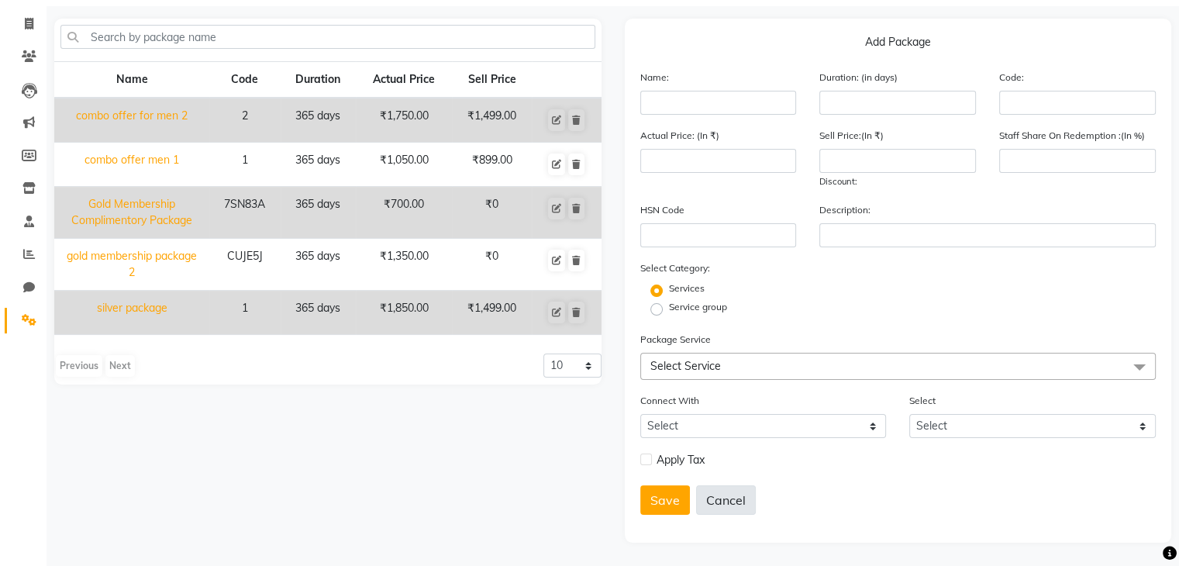
scroll to position [95, 0]
click at [663, 91] on input "text" at bounding box center [719, 103] width 157 height 24
type input "PLATINUM COMPLIMENTARY PACKAGE"
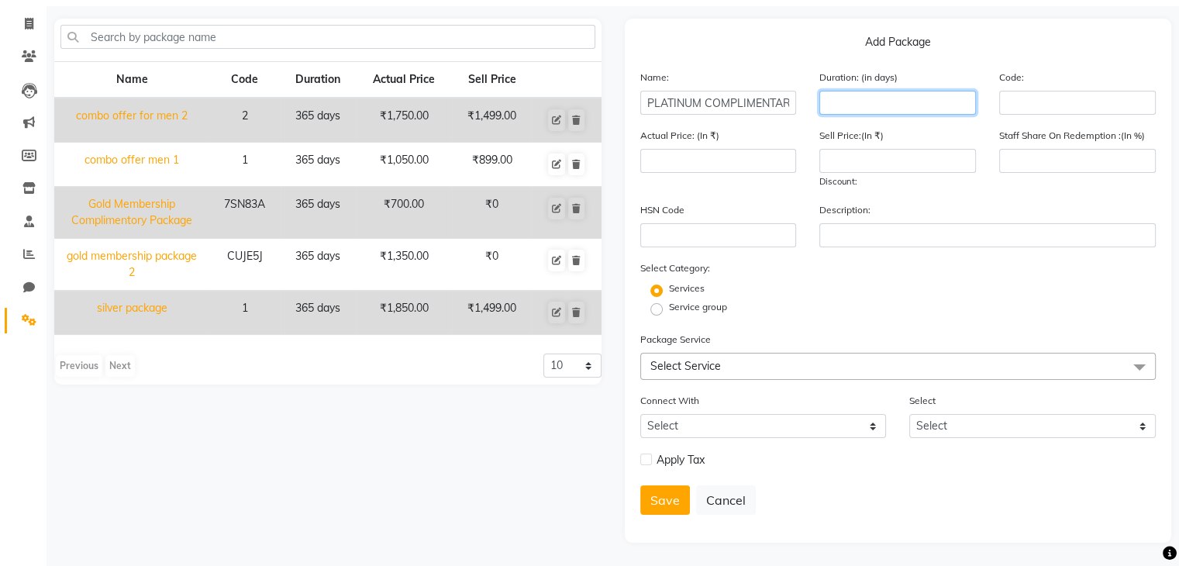
click at [831, 95] on input "number" at bounding box center [898, 103] width 157 height 24
type input "365"
click at [736, 159] on input "number" at bounding box center [719, 161] width 157 height 24
click at [871, 158] on input "number" at bounding box center [898, 161] width 157 height 24
type input "0"
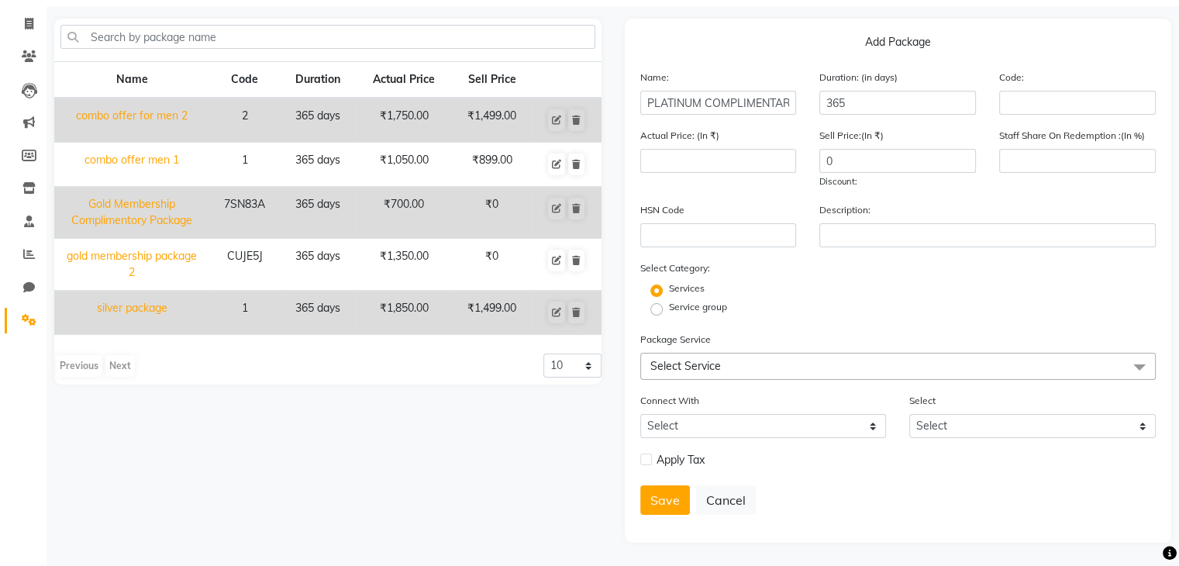
click at [669, 302] on label "Service group" at bounding box center [698, 307] width 58 height 14
click at [657, 303] on input "Service group" at bounding box center [662, 308] width 10 height 10
radio input "true"
radio input "false"
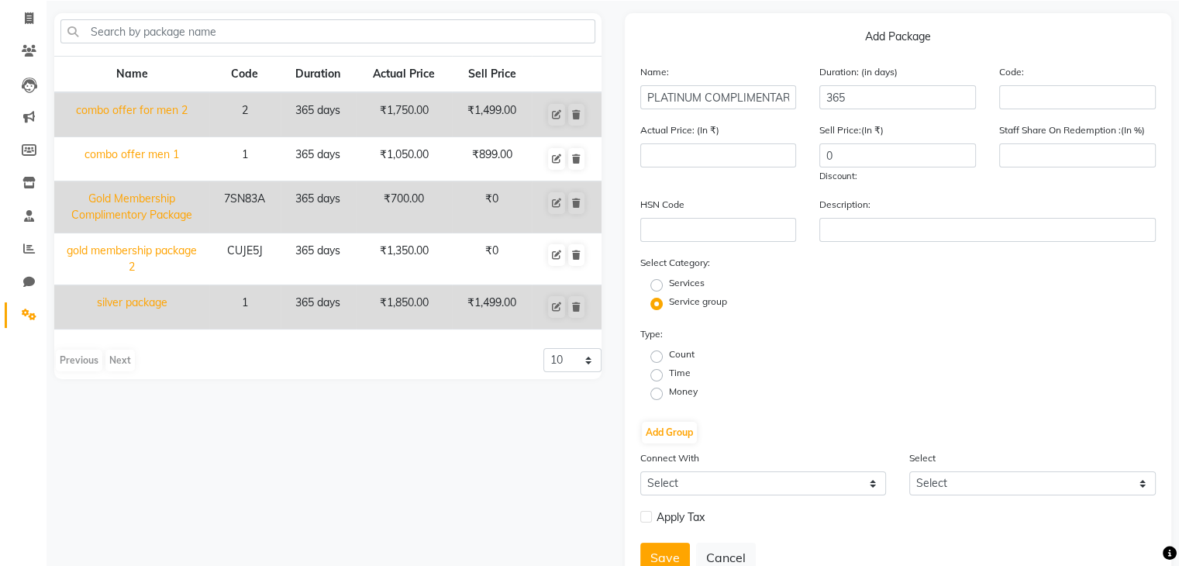
click at [669, 360] on label "Count" at bounding box center [682, 354] width 26 height 14
click at [657, 360] on input "Count" at bounding box center [662, 355] width 10 height 10
radio input "true"
click at [668, 438] on button "Add Group" at bounding box center [669, 433] width 55 height 22
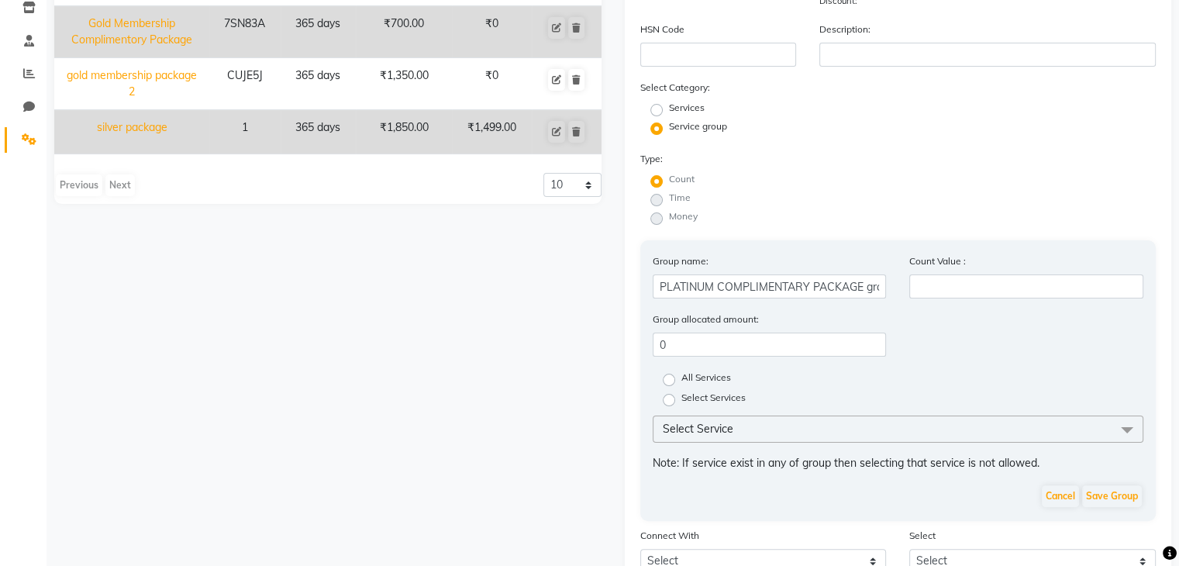
scroll to position [254, 0]
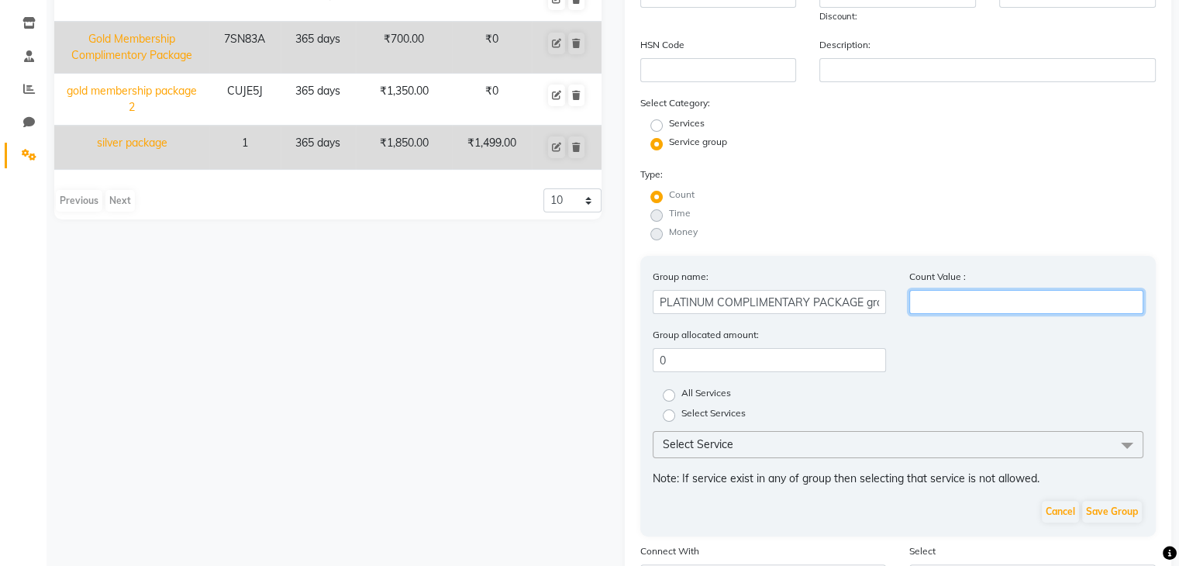
click at [950, 311] on input "number" at bounding box center [1027, 302] width 234 height 24
type input "1"
click at [697, 451] on span "Select Service" at bounding box center [698, 444] width 71 height 14
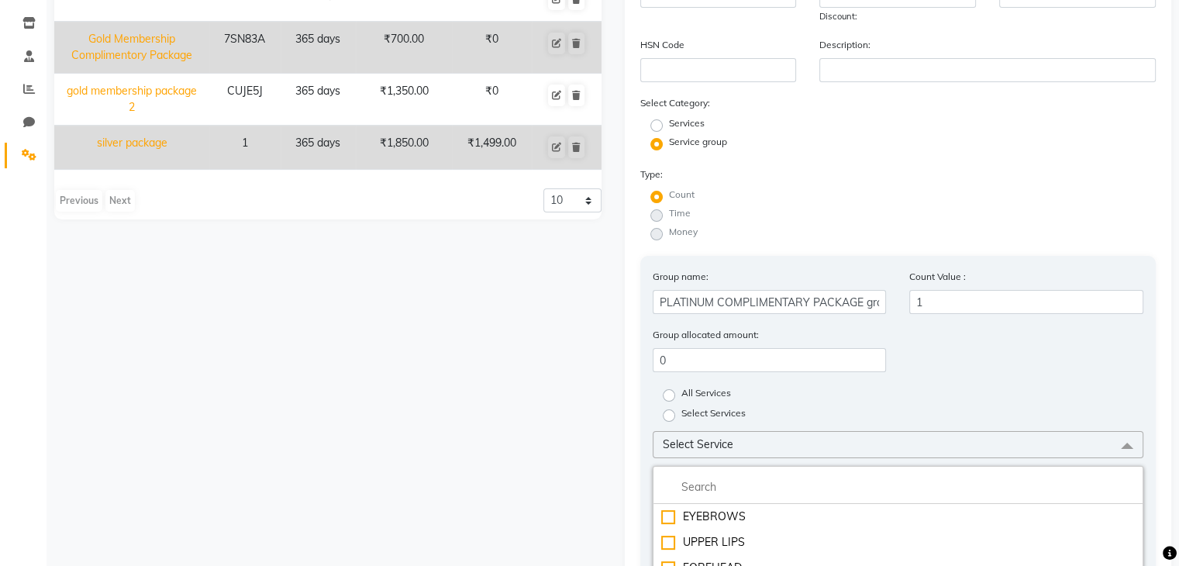
click at [682, 425] on label "Select Services" at bounding box center [714, 415] width 64 height 19
click at [669, 420] on input "Select Services" at bounding box center [674, 414] width 10 height 10
radio input "true"
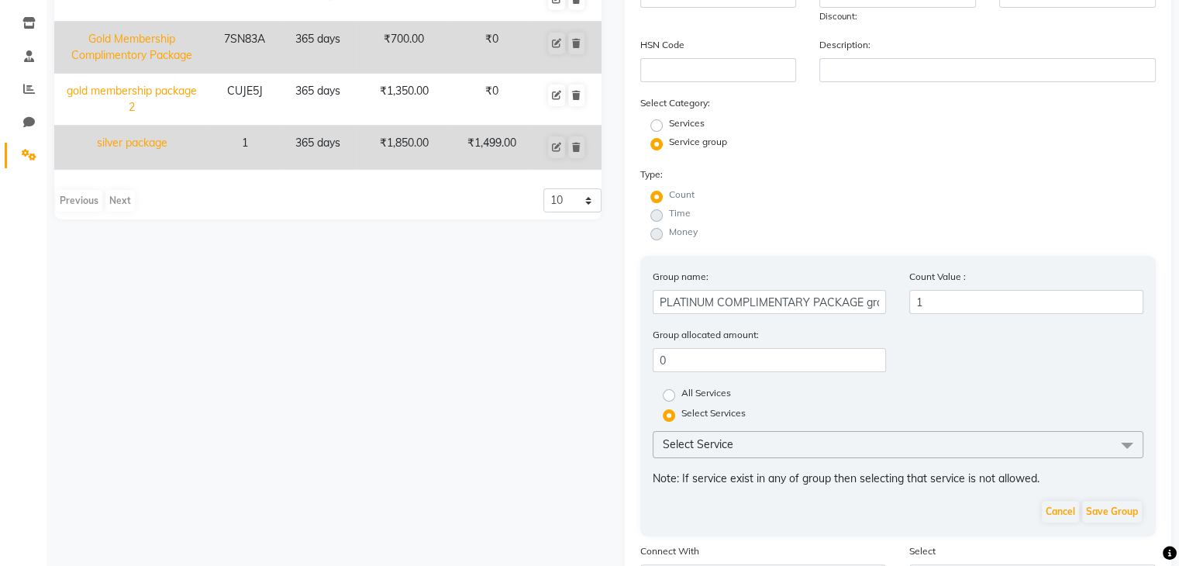
click at [823, 457] on span "Select Service" at bounding box center [899, 444] width 492 height 27
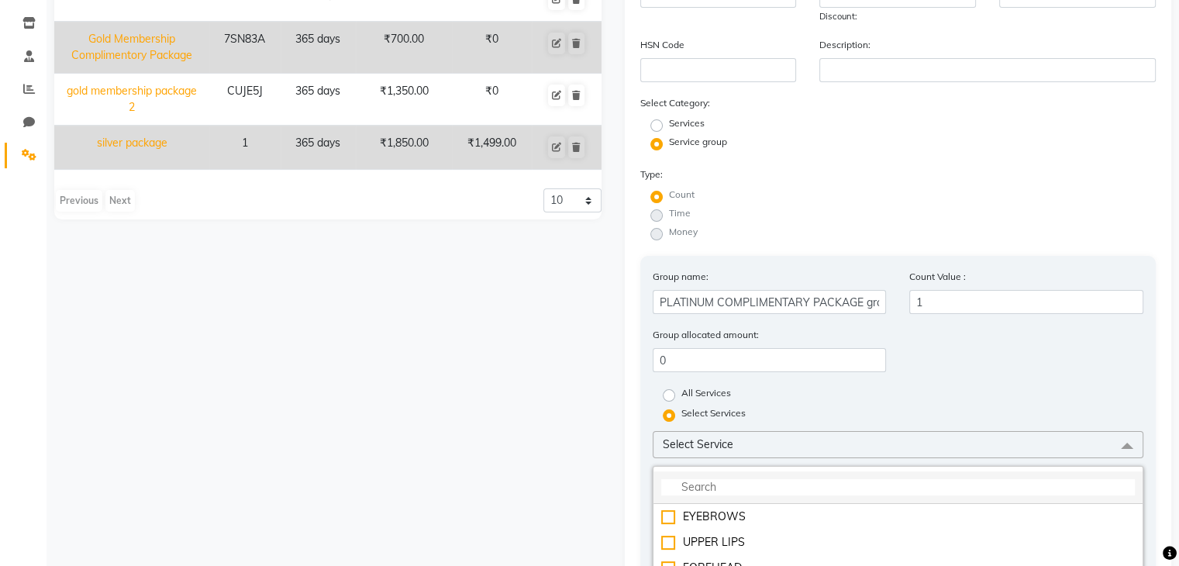
click at [772, 504] on li at bounding box center [899, 487] width 490 height 33
click at [765, 495] on input "multiselect-search" at bounding box center [898, 487] width 475 height 16
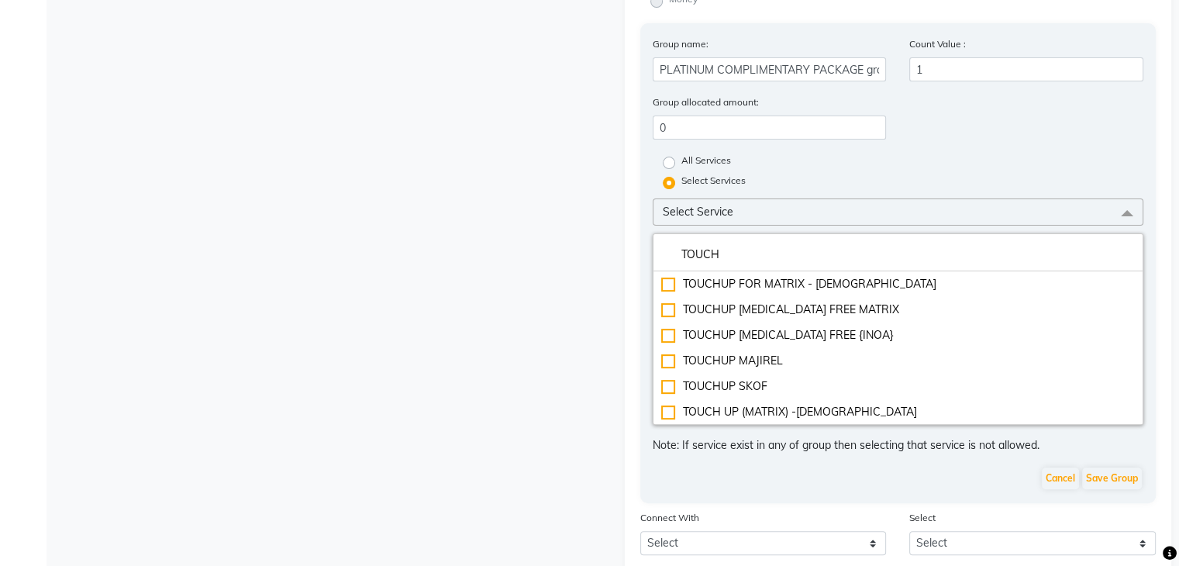
scroll to position [488, 0]
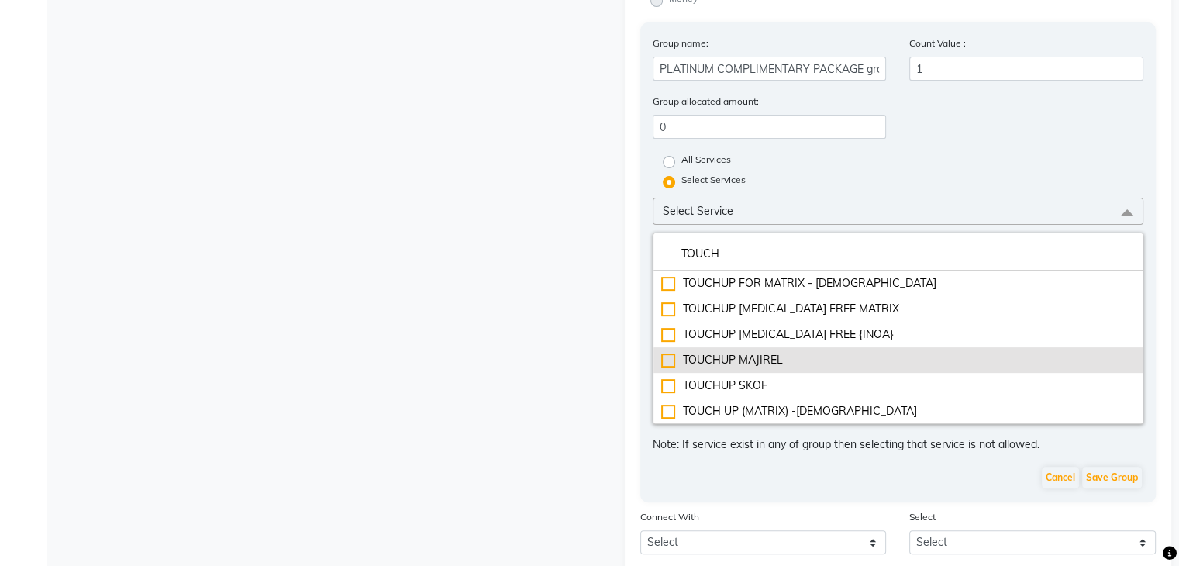
type input "TOUCH"
click at [729, 368] on div "TOUCHUP MAJIREL" at bounding box center [898, 360] width 475 height 16
click at [665, 368] on div "TOUCHUP MAJIREL" at bounding box center [898, 360] width 475 height 16
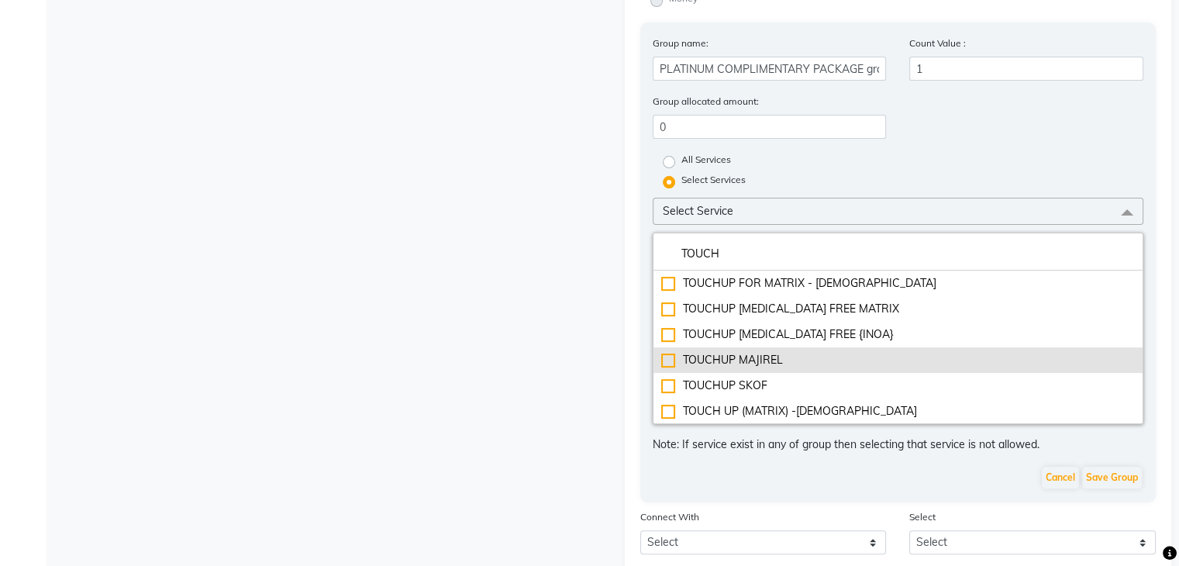
click at [665, 368] on div "TOUCHUP MAJIREL" at bounding box center [898, 360] width 475 height 16
click at [669, 366] on div "TOUCHUP MAJIREL" at bounding box center [898, 360] width 475 height 16
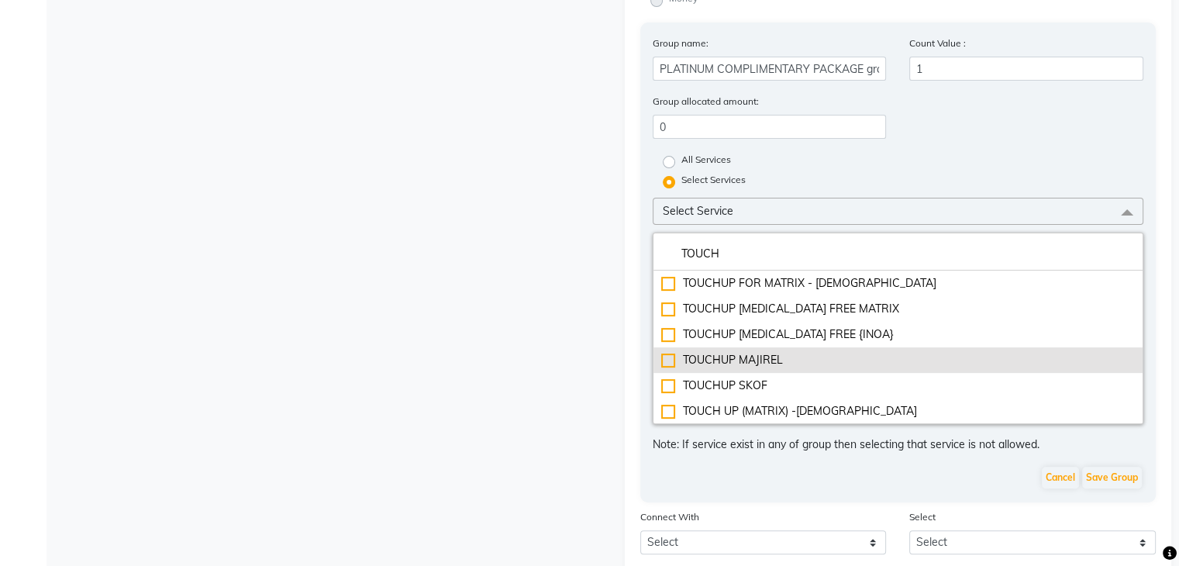
click at [669, 366] on div "TOUCHUP MAJIREL" at bounding box center [898, 360] width 475 height 16
checkbox input "false"
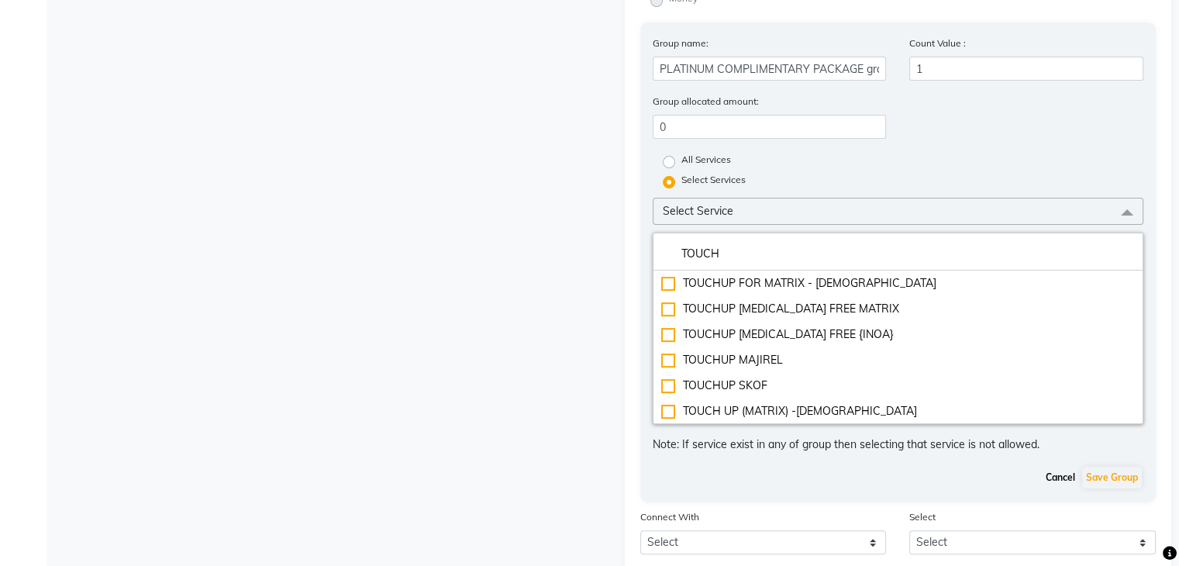
click at [1063, 482] on button "Cancel" at bounding box center [1060, 478] width 37 height 22
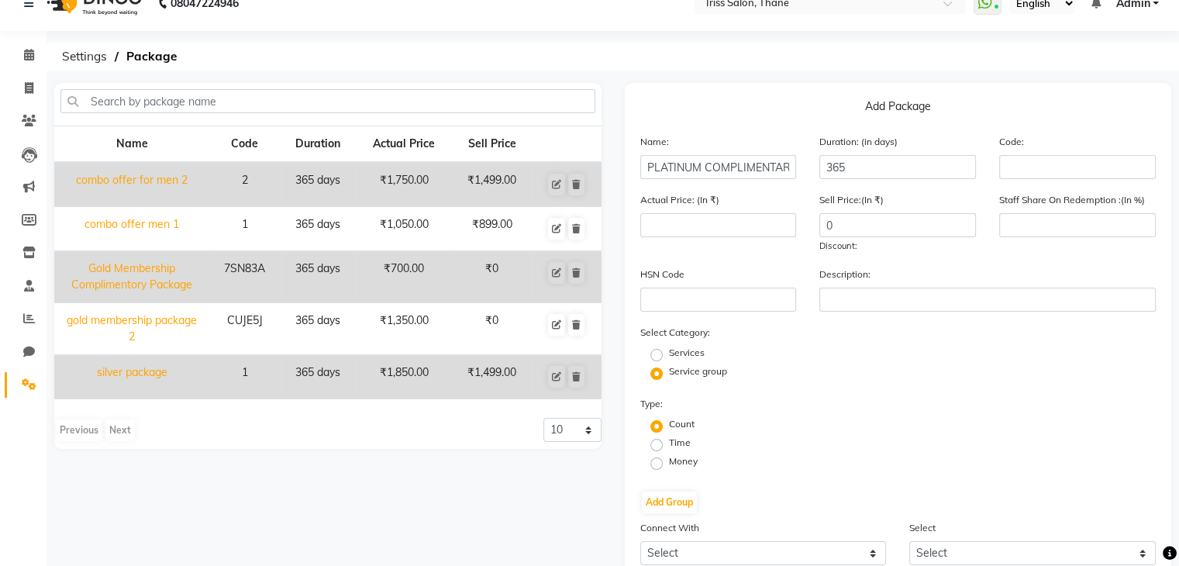
scroll to position [0, 0]
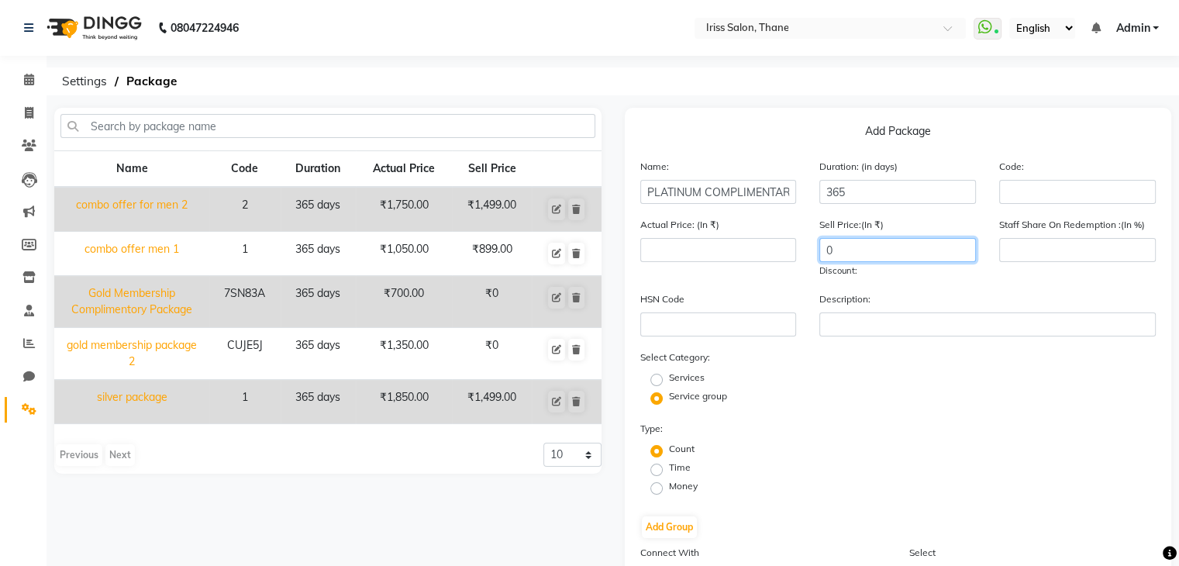
click at [891, 254] on input "0" at bounding box center [898, 250] width 157 height 24
click at [29, 115] on icon at bounding box center [29, 113] width 9 height 12
select select "service"
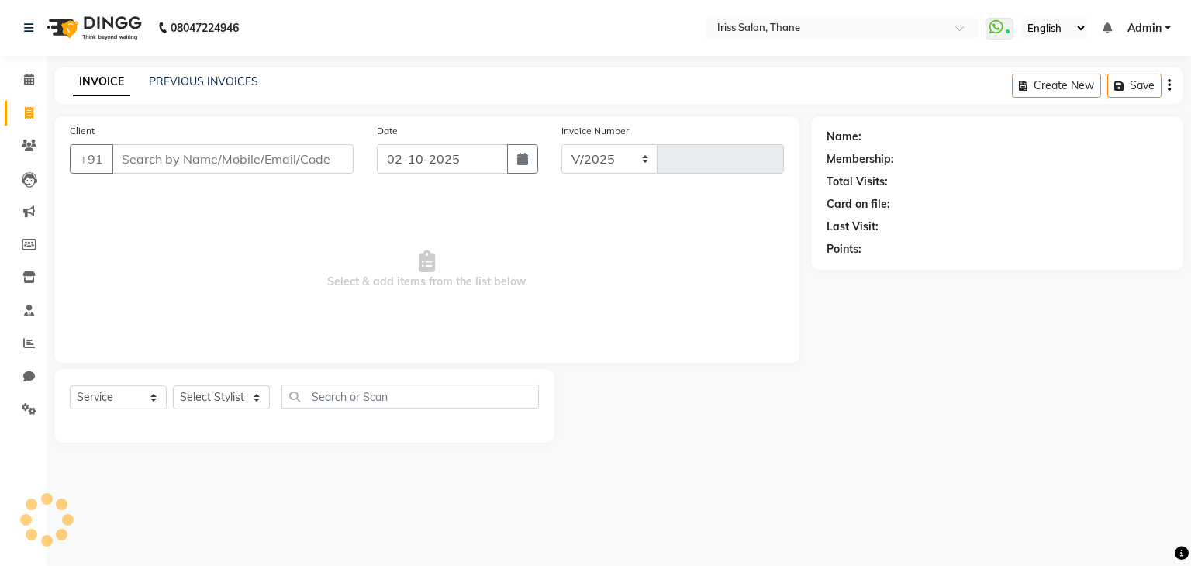
select select "7676"
type input "1982"
click at [205, 164] on input "Client" at bounding box center [233, 158] width 242 height 29
type input "P"
select select "product"
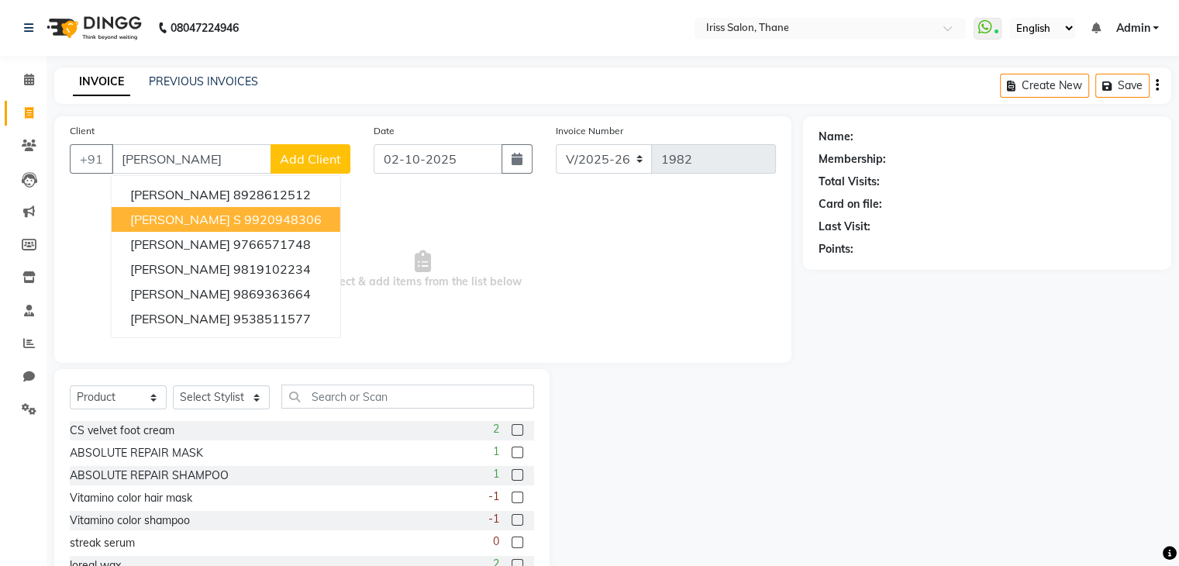
click at [244, 218] on ngb-highlight "9920948306" at bounding box center [283, 220] width 78 height 16
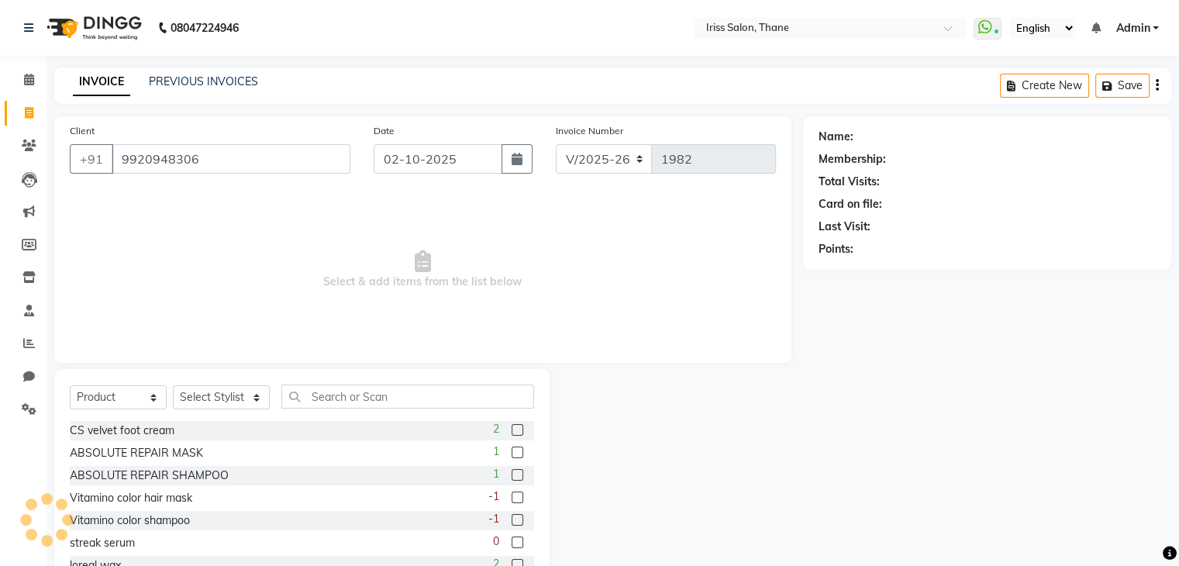
type input "9920948306"
select select "1: Object"
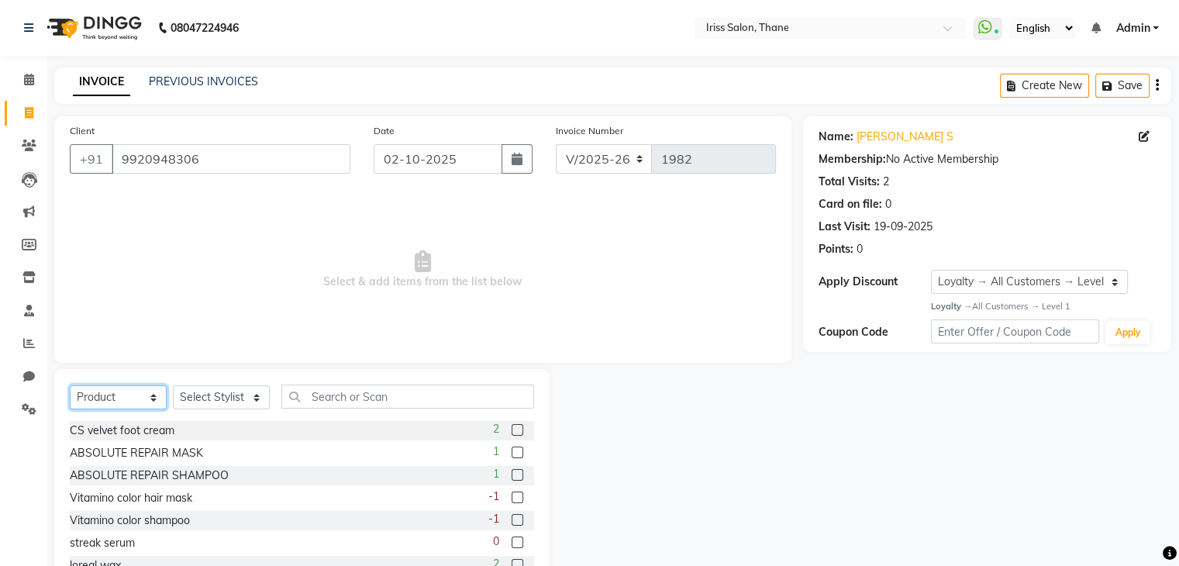
click at [147, 404] on select "Select Service Product Membership Package Voucher Prepaid Gift Card" at bounding box center [118, 397] width 97 height 24
select select "service"
click at [70, 386] on select "Select Service Product Membership Package Voucher Prepaid Gift Card" at bounding box center [118, 397] width 97 height 24
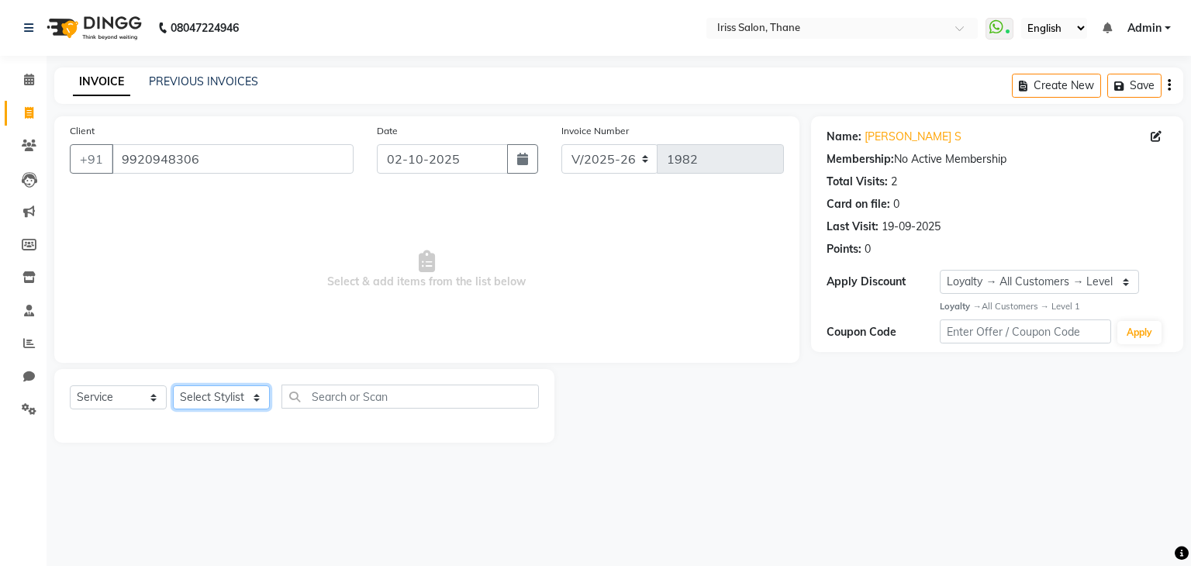
click at [235, 400] on select "Select Stylist Alzeem [PERSON_NAME] [PERSON_NAME] [PERSON_NAME] [PERSON_NAME] […" at bounding box center [221, 397] width 97 height 24
select select "67966"
click at [173, 386] on select "Select Stylist Alzeem [PERSON_NAME] [PERSON_NAME] [PERSON_NAME] [PERSON_NAME] […" at bounding box center [221, 397] width 97 height 24
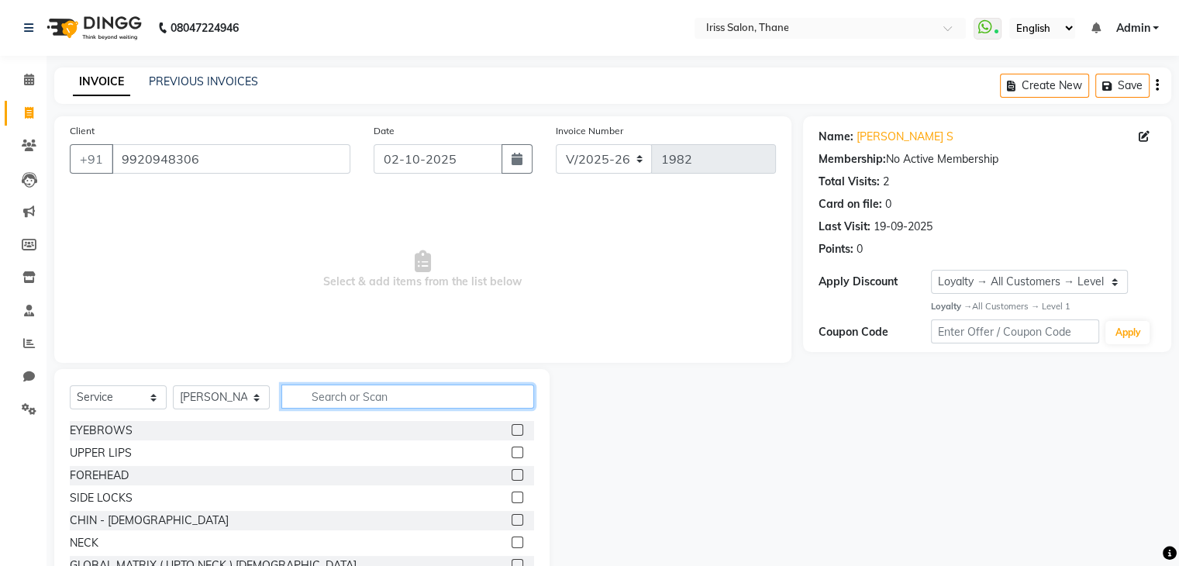
click at [344, 393] on input "text" at bounding box center [407, 397] width 253 height 24
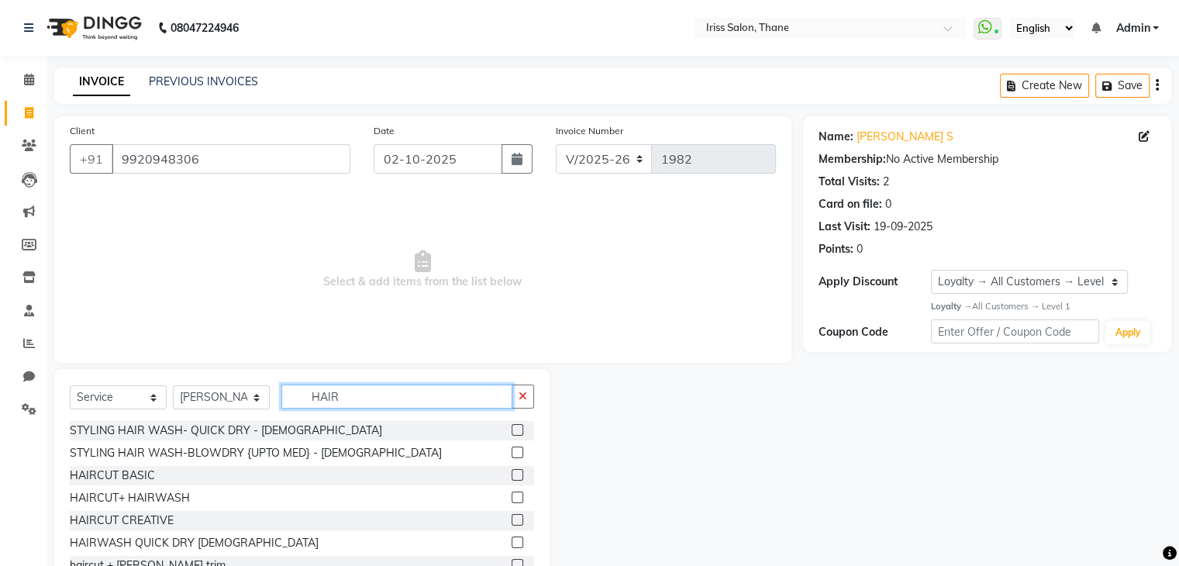
type input "HAIR"
click at [512, 479] on label at bounding box center [518, 475] width 12 height 12
click at [512, 479] on input "checkbox" at bounding box center [517, 476] width 10 height 10
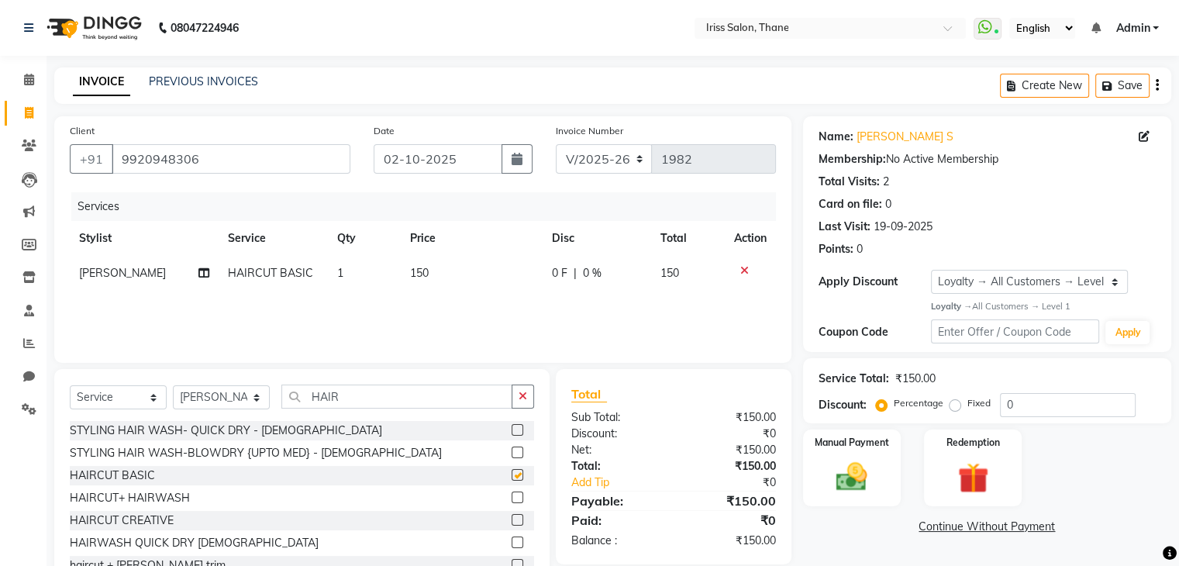
checkbox input "false"
click at [341, 398] on input "HAIR" at bounding box center [396, 397] width 231 height 24
type input "H"
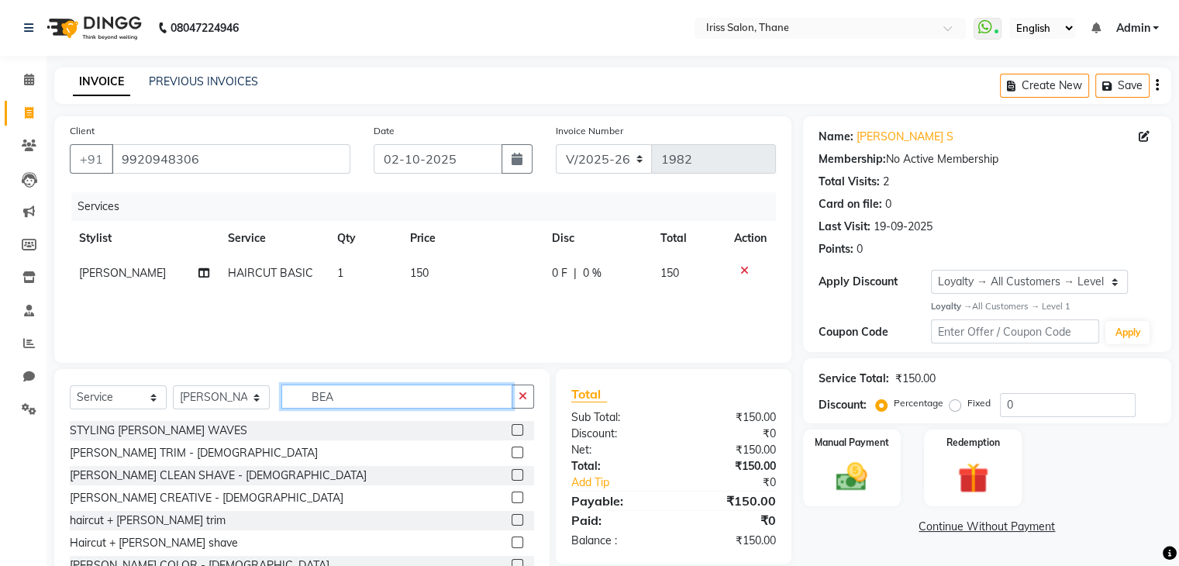
type input "BEA"
click at [512, 478] on label at bounding box center [518, 475] width 12 height 12
click at [512, 478] on input "checkbox" at bounding box center [517, 476] width 10 height 10
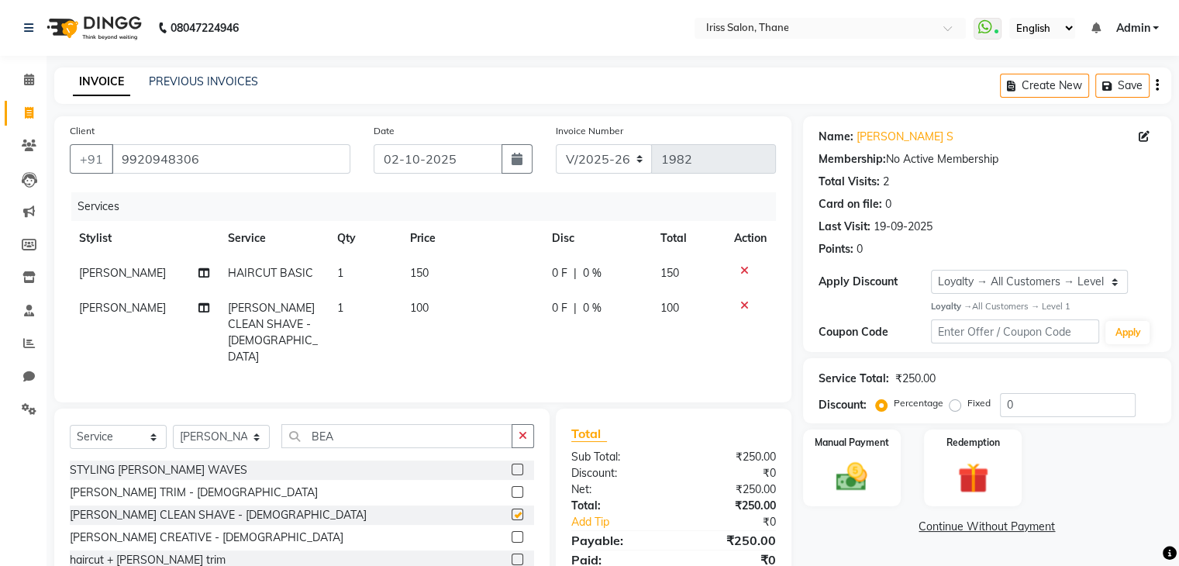
checkbox input "false"
click at [844, 482] on img at bounding box center [852, 476] width 52 height 37
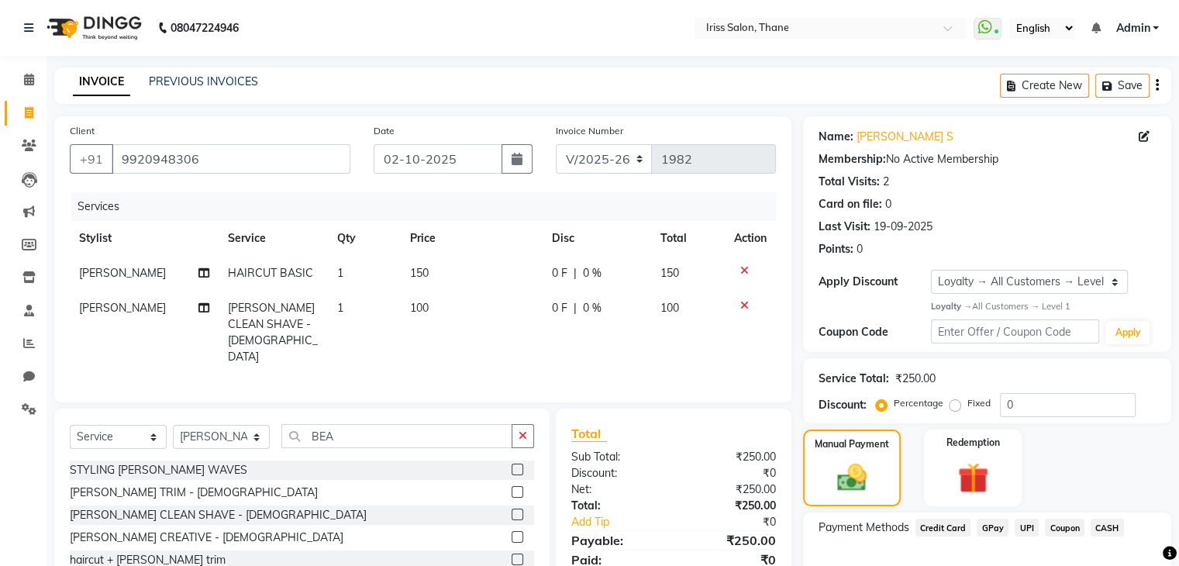
click at [1030, 527] on span "UPI" at bounding box center [1027, 528] width 24 height 18
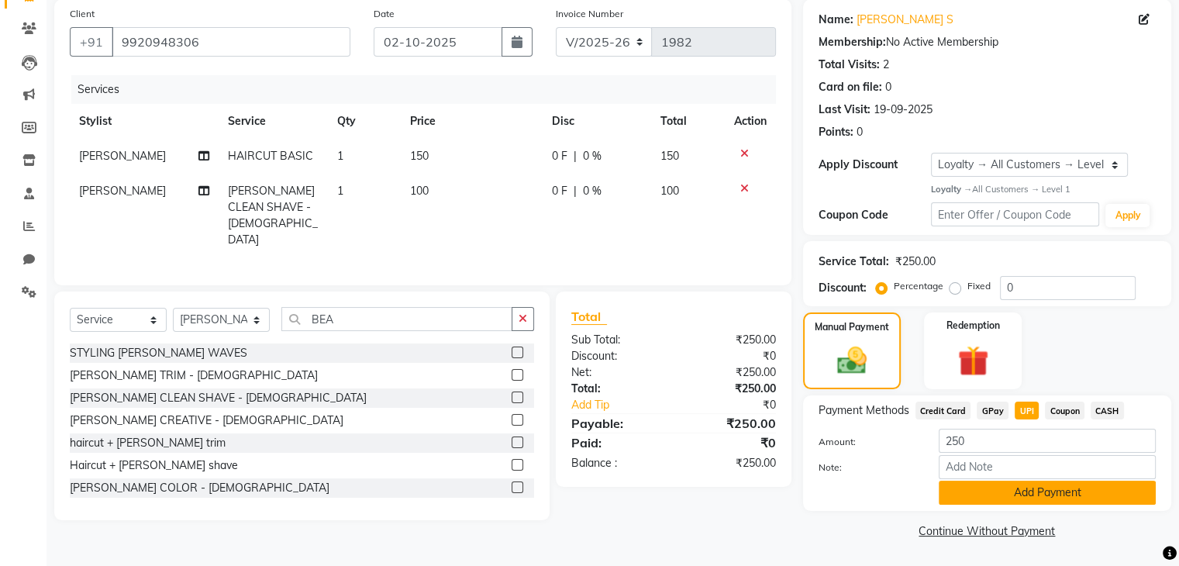
click at [1060, 490] on button "Add Payment" at bounding box center [1047, 493] width 217 height 24
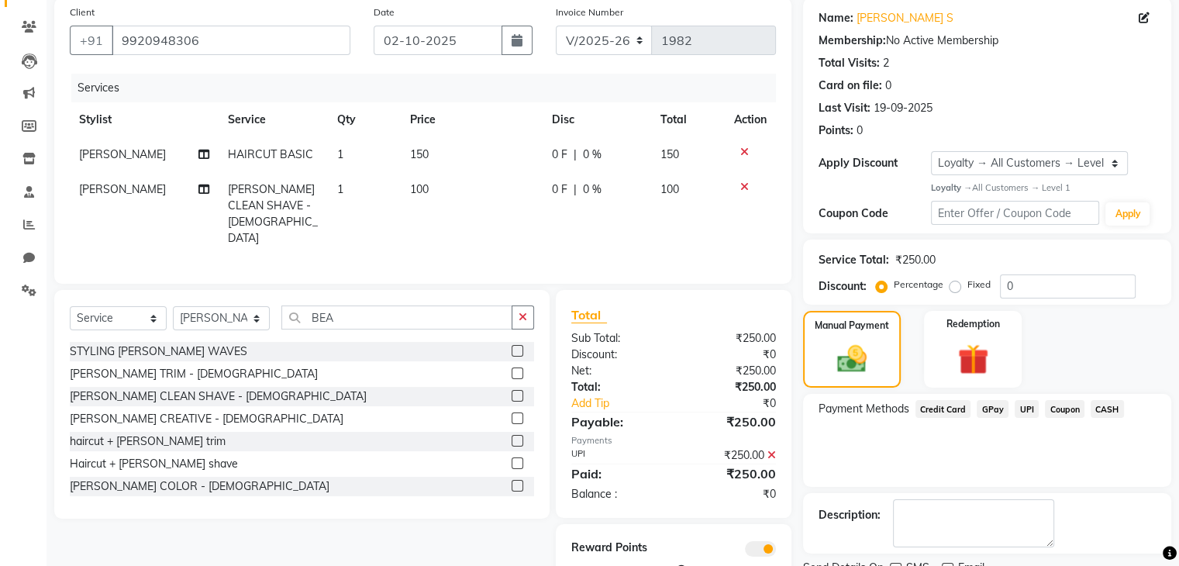
scroll to position [181, 0]
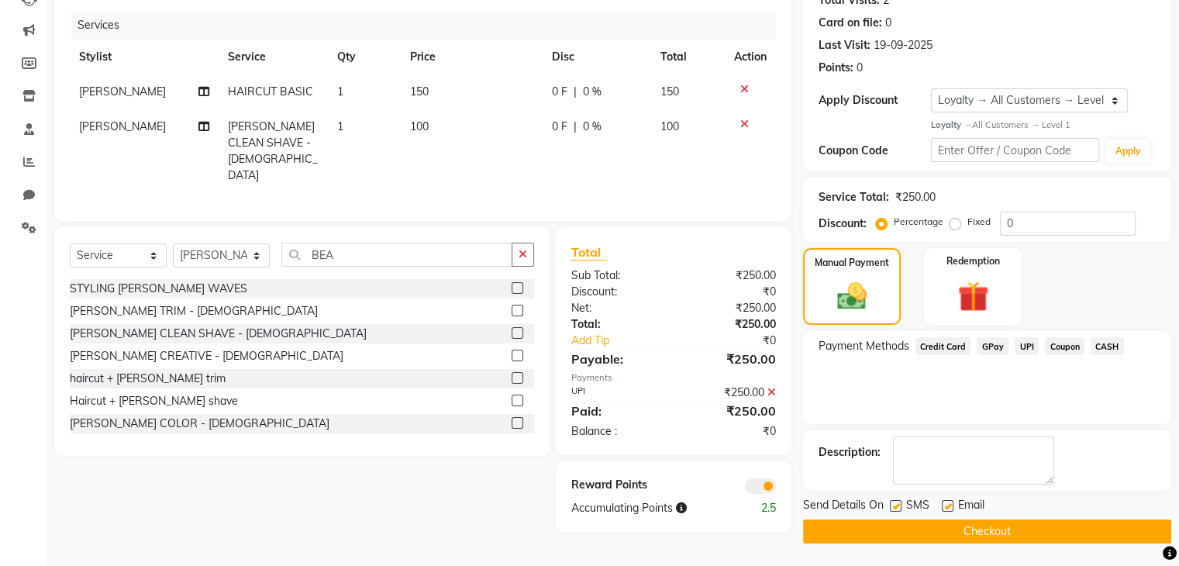
click at [974, 534] on button "Checkout" at bounding box center [987, 532] width 368 height 24
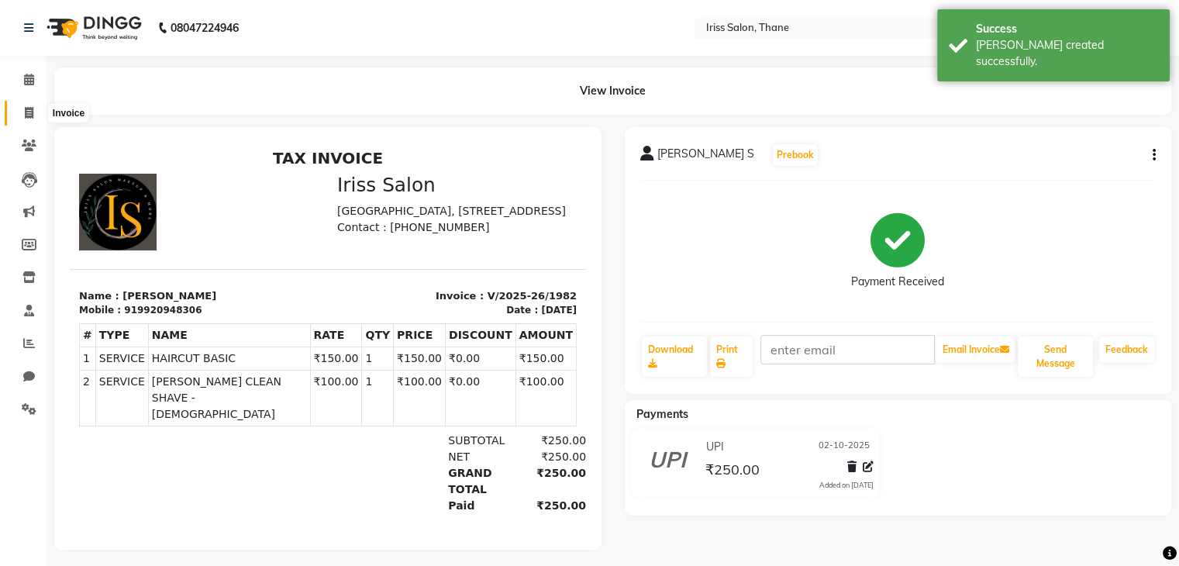
click at [26, 112] on icon at bounding box center [29, 113] width 9 height 12
select select "service"
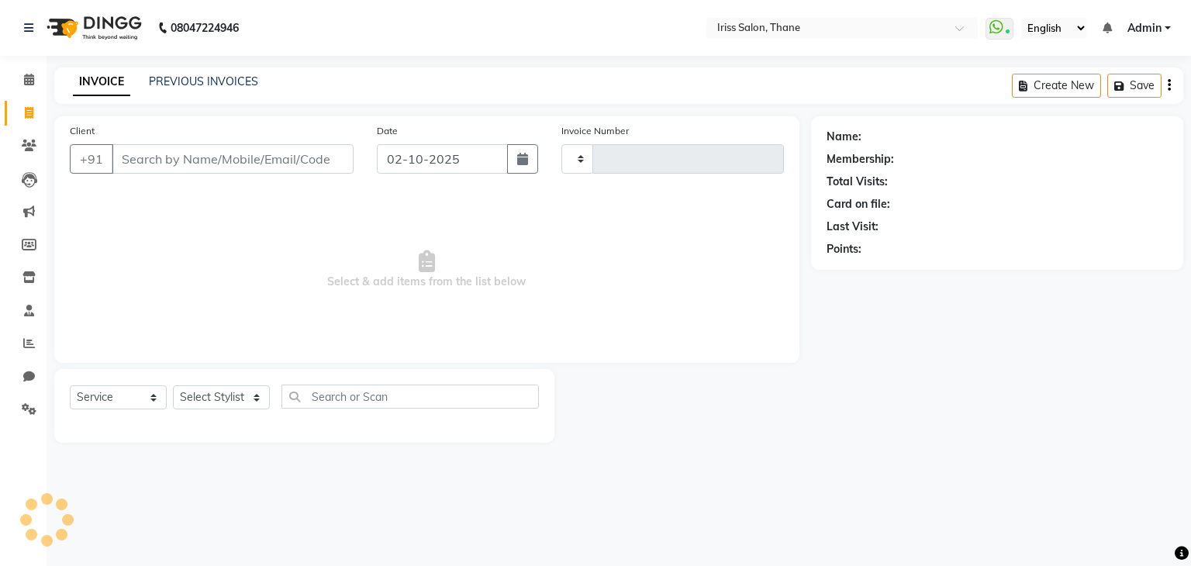
type input "1983"
select select "7676"
click at [192, 159] on input "Client" at bounding box center [233, 158] width 242 height 29
type input "TA"
select select "product"
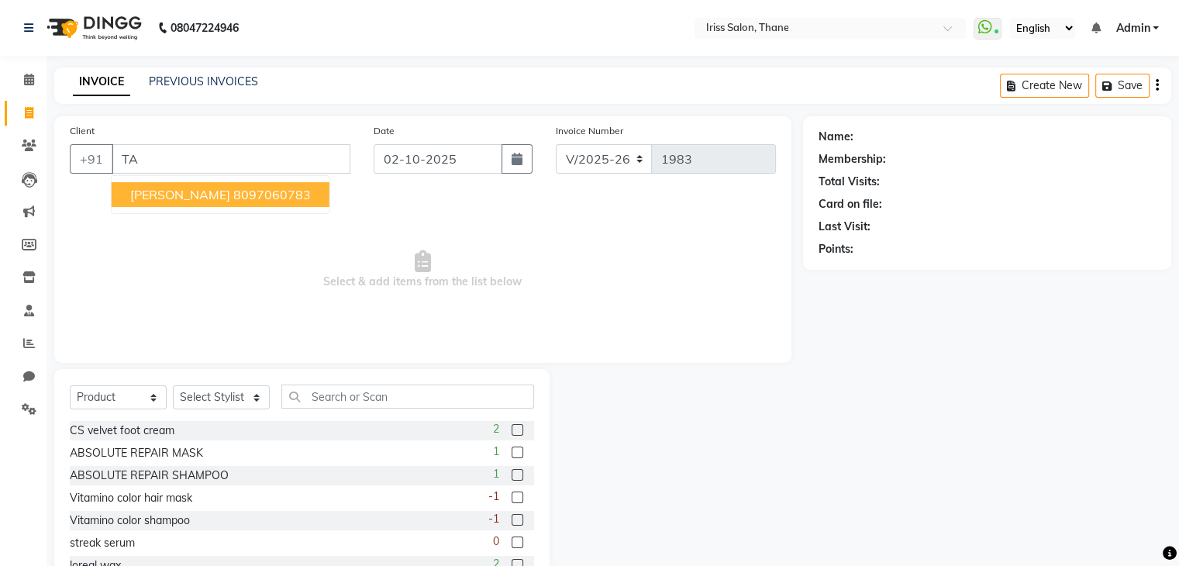
type input "T"
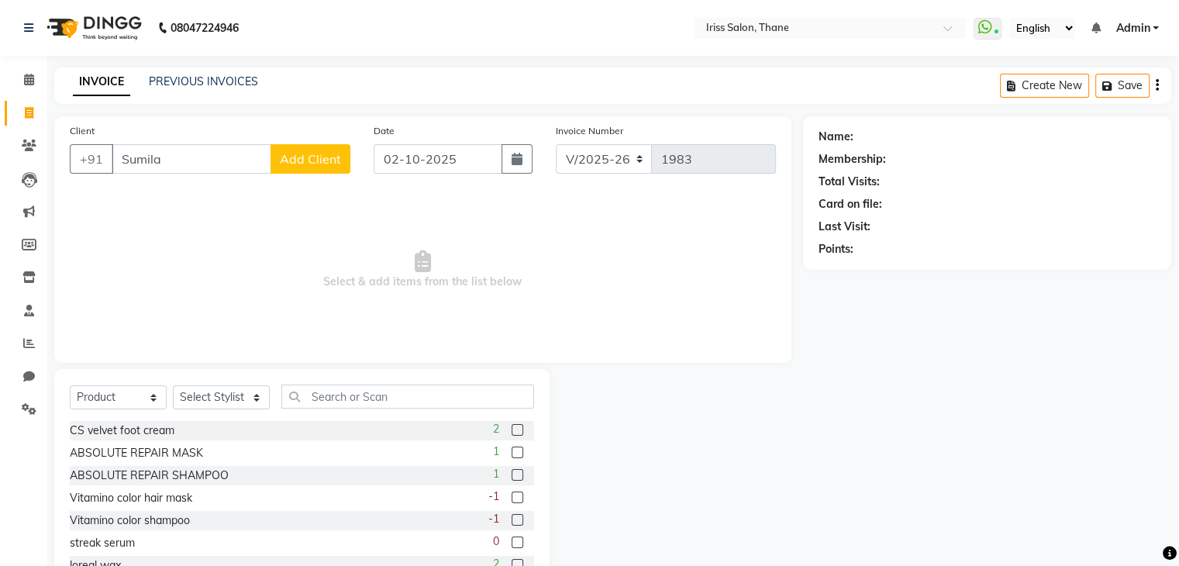
type input "Sumila"
click at [311, 159] on span "Add Client" at bounding box center [310, 159] width 61 height 16
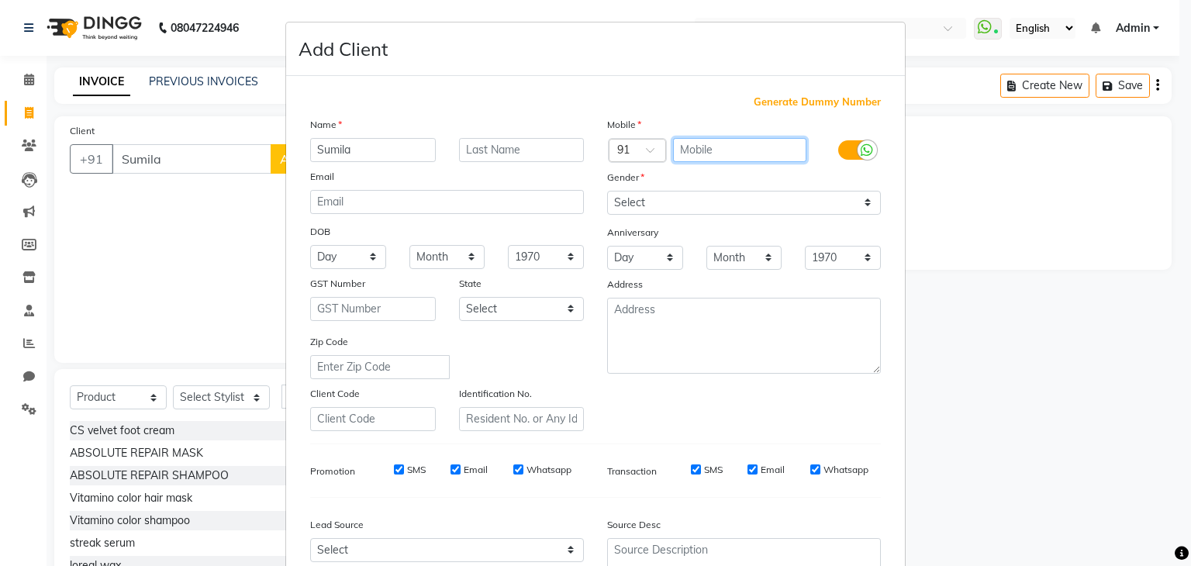
click at [695, 150] on input "text" at bounding box center [740, 150] width 134 height 24
type input "9828564370"
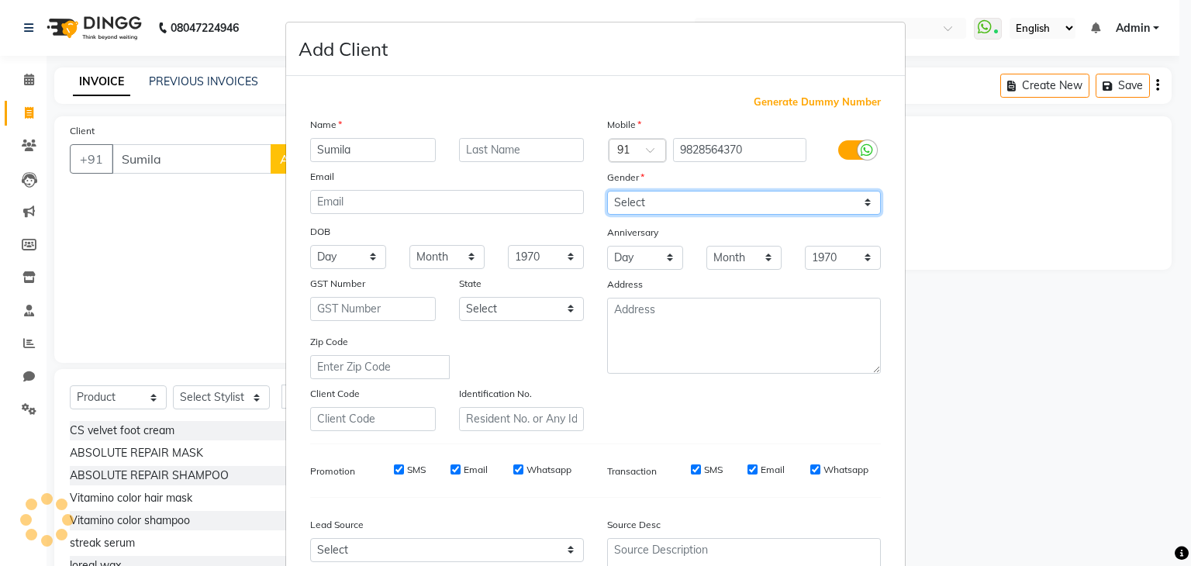
click at [661, 203] on select "Select Male Female Other Prefer Not To Say" at bounding box center [744, 203] width 274 height 24
select select "female"
click at [607, 192] on select "Select Male Female Other Prefer Not To Say" at bounding box center [744, 203] width 274 height 24
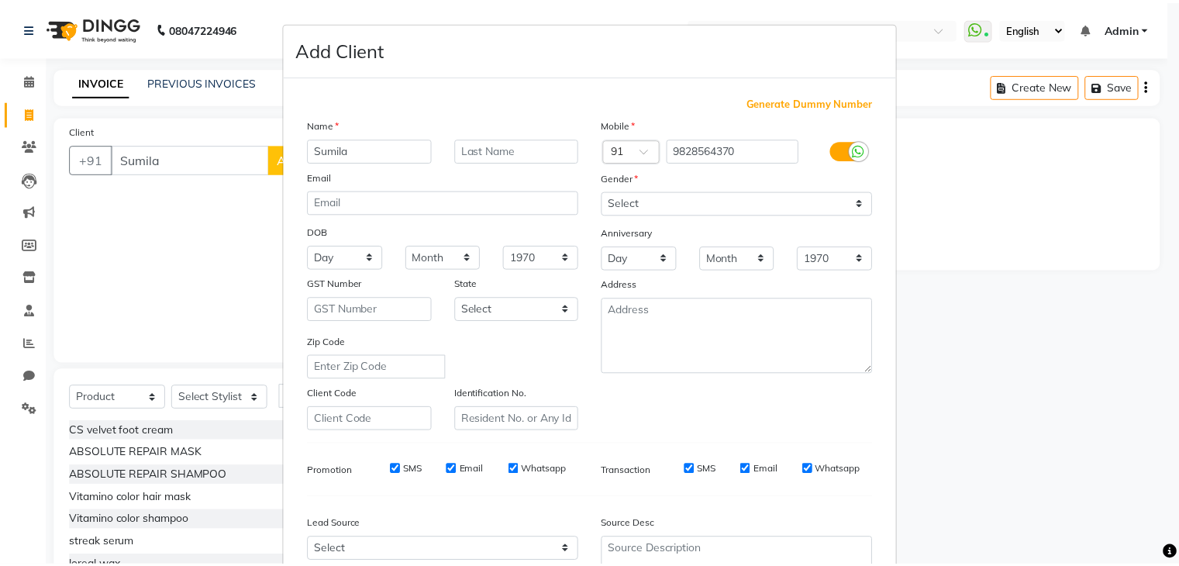
scroll to position [157, 0]
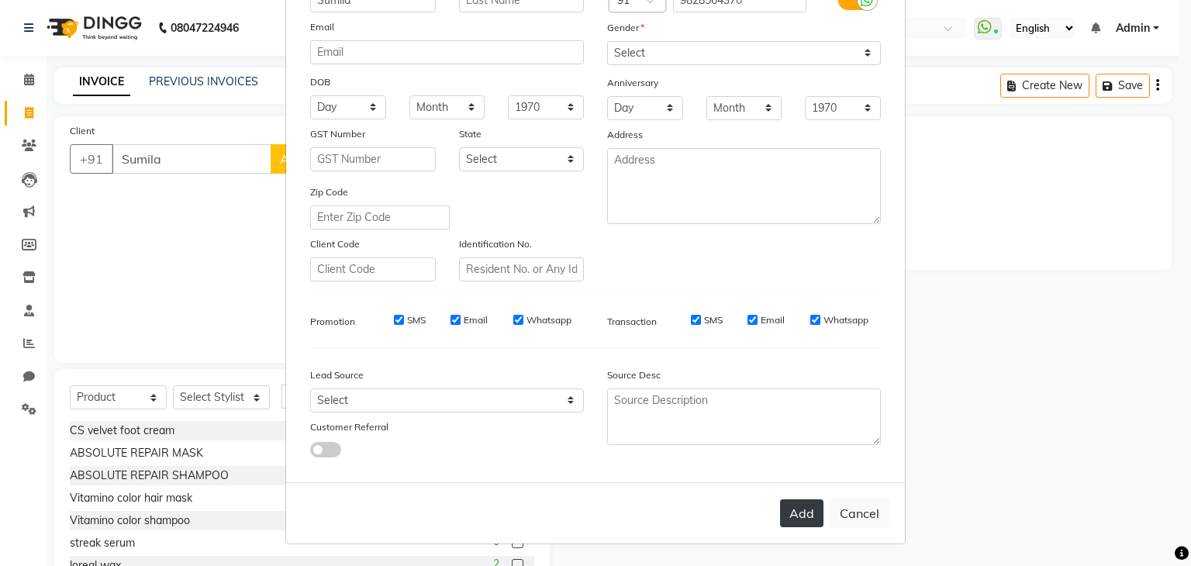
click at [800, 516] on button "Add" at bounding box center [801, 513] width 43 height 28
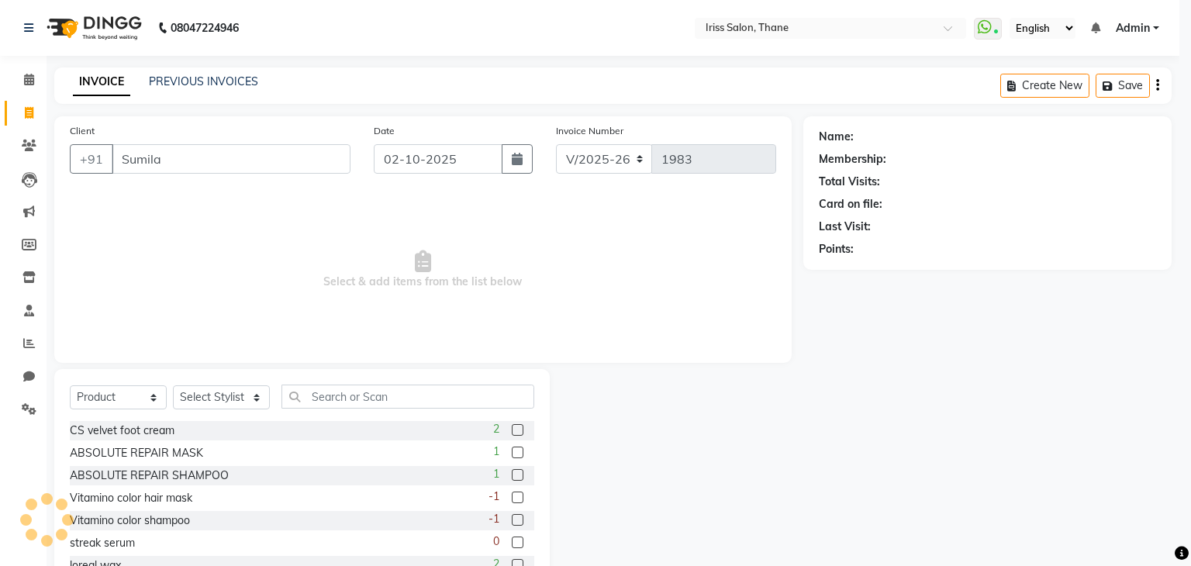
type input "9828564370"
select select
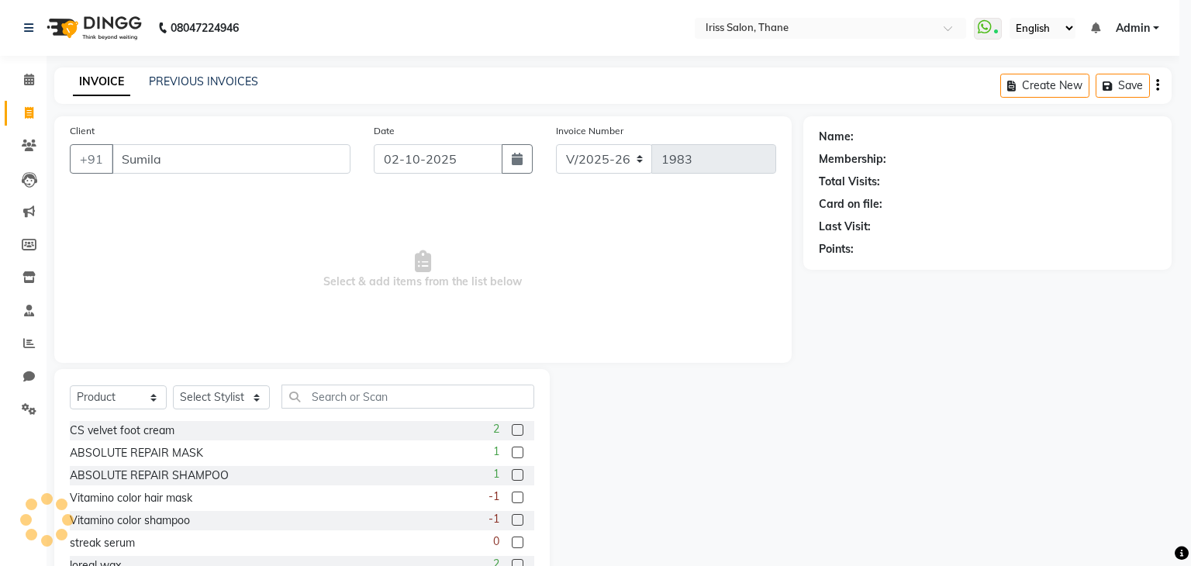
select select
checkbox input "false"
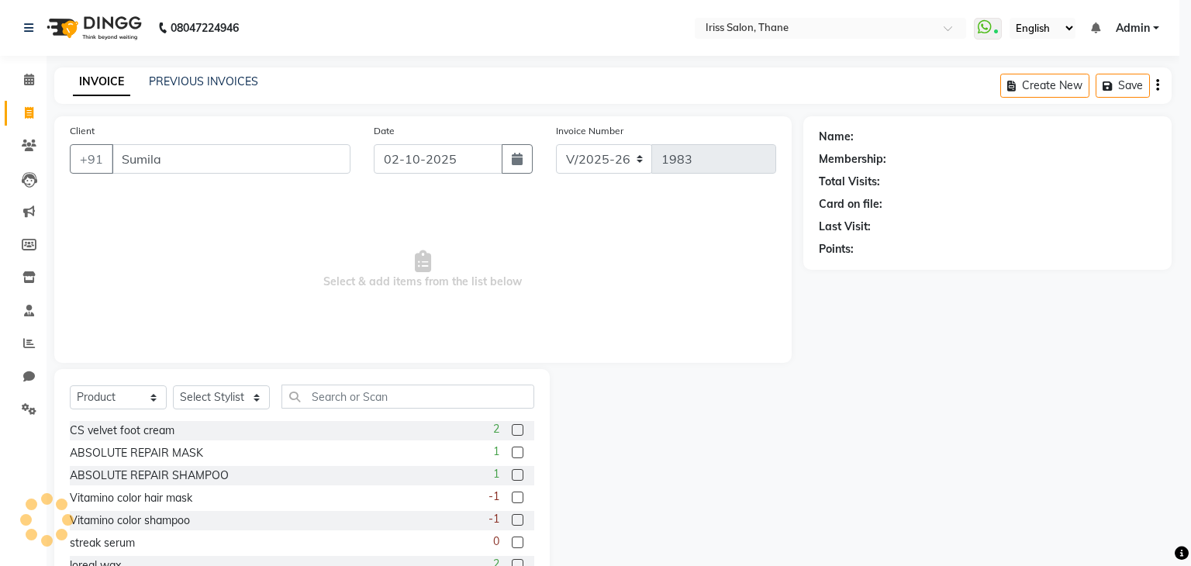
checkbox input "false"
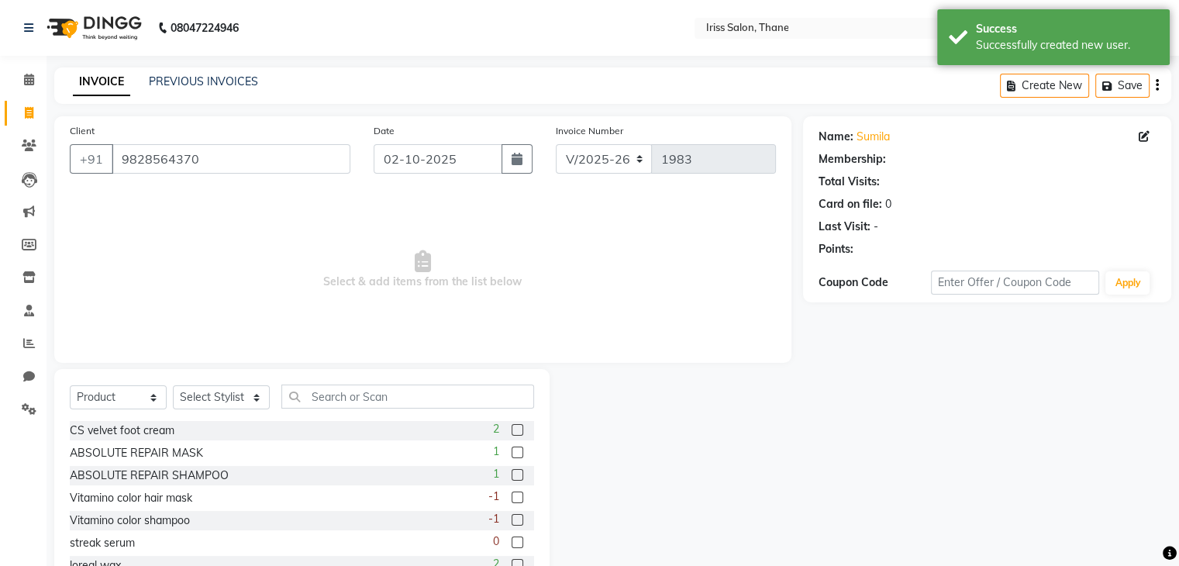
select select "1: Object"
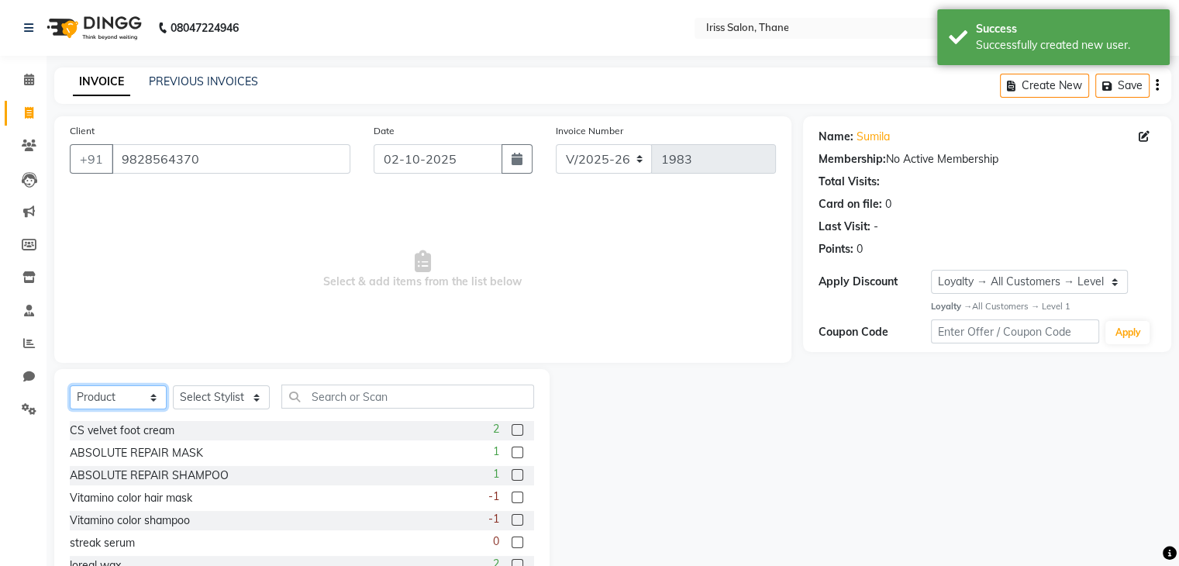
click at [153, 404] on select "Select Service Product Membership Package Voucher Prepaid Gift Card" at bounding box center [118, 397] width 97 height 24
select select "service"
click at [70, 386] on select "Select Service Product Membership Package Voucher Prepaid Gift Card" at bounding box center [118, 397] width 97 height 24
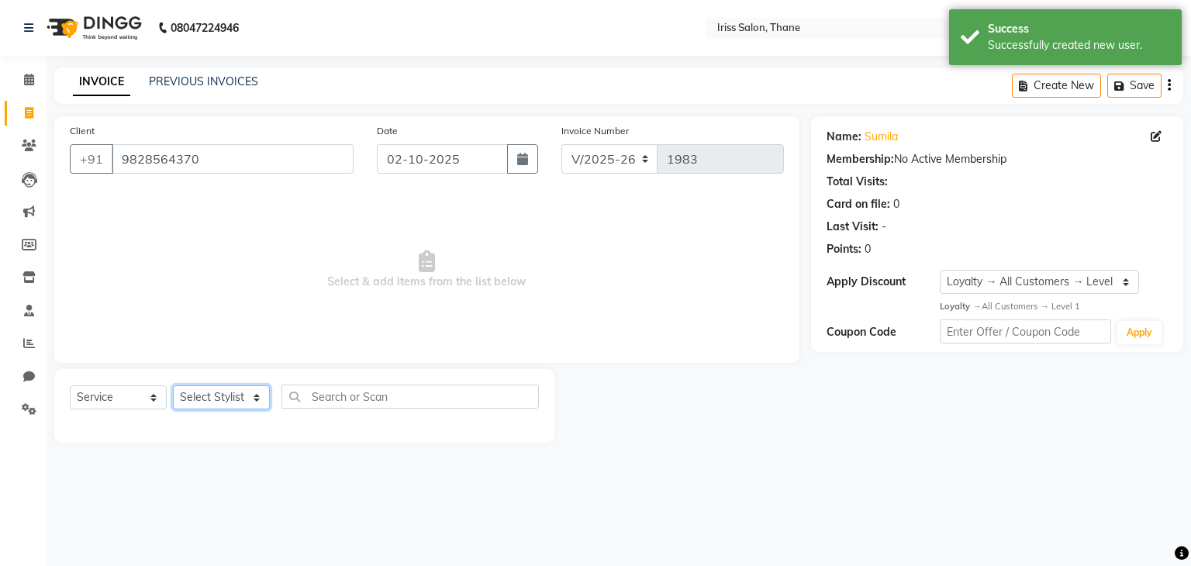
click at [242, 398] on select "Select Stylist Alzeem [PERSON_NAME] [PERSON_NAME] [PERSON_NAME] [PERSON_NAME] […" at bounding box center [221, 397] width 97 height 24
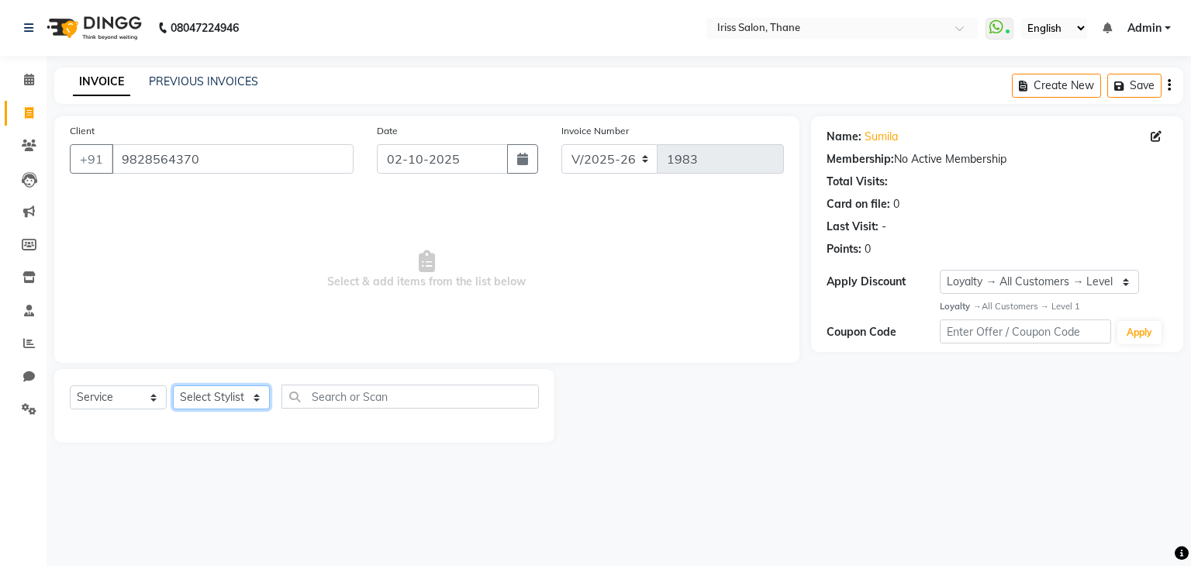
select select "68361"
click at [173, 386] on select "Select Stylist Alzeem [PERSON_NAME] [PERSON_NAME] [PERSON_NAME] [PERSON_NAME] […" at bounding box center [221, 397] width 97 height 24
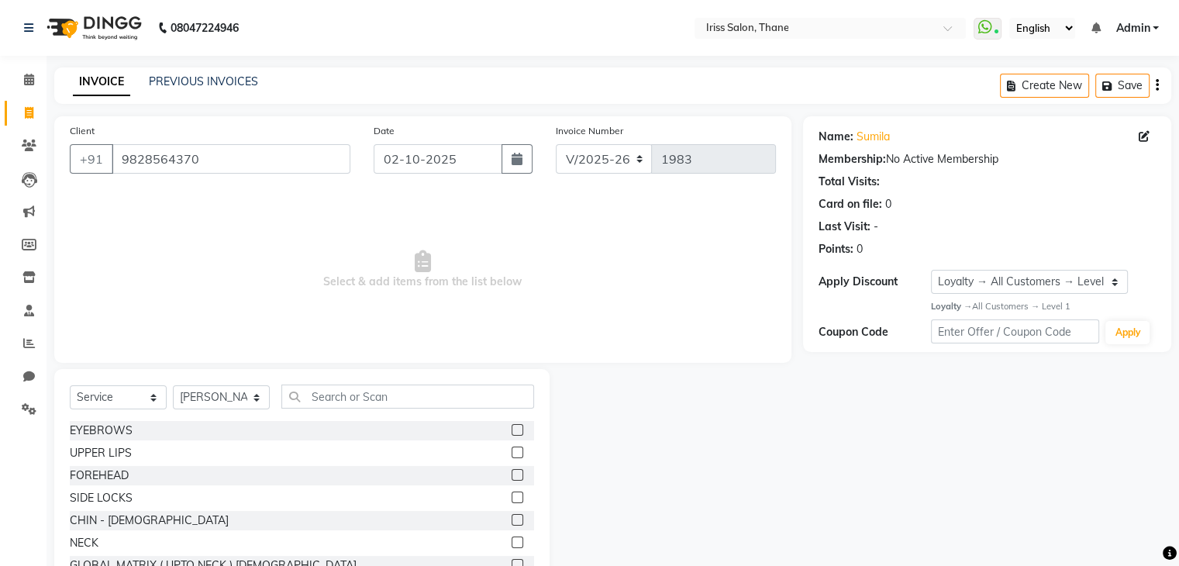
click at [512, 429] on label at bounding box center [518, 430] width 12 height 12
click at [512, 429] on input "checkbox" at bounding box center [517, 431] width 10 height 10
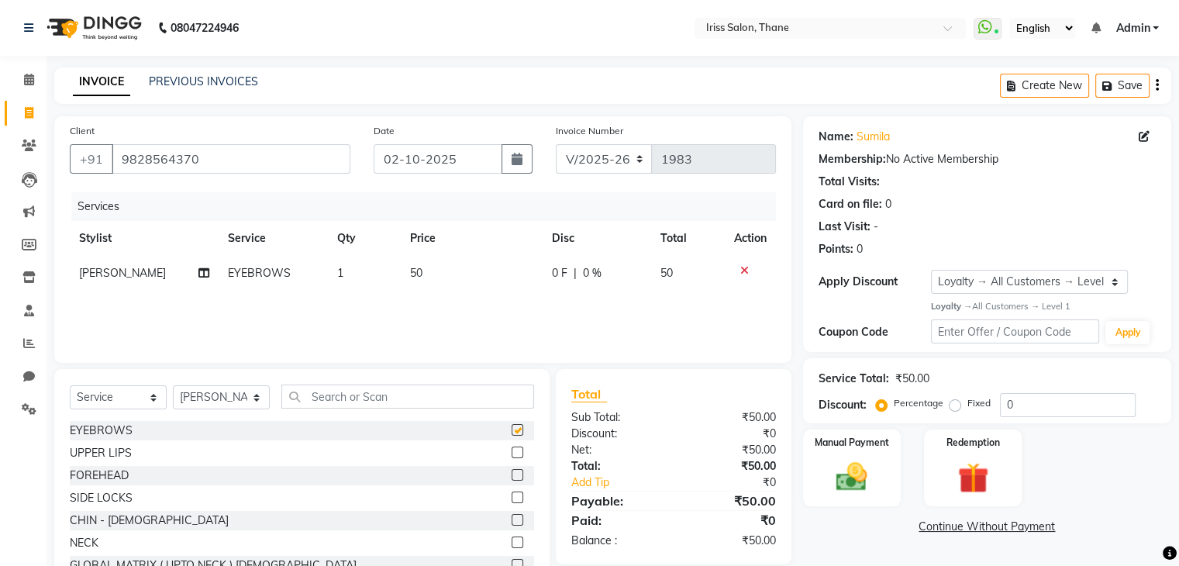
checkbox input "false"
click at [512, 451] on label at bounding box center [518, 453] width 12 height 12
click at [512, 451] on input "checkbox" at bounding box center [517, 453] width 10 height 10
checkbox input "false"
click at [842, 476] on img at bounding box center [852, 476] width 52 height 37
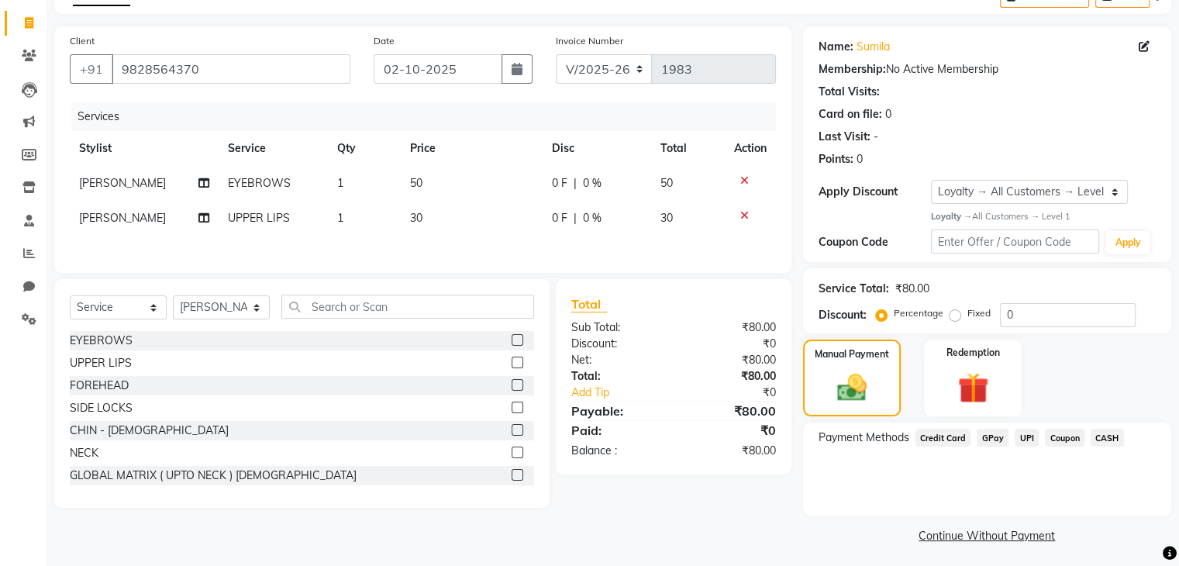
scroll to position [95, 0]
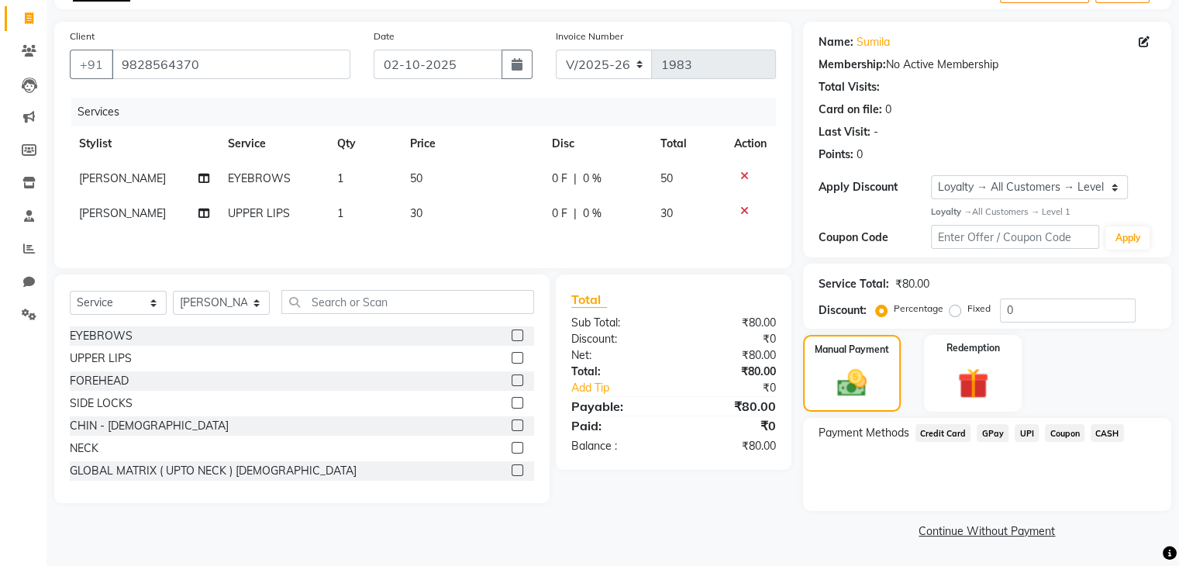
click at [1101, 428] on span "CASH" at bounding box center [1107, 433] width 33 height 18
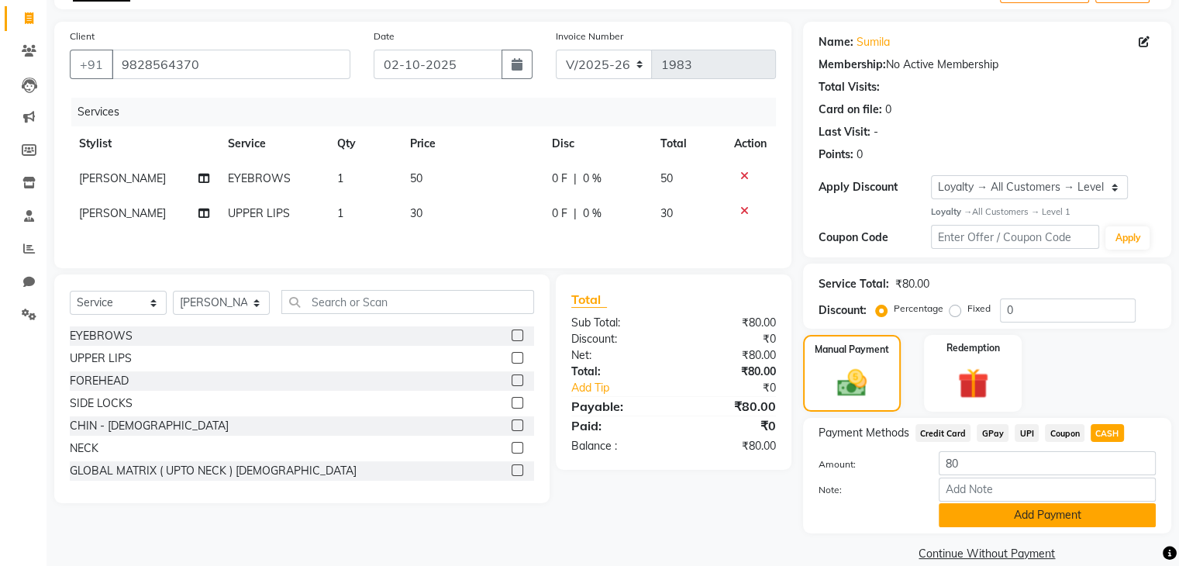
click at [1066, 517] on button "Add Payment" at bounding box center [1047, 515] width 217 height 24
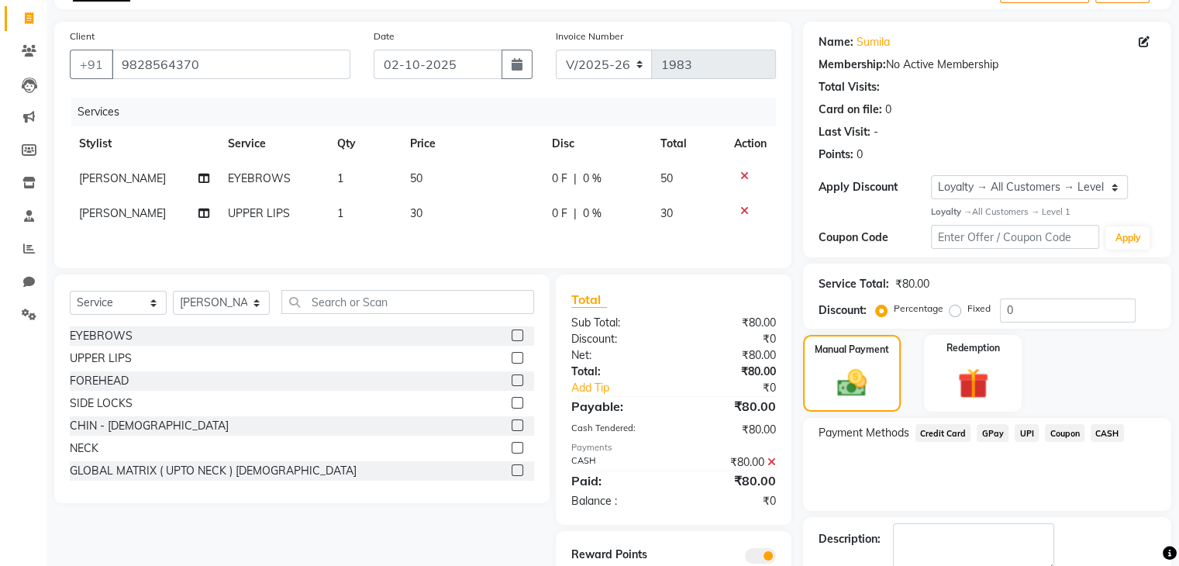
scroll to position [181, 0]
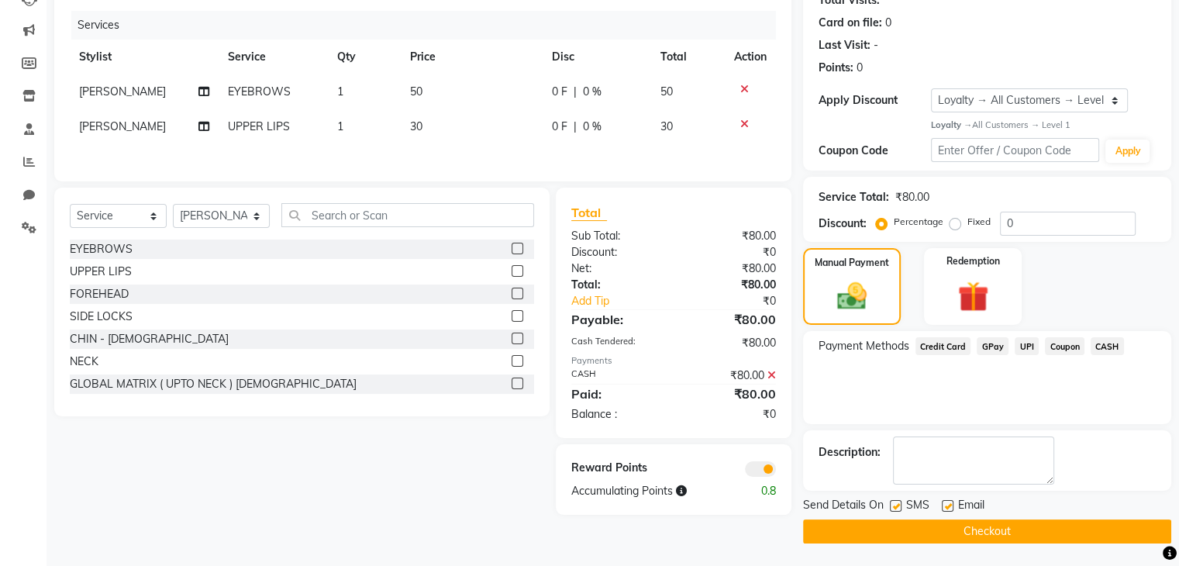
click at [1072, 531] on button "Checkout" at bounding box center [987, 532] width 368 height 24
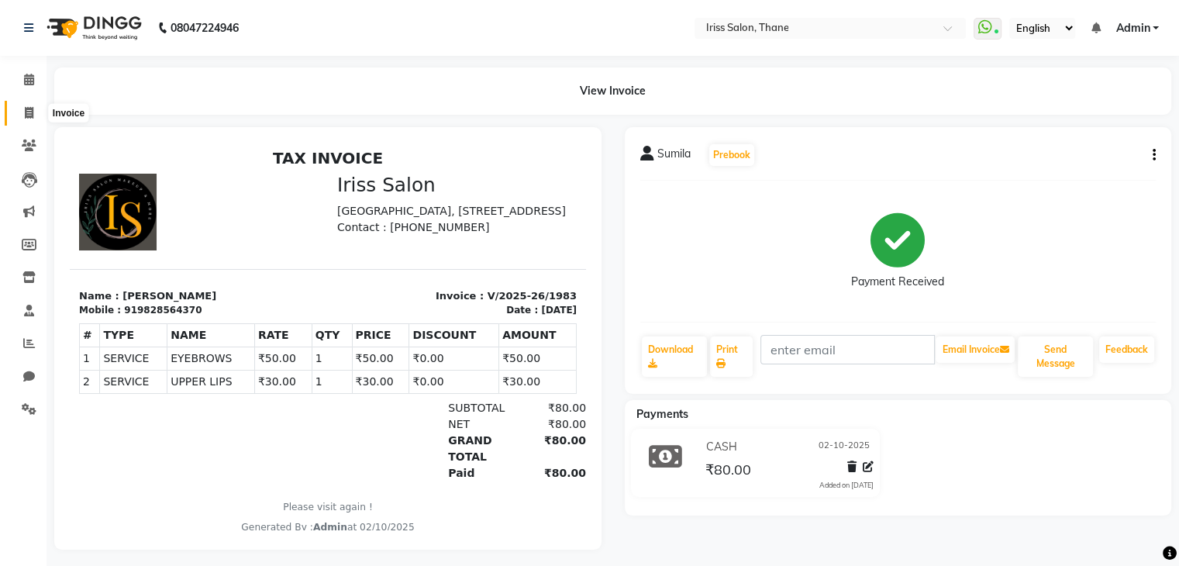
click at [33, 109] on icon at bounding box center [29, 113] width 9 height 12
select select "service"
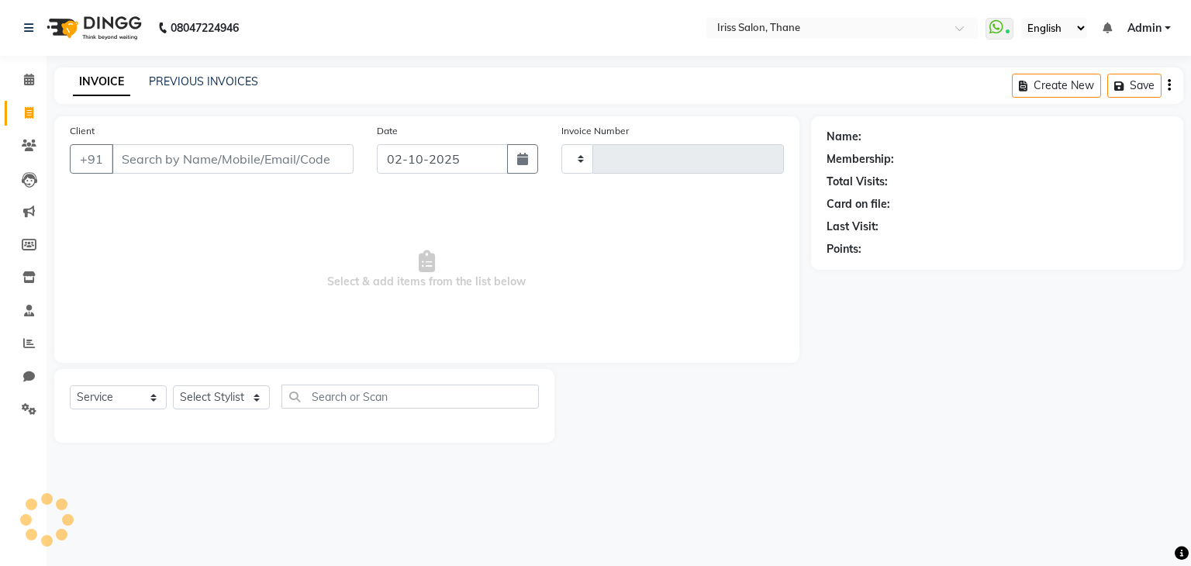
type input "1984"
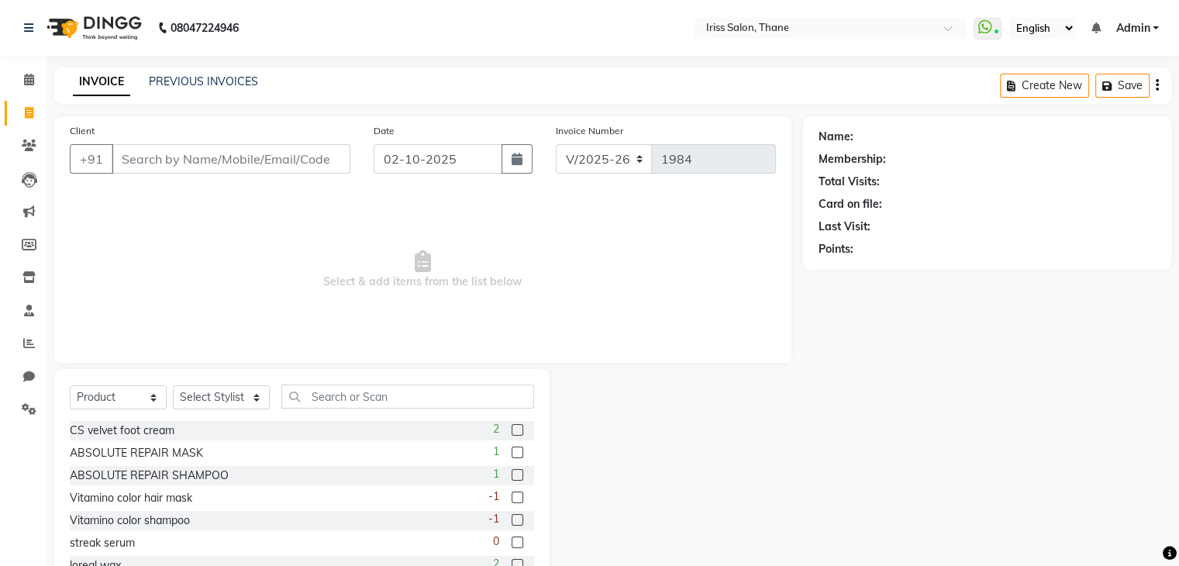
click at [151, 162] on input "Client" at bounding box center [231, 158] width 239 height 29
click at [253, 170] on input "Client" at bounding box center [231, 158] width 239 height 29
click at [189, 165] on input "Client" at bounding box center [231, 158] width 239 height 29
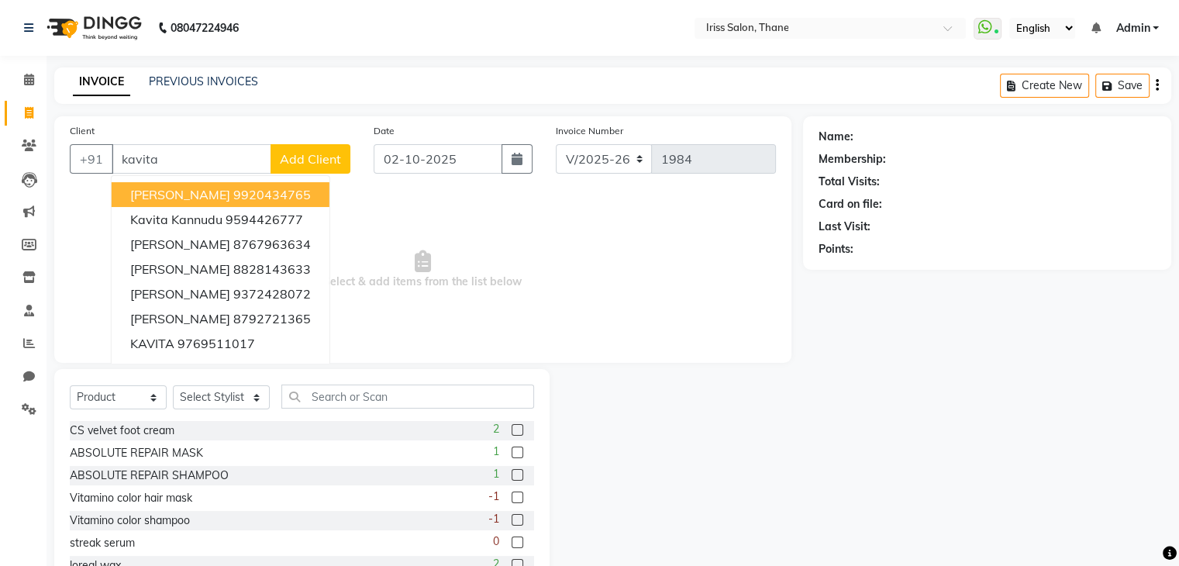
click at [236, 194] on ngb-highlight "9920434765" at bounding box center [272, 195] width 78 height 16
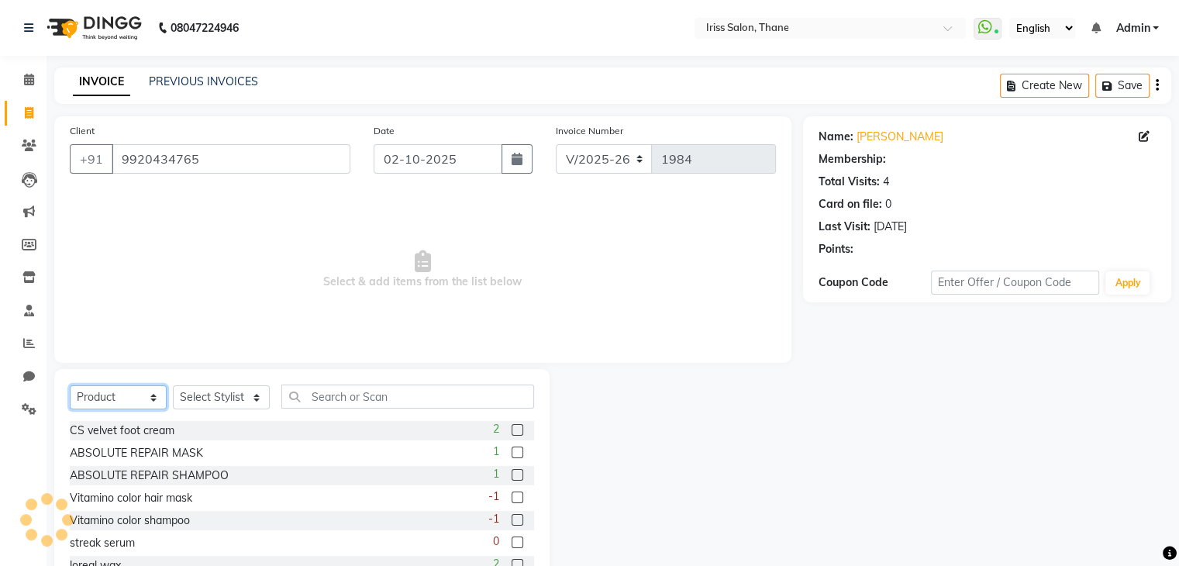
click at [158, 400] on select "Select Service Product Membership Package Voucher Prepaid Gift Card" at bounding box center [118, 397] width 97 height 24
click at [70, 386] on select "Select Service Product Membership Package Voucher Prepaid Gift Card" at bounding box center [118, 397] width 97 height 24
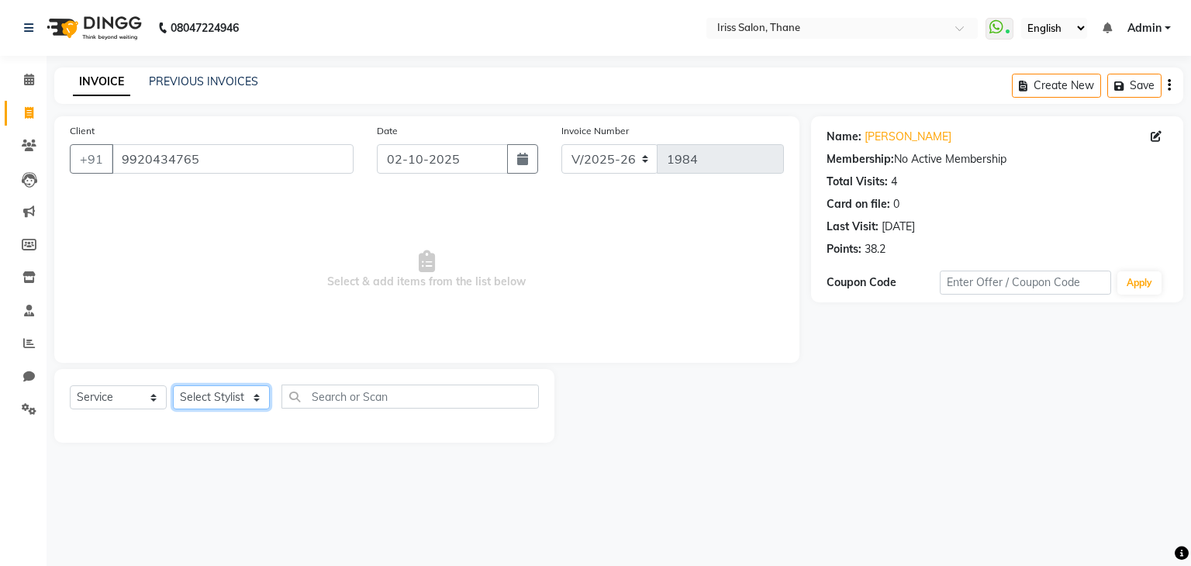
click at [237, 395] on select "Select Stylist Alzeem [PERSON_NAME] [PERSON_NAME] [PERSON_NAME] [PERSON_NAME] […" at bounding box center [221, 397] width 97 height 24
click at [173, 386] on select "Select Stylist Alzeem [PERSON_NAME] [PERSON_NAME] [PERSON_NAME] [PERSON_NAME] […" at bounding box center [221, 397] width 97 height 24
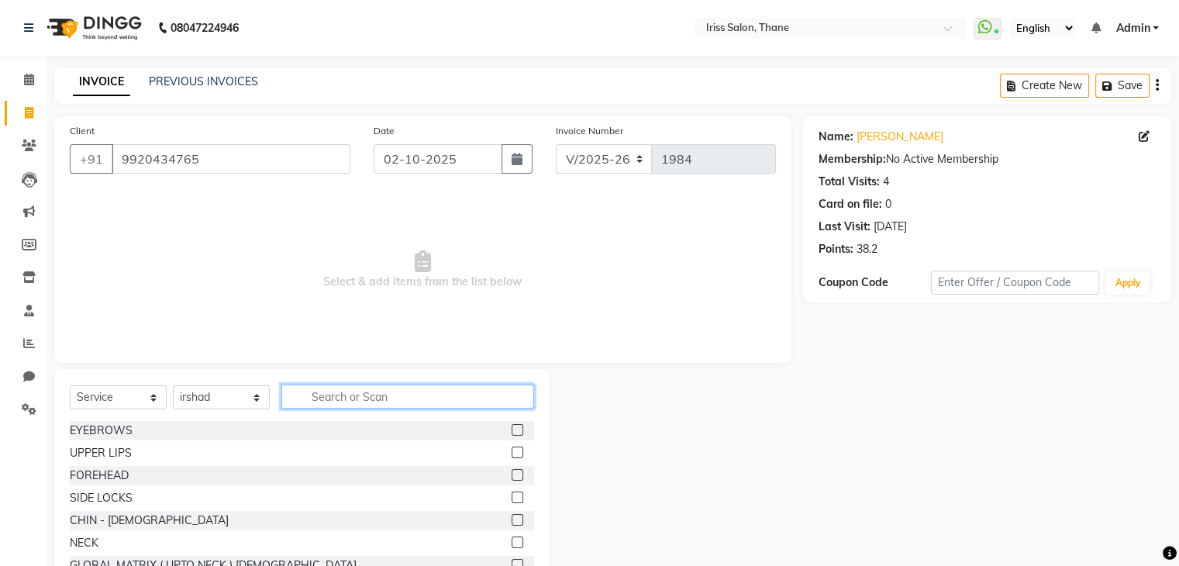
click at [325, 395] on input "text" at bounding box center [407, 397] width 253 height 24
click at [333, 395] on input "text" at bounding box center [407, 397] width 253 height 24
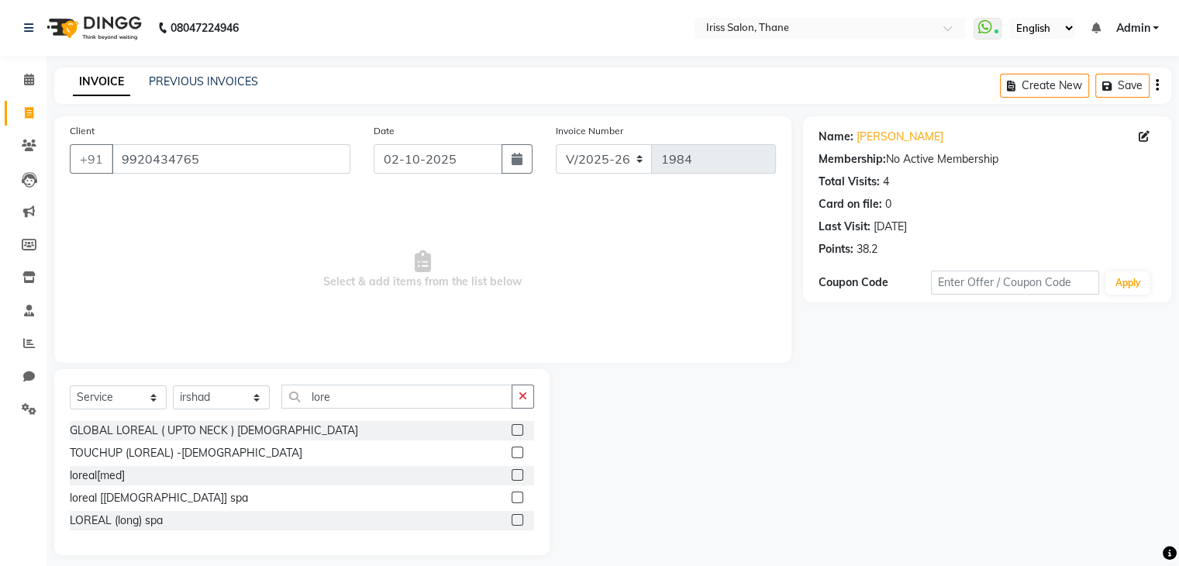
click at [515, 520] on label at bounding box center [518, 520] width 12 height 12
click at [515, 520] on input "checkbox" at bounding box center [517, 521] width 10 height 10
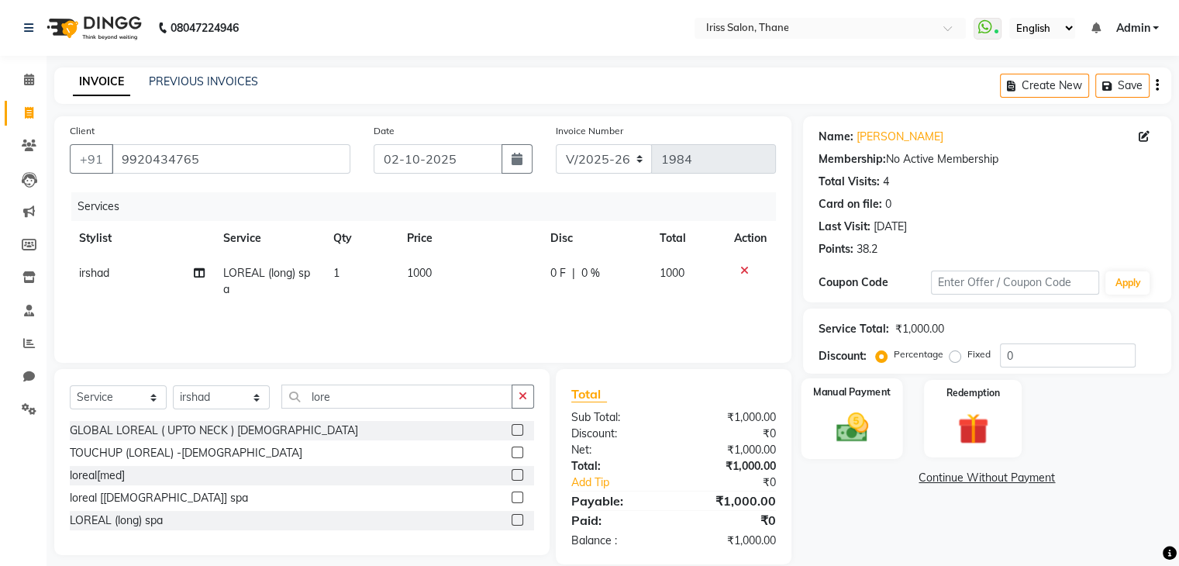
click at [864, 420] on img at bounding box center [852, 427] width 52 height 37
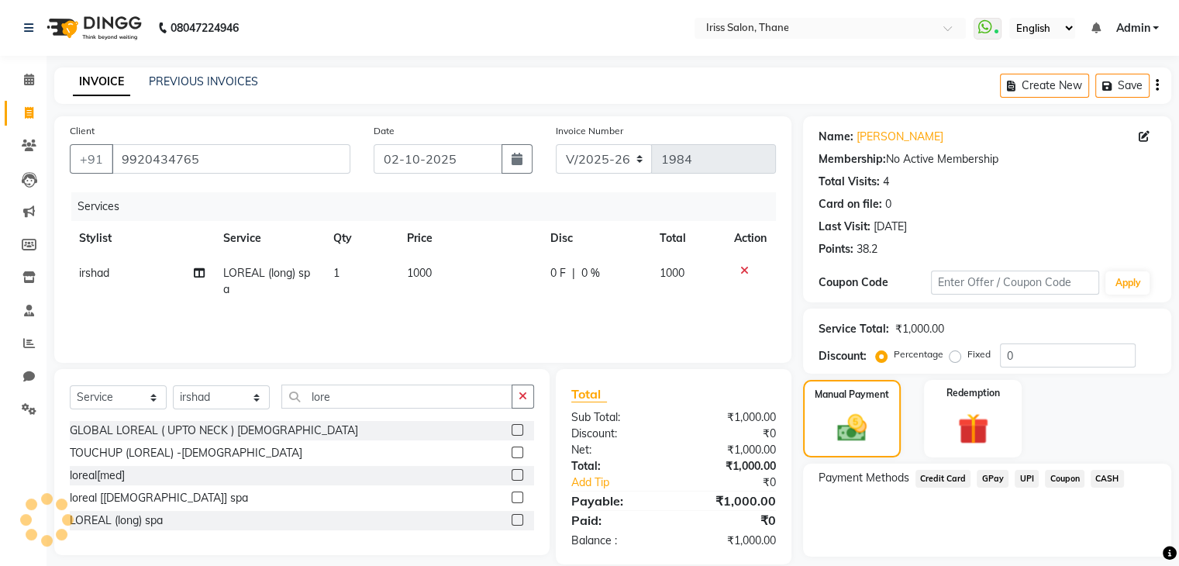
click at [1107, 477] on span "CASH" at bounding box center [1107, 479] width 33 height 18
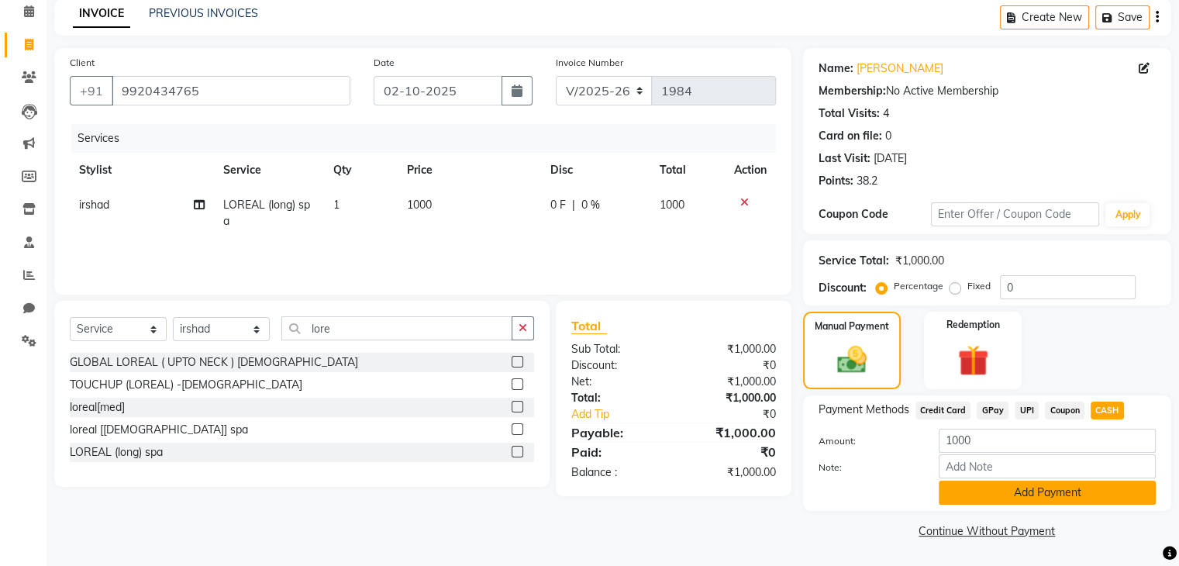
click at [1087, 491] on button "Add Payment" at bounding box center [1047, 493] width 217 height 24
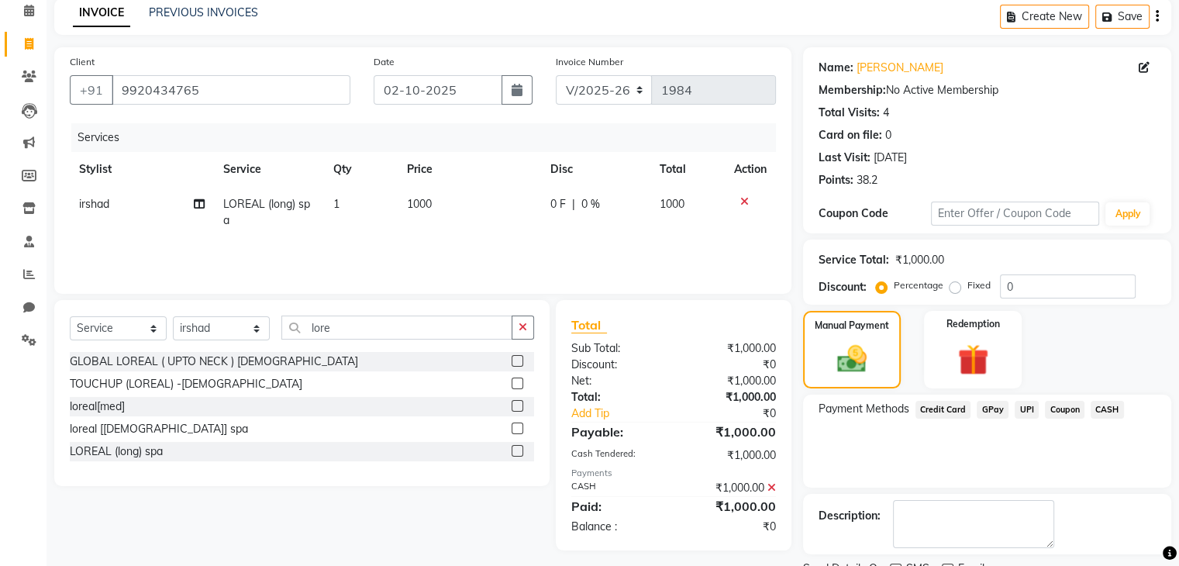
scroll to position [133, 0]
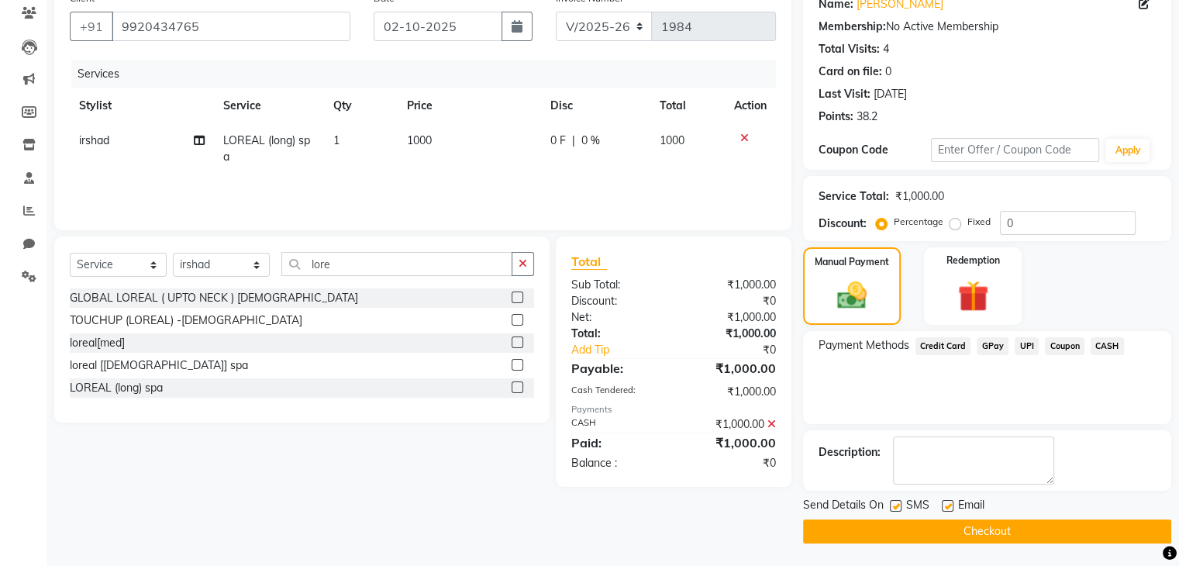
click at [1037, 527] on button "Checkout" at bounding box center [987, 532] width 368 height 24
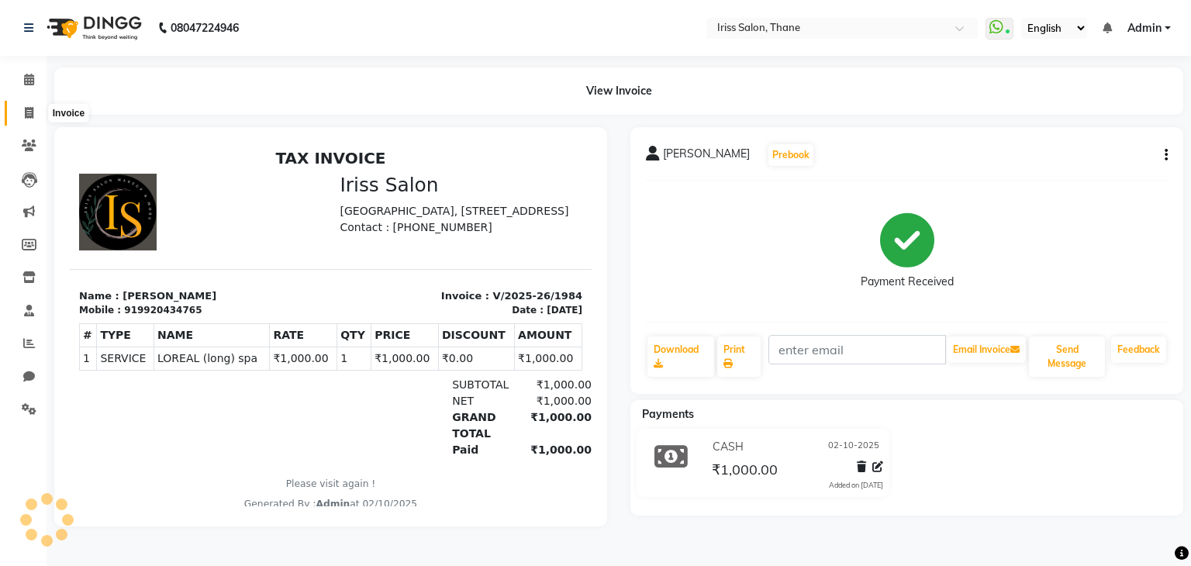
click at [29, 112] on icon at bounding box center [29, 113] width 9 height 12
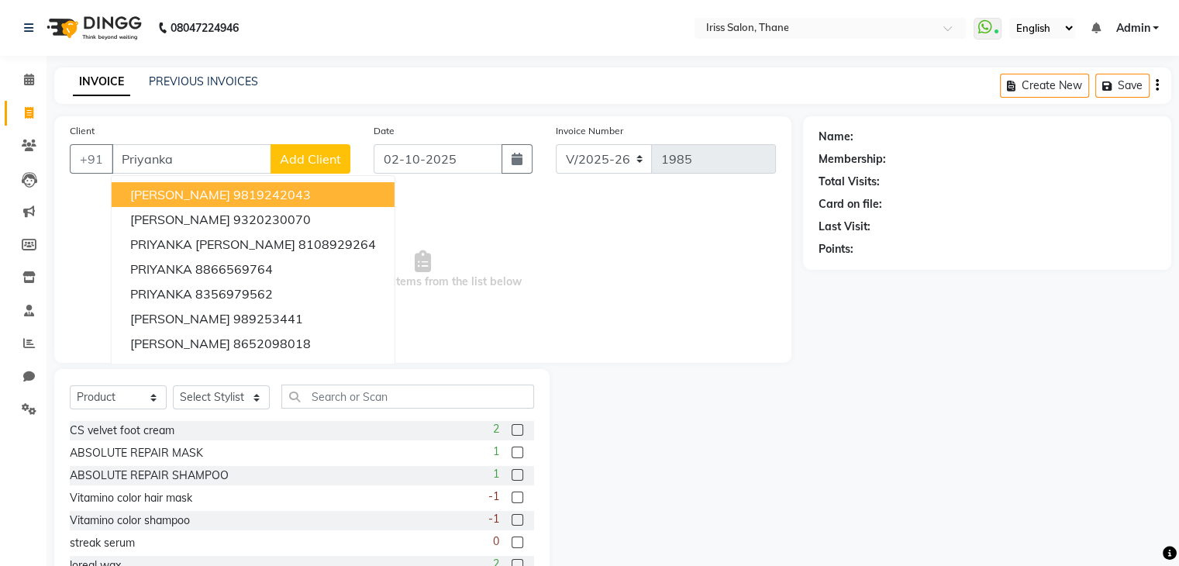
click at [319, 162] on span "Add Client" at bounding box center [310, 159] width 61 height 16
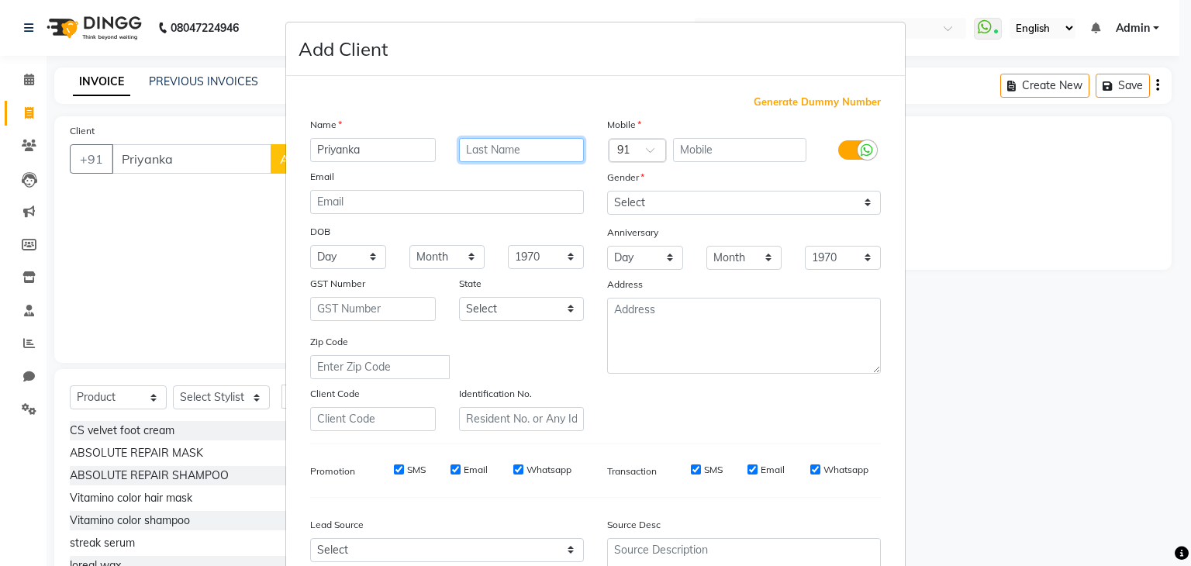
click at [493, 150] on input "text" at bounding box center [522, 150] width 126 height 24
click at [734, 150] on input "text" at bounding box center [740, 150] width 134 height 24
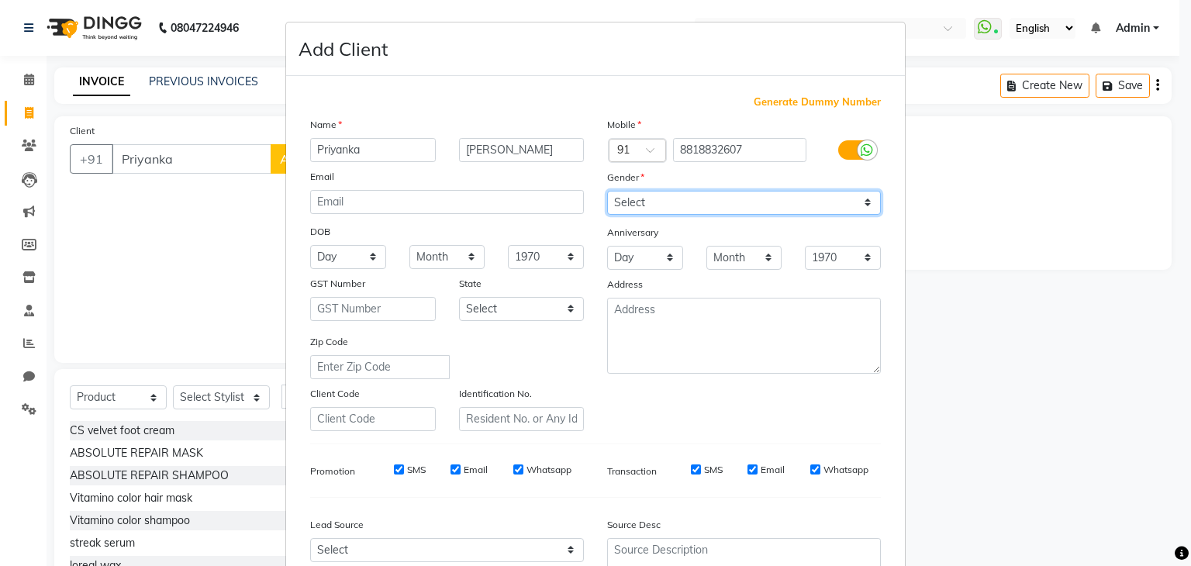
click at [682, 209] on select "Select Male Female Other Prefer Not To Say" at bounding box center [744, 203] width 274 height 24
click at [607, 192] on select "Select Male Female Other Prefer Not To Say" at bounding box center [744, 203] width 274 height 24
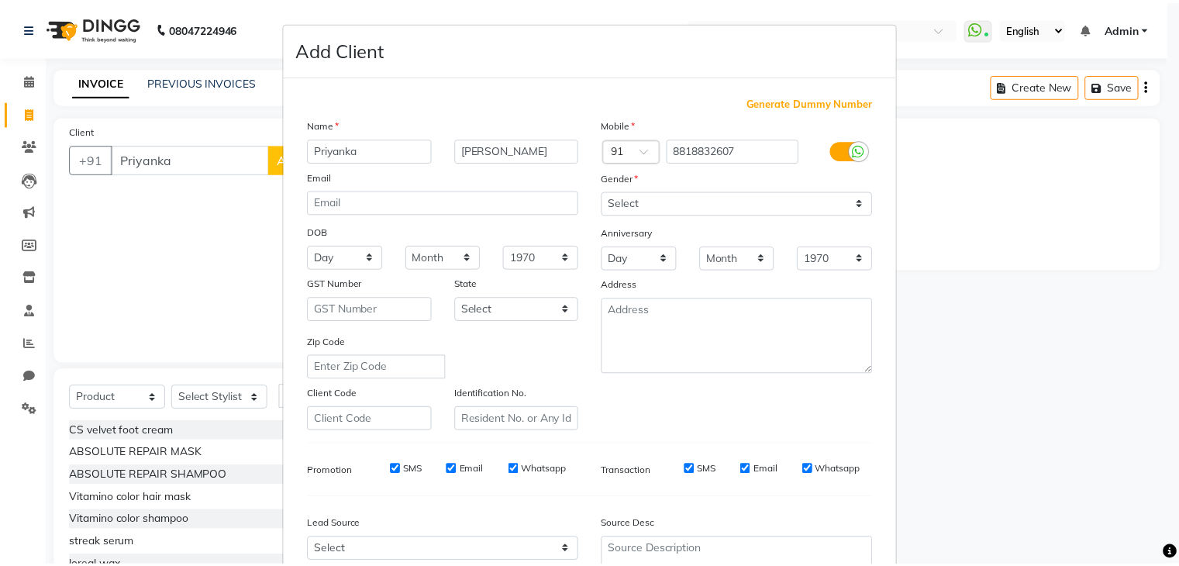
scroll to position [157, 0]
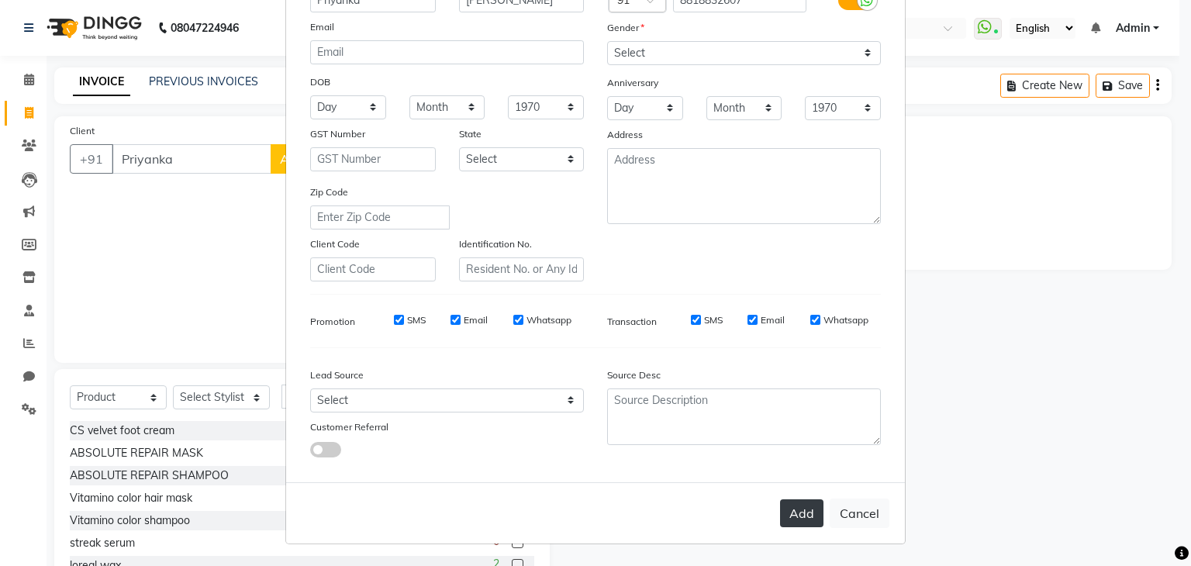
click at [790, 516] on button "Add" at bounding box center [801, 513] width 43 height 28
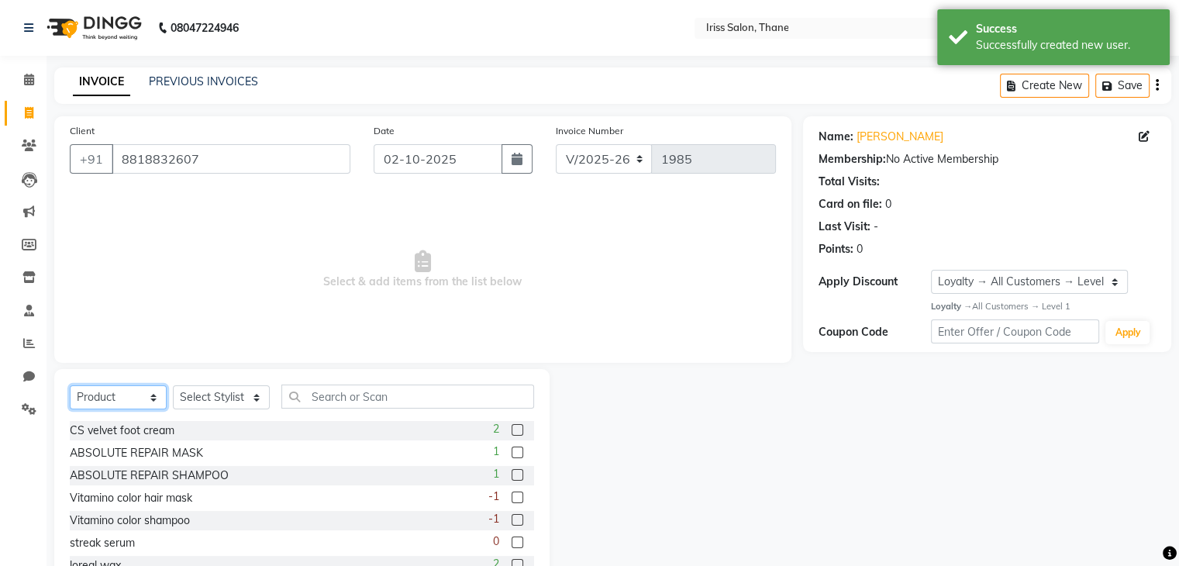
click at [150, 401] on select "Select Service Product Membership Package Voucher Prepaid Gift Card" at bounding box center [118, 397] width 97 height 24
click at [70, 386] on select "Select Service Product Membership Package Voucher Prepaid Gift Card" at bounding box center [118, 397] width 97 height 24
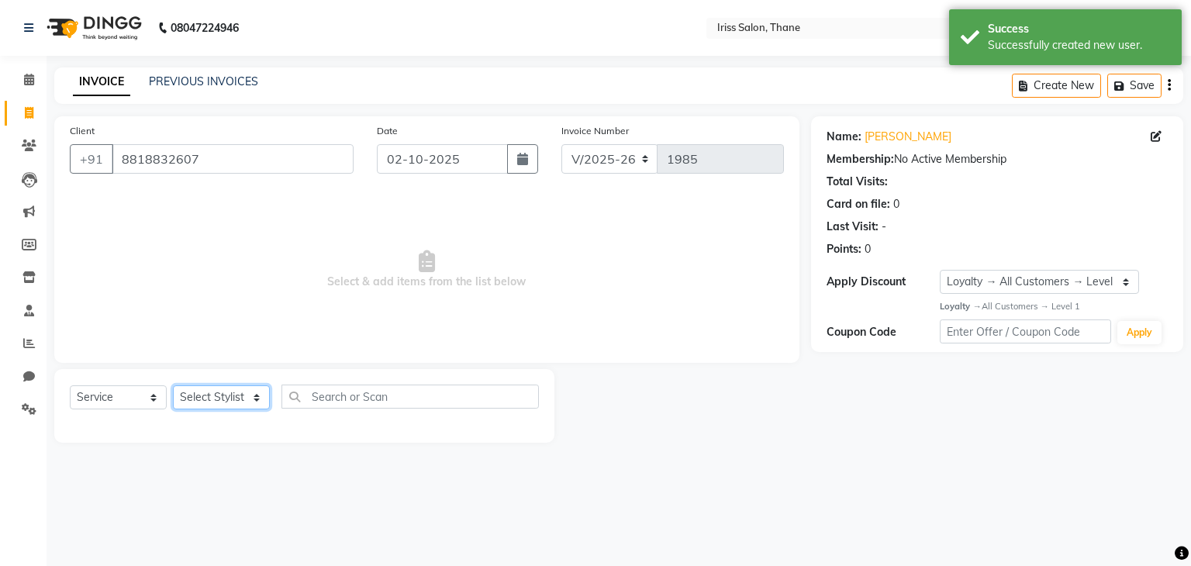
click at [231, 402] on select "Select Stylist Alzeem [PERSON_NAME] [PERSON_NAME] [PERSON_NAME] [PERSON_NAME] […" at bounding box center [221, 397] width 97 height 24
click at [173, 386] on select "Select Stylist Alzeem [PERSON_NAME] [PERSON_NAME] [PERSON_NAME] [PERSON_NAME] […" at bounding box center [221, 397] width 97 height 24
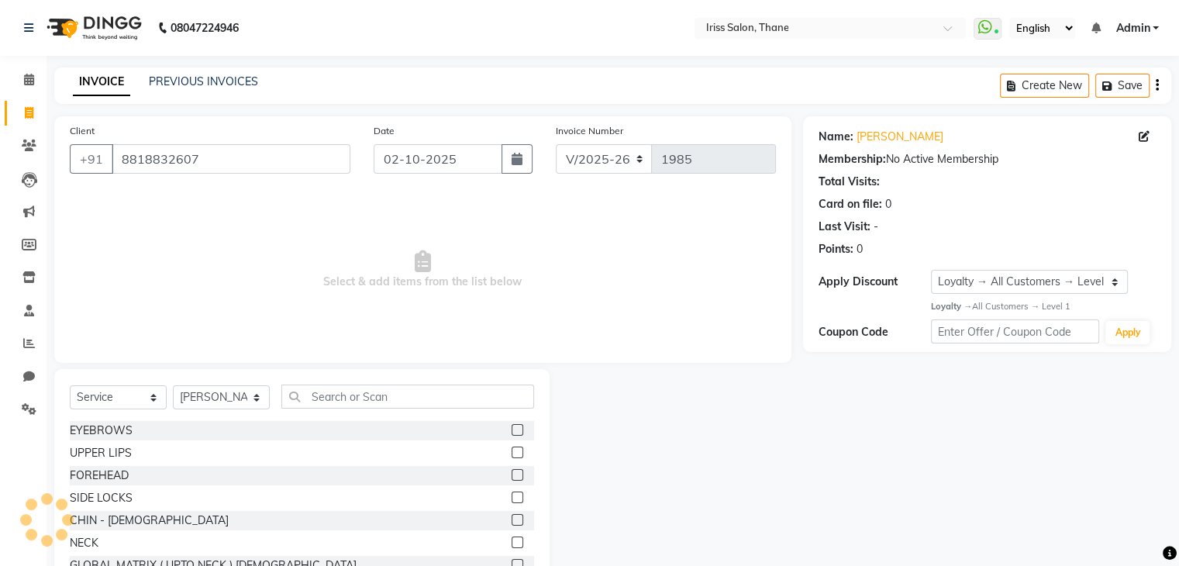
click at [512, 430] on label at bounding box center [518, 430] width 12 height 12
click at [512, 430] on input "checkbox" at bounding box center [517, 431] width 10 height 10
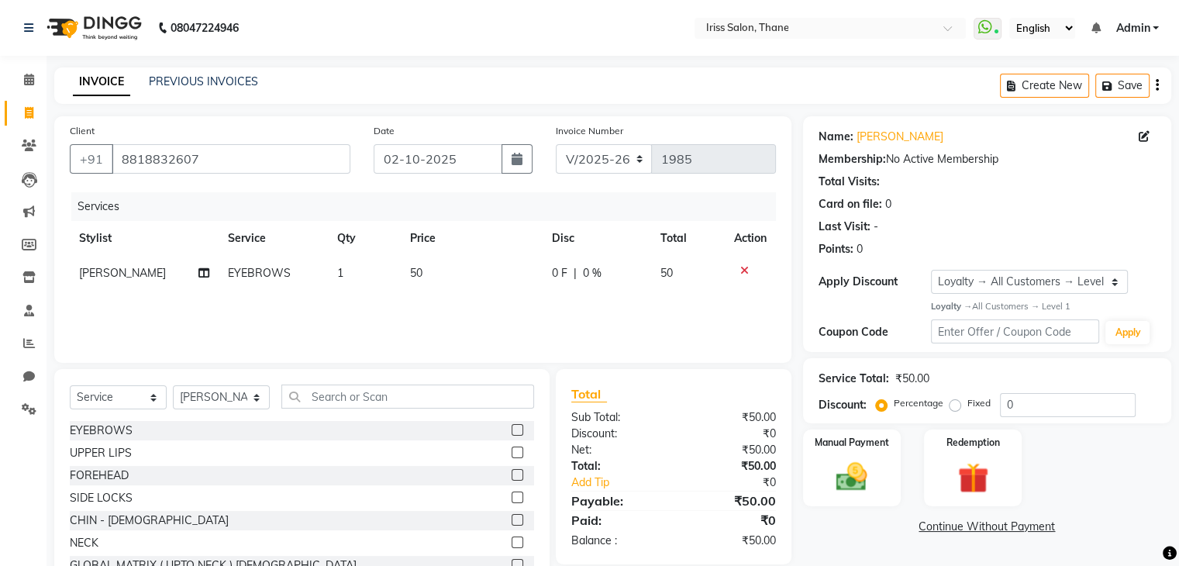
click at [512, 458] on label at bounding box center [518, 453] width 12 height 12
click at [512, 458] on input "checkbox" at bounding box center [517, 453] width 10 height 10
click at [855, 477] on img at bounding box center [852, 476] width 52 height 37
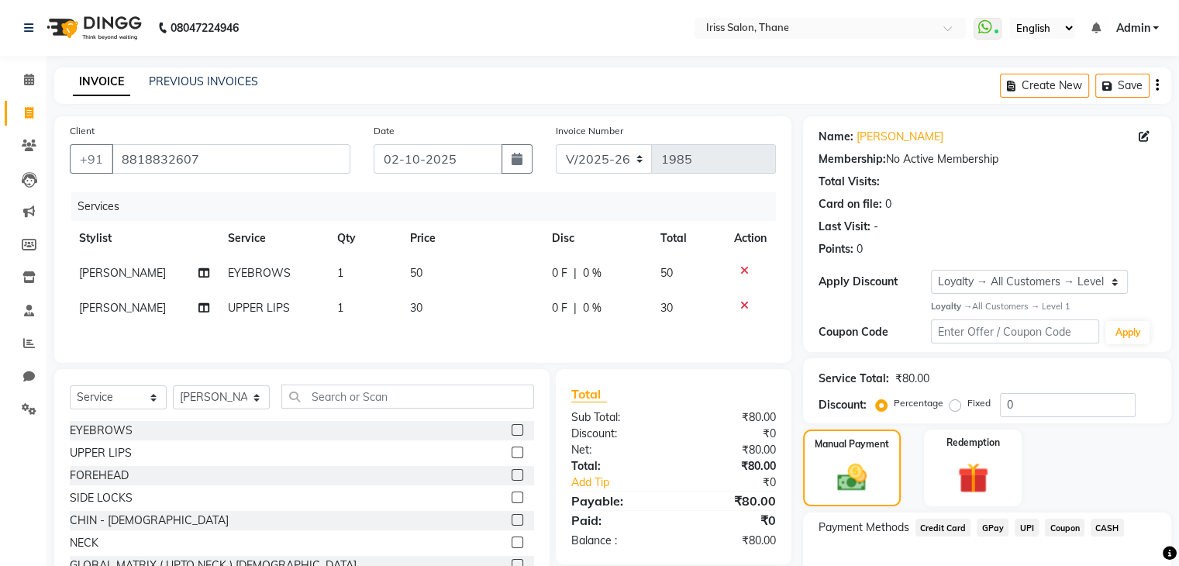
click at [1104, 524] on span "CASH" at bounding box center [1107, 528] width 33 height 18
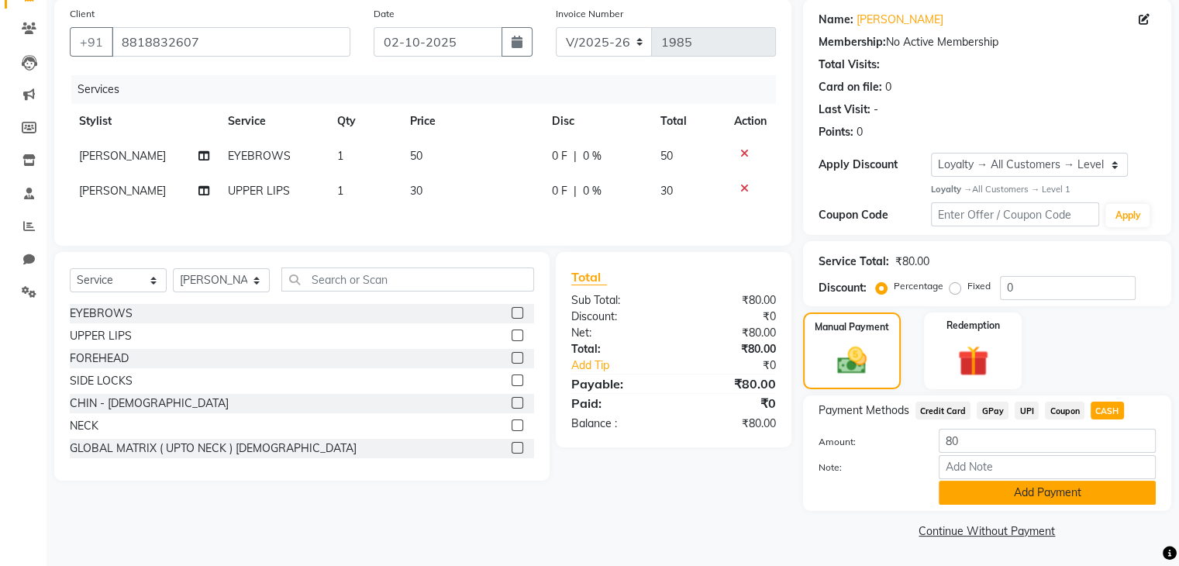
click at [1072, 497] on button "Add Payment" at bounding box center [1047, 493] width 217 height 24
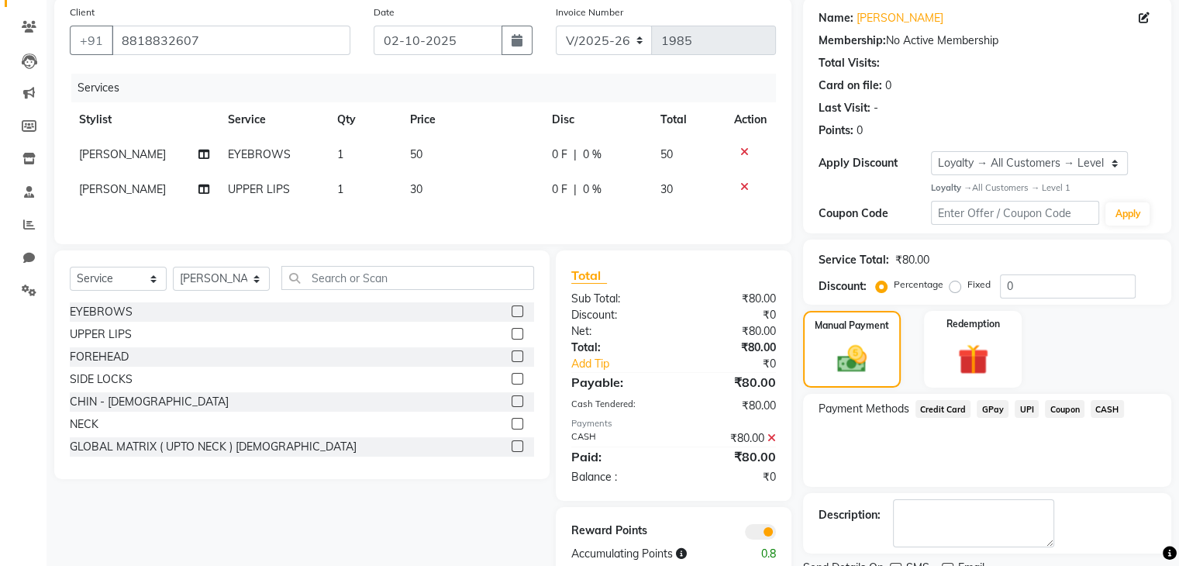
scroll to position [181, 0]
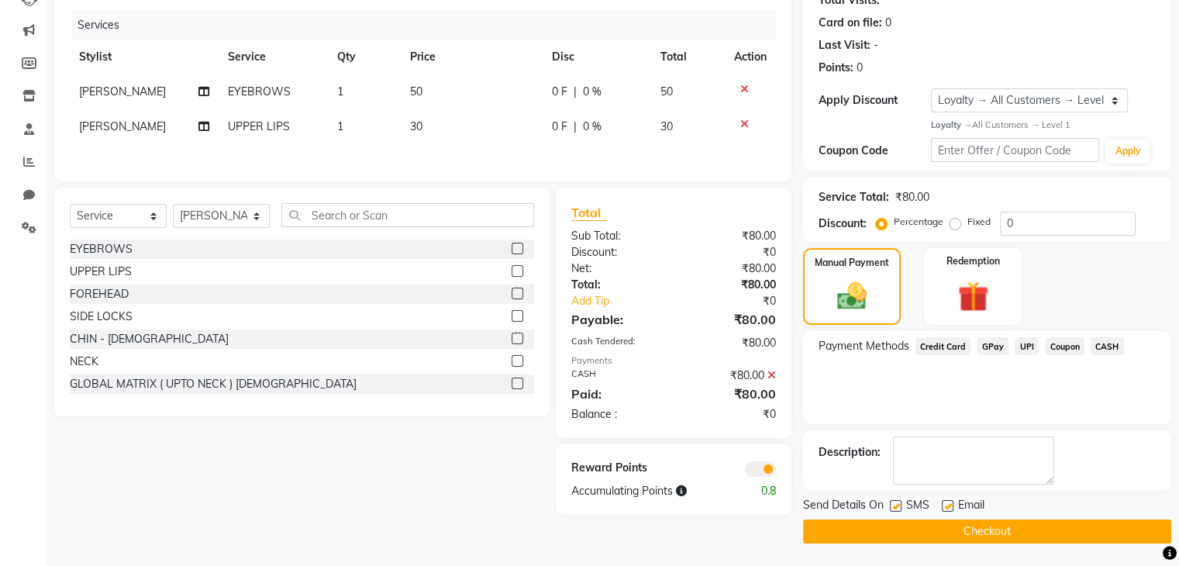
click at [1017, 531] on button "Checkout" at bounding box center [987, 532] width 368 height 24
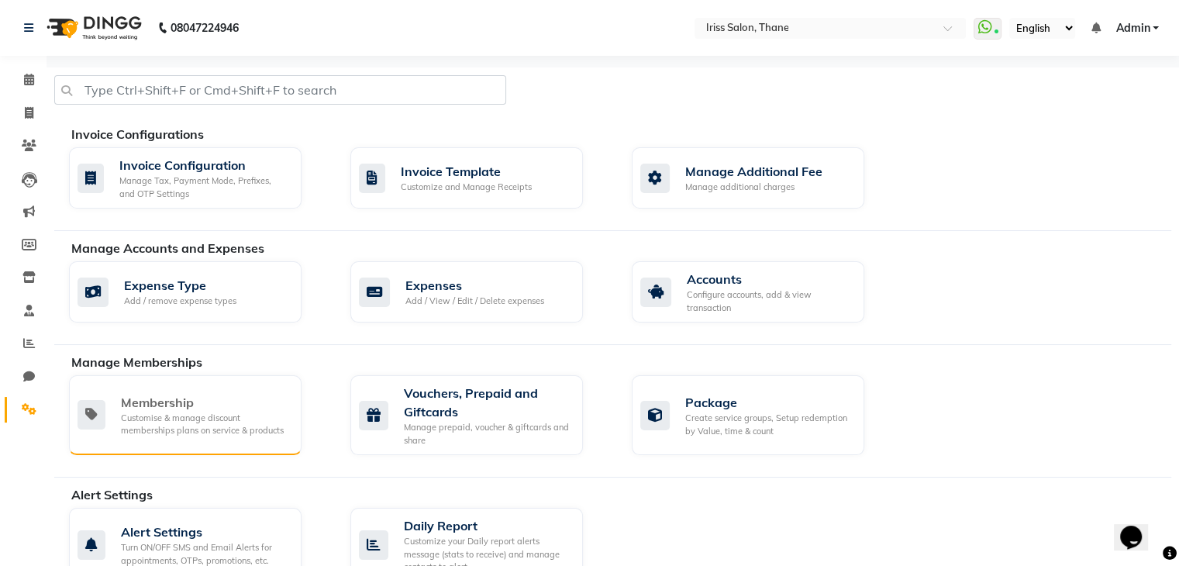
click at [199, 420] on div "Customise & manage discount memberships plans on service & products" at bounding box center [205, 425] width 168 height 26
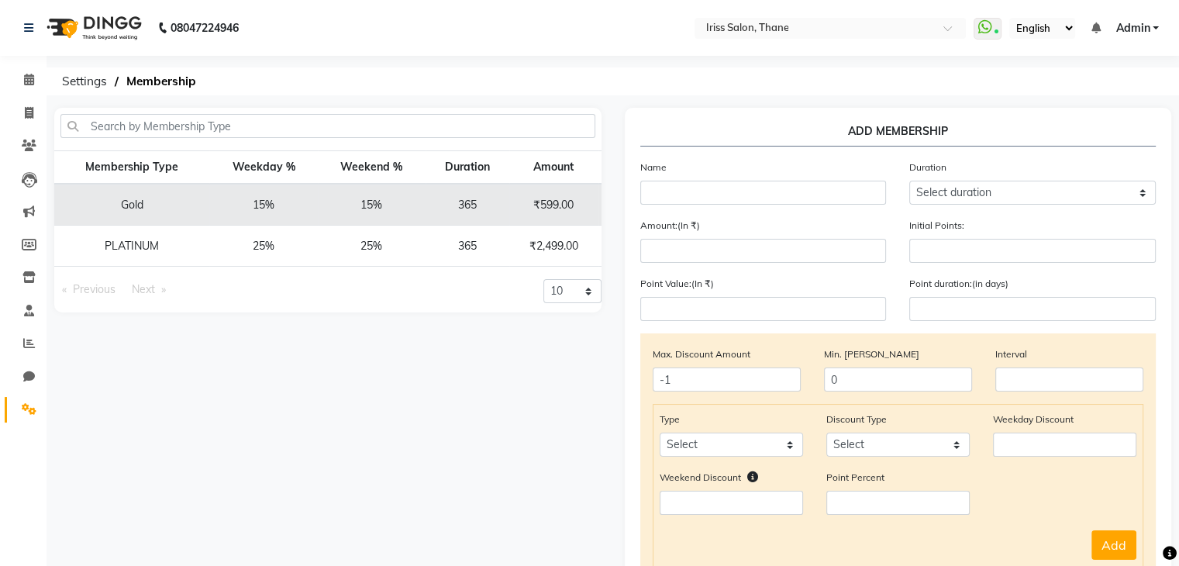
click at [276, 251] on td "25%" at bounding box center [263, 246] width 109 height 41
click at [518, 244] on td "₹2,499.00" at bounding box center [553, 246] width 89 height 41
click at [571, 240] on td "₹2,499.00" at bounding box center [553, 246] width 89 height 41
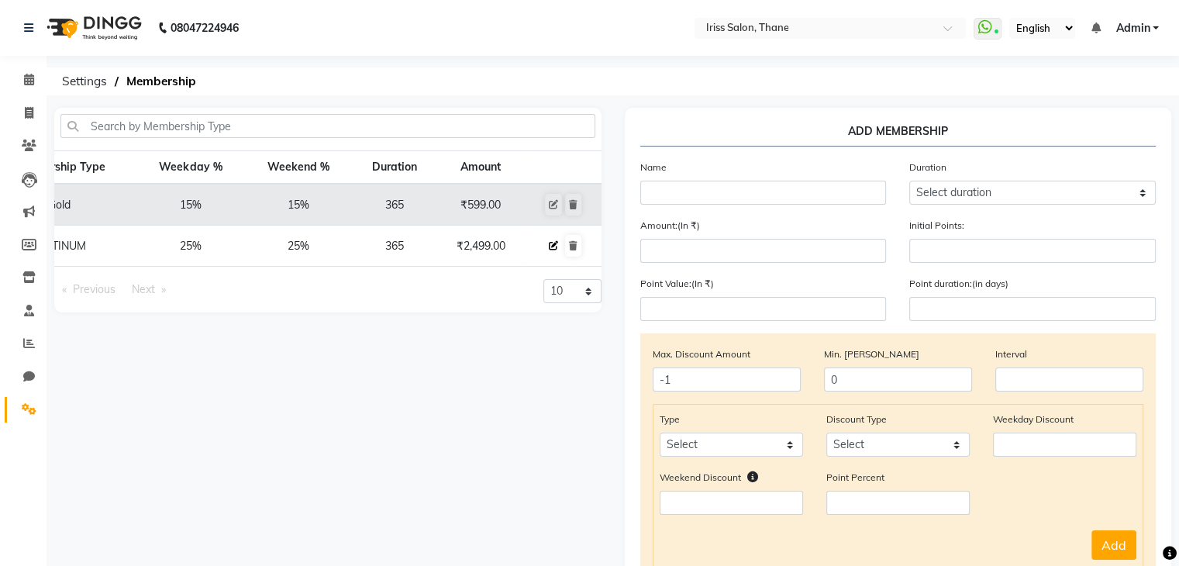
click at [552, 249] on icon at bounding box center [553, 245] width 9 height 9
select select
type input "0"
select select
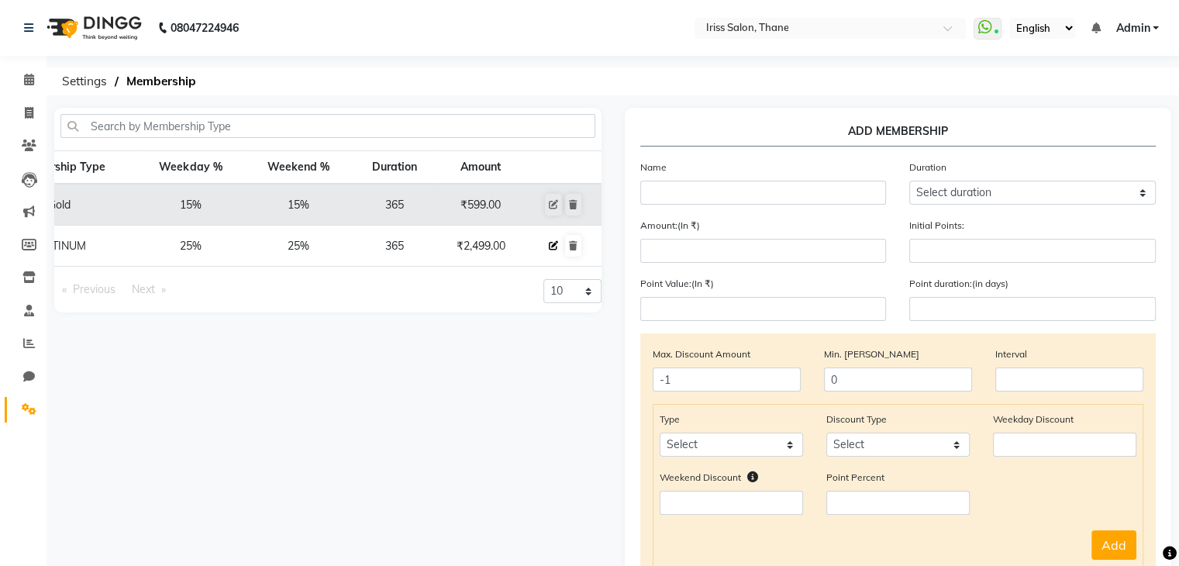
checkbox input "false"
type input "PLATINUM"
select select "4: 365"
type input "2499"
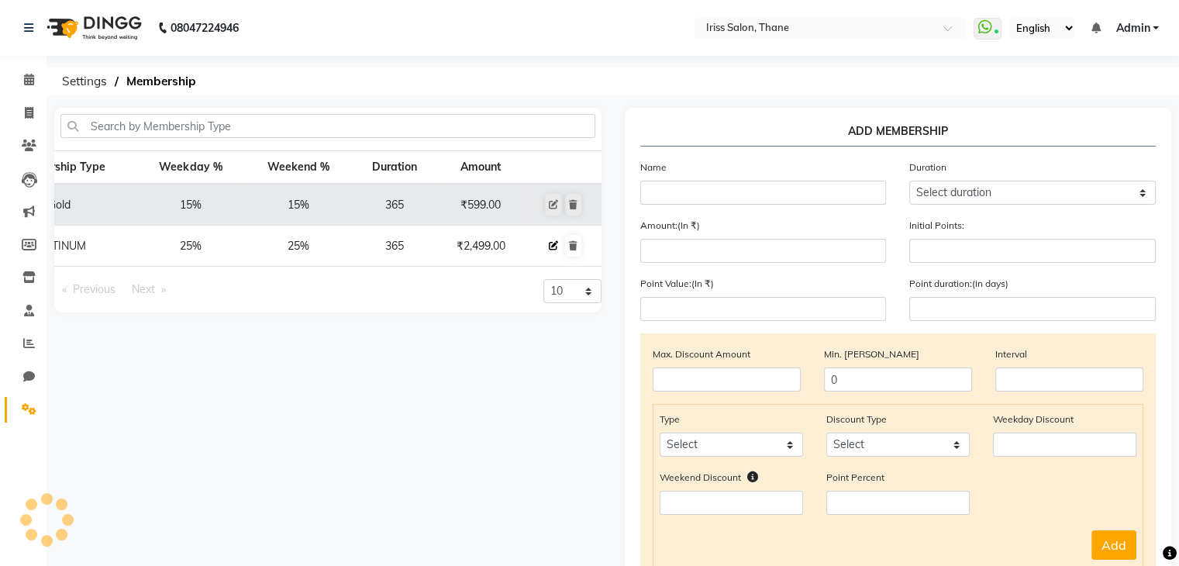
type input "0"
type input "-1"
type input "365"
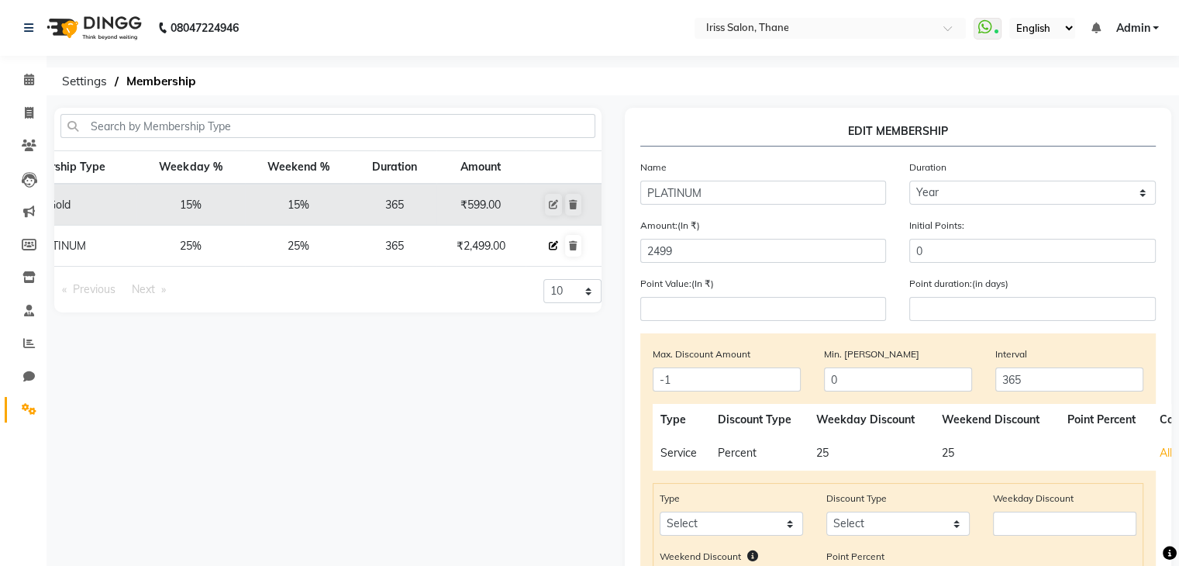
click at [552, 243] on icon at bounding box center [553, 245] width 9 height 9
select select
type input "0"
select select
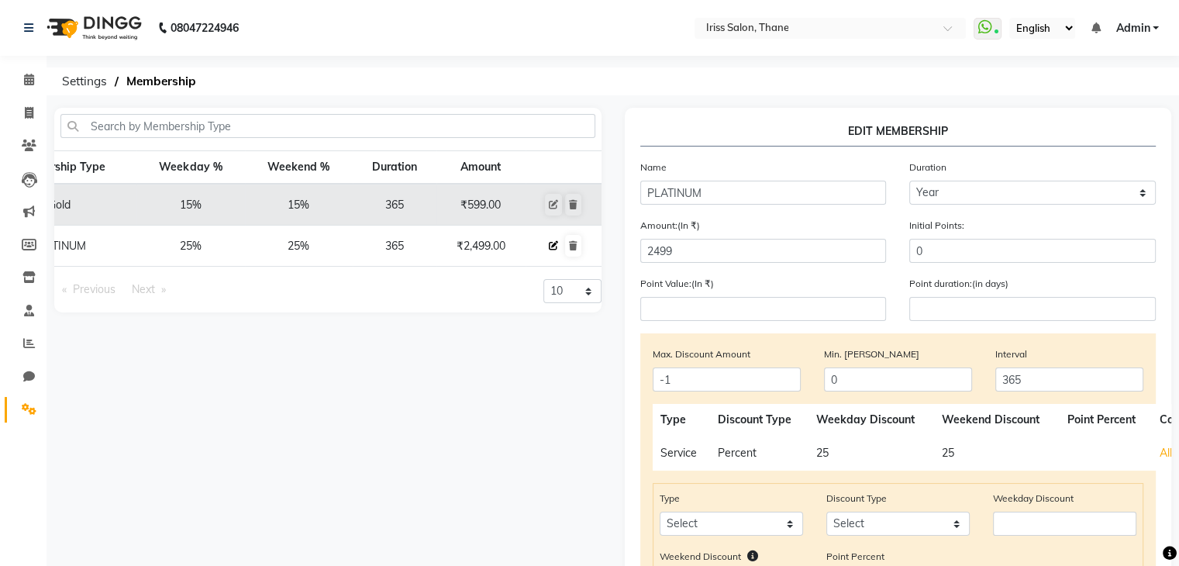
checkbox input "false"
type input "PLATINUM"
select select "4: 365"
type input "2499"
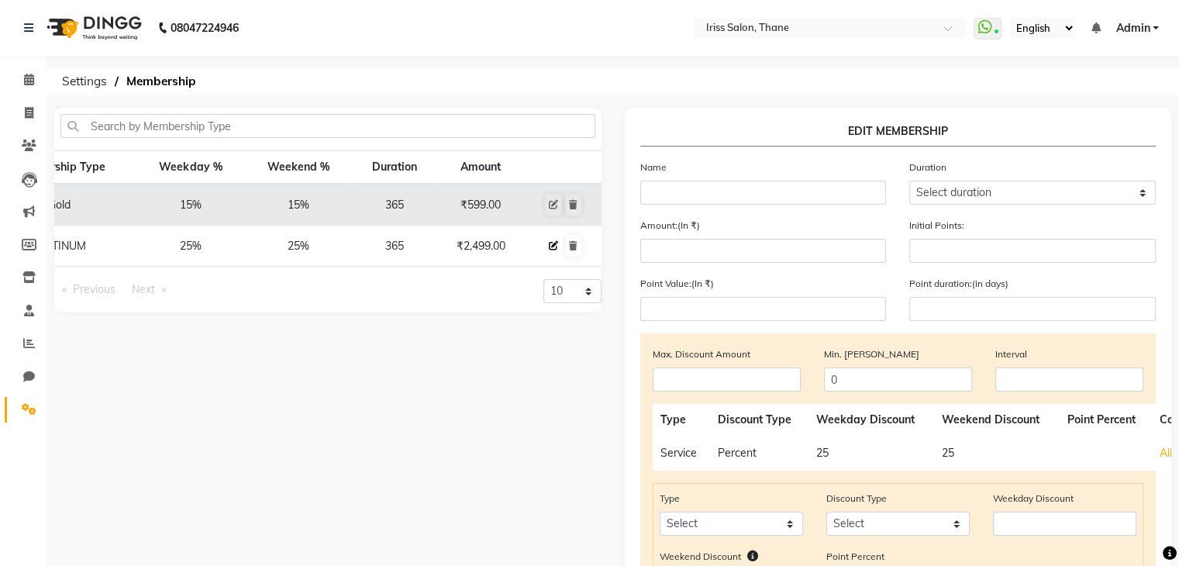
type input "0"
type input "-1"
type input "365"
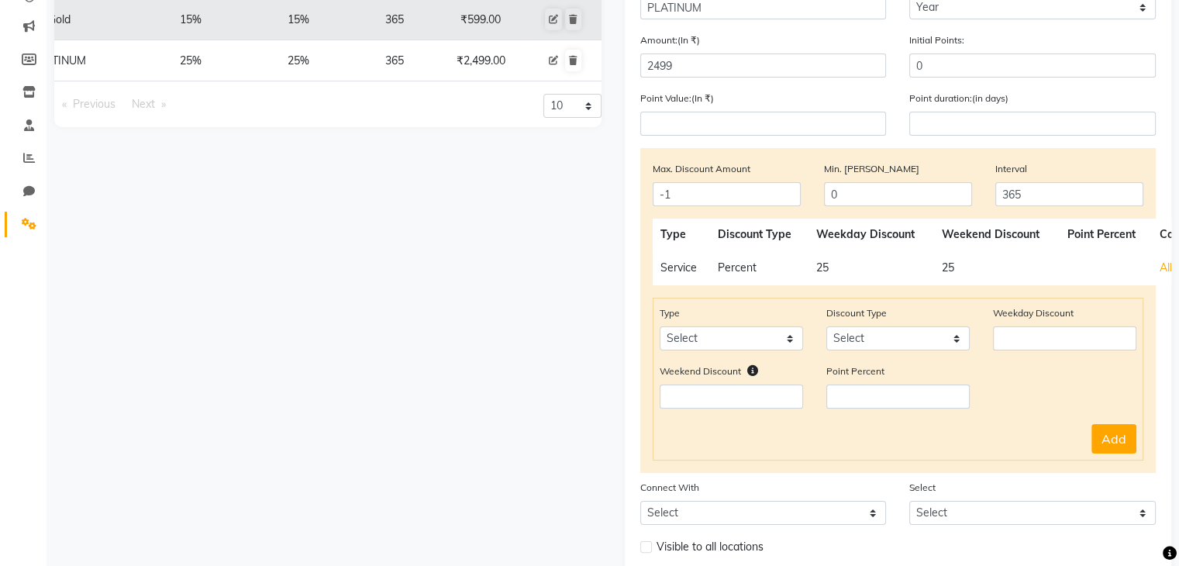
scroll to position [306, 0]
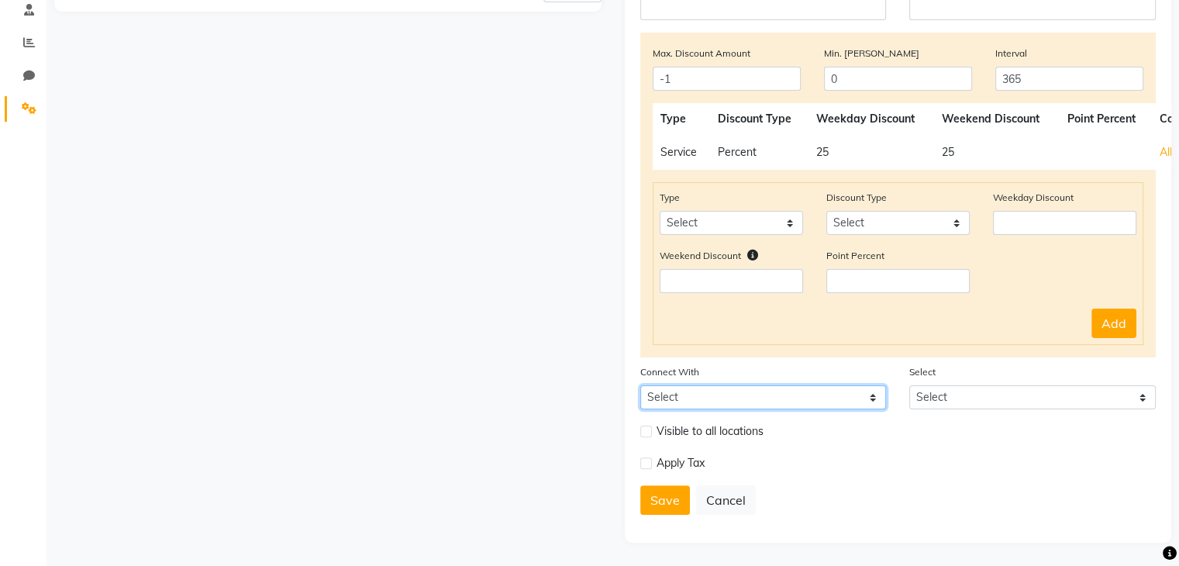
click at [806, 401] on select "Select Package Prepaid Voucher" at bounding box center [764, 397] width 247 height 24
select select "1: PK"
click at [641, 385] on select "Select Package Prepaid Voucher" at bounding box center [764, 397] width 247 height 24
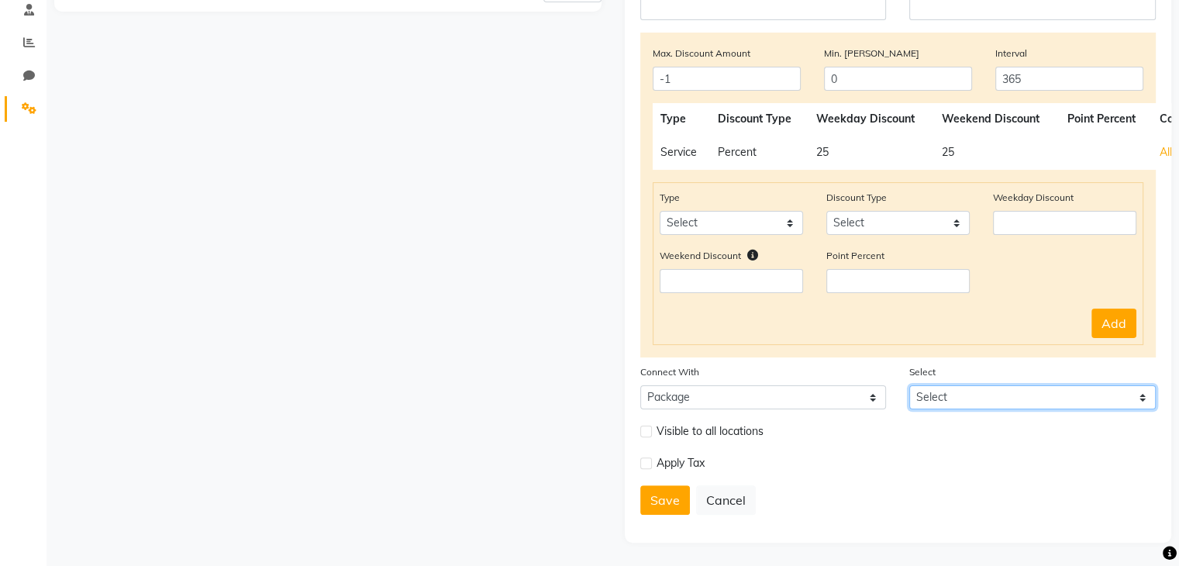
click at [950, 402] on select "Select silver package combo offer for men 2 combo offer men 1 Gold Membership C…" at bounding box center [1033, 397] width 247 height 24
select select "6: 34662"
click at [910, 385] on select "Select silver package combo offer for men 2 combo offer men 1 Gold Membership C…" at bounding box center [1033, 397] width 247 height 24
click at [665, 506] on button "Save" at bounding box center [666, 499] width 50 height 29
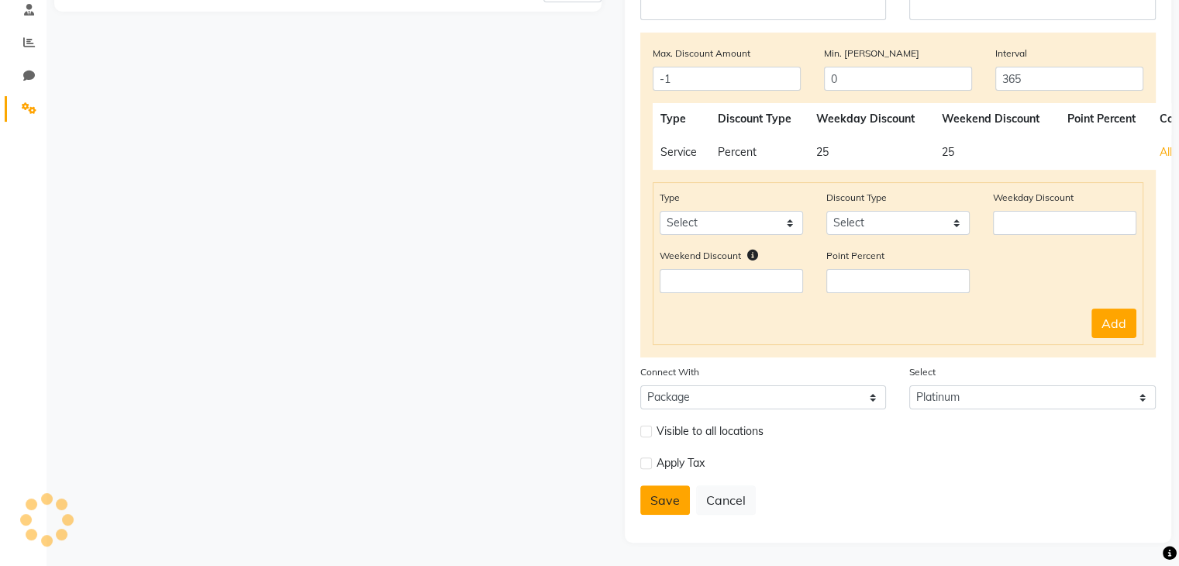
select select
type input "0"
select select
checkbox input "false"
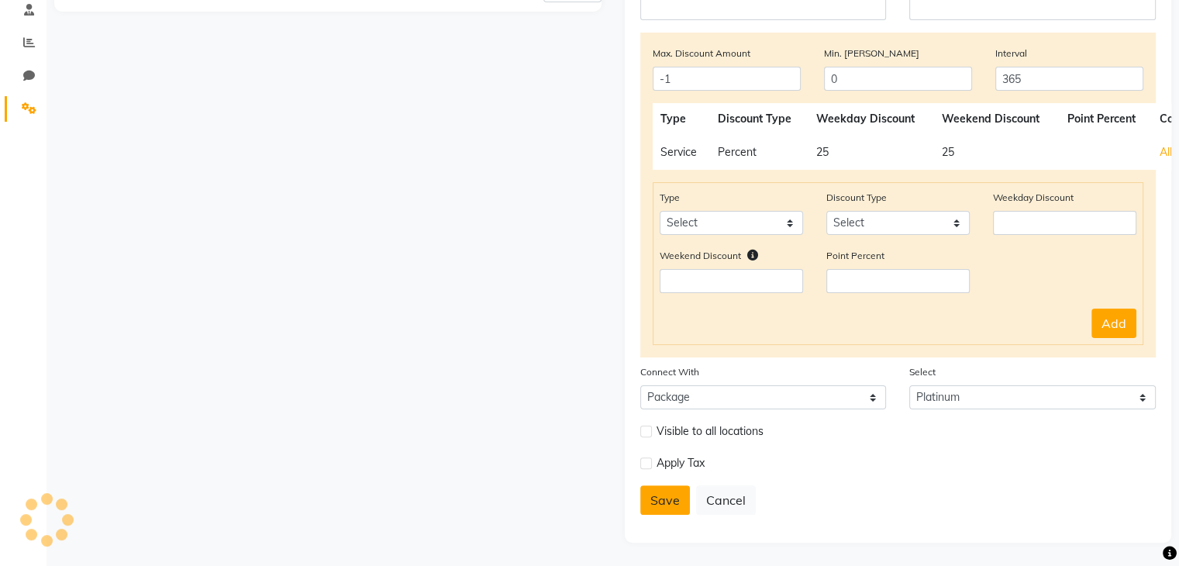
checkbox input "false"
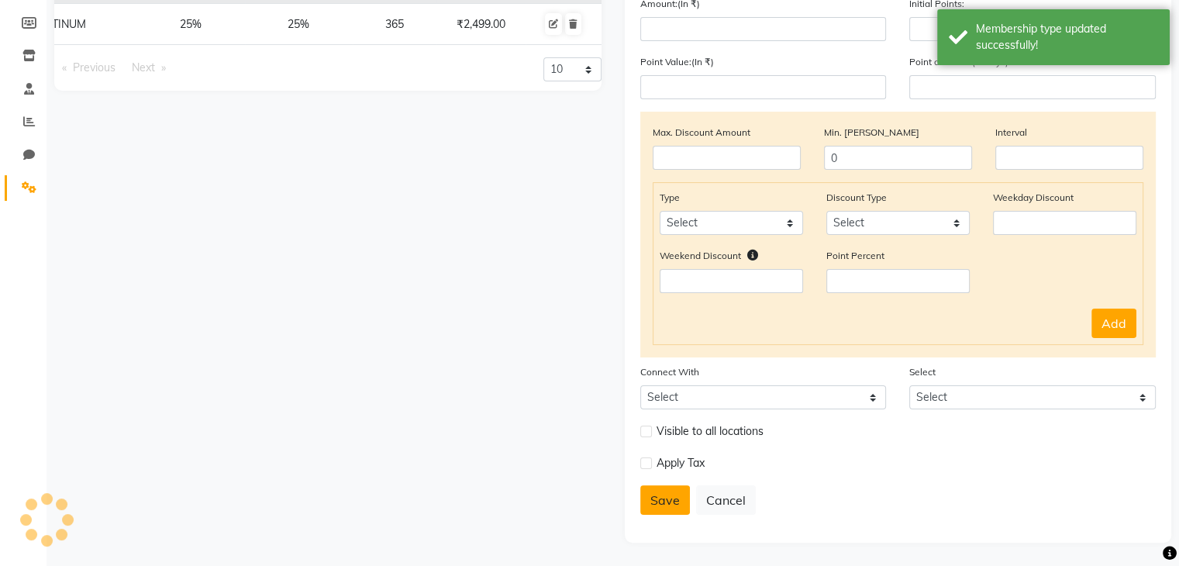
scroll to position [227, 0]
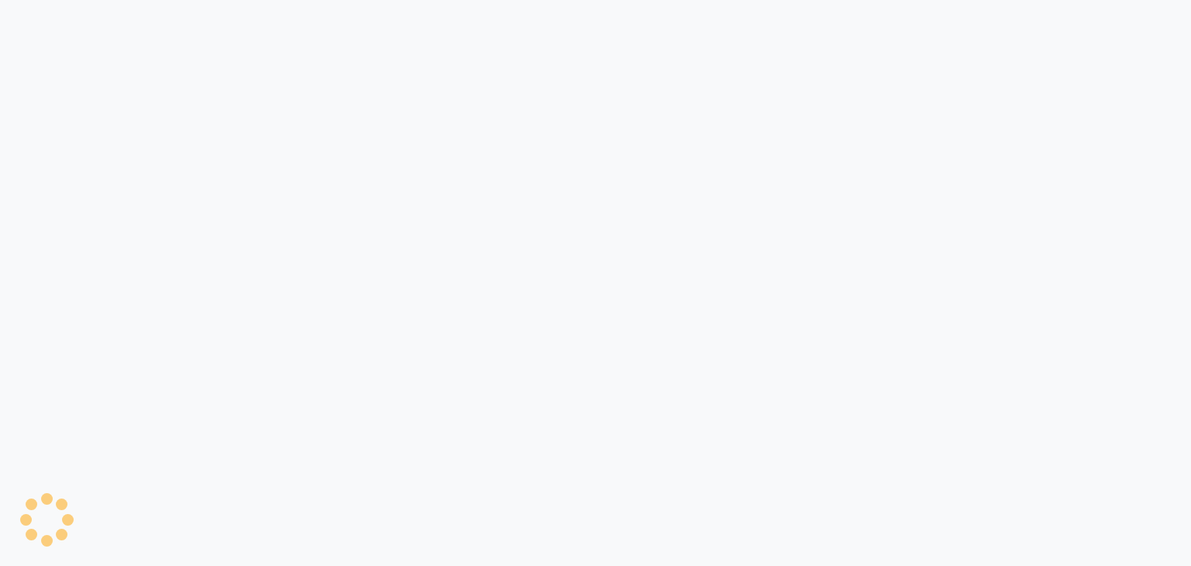
select select "service"
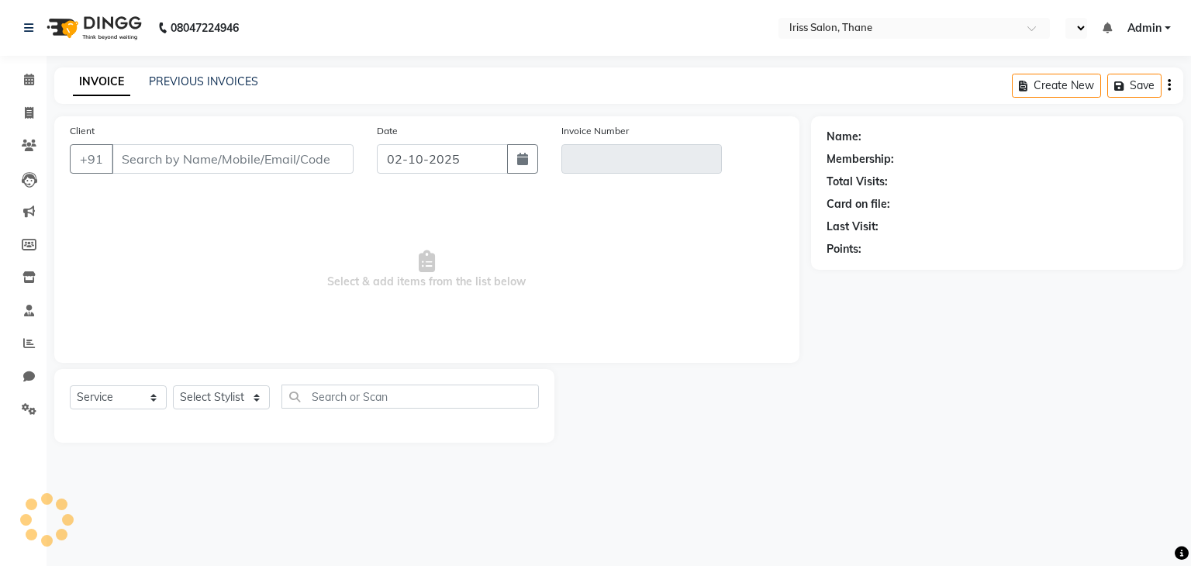
select select "en"
select select "product"
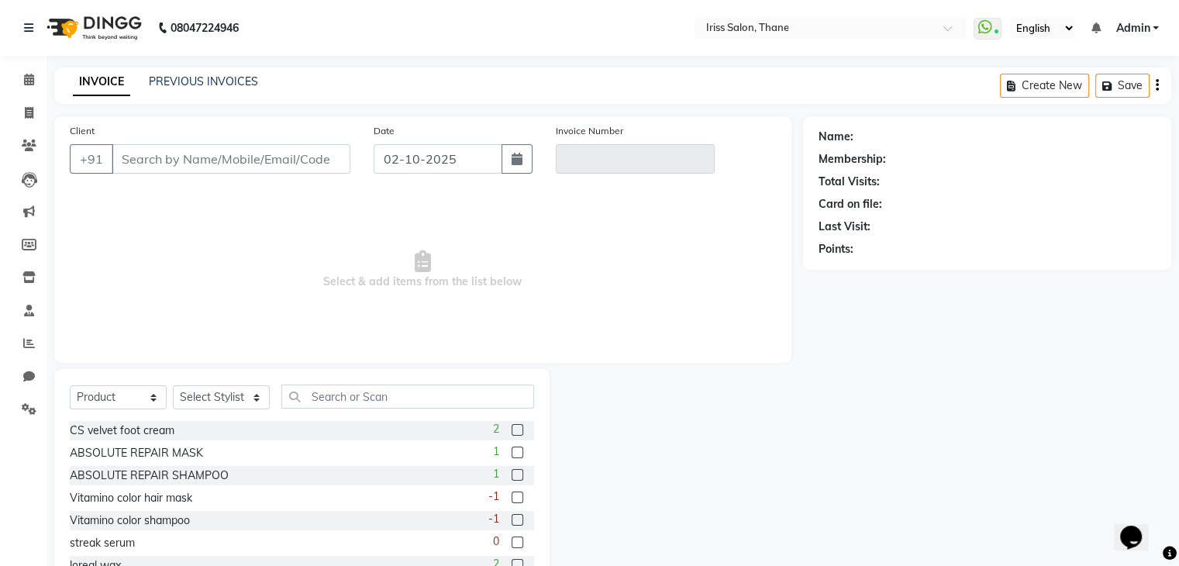
click at [40, 163] on li "Leads" at bounding box center [23, 179] width 47 height 33
type input "9619218540"
type input "V/2025-26/1973"
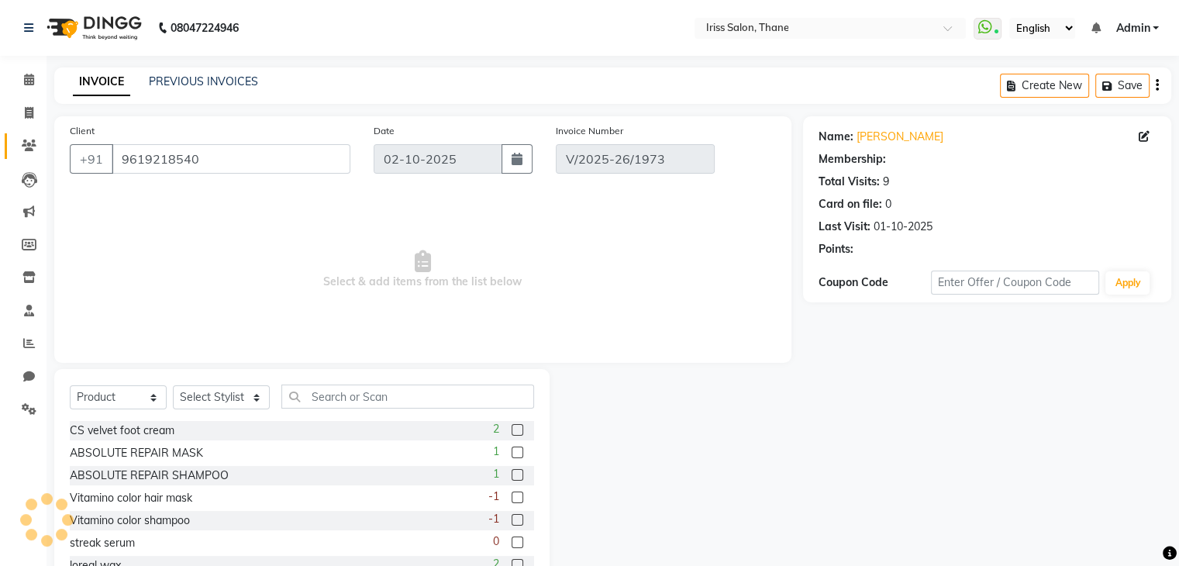
click at [36, 158] on link "Clients" at bounding box center [23, 146] width 37 height 26
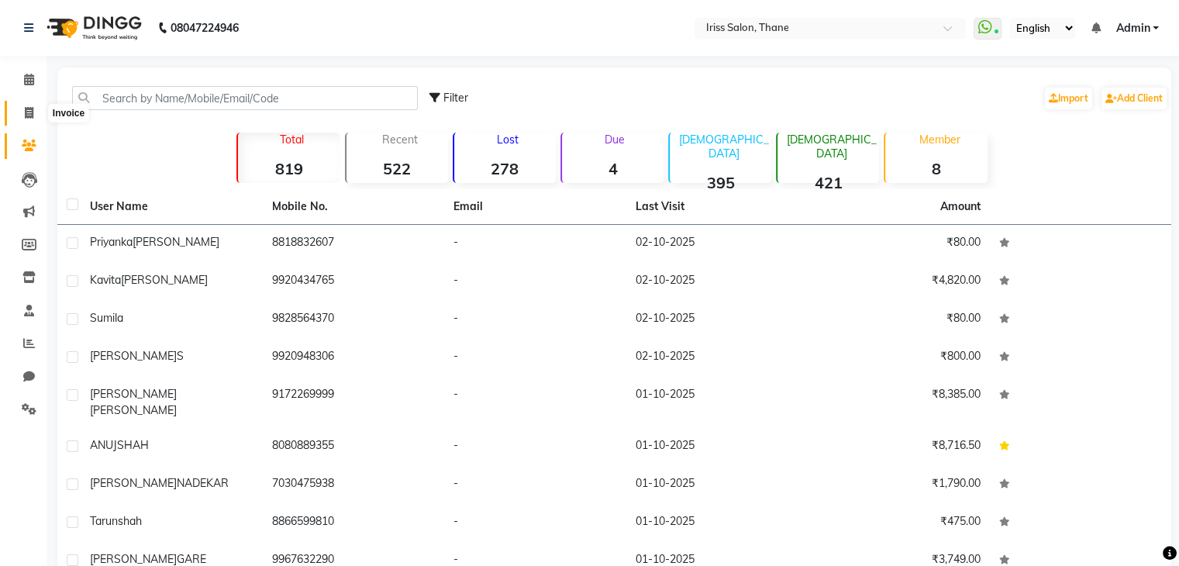
click at [16, 116] on span at bounding box center [29, 114] width 27 height 18
select select "service"
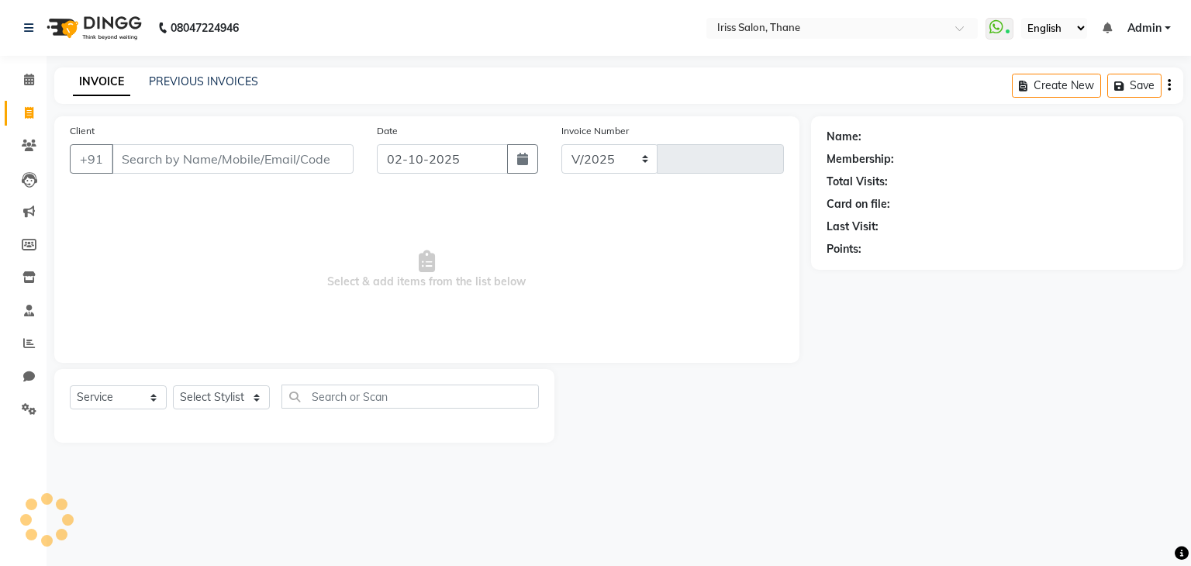
select select "7676"
type input "1986"
select select "product"
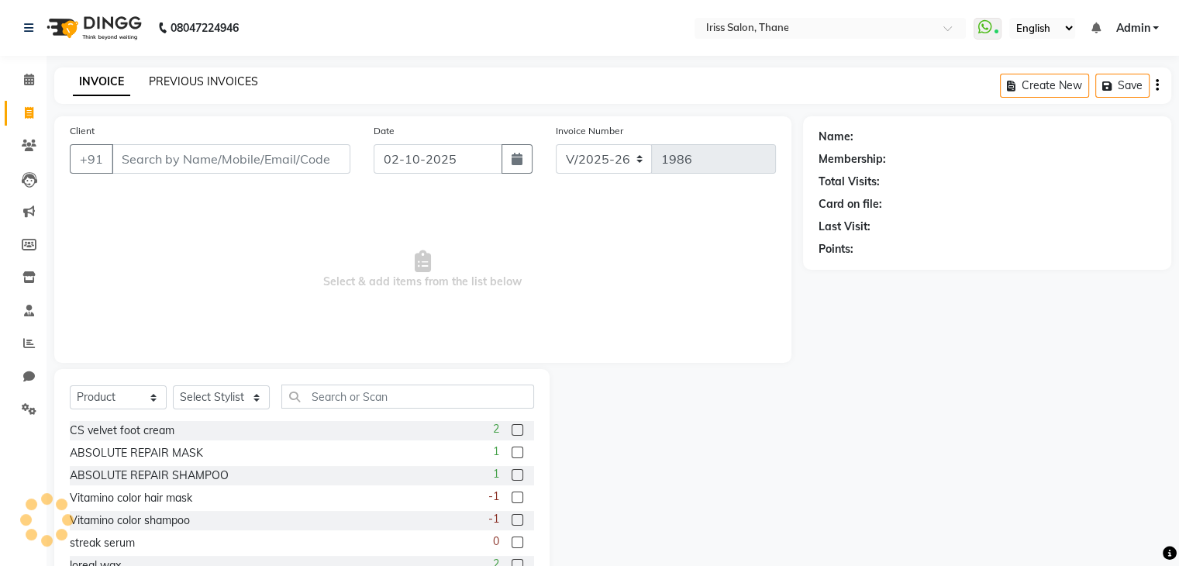
click at [188, 77] on link "PREVIOUS INVOICES" at bounding box center [203, 81] width 109 height 14
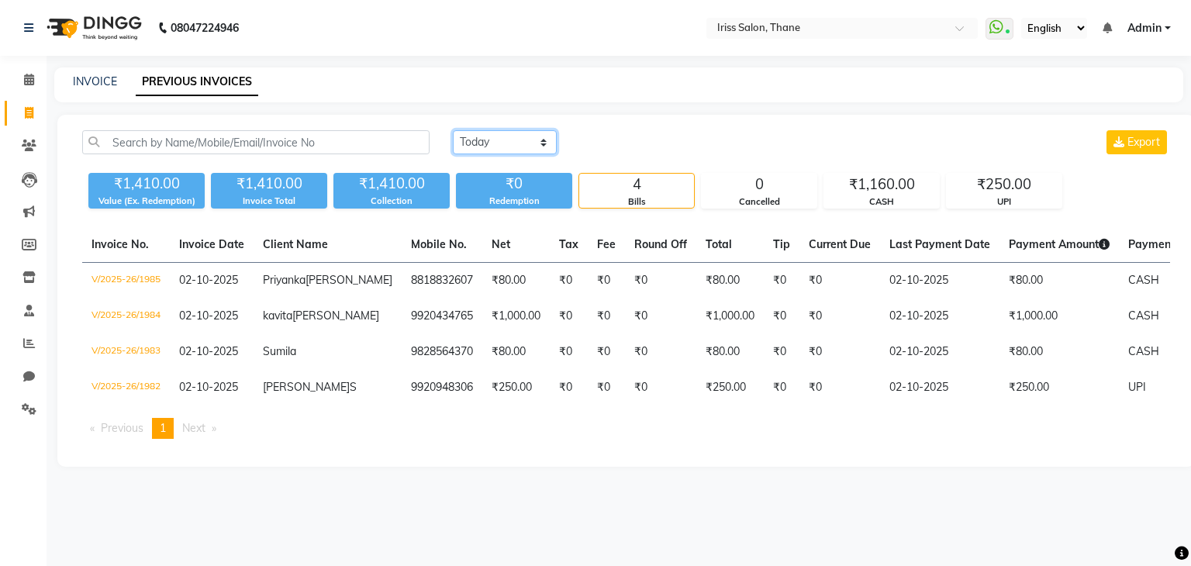
click at [527, 149] on select "[DATE] [DATE] Custom Range" at bounding box center [505, 142] width 104 height 24
select select "[DATE]"
click at [453, 130] on select "[DATE] [DATE] Custom Range" at bounding box center [505, 142] width 104 height 24
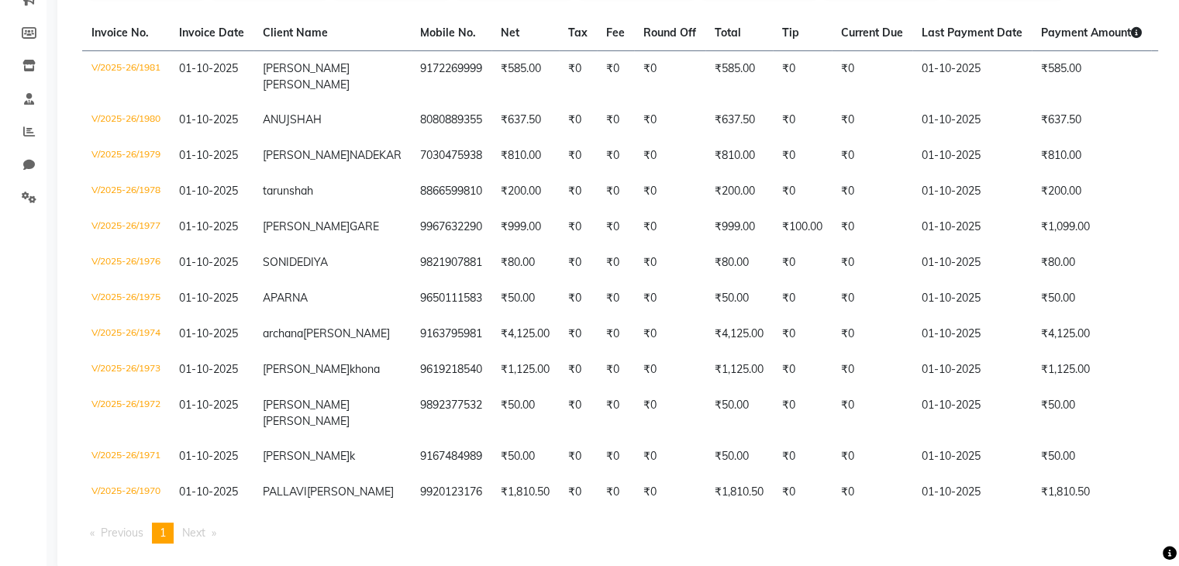
scroll to position [233, 0]
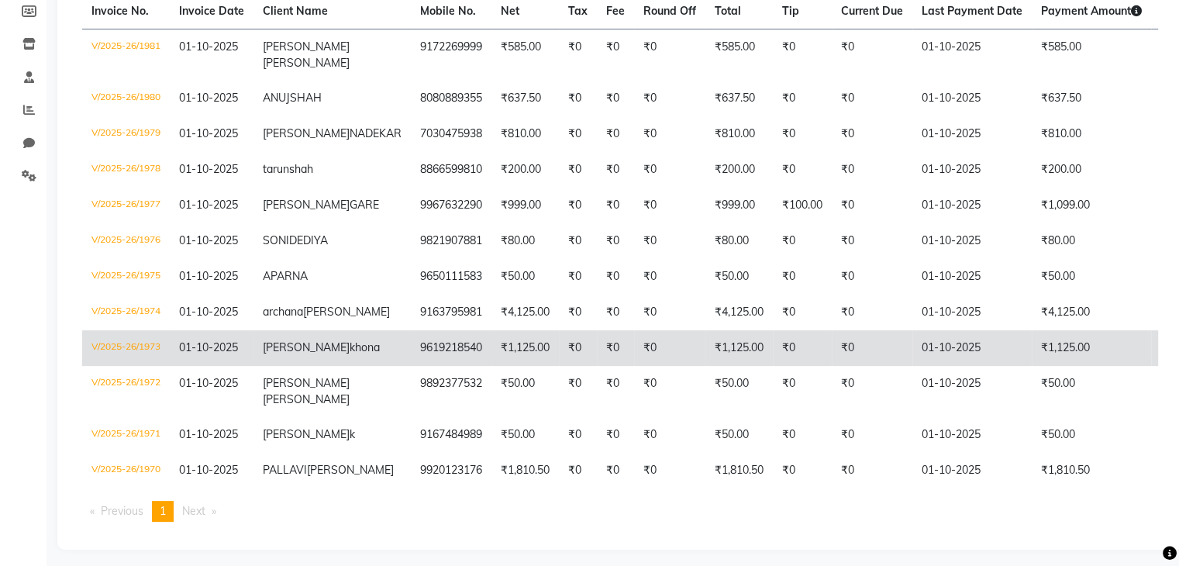
click at [416, 366] on td "9619218540" at bounding box center [451, 348] width 81 height 36
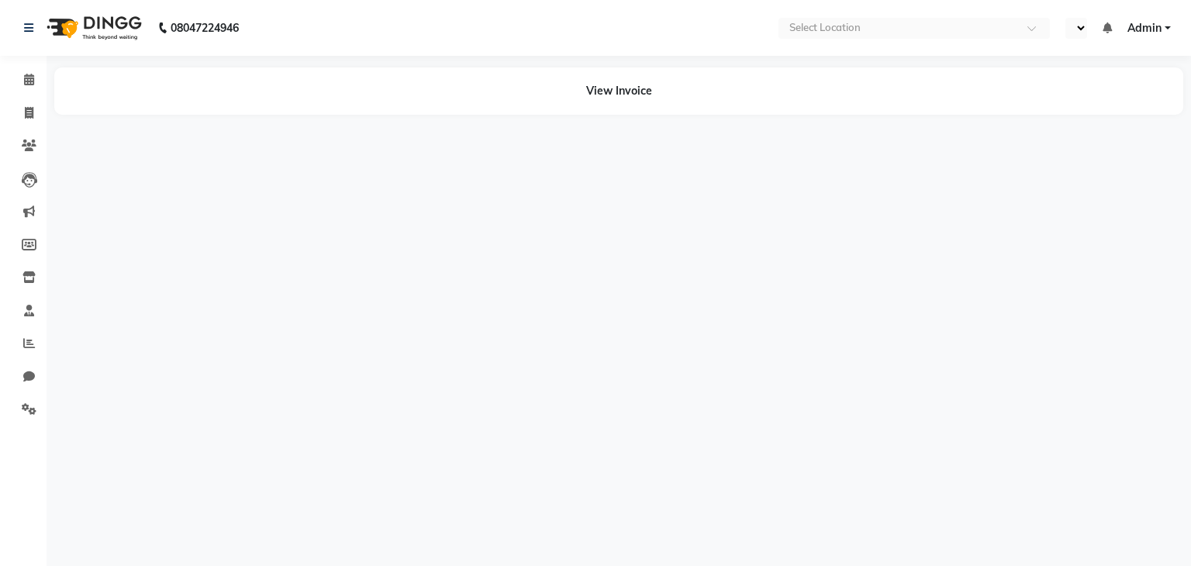
select select "en"
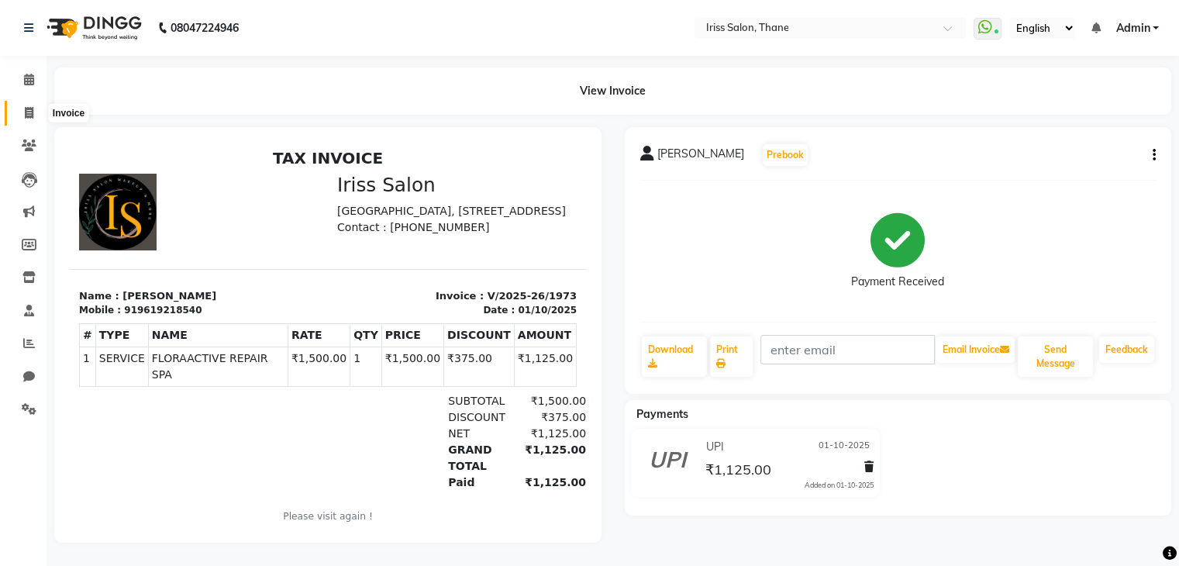
click at [23, 113] on span at bounding box center [29, 114] width 27 height 18
select select "service"
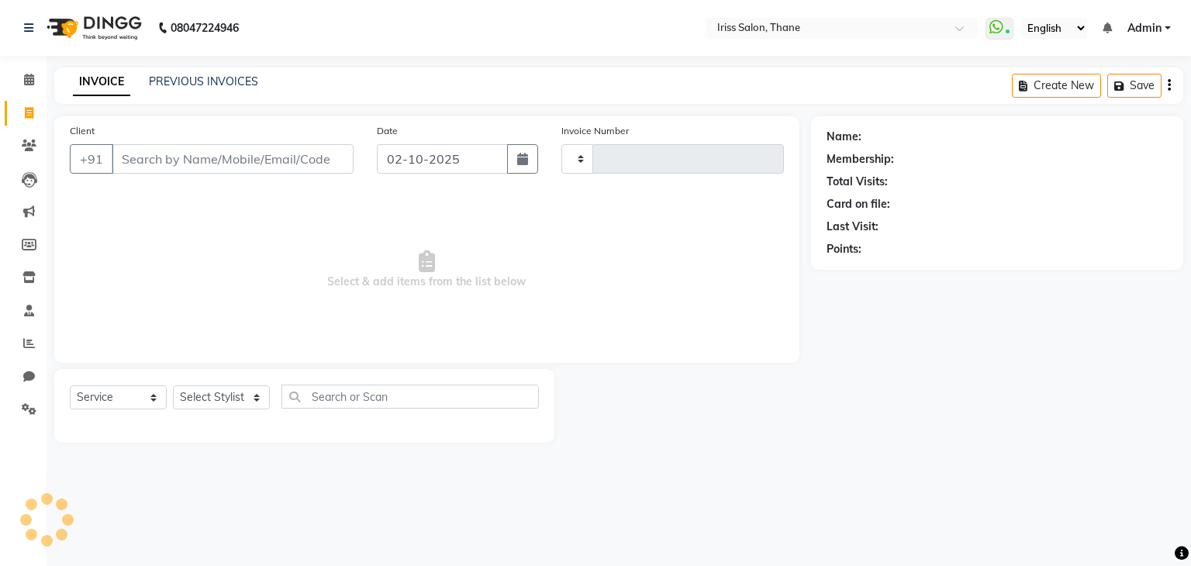
type input "1986"
select select "7676"
click at [173, 157] on input "Client" at bounding box center [233, 158] width 242 height 29
type input "v"
select select "product"
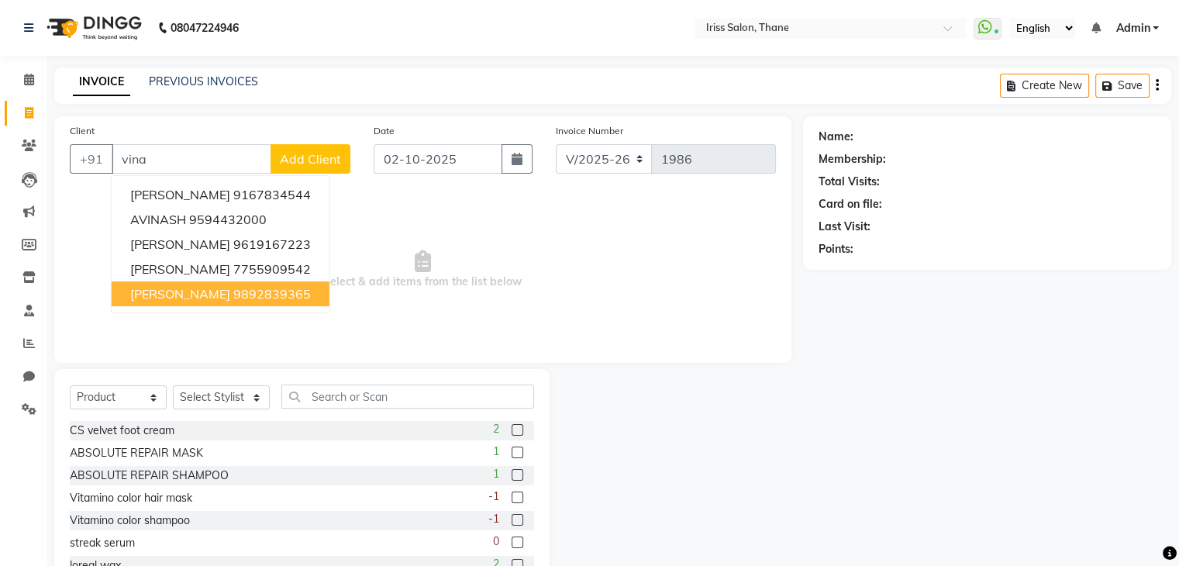
click at [181, 306] on button "[PERSON_NAME] 9892839365" at bounding box center [221, 293] width 218 height 25
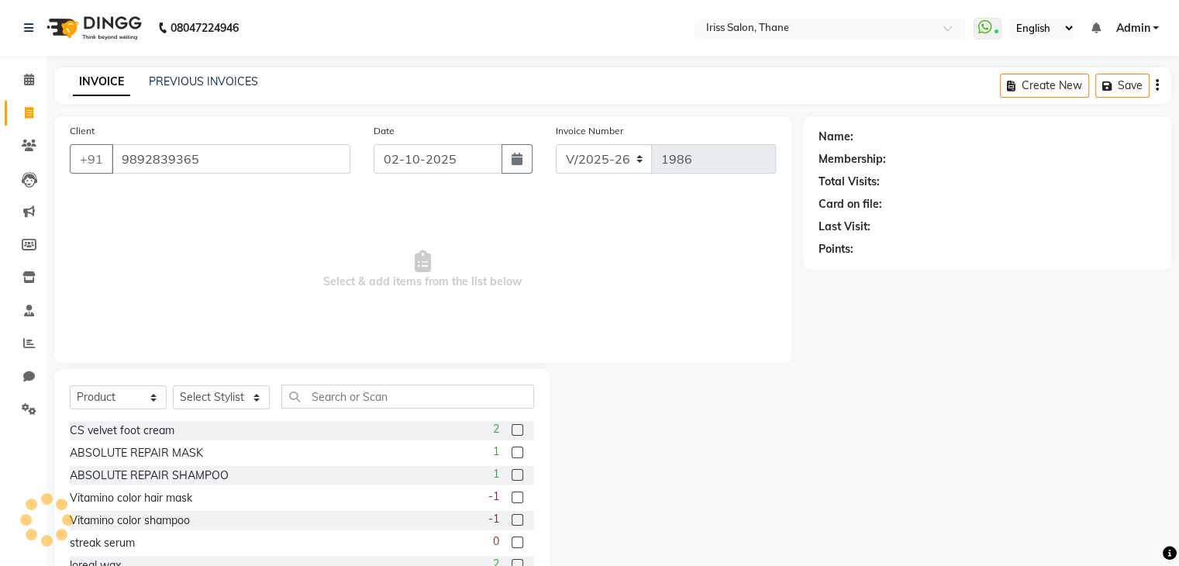
type input "9892839365"
select select "1: Object"
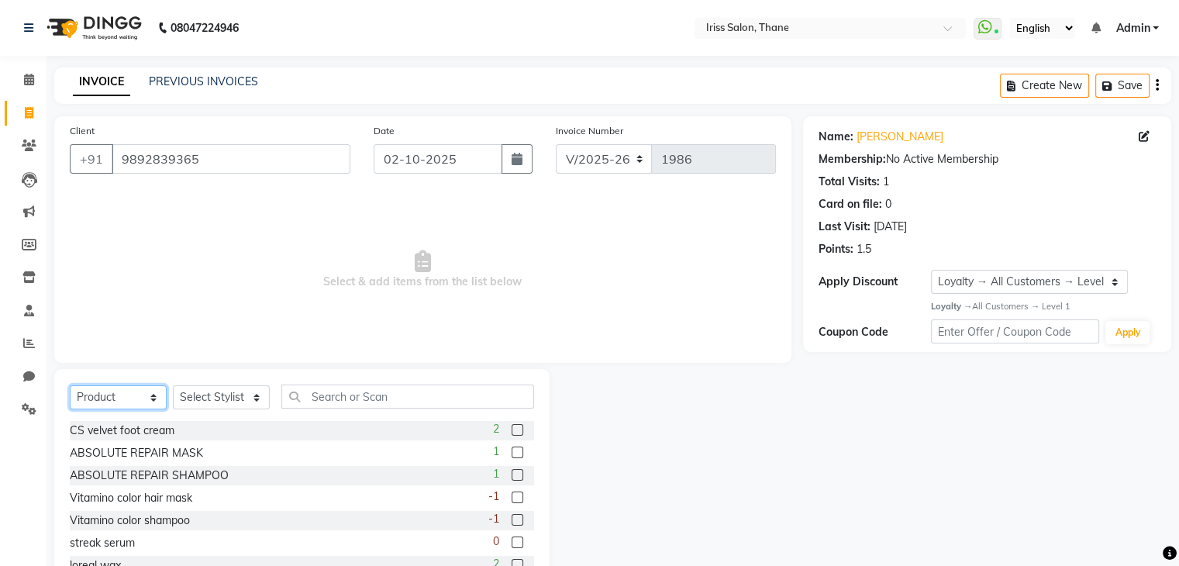
click at [125, 405] on select "Select Service Product Membership Package Voucher Prepaid Gift Card" at bounding box center [118, 397] width 97 height 24
select select "service"
click at [70, 386] on select "Select Service Product Membership Package Voucher Prepaid Gift Card" at bounding box center [118, 397] width 97 height 24
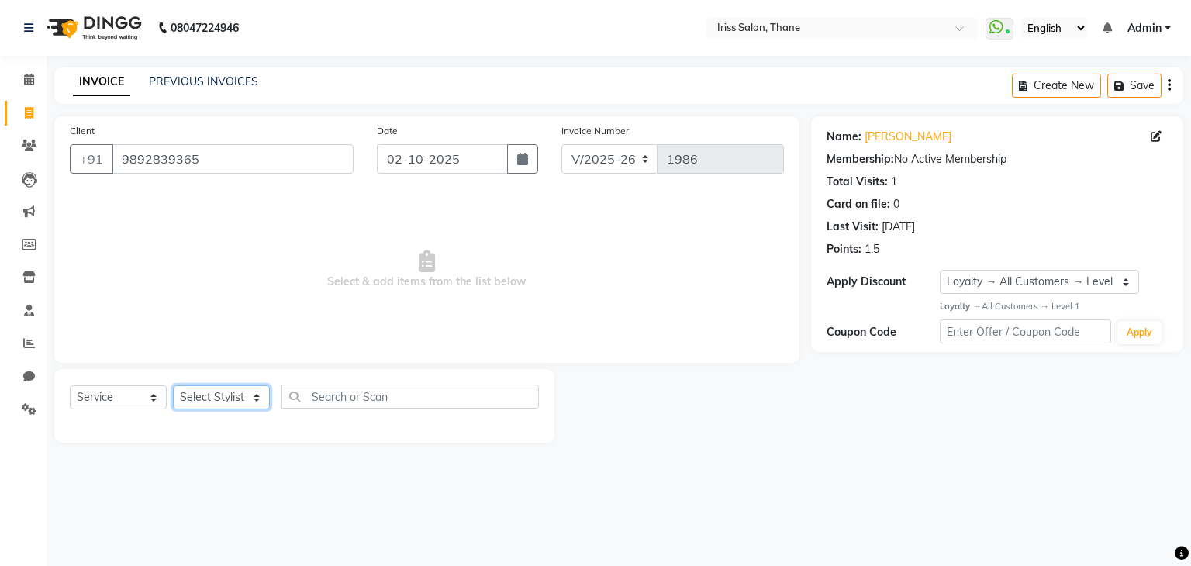
click at [251, 398] on select "Select Stylist Alzeem [PERSON_NAME] [PERSON_NAME] [PERSON_NAME] [PERSON_NAME] […" at bounding box center [221, 397] width 97 height 24
select select "67966"
click at [173, 386] on select "Select Stylist Alzeem [PERSON_NAME] [PERSON_NAME] [PERSON_NAME] [PERSON_NAME] […" at bounding box center [221, 397] width 97 height 24
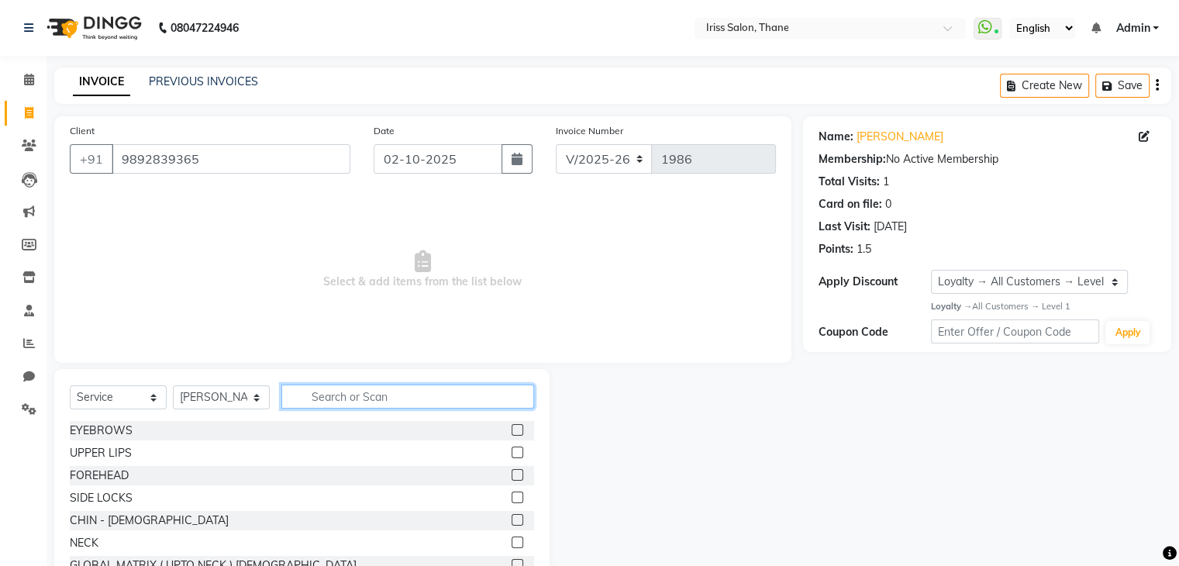
click at [393, 399] on input "text" at bounding box center [407, 397] width 253 height 24
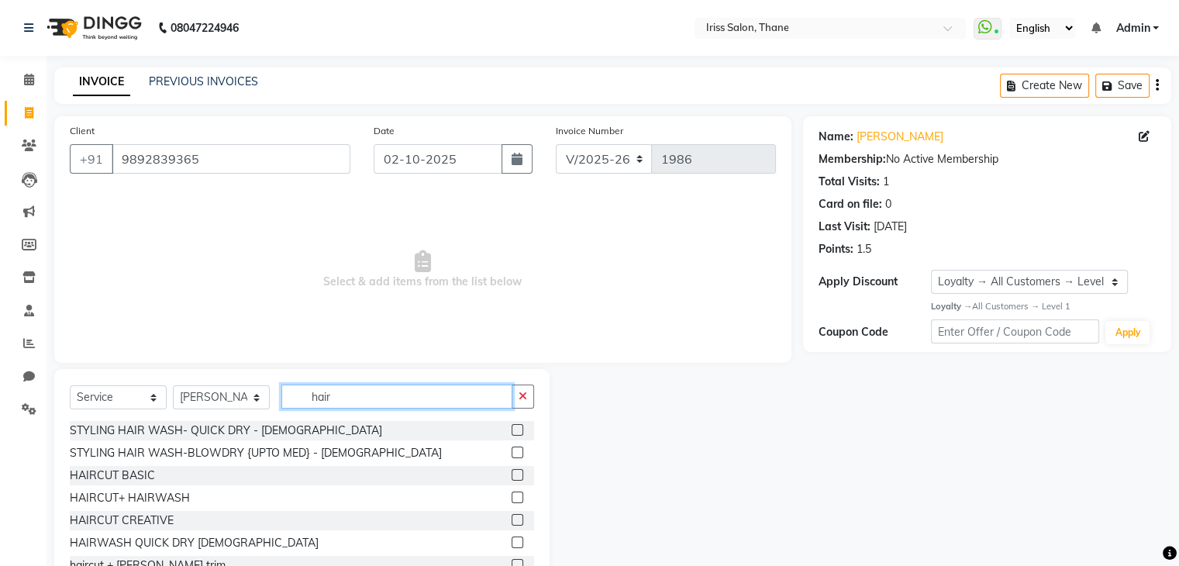
type input "hair"
click at [512, 475] on label at bounding box center [518, 475] width 12 height 12
click at [512, 475] on input "checkbox" at bounding box center [517, 476] width 10 height 10
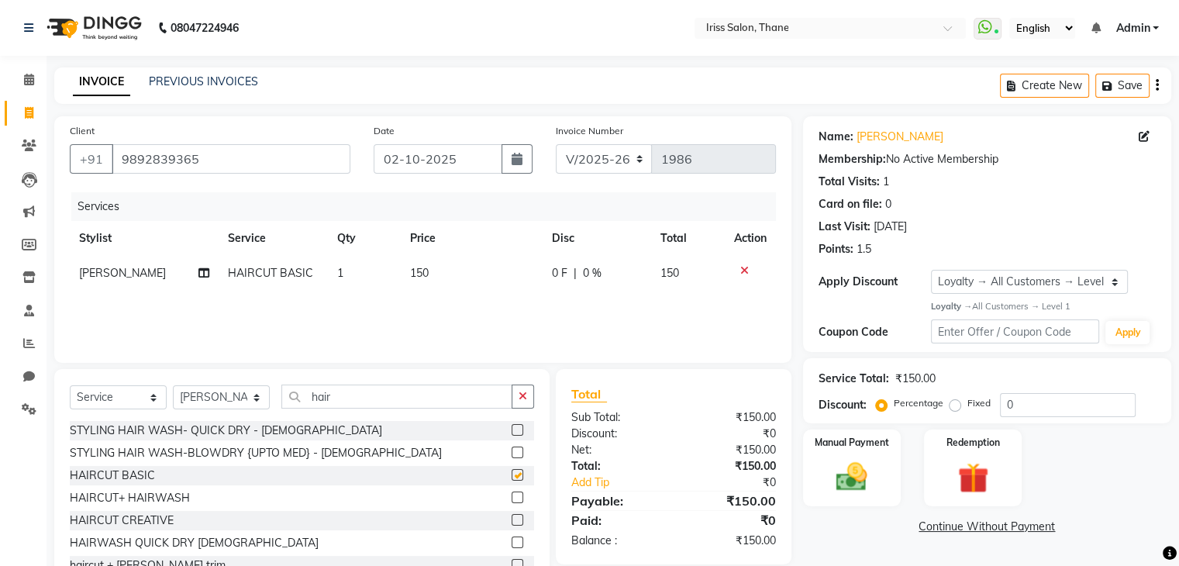
checkbox input "false"
click at [337, 397] on input "hair" at bounding box center [396, 397] width 231 height 24
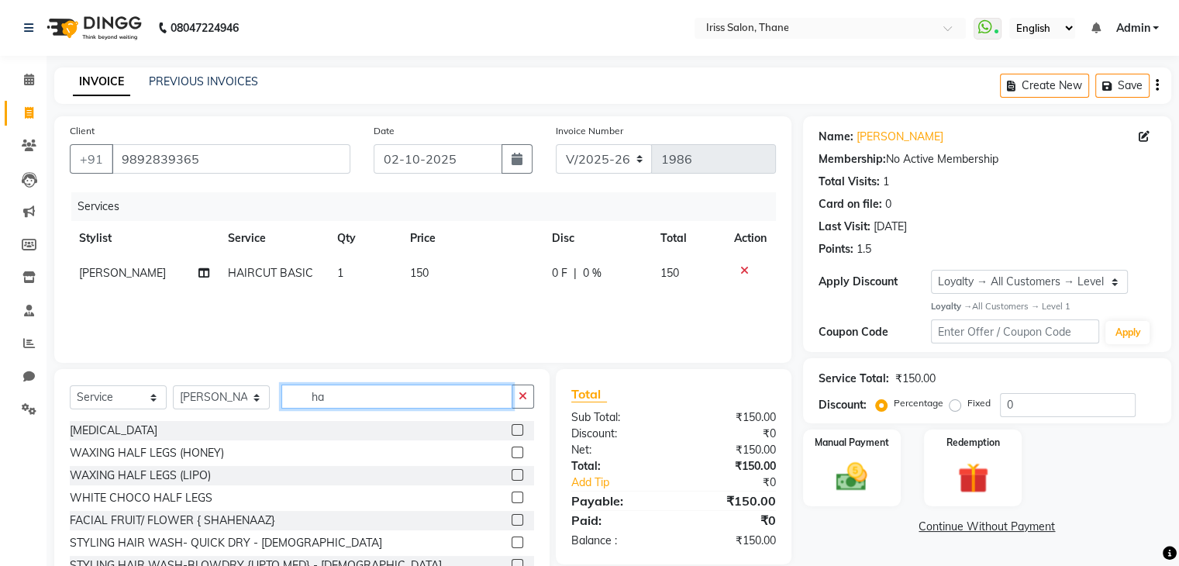
type input "h"
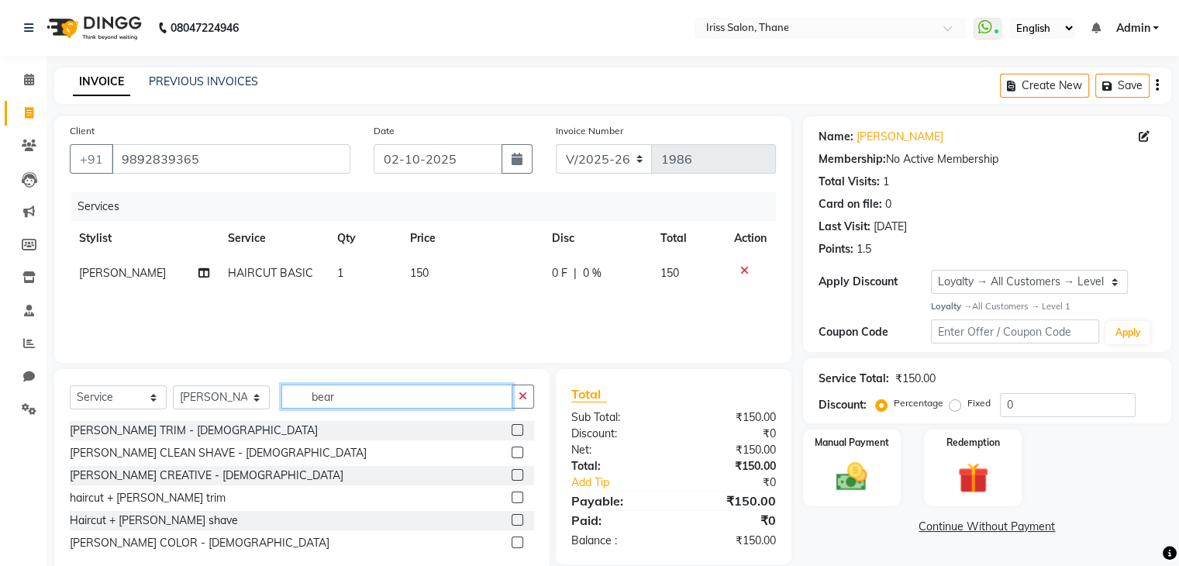
type input "bear"
click at [520, 429] on label at bounding box center [518, 430] width 12 height 12
click at [520, 429] on input "checkbox" at bounding box center [517, 431] width 10 height 10
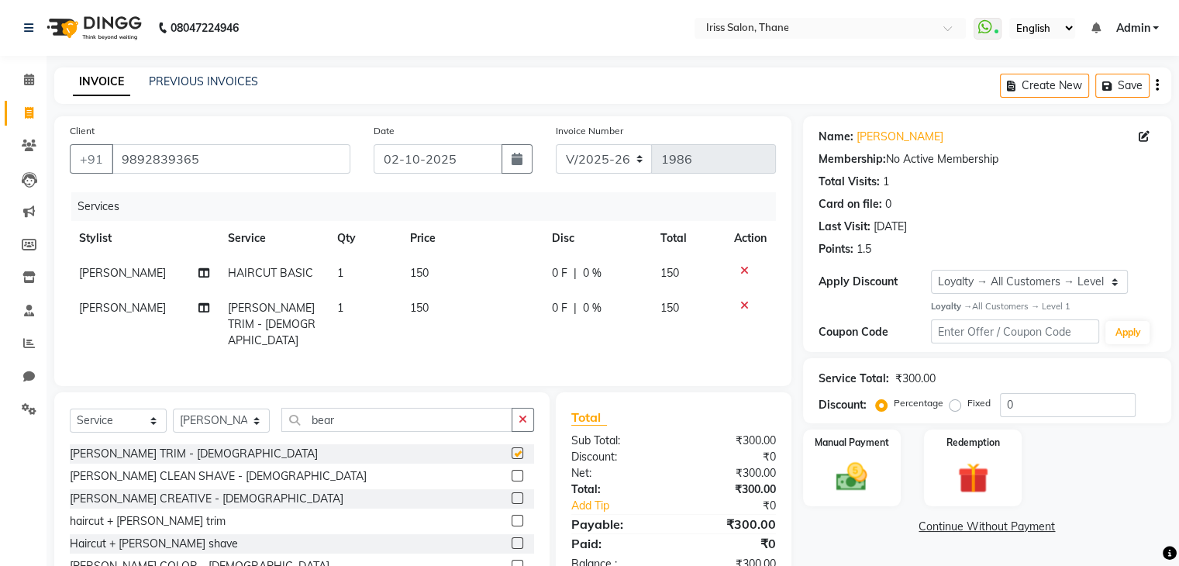
checkbox input "false"
click at [868, 477] on img at bounding box center [852, 476] width 52 height 37
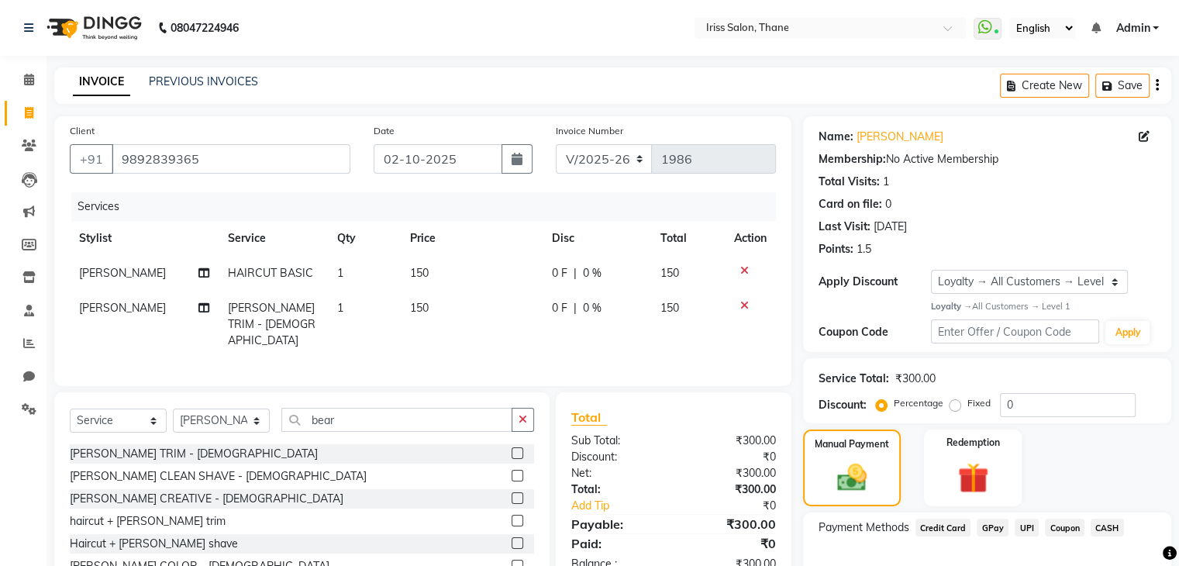
click at [1105, 530] on span "CASH" at bounding box center [1107, 528] width 33 height 18
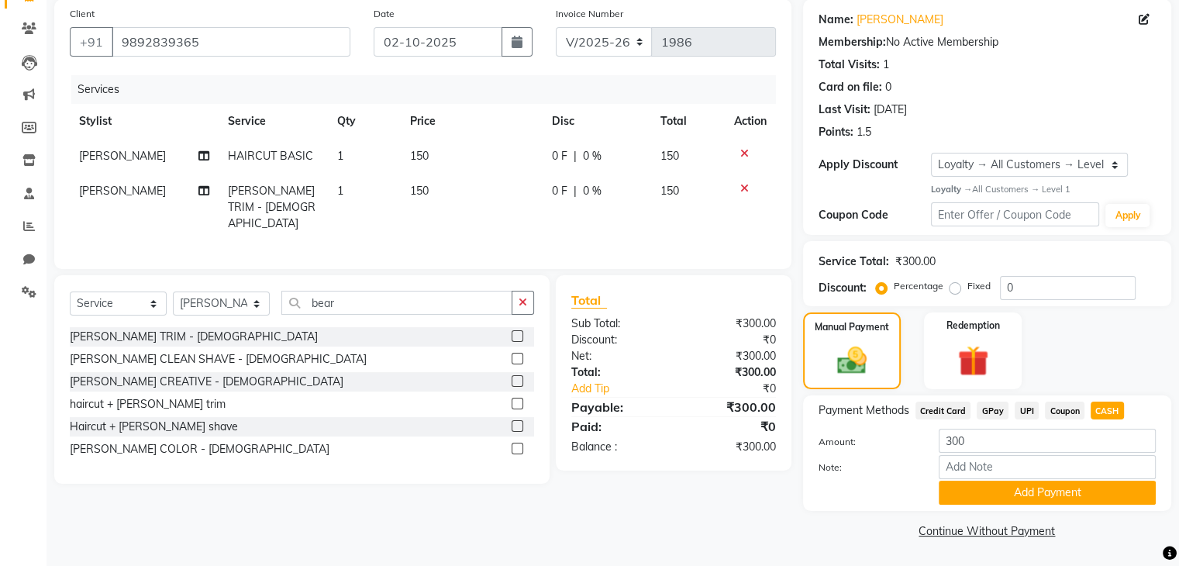
drag, startPoint x: 1178, startPoint y: 380, endPoint x: 1174, endPoint y: 602, distance: 221.8
click at [1174, 449] on html "08047224946 Select Location × Iriss Salon, Thane WhatsApp Status ✕ Status: Conn…" at bounding box center [589, 166] width 1179 height 566
click at [1059, 489] on button "Add Payment" at bounding box center [1047, 493] width 217 height 24
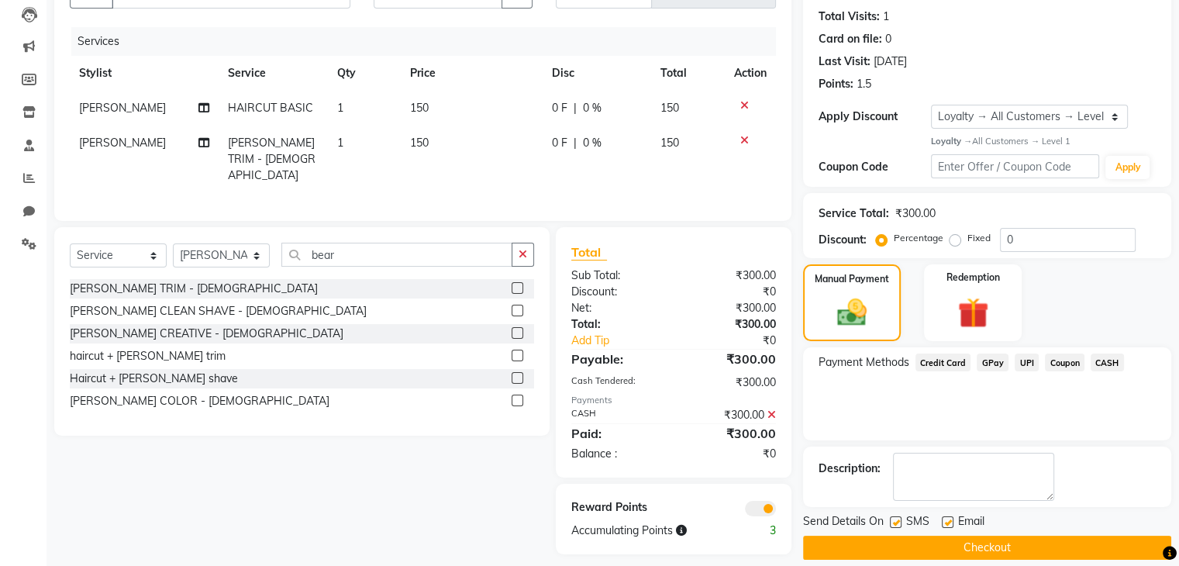
scroll to position [181, 0]
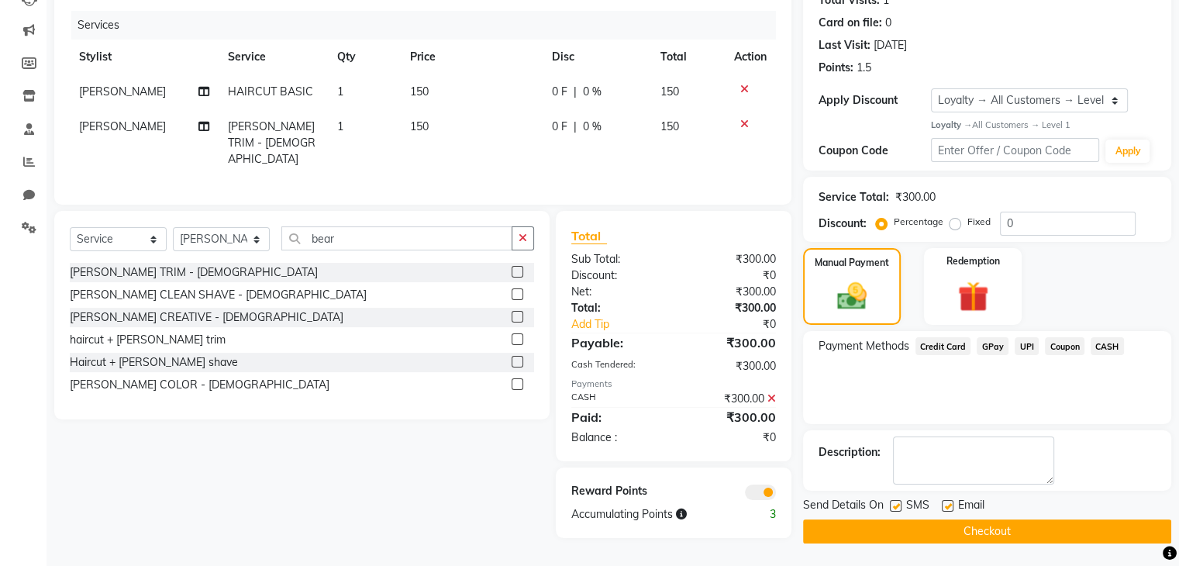
click at [1008, 528] on button "Checkout" at bounding box center [987, 532] width 368 height 24
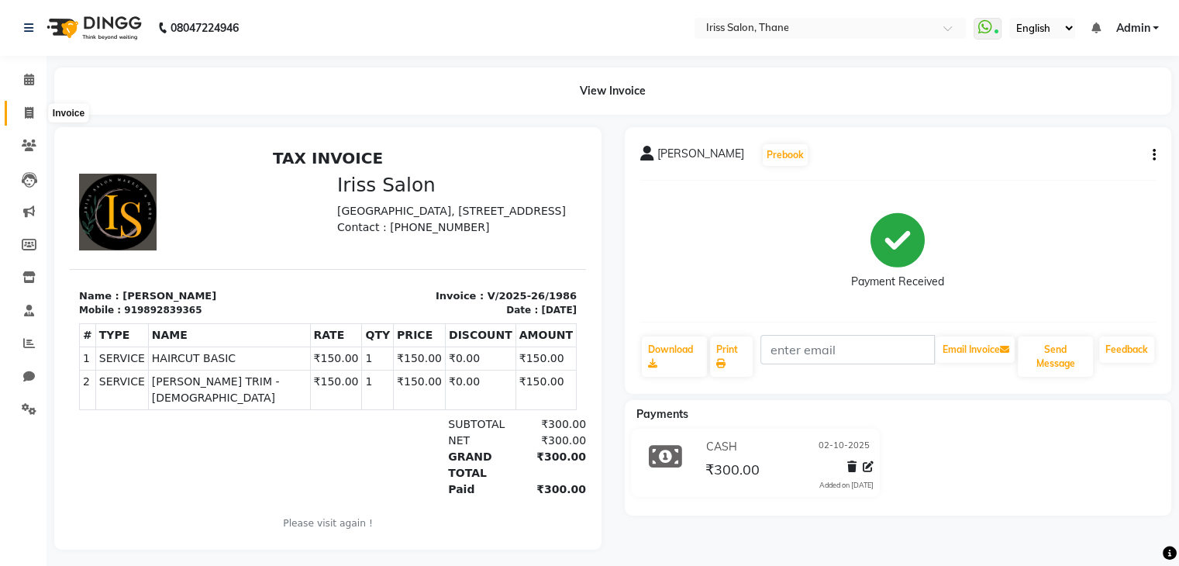
click at [30, 112] on icon at bounding box center [29, 113] width 9 height 12
select select "service"
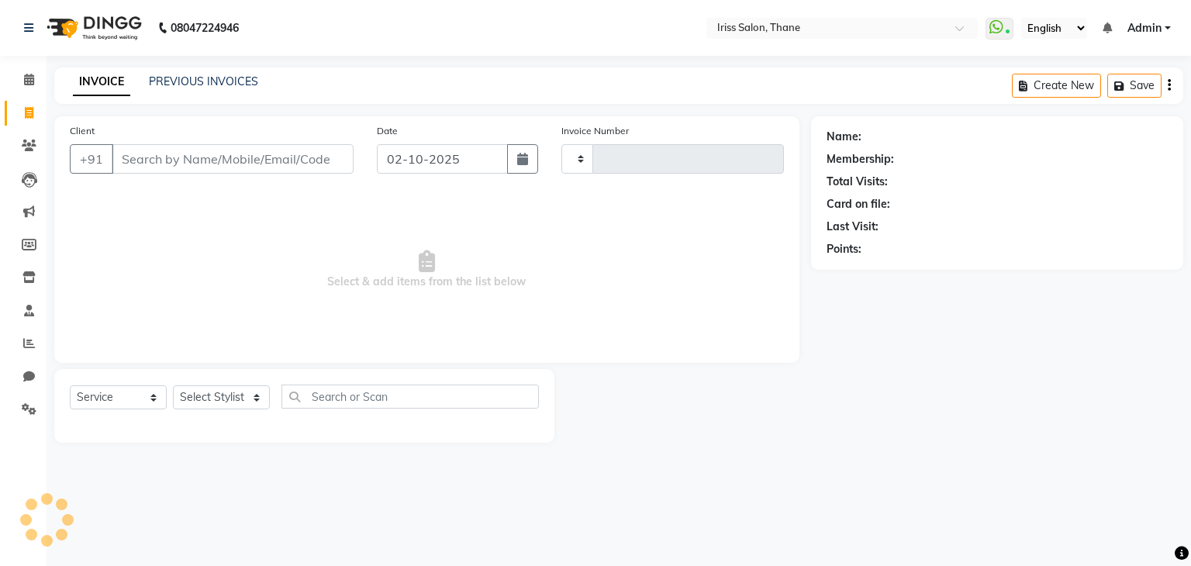
type input "1987"
select select "7676"
select select "product"
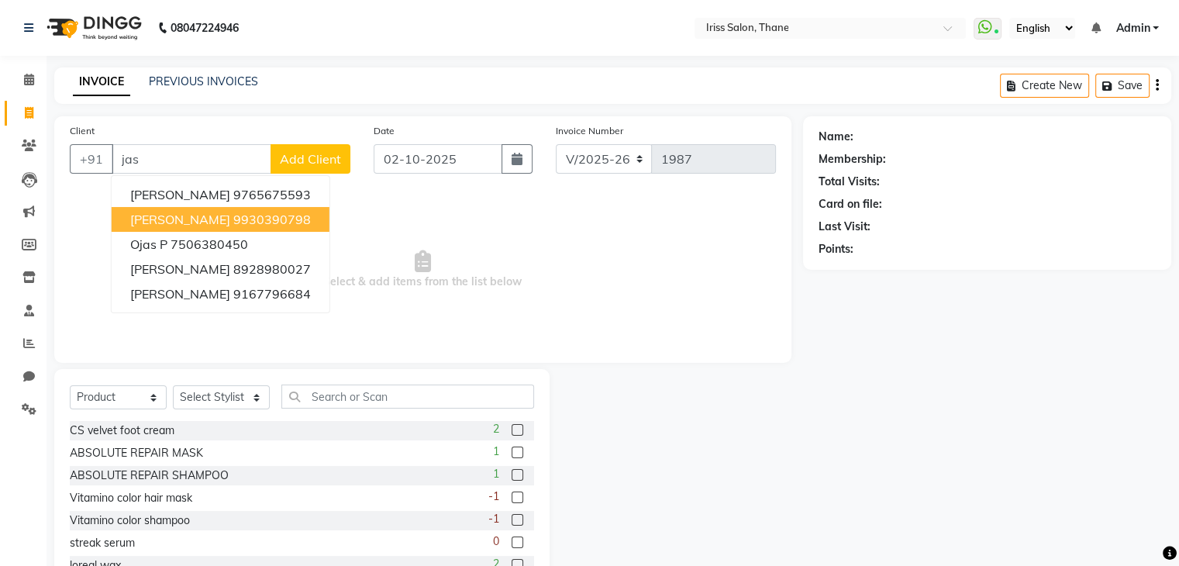
click at [174, 220] on span "JASMIN NITIN" at bounding box center [180, 220] width 100 height 16
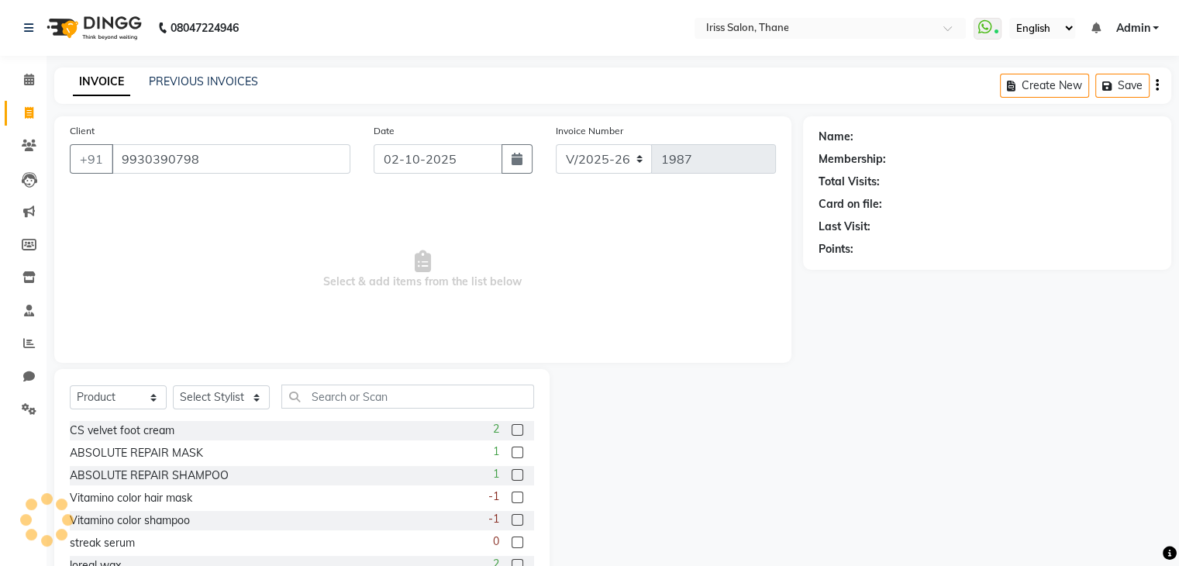
type input "9930390798"
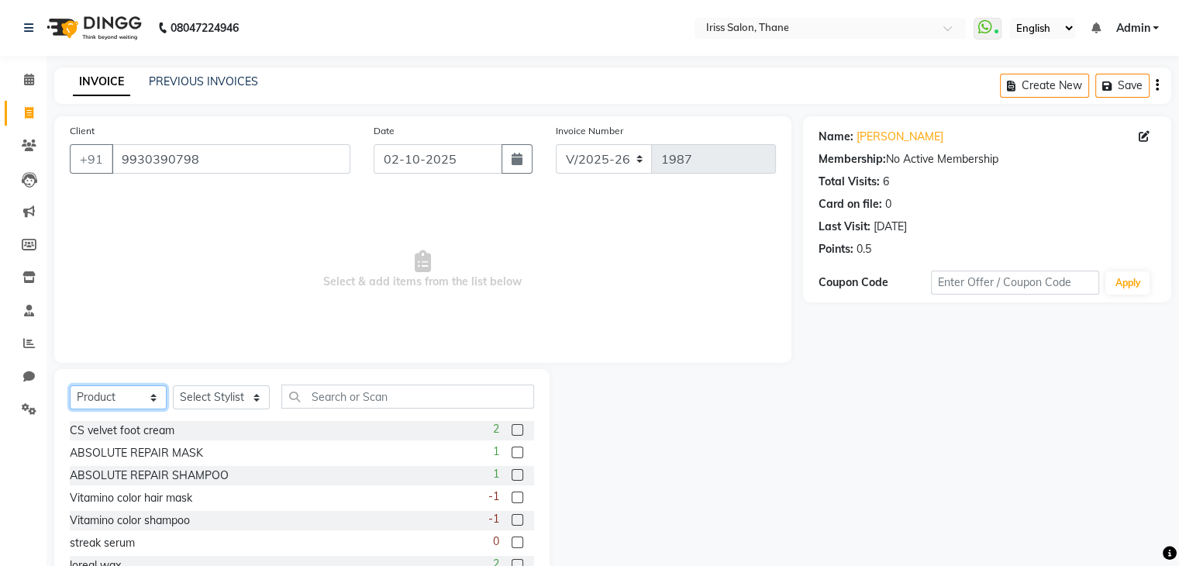
click at [132, 402] on select "Select Service Product Membership Package Voucher Prepaid Gift Card" at bounding box center [118, 397] width 97 height 24
select select "service"
click at [70, 386] on select "Select Service Product Membership Package Voucher Prepaid Gift Card" at bounding box center [118, 397] width 97 height 24
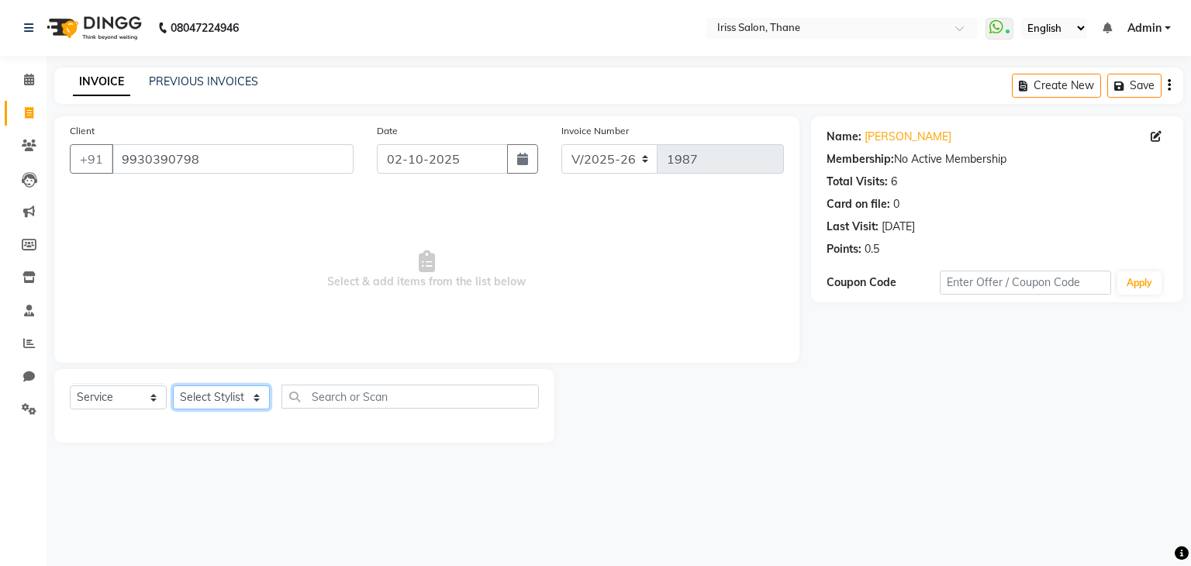
click at [254, 401] on select "Select Stylist Alzeem [PERSON_NAME] [PERSON_NAME] [PERSON_NAME] [PERSON_NAME] […" at bounding box center [221, 397] width 97 height 24
select select "68837"
click at [173, 386] on select "Select Stylist Alzeem [PERSON_NAME] [PERSON_NAME] [PERSON_NAME] [PERSON_NAME] […" at bounding box center [221, 397] width 97 height 24
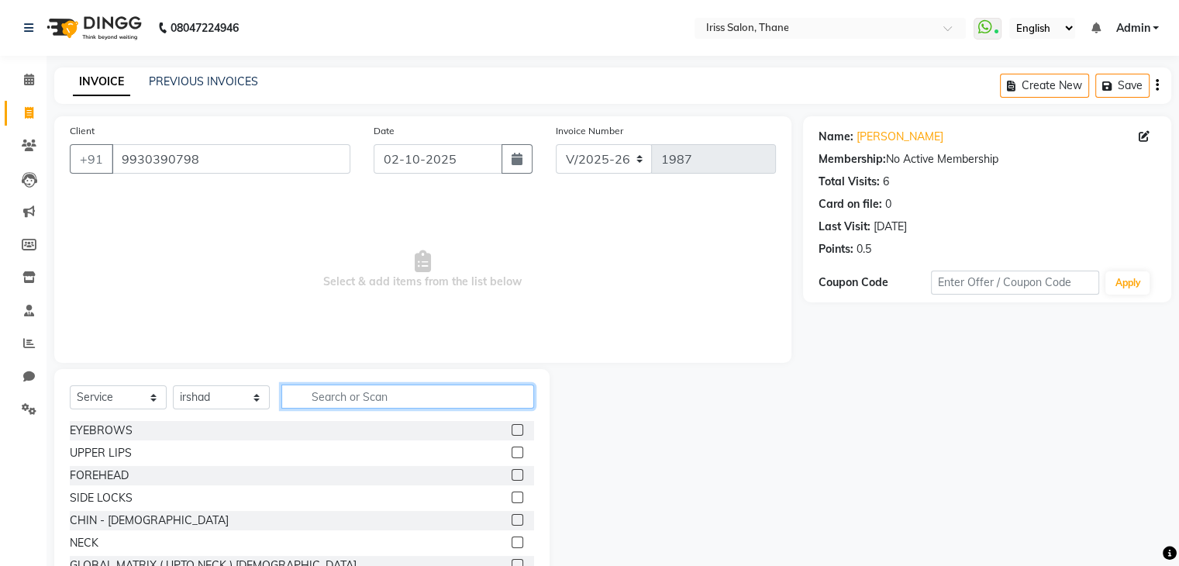
click at [337, 398] on input "text" at bounding box center [407, 397] width 253 height 24
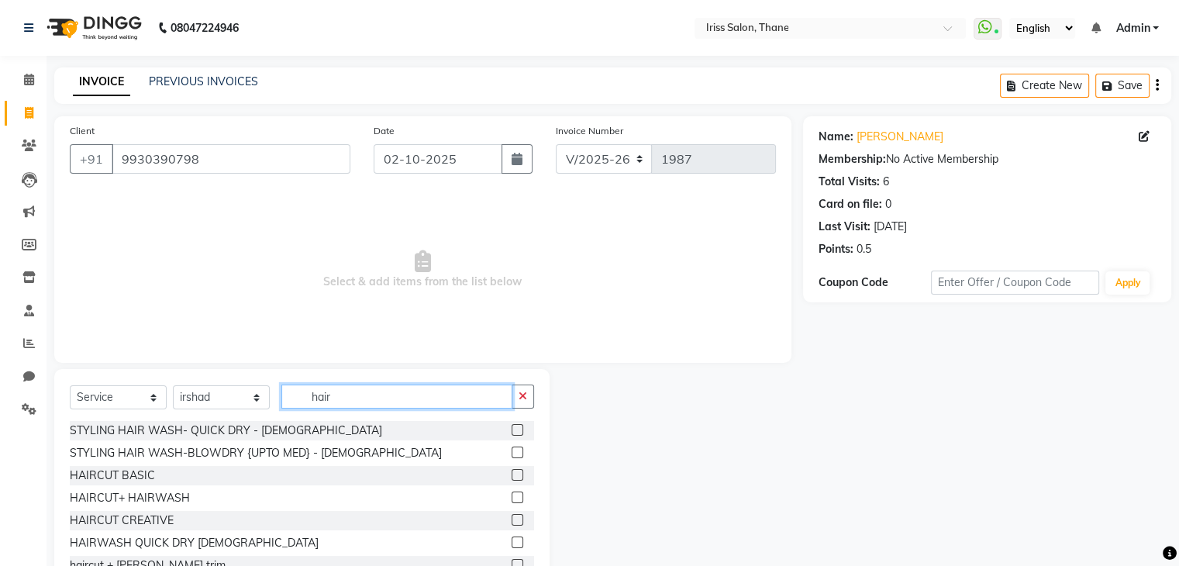
type input "hair"
click at [512, 478] on label at bounding box center [518, 475] width 12 height 12
click at [512, 478] on input "checkbox" at bounding box center [517, 476] width 10 height 10
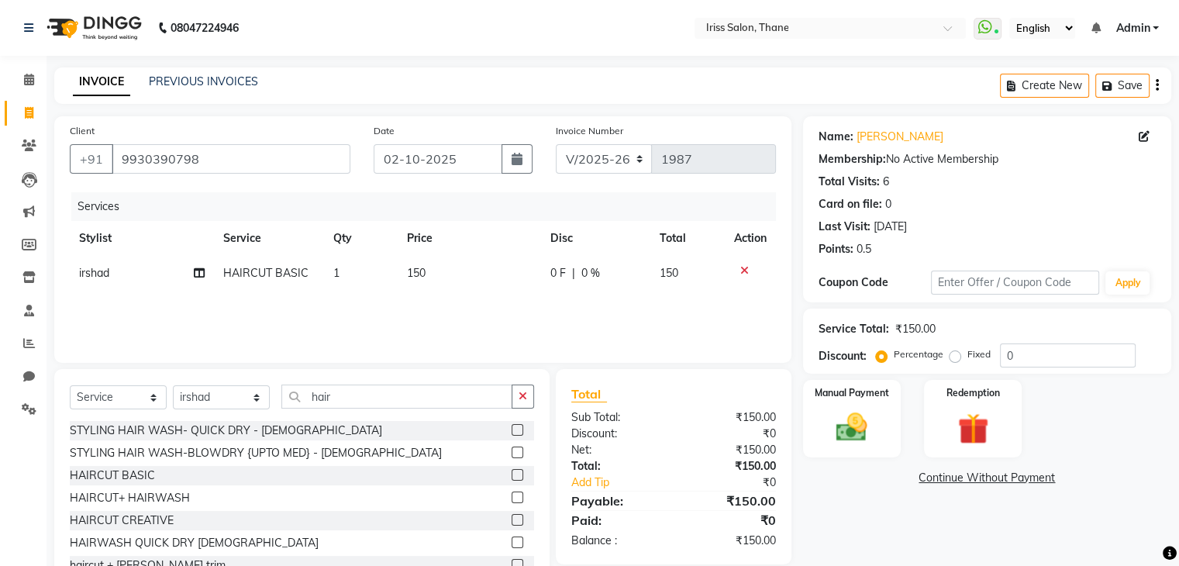
click at [512, 478] on label at bounding box center [518, 475] width 12 height 12
click at [512, 478] on input "checkbox" at bounding box center [517, 476] width 10 height 10
checkbox input "false"
click at [257, 402] on select "Select Stylist Alzeem [PERSON_NAME] [PERSON_NAME] [PERSON_NAME] [PERSON_NAME] […" at bounding box center [221, 397] width 97 height 24
select select "68361"
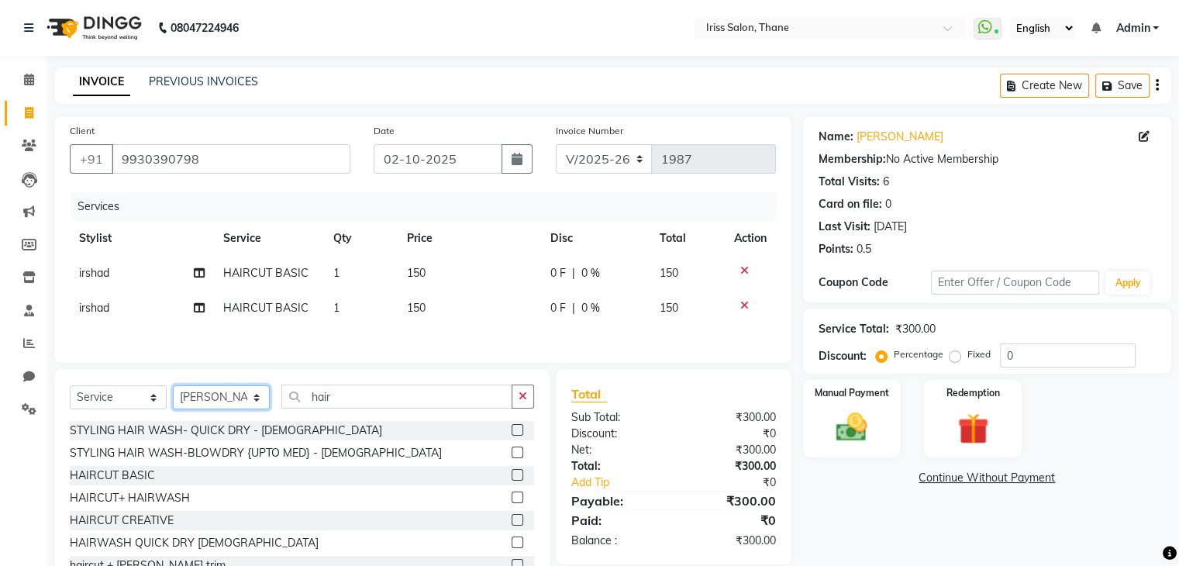
click at [173, 389] on select "Select Stylist Alzeem [PERSON_NAME] [PERSON_NAME] [PERSON_NAME] [PERSON_NAME] […" at bounding box center [221, 397] width 97 height 24
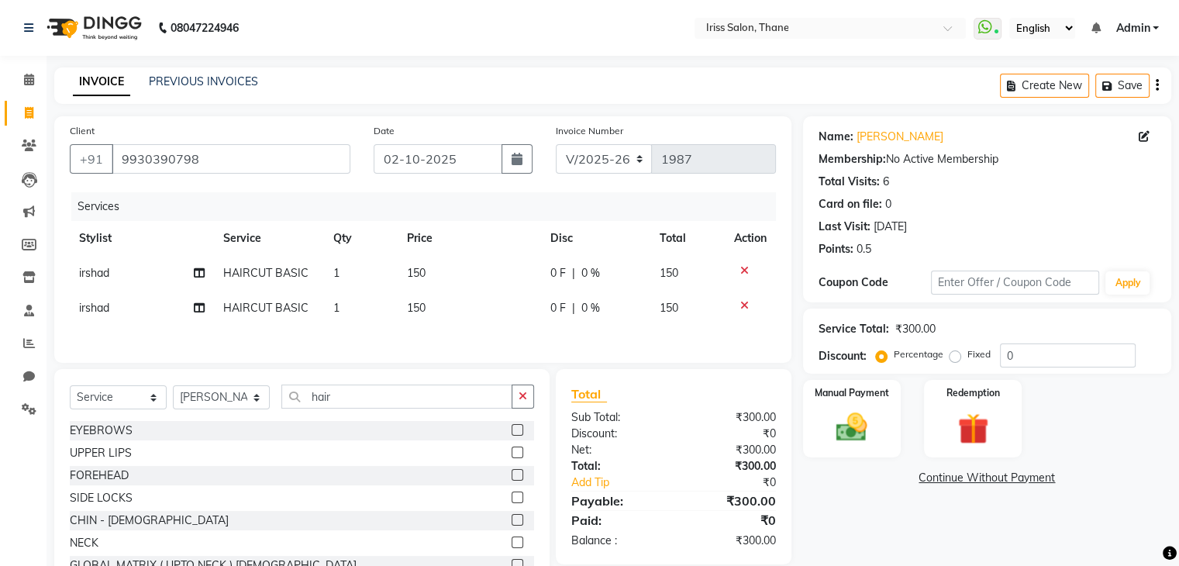
click at [512, 434] on label at bounding box center [518, 430] width 12 height 12
click at [512, 434] on input "checkbox" at bounding box center [517, 431] width 10 height 10
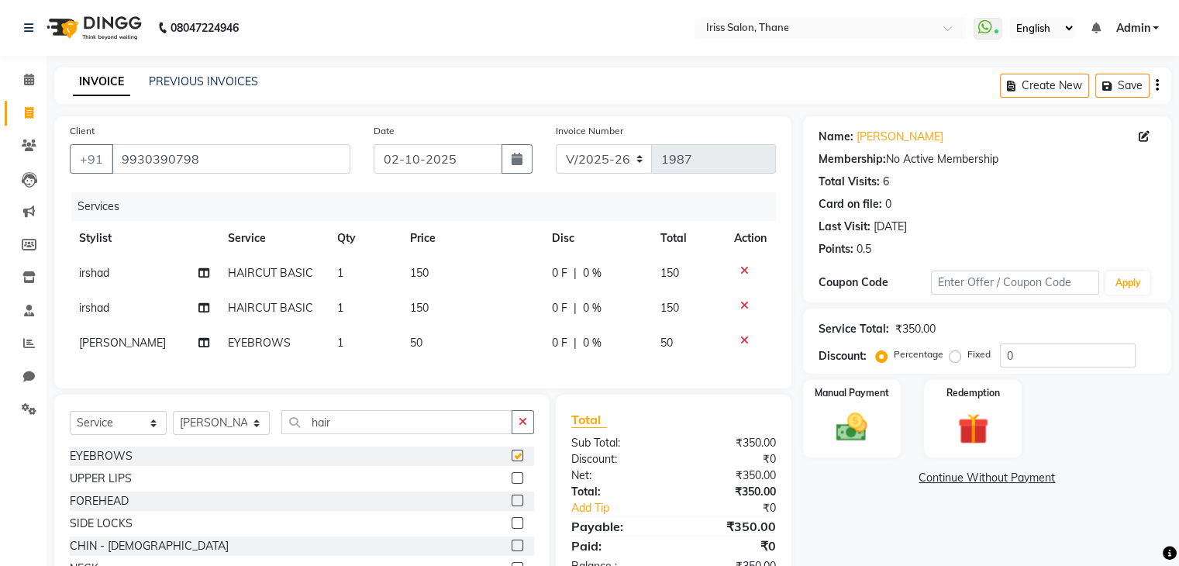
checkbox input "false"
click at [839, 409] on img at bounding box center [852, 427] width 52 height 37
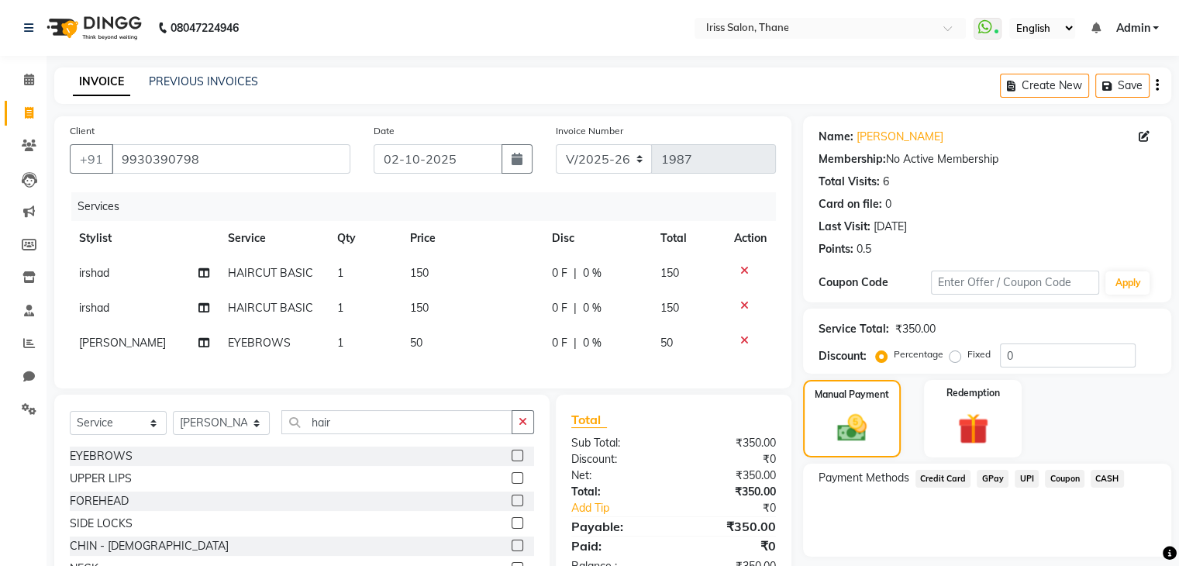
click at [1023, 482] on span "UPI" at bounding box center [1027, 479] width 24 height 18
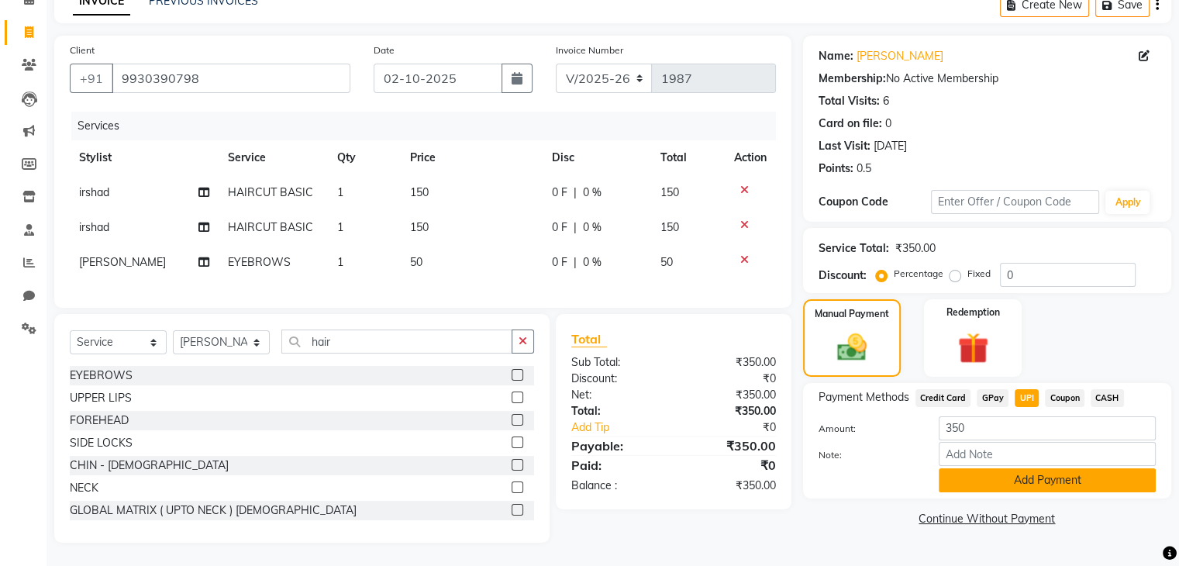
click at [1041, 472] on button "Add Payment" at bounding box center [1047, 480] width 217 height 24
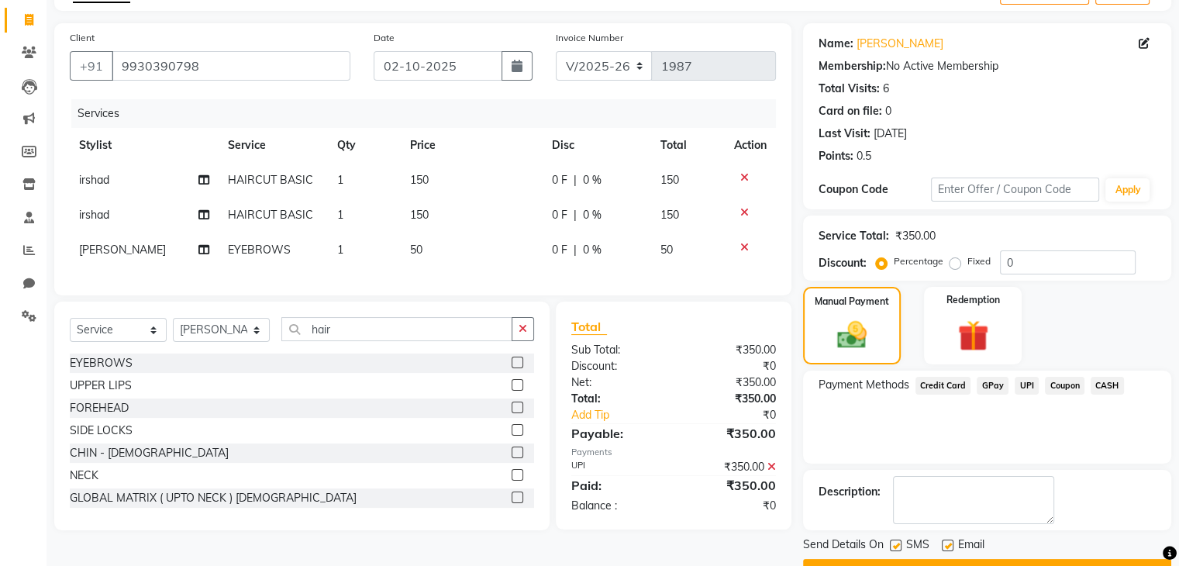
scroll to position [133, 0]
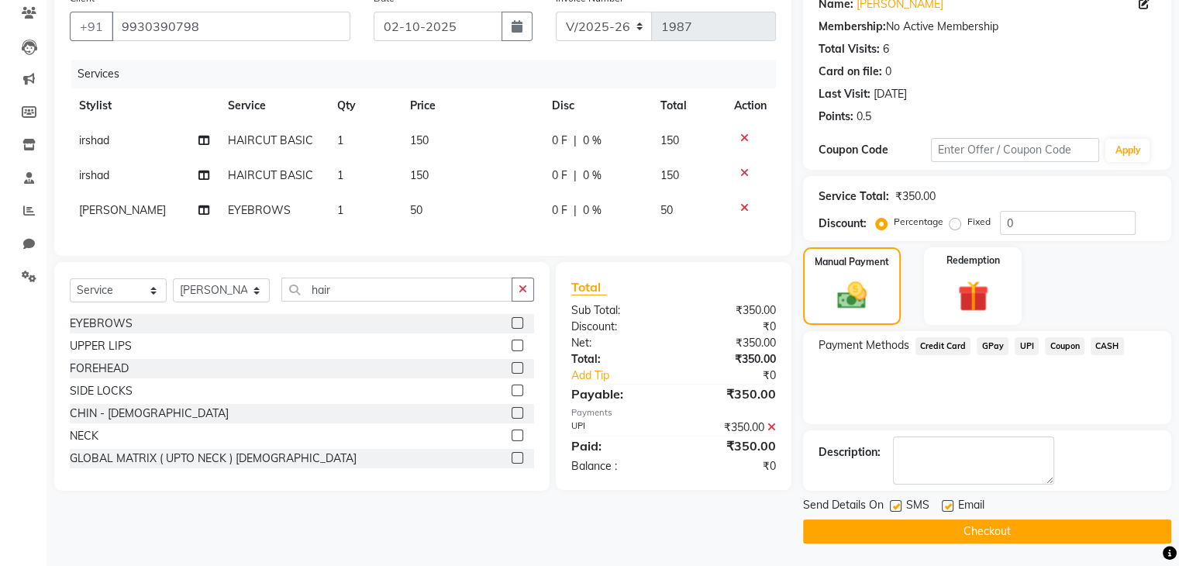
click at [1056, 520] on button "Checkout" at bounding box center [987, 532] width 368 height 24
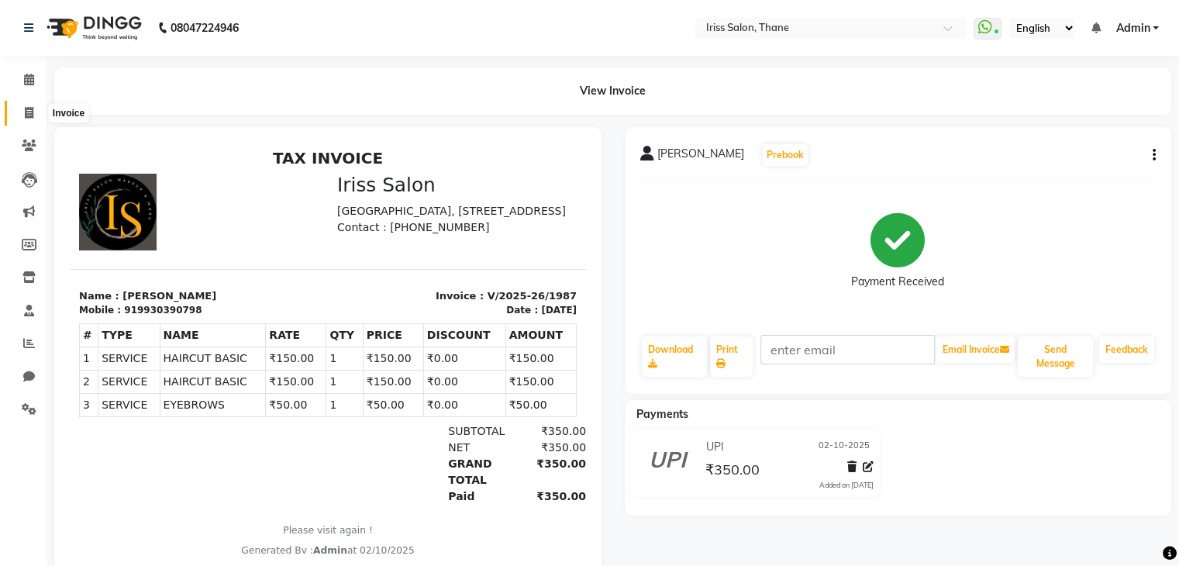
click at [25, 112] on icon at bounding box center [29, 113] width 9 height 12
select select "service"
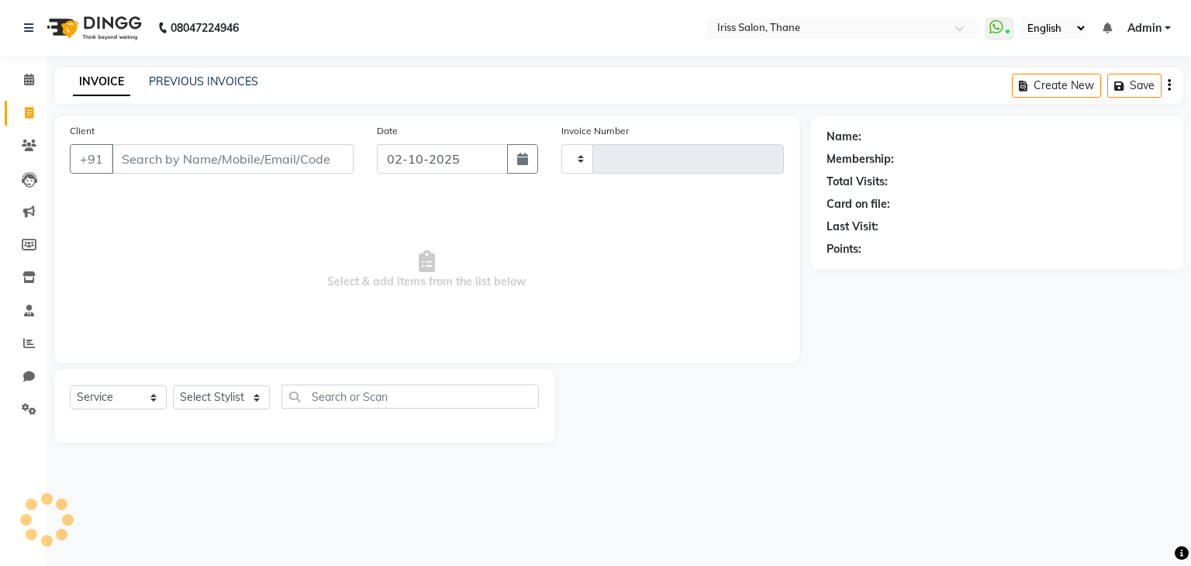
type input "1988"
select select "7676"
click at [205, 78] on link "PREVIOUS INVOICES" at bounding box center [203, 81] width 109 height 14
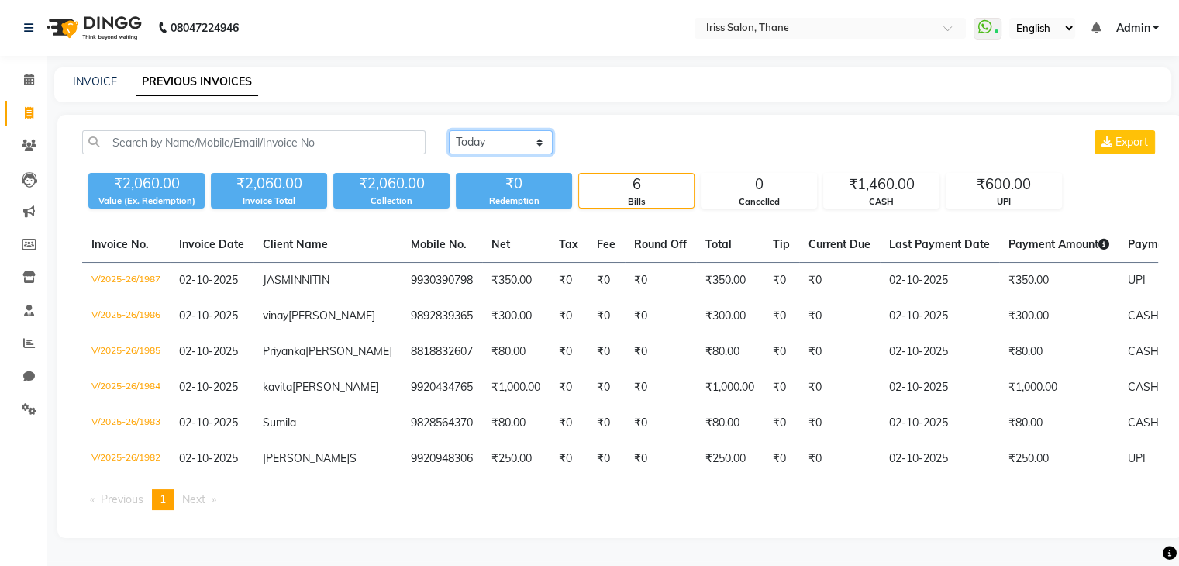
click at [510, 140] on select "Today Yesterday Custom Range" at bounding box center [501, 142] width 104 height 24
select select "yesterday"
click at [449, 130] on select "Today Yesterday Custom Range" at bounding box center [501, 142] width 104 height 24
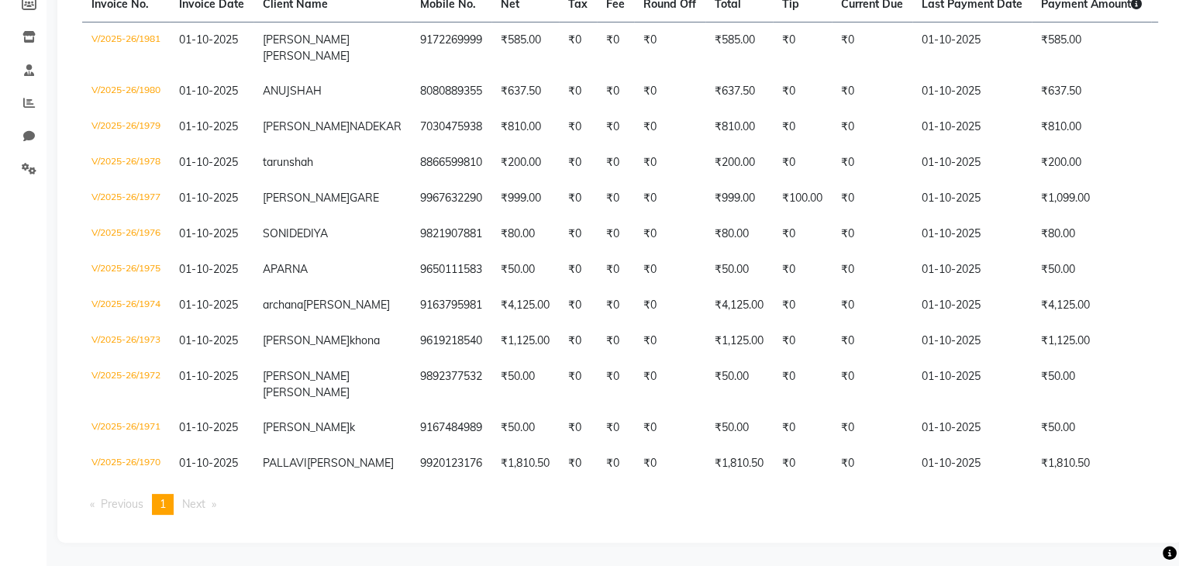
scroll to position [261, 0]
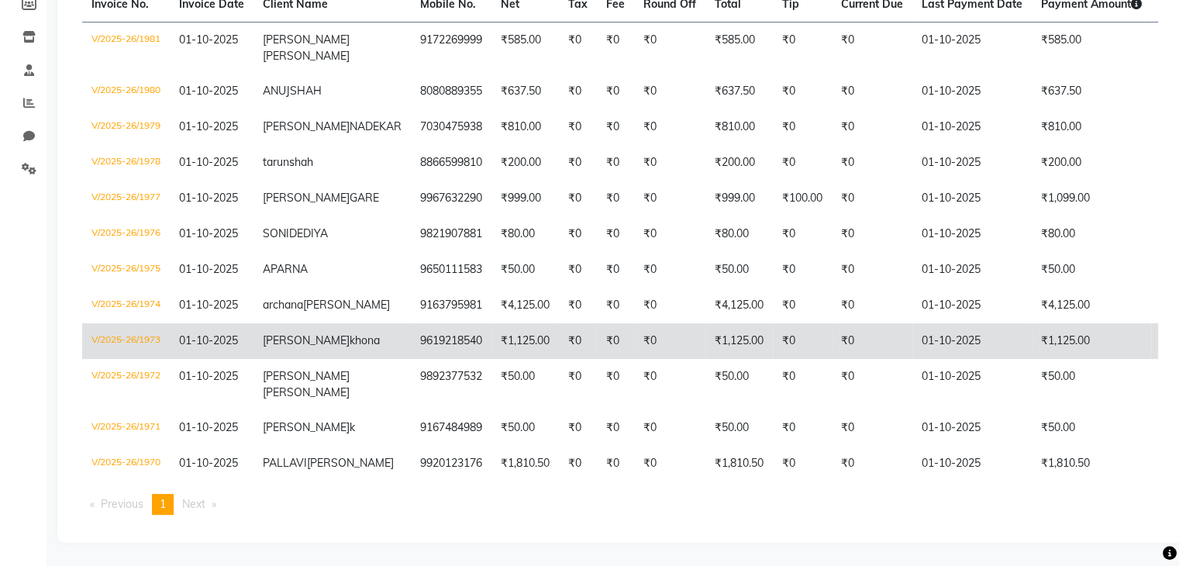
click at [411, 359] on td "9619218540" at bounding box center [451, 341] width 81 height 36
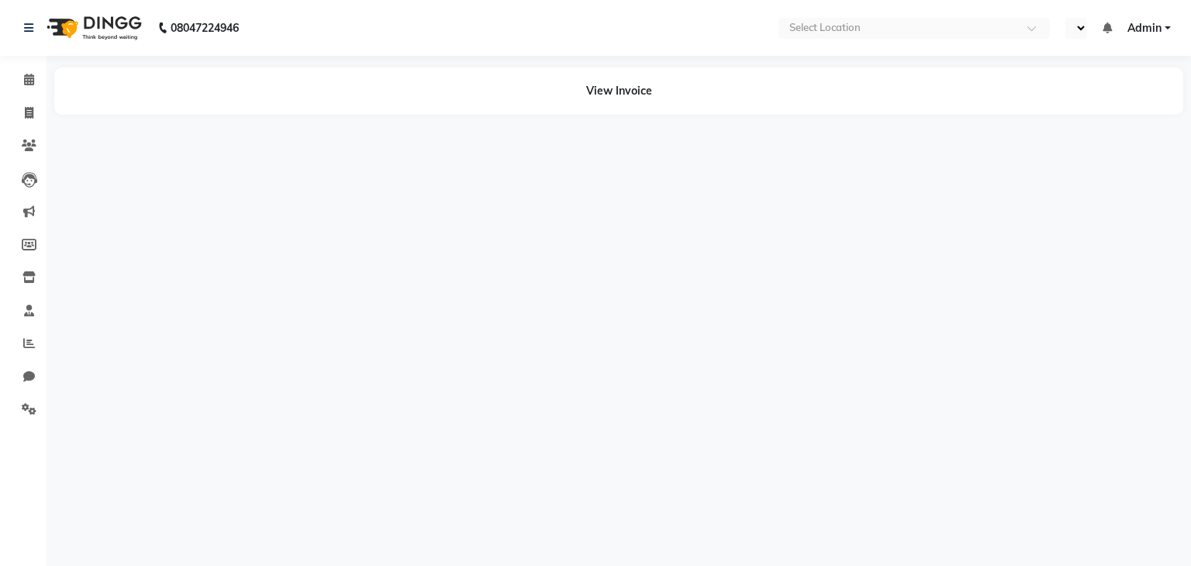
select select "en"
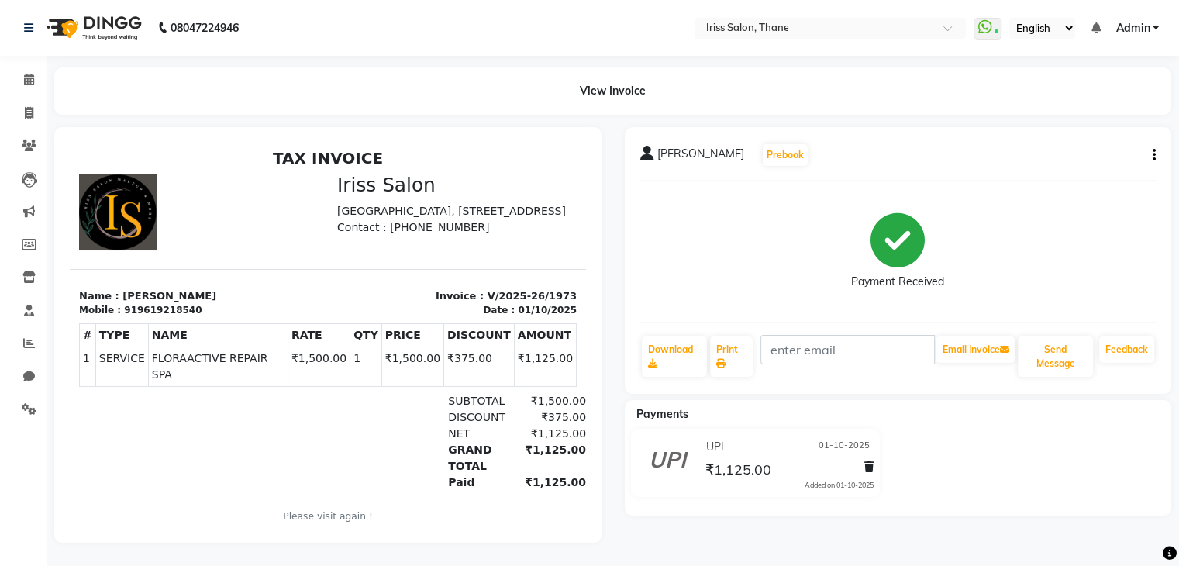
click at [1148, 160] on button "button" at bounding box center [1151, 155] width 9 height 16
click at [1086, 171] on div "Edit Invoice" at bounding box center [1077, 174] width 106 height 19
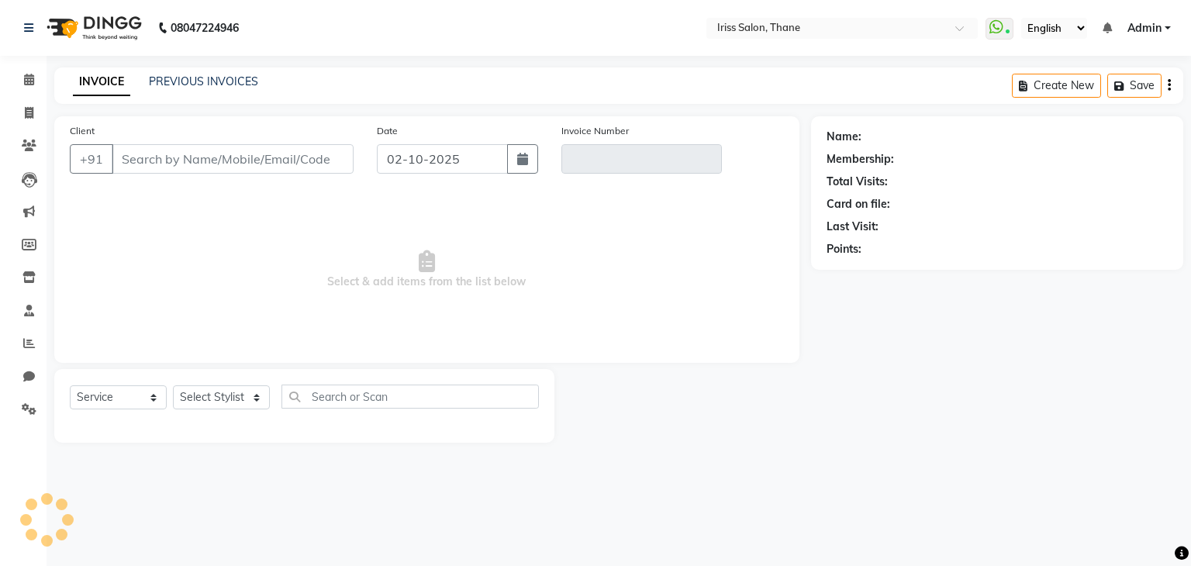
select select "product"
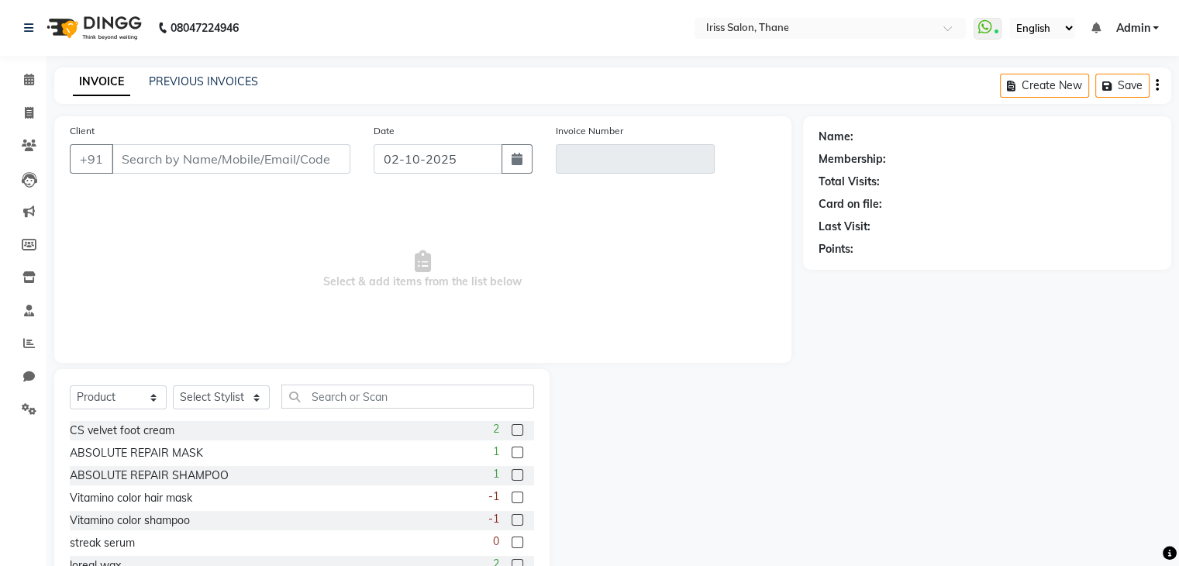
type input "9619218540"
type input "V/2025-26/1973"
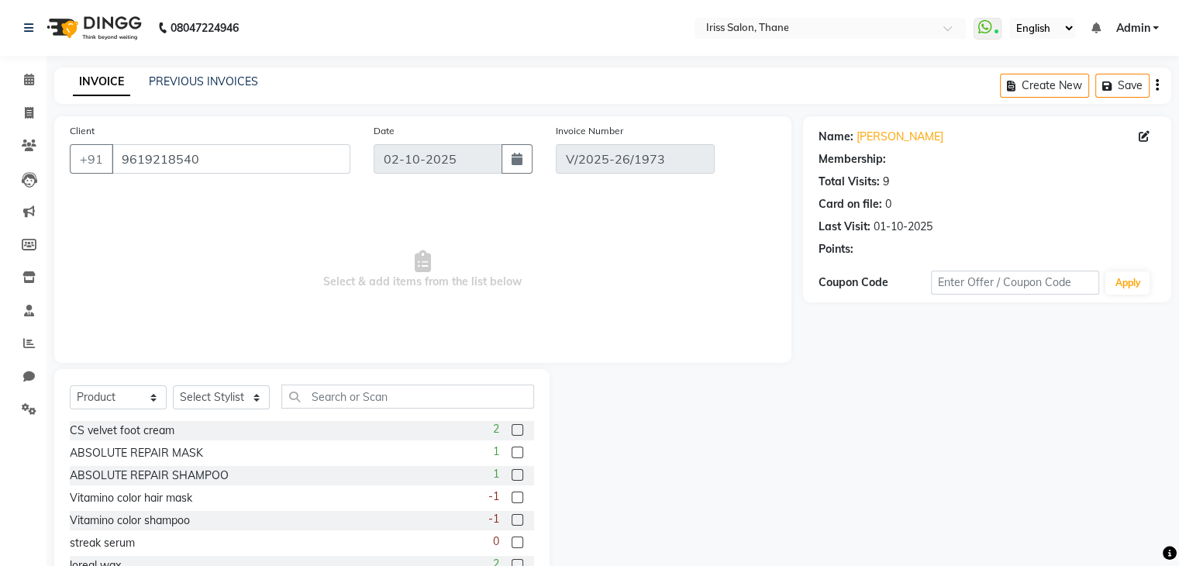
type input "01-10-2025"
select select "select"
select select "1: Object"
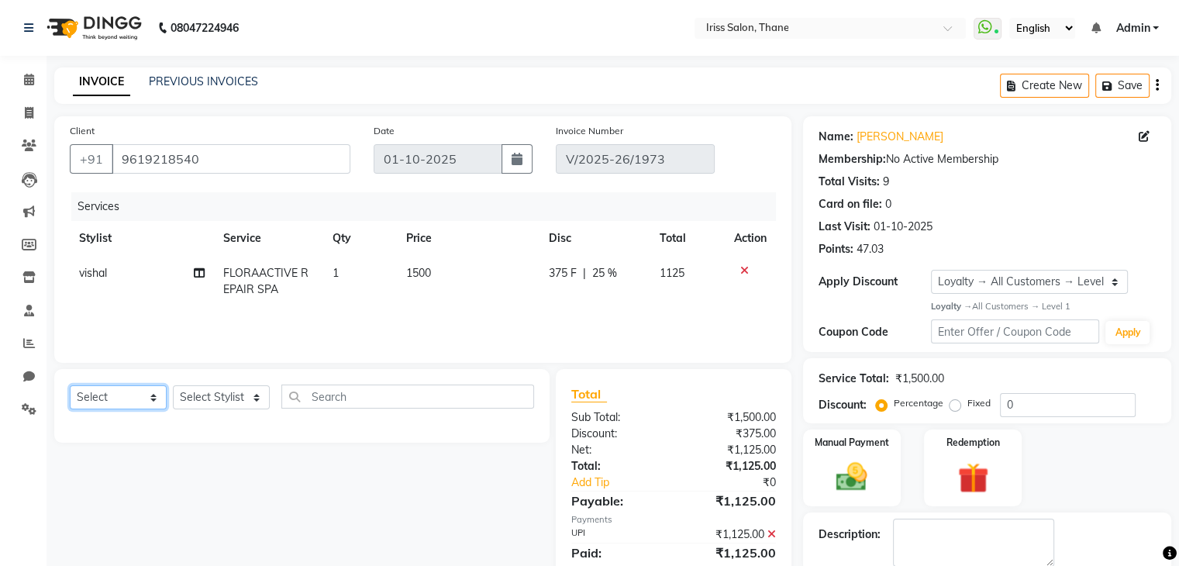
click at [119, 398] on select "Select Service Product Membership Package Voucher Prepaid Gift Card" at bounding box center [118, 397] width 97 height 24
select select "membership"
click at [70, 386] on select "Select Service Product Membership Package Voucher Prepaid Gift Card" at bounding box center [118, 397] width 97 height 24
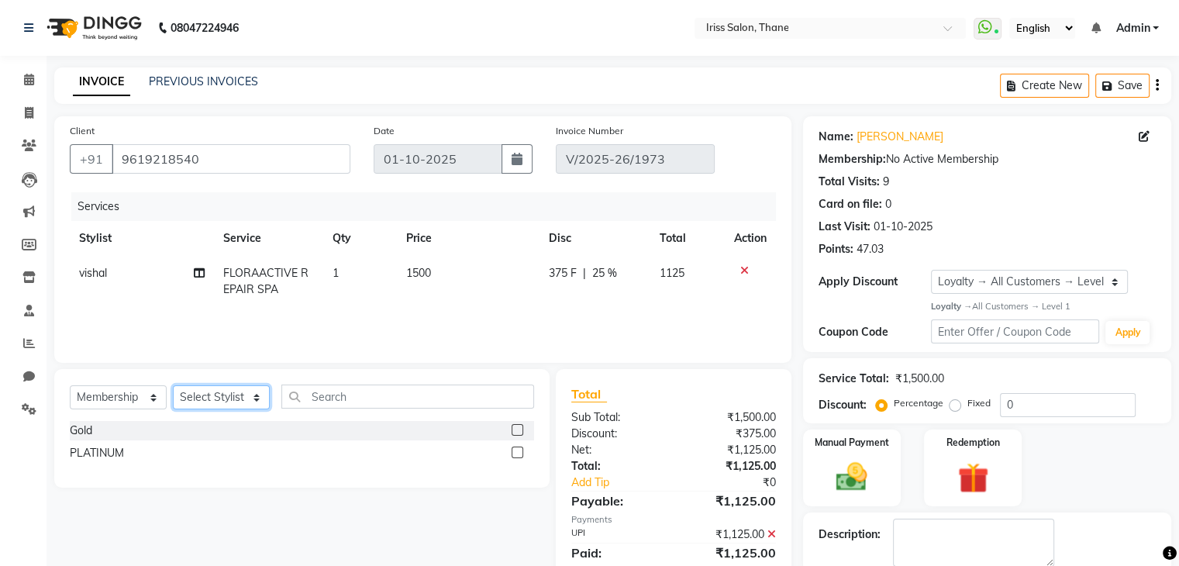
click at [251, 395] on select "Select Stylist Alzeem [PERSON_NAME] [PERSON_NAME] [PERSON_NAME] [PERSON_NAME] […" at bounding box center [221, 397] width 97 height 24
select select "68837"
click at [173, 386] on select "Select Stylist Alzeem [PERSON_NAME] [PERSON_NAME] [PERSON_NAME] [PERSON_NAME] […" at bounding box center [221, 397] width 97 height 24
click at [521, 449] on label at bounding box center [518, 453] width 12 height 12
click at [521, 449] on input "checkbox" at bounding box center [517, 453] width 10 height 10
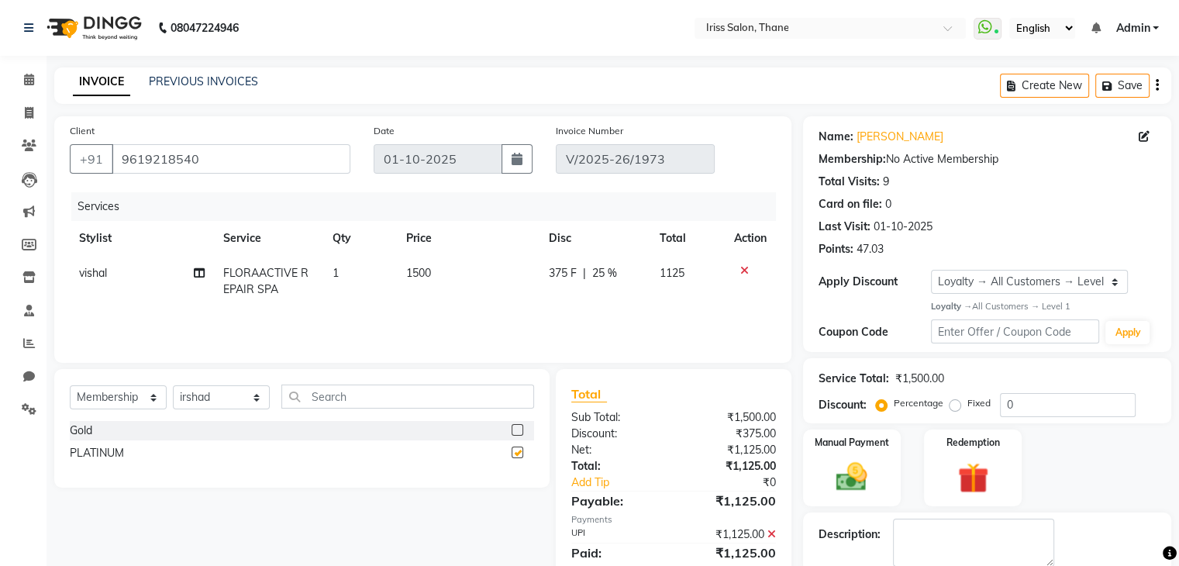
select select "select"
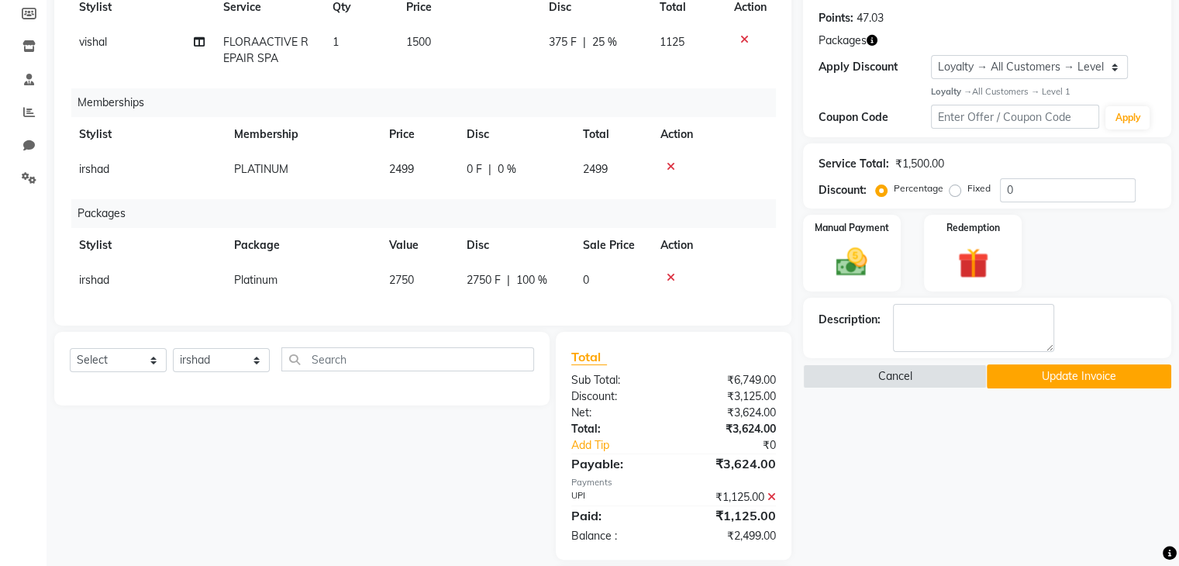
scroll to position [240, 0]
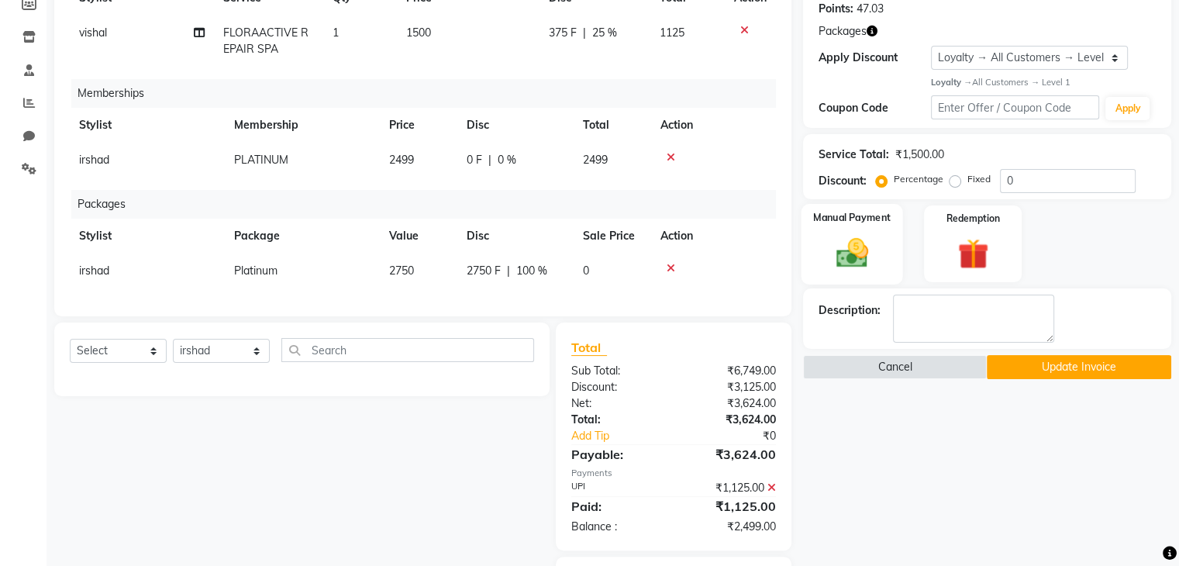
click at [851, 249] on img at bounding box center [852, 252] width 52 height 37
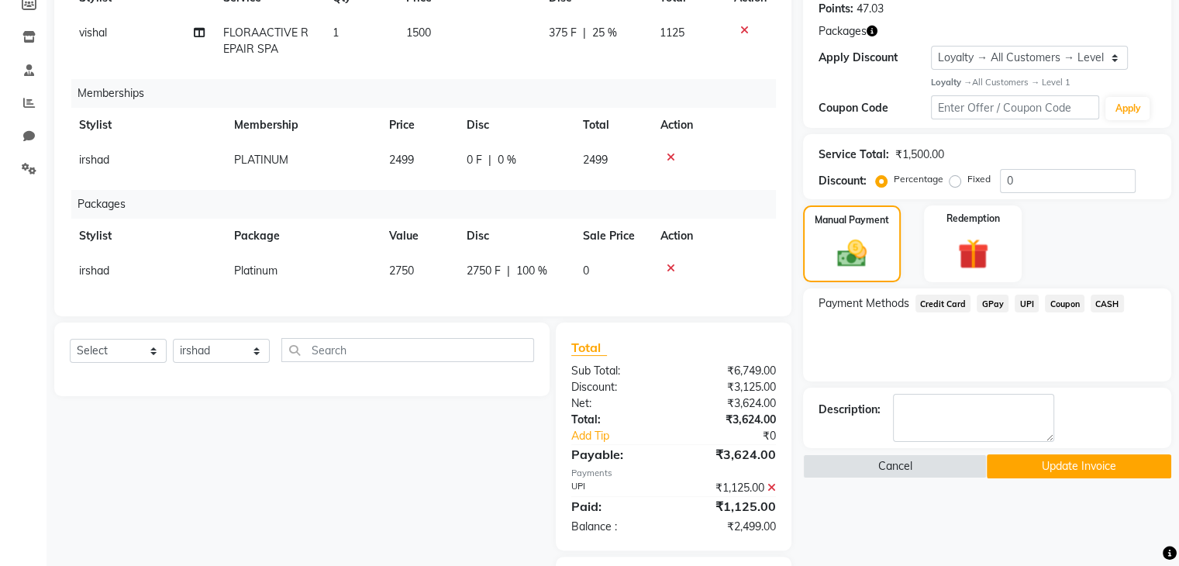
click at [1028, 305] on span "UPI" at bounding box center [1027, 304] width 24 height 18
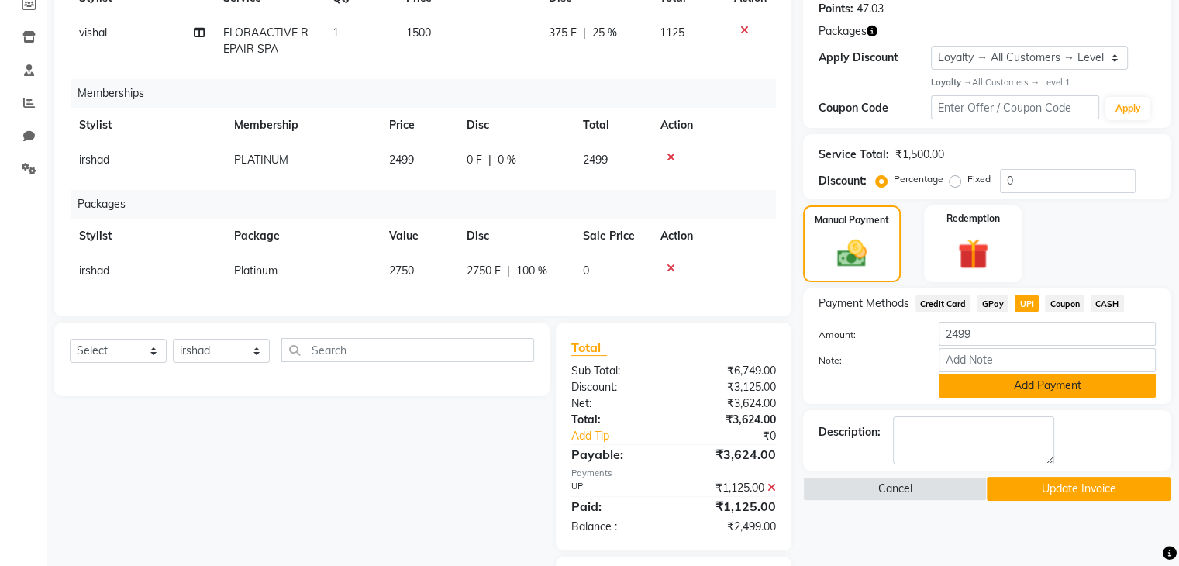
click at [1003, 387] on button "Add Payment" at bounding box center [1047, 386] width 217 height 24
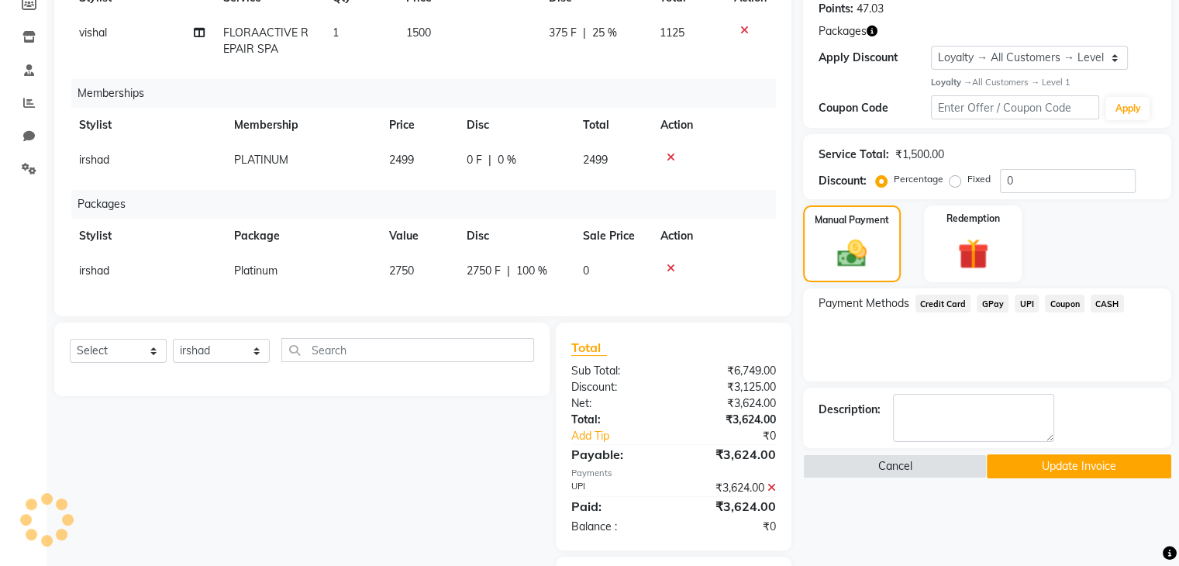
click at [1096, 464] on button "Update Invoice" at bounding box center [1079, 466] width 185 height 24
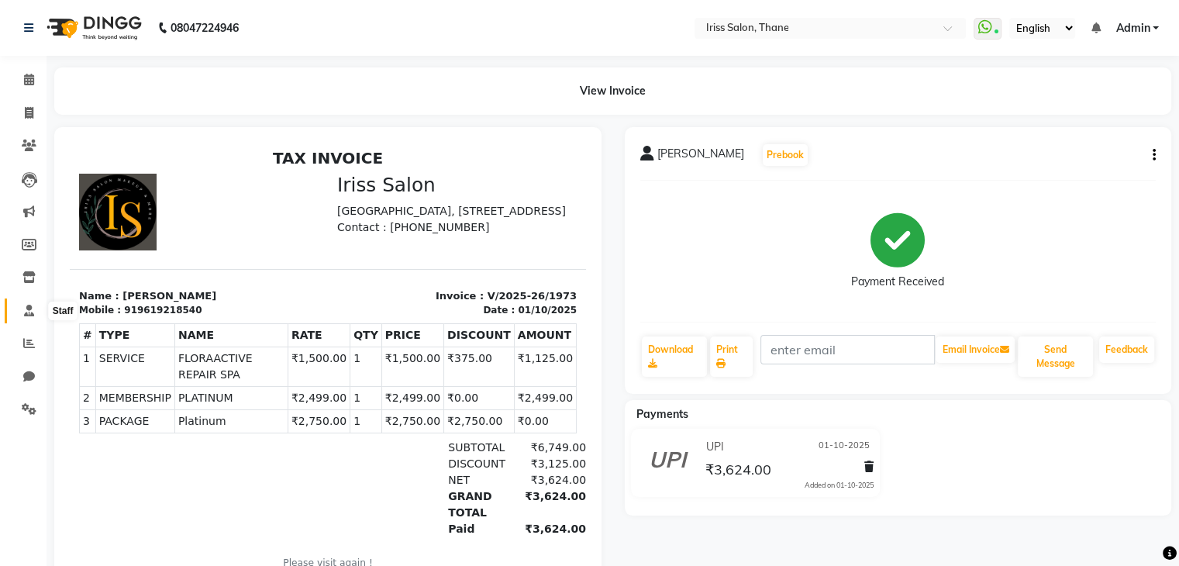
click at [28, 311] on icon at bounding box center [29, 311] width 10 height 12
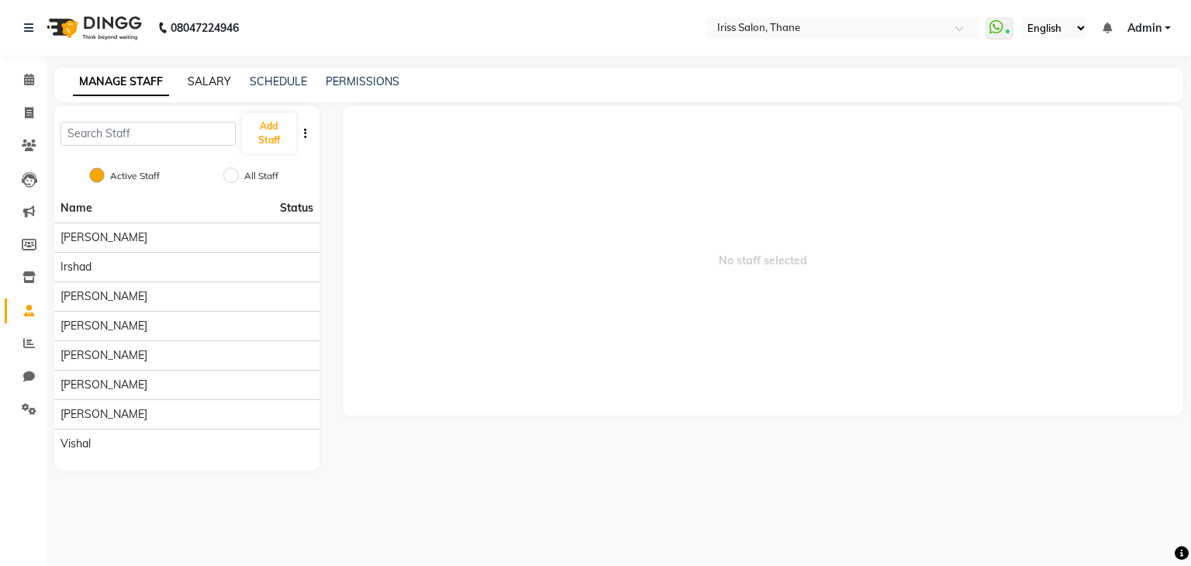
click at [207, 78] on link "SALARY" at bounding box center [209, 81] width 43 height 14
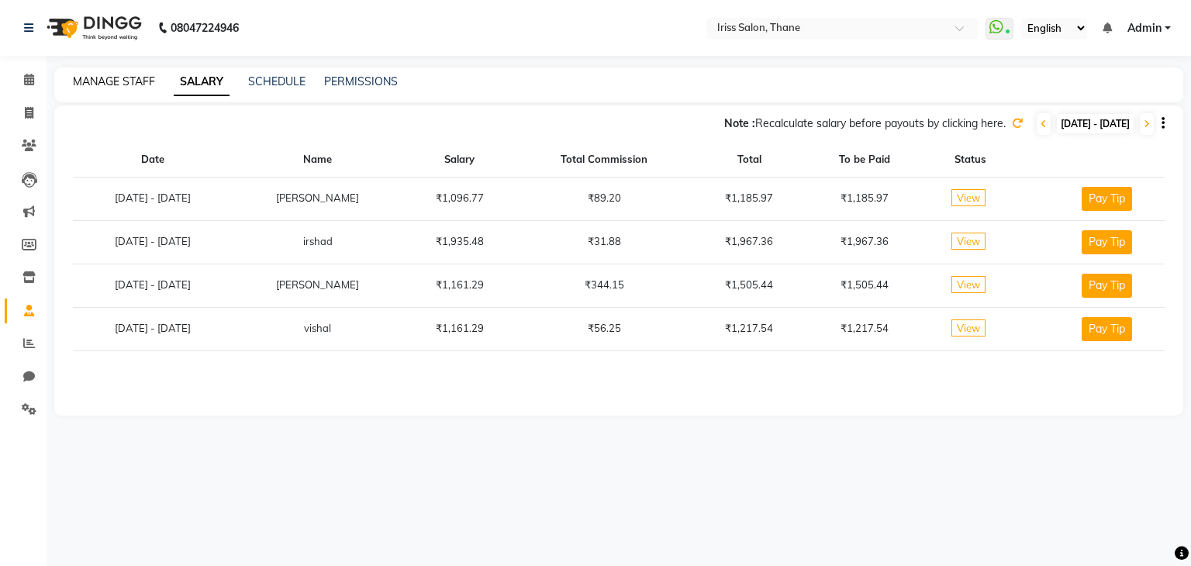
click at [110, 85] on link "MANAGE STAFF" at bounding box center [114, 81] width 82 height 14
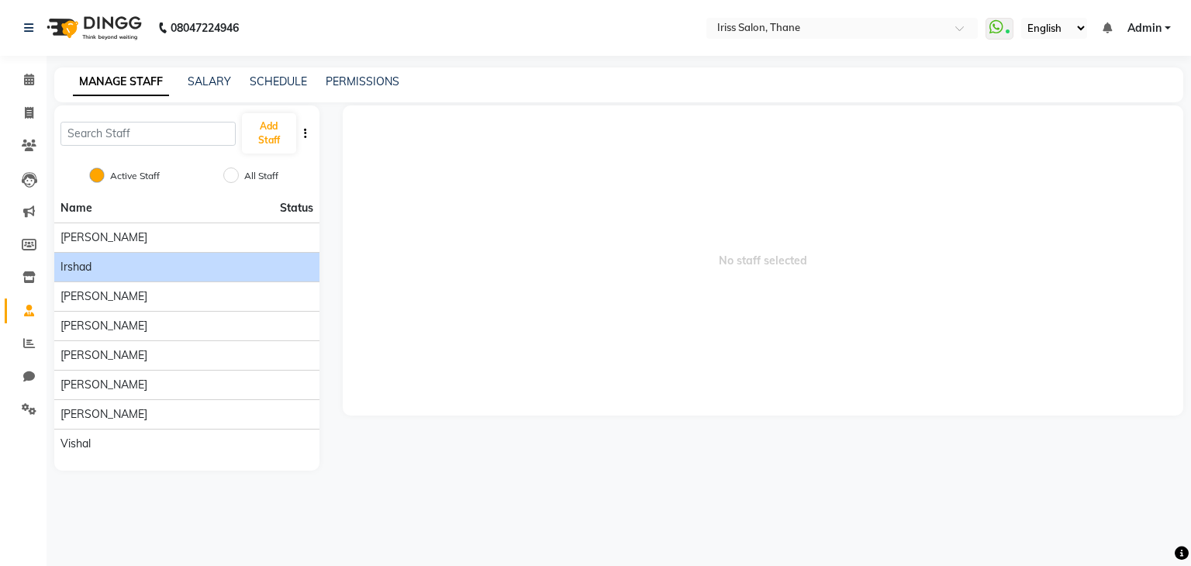
click at [205, 267] on div "irshad" at bounding box center [186, 267] width 253 height 16
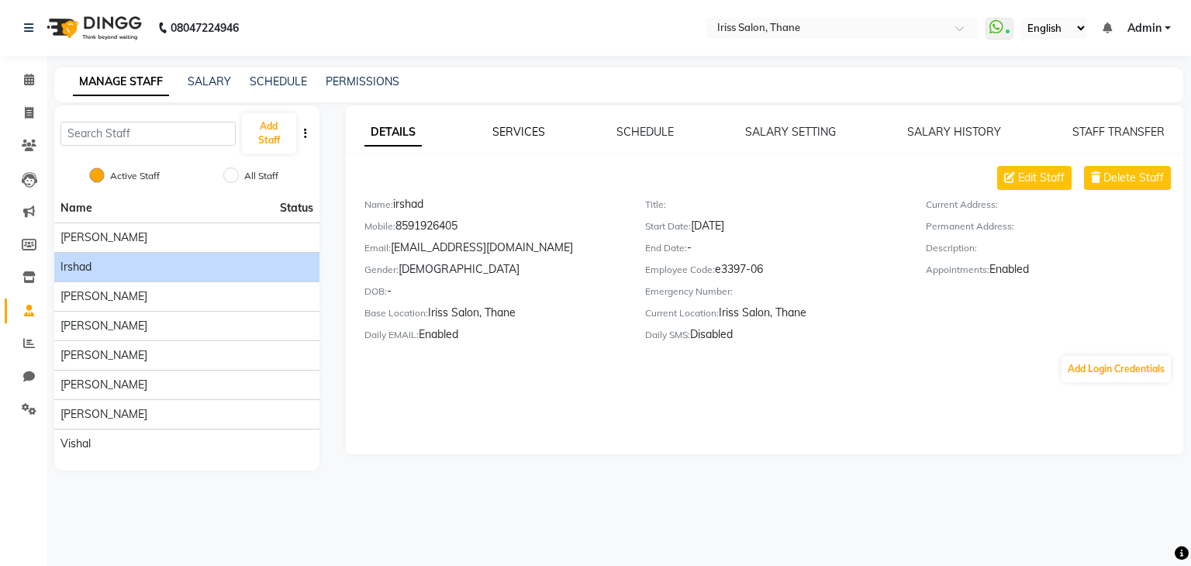
click at [523, 133] on link "SERVICES" at bounding box center [518, 132] width 53 height 14
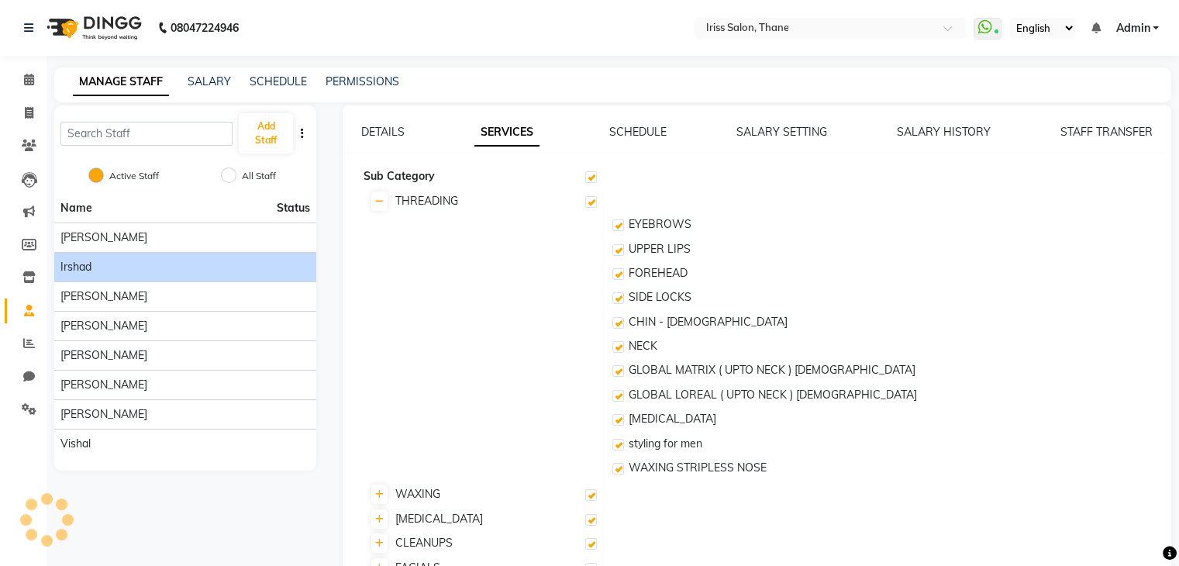
checkbox input "true"
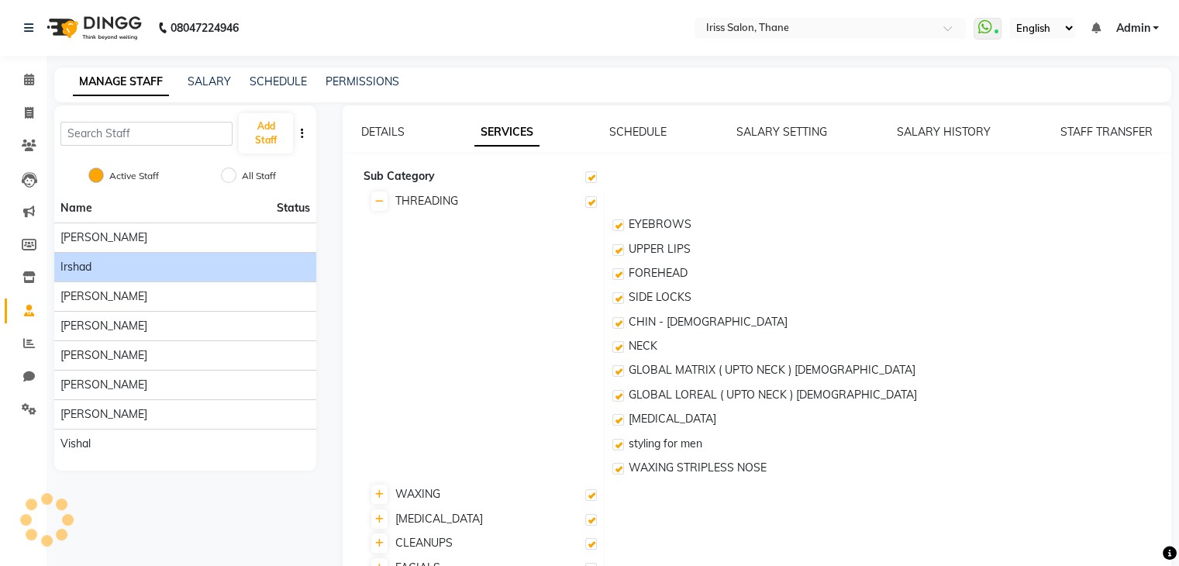
checkbox input "true"
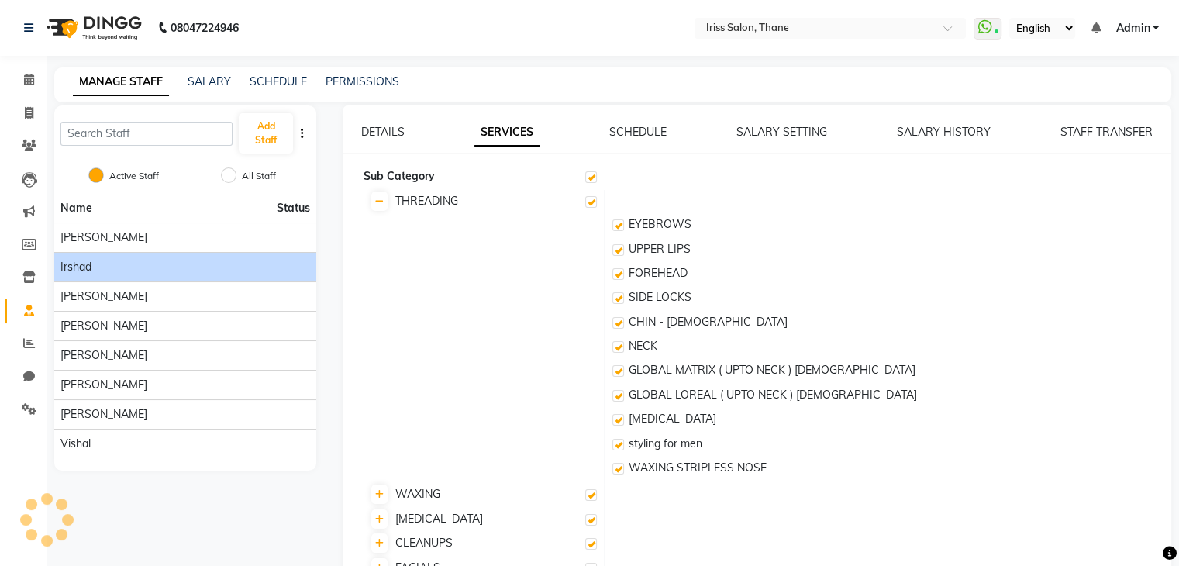
checkbox input "true"
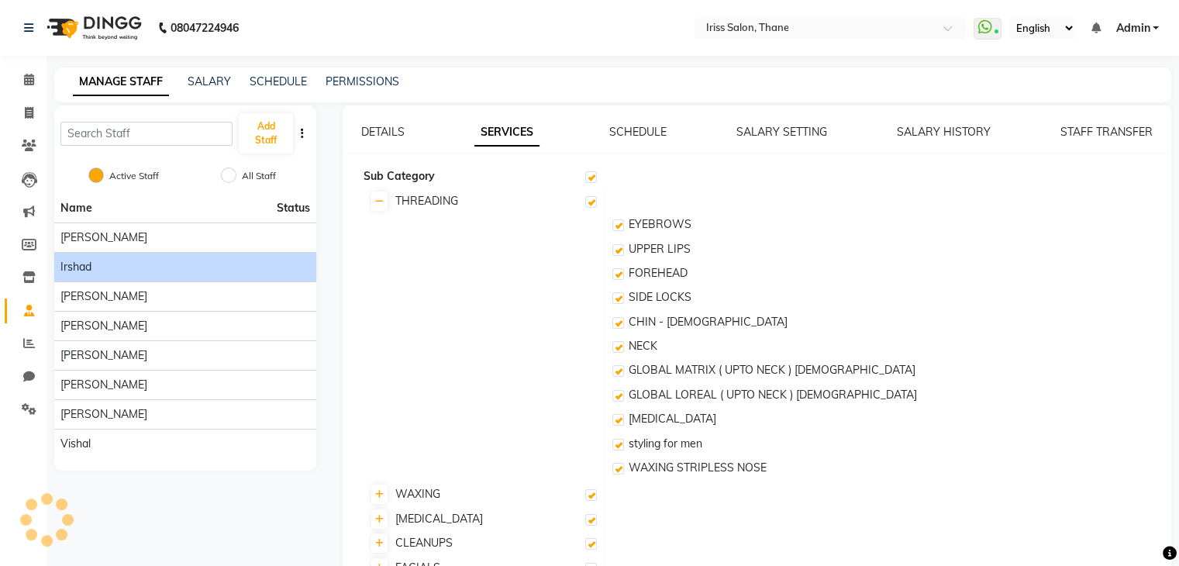
checkbox input "true"
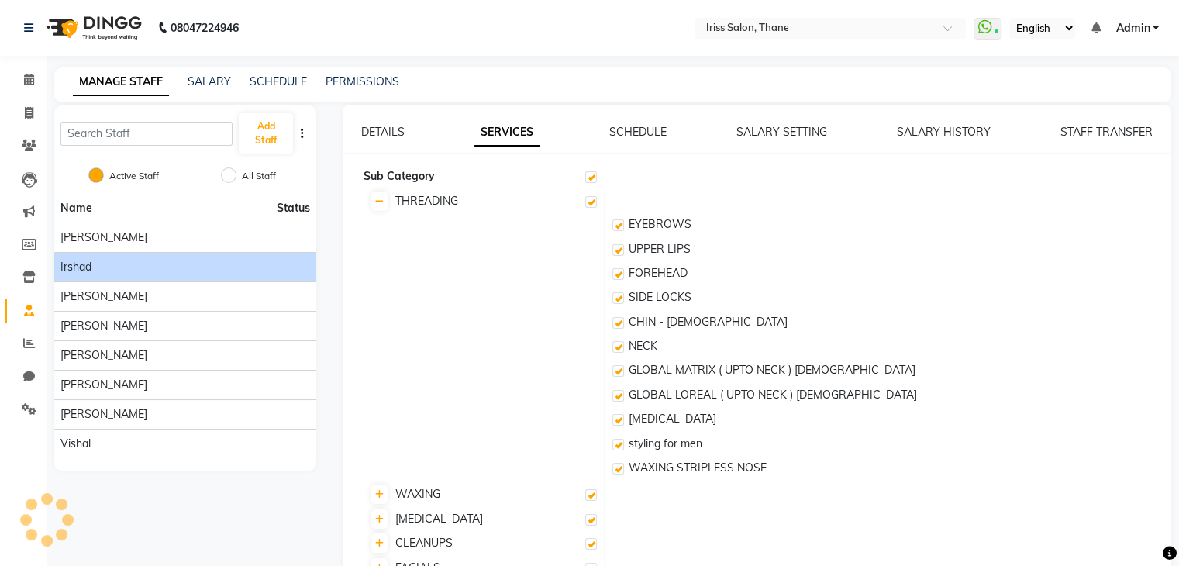
checkbox input "true"
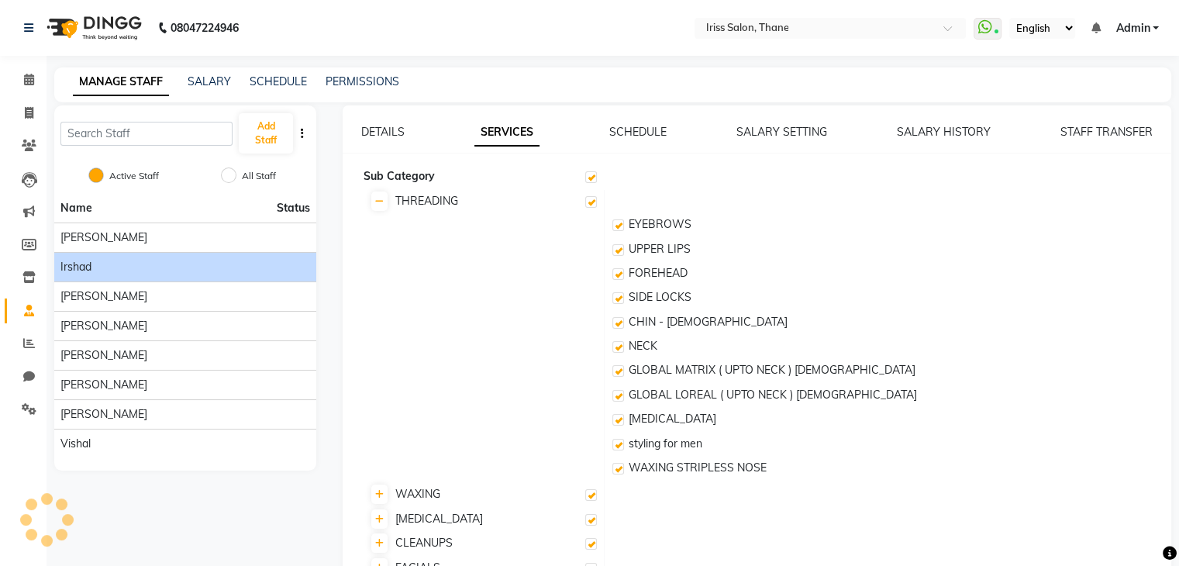
checkbox input "true"
click at [645, 130] on link "SCHEDULE" at bounding box center [637, 132] width 57 height 14
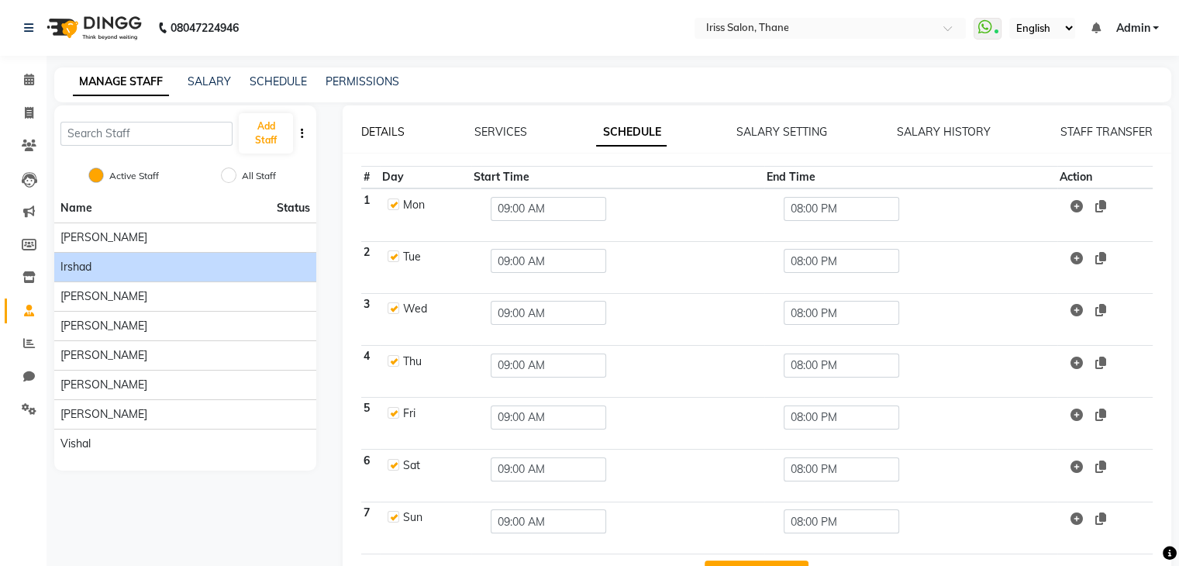
click at [386, 134] on link "DETAILS" at bounding box center [382, 132] width 43 height 14
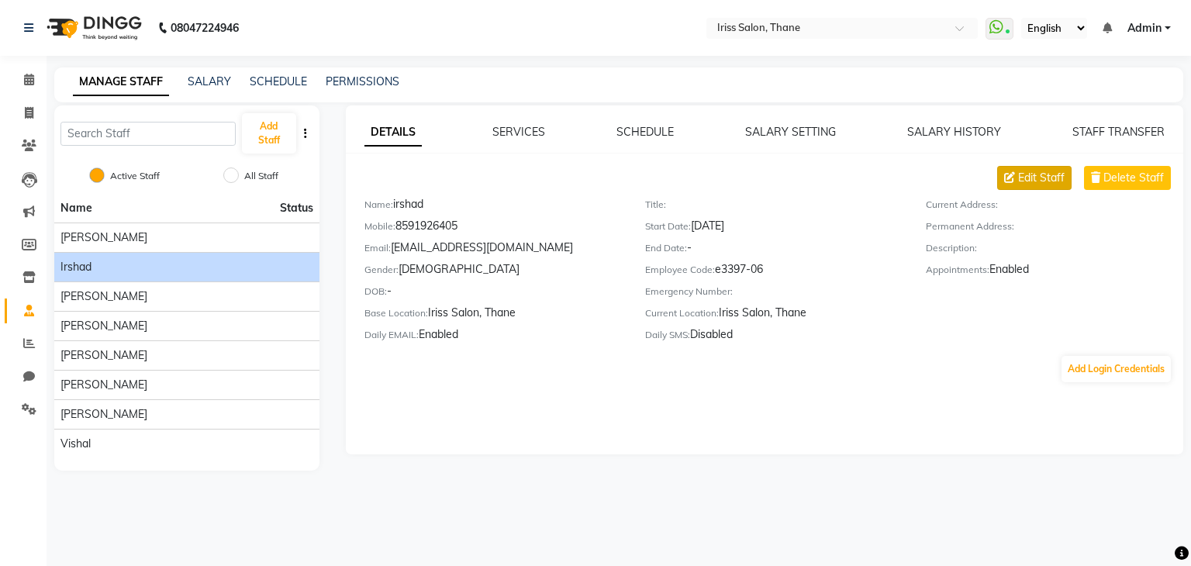
click at [1039, 177] on span "Edit Staff" at bounding box center [1041, 178] width 47 height 16
select select "[DEMOGRAPHIC_DATA]"
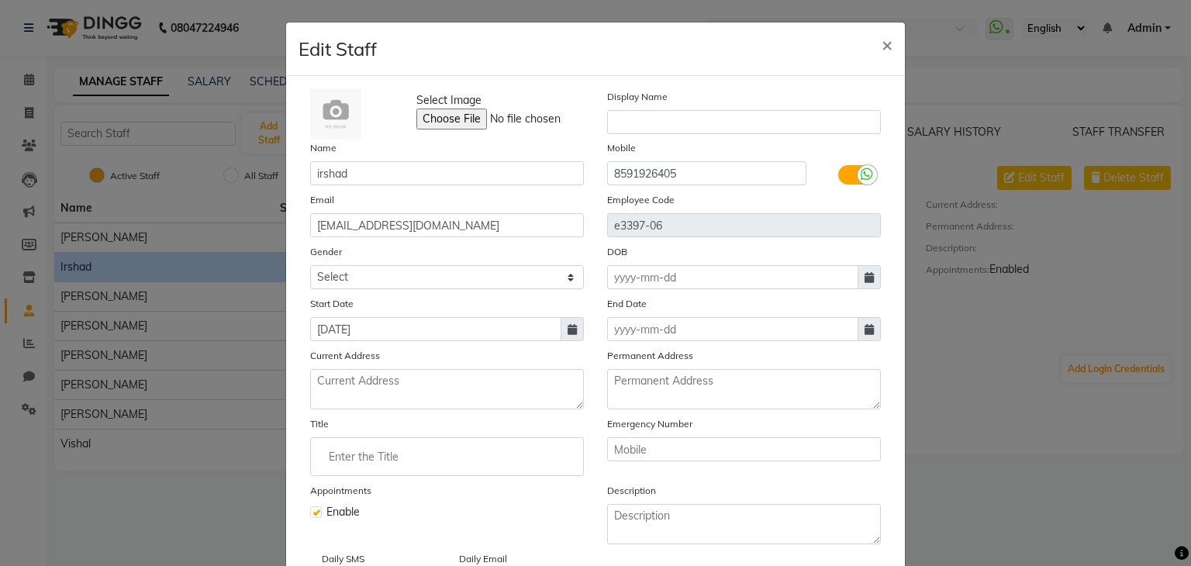
scroll to position [124, 0]
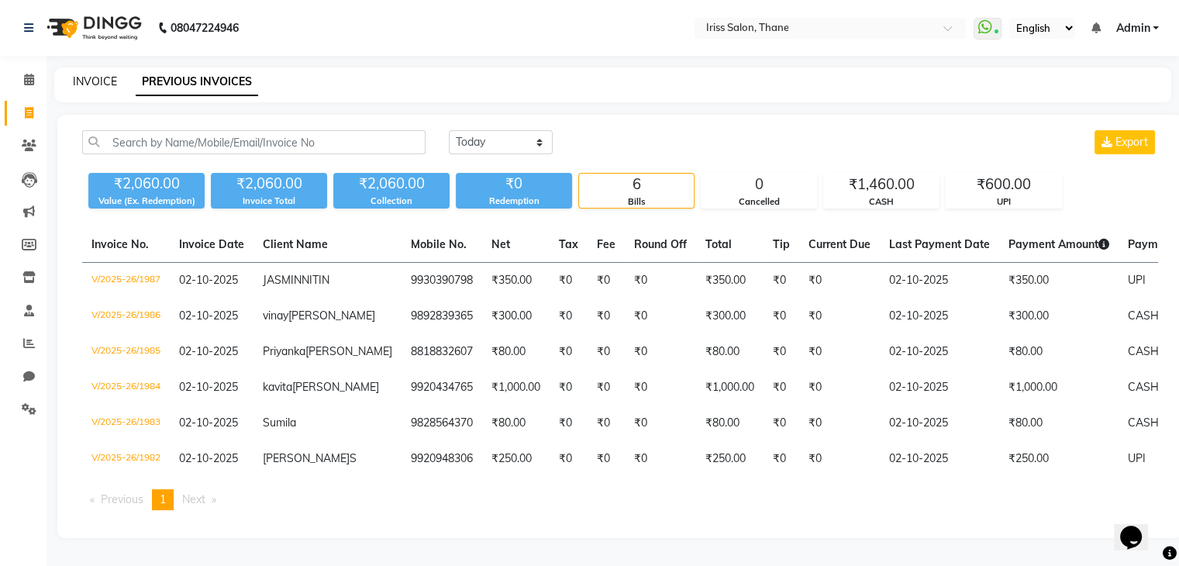
click at [88, 87] on link "INVOICE" at bounding box center [95, 81] width 44 height 14
select select "service"
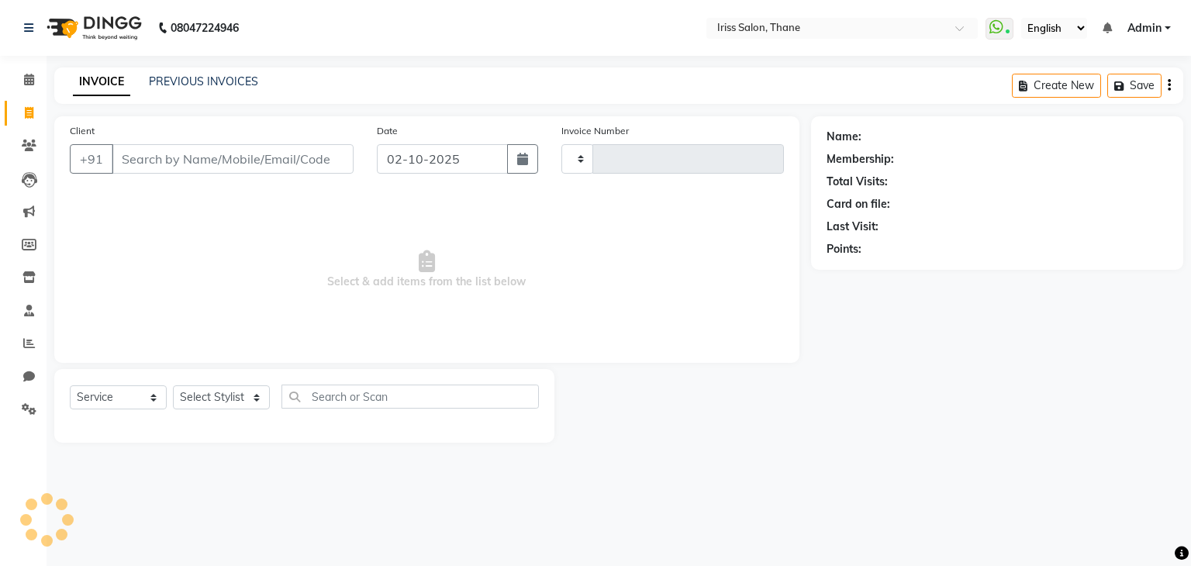
type input "1988"
select select "7676"
select select "product"
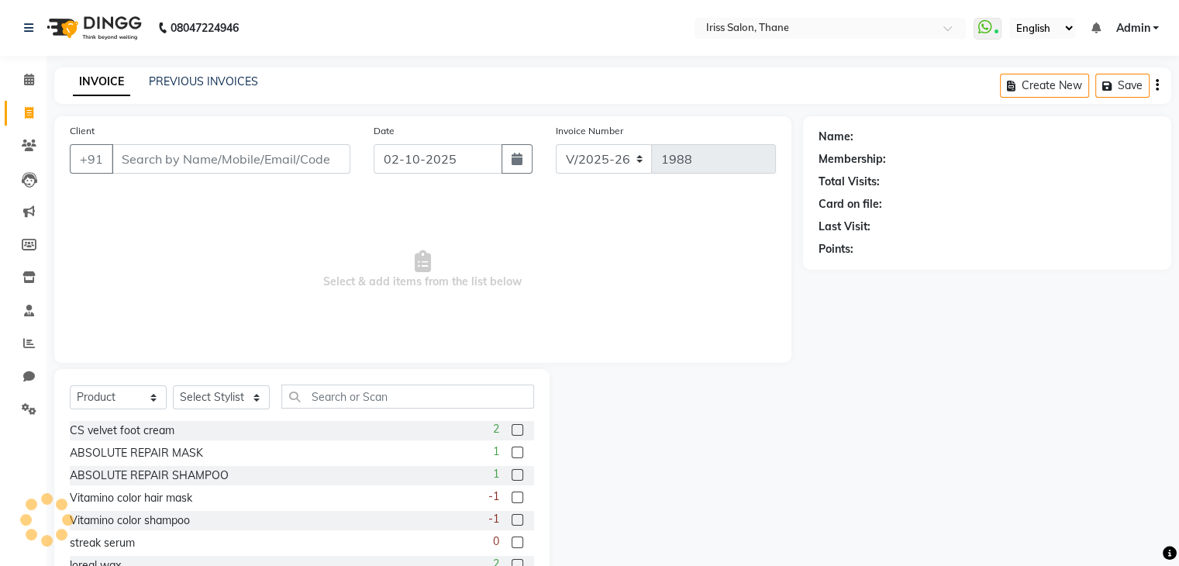
click at [192, 164] on input "Client" at bounding box center [231, 158] width 239 height 29
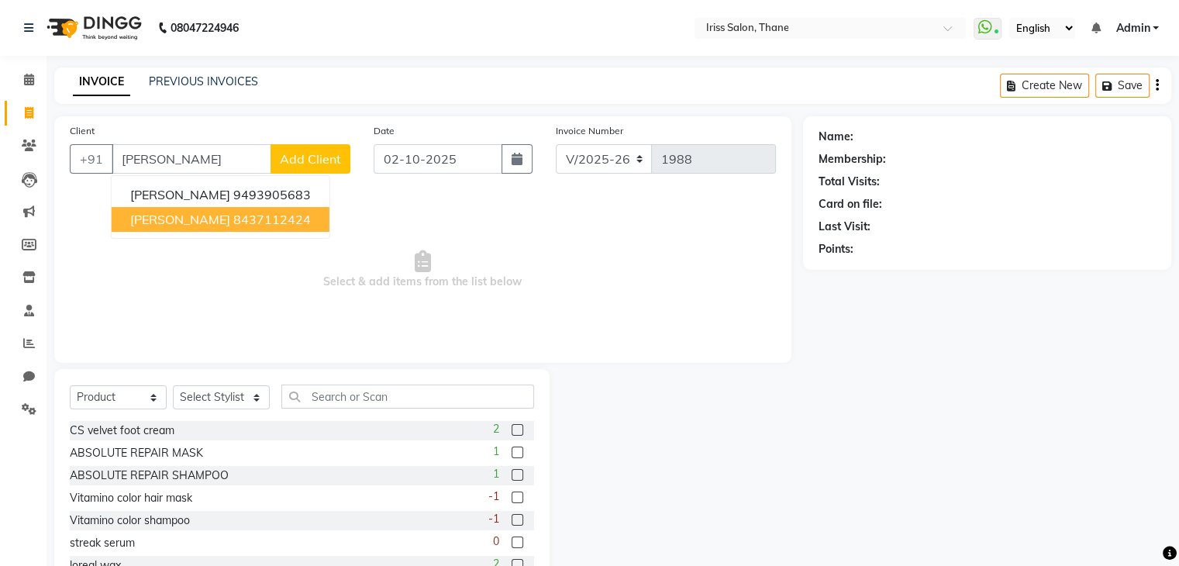
click at [226, 223] on span "[PERSON_NAME]" at bounding box center [180, 220] width 100 height 16
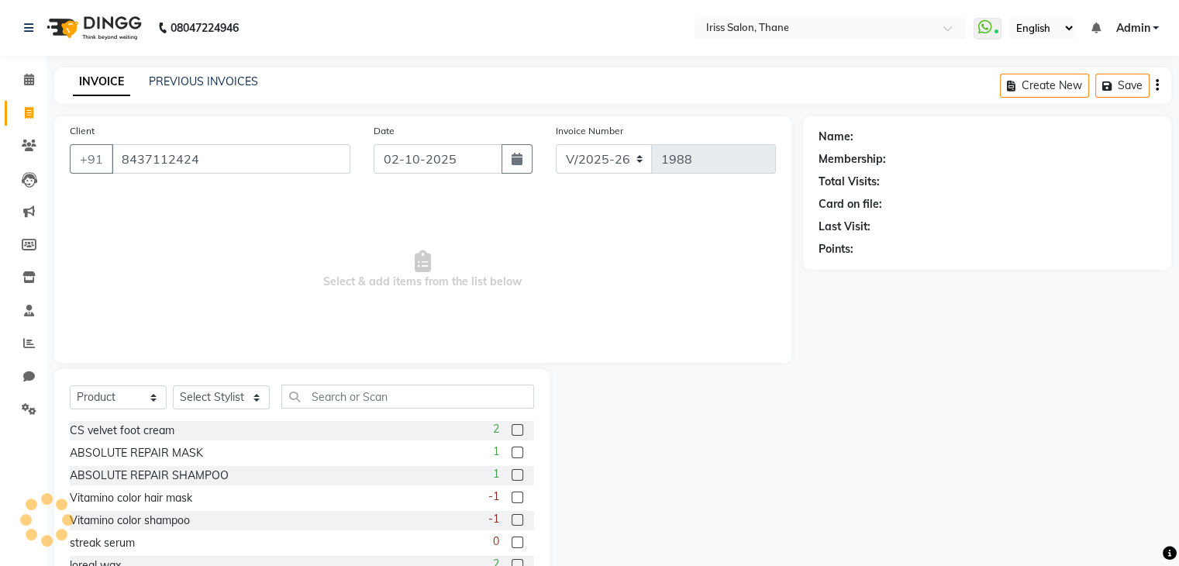
type input "8437112424"
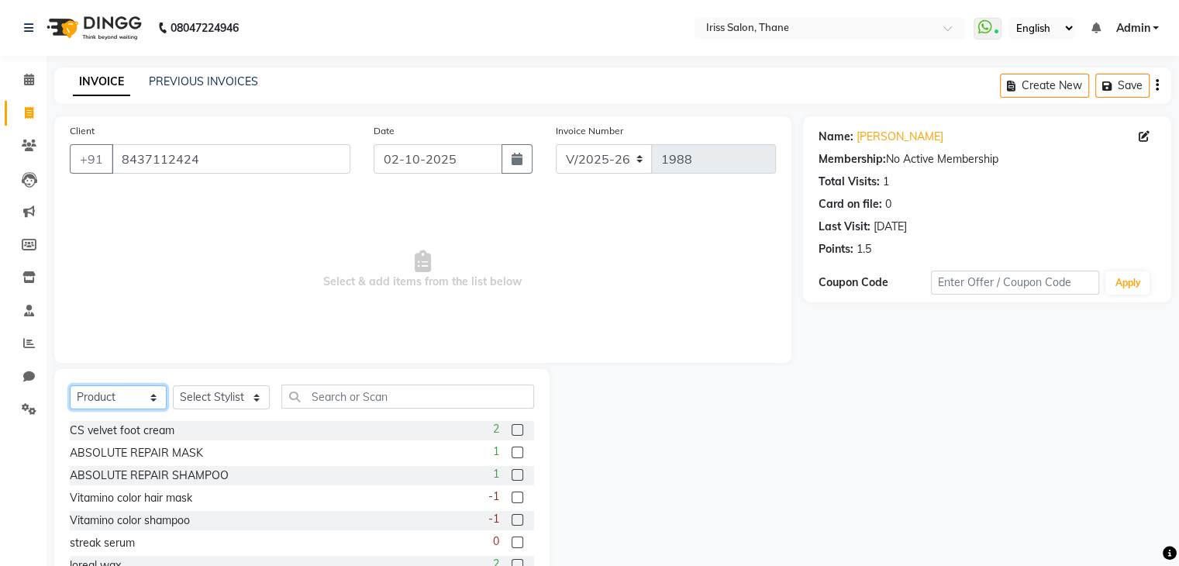
click at [142, 399] on select "Select Service Product Membership Package Voucher Prepaid Gift Card" at bounding box center [118, 397] width 97 height 24
select select "service"
click at [70, 386] on select "Select Service Product Membership Package Voucher Prepaid Gift Card" at bounding box center [118, 397] width 97 height 24
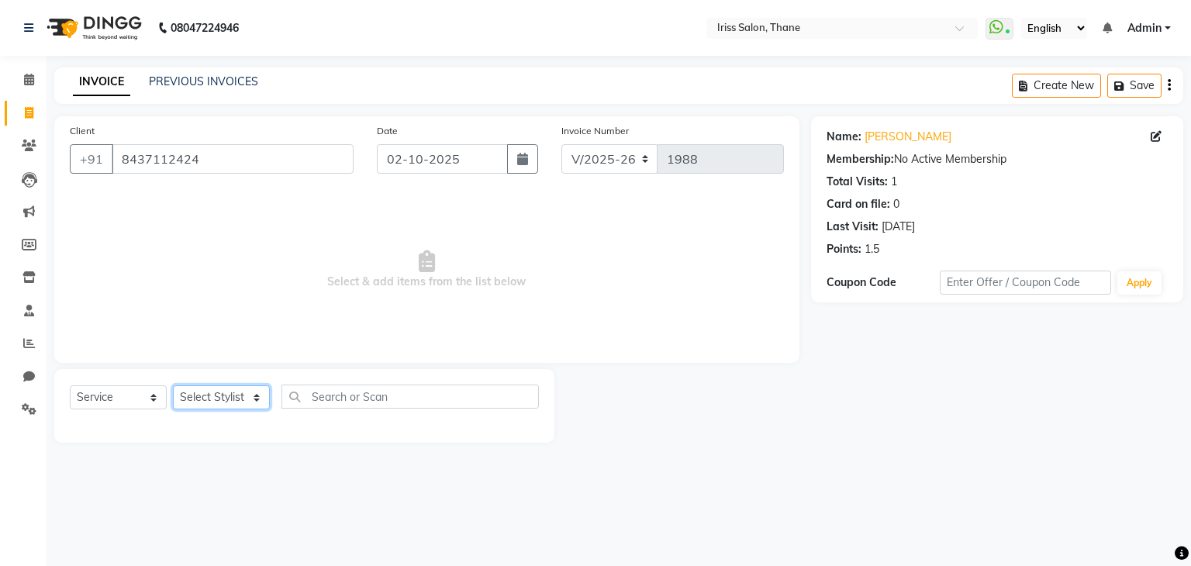
click at [245, 397] on select "Select Stylist Alzeem [PERSON_NAME] [PERSON_NAME] [PERSON_NAME] [PERSON_NAME] […" at bounding box center [221, 397] width 97 height 24
select select "67966"
click at [173, 386] on select "Select Stylist Alzeem [PERSON_NAME] [PERSON_NAME] [PERSON_NAME] [PERSON_NAME] […" at bounding box center [221, 397] width 97 height 24
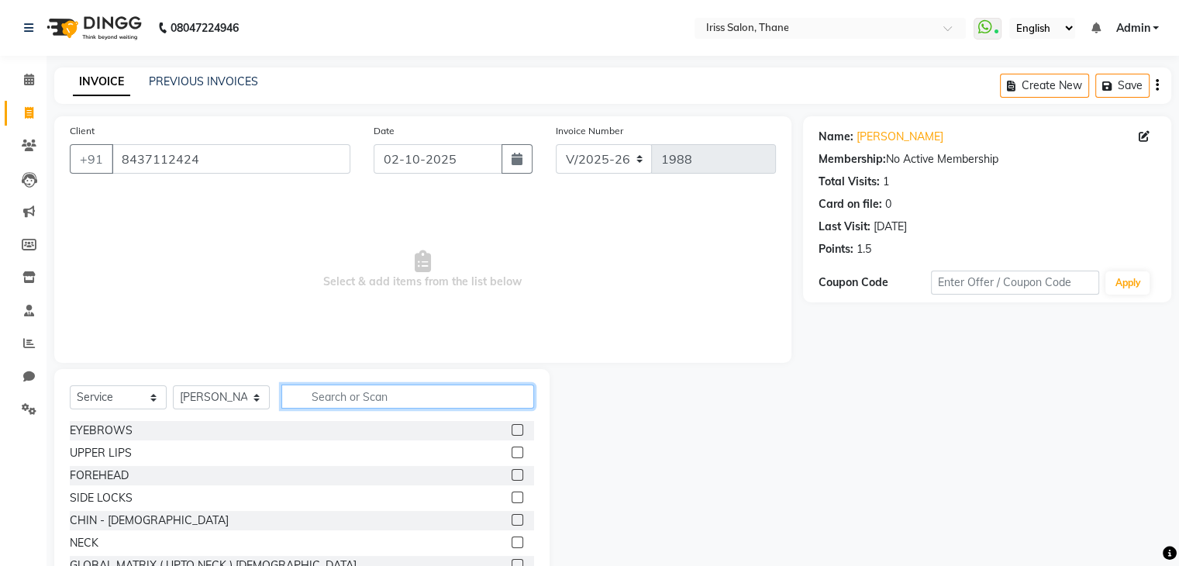
click at [418, 395] on input "text" at bounding box center [407, 397] width 253 height 24
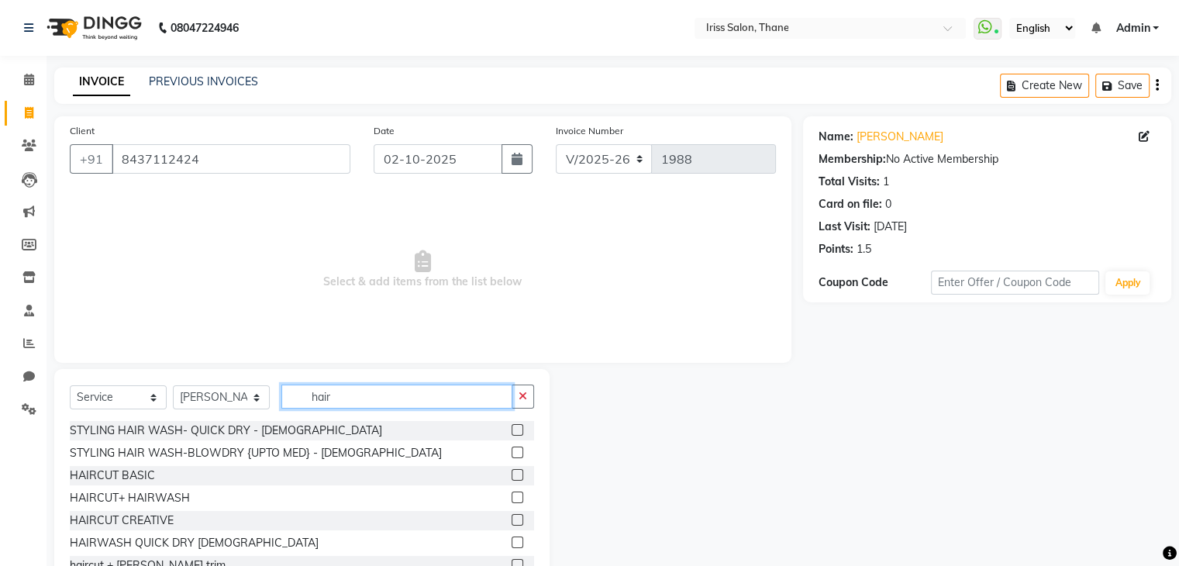
type input "hair"
